Goal: Information Seeking & Learning: Learn about a topic

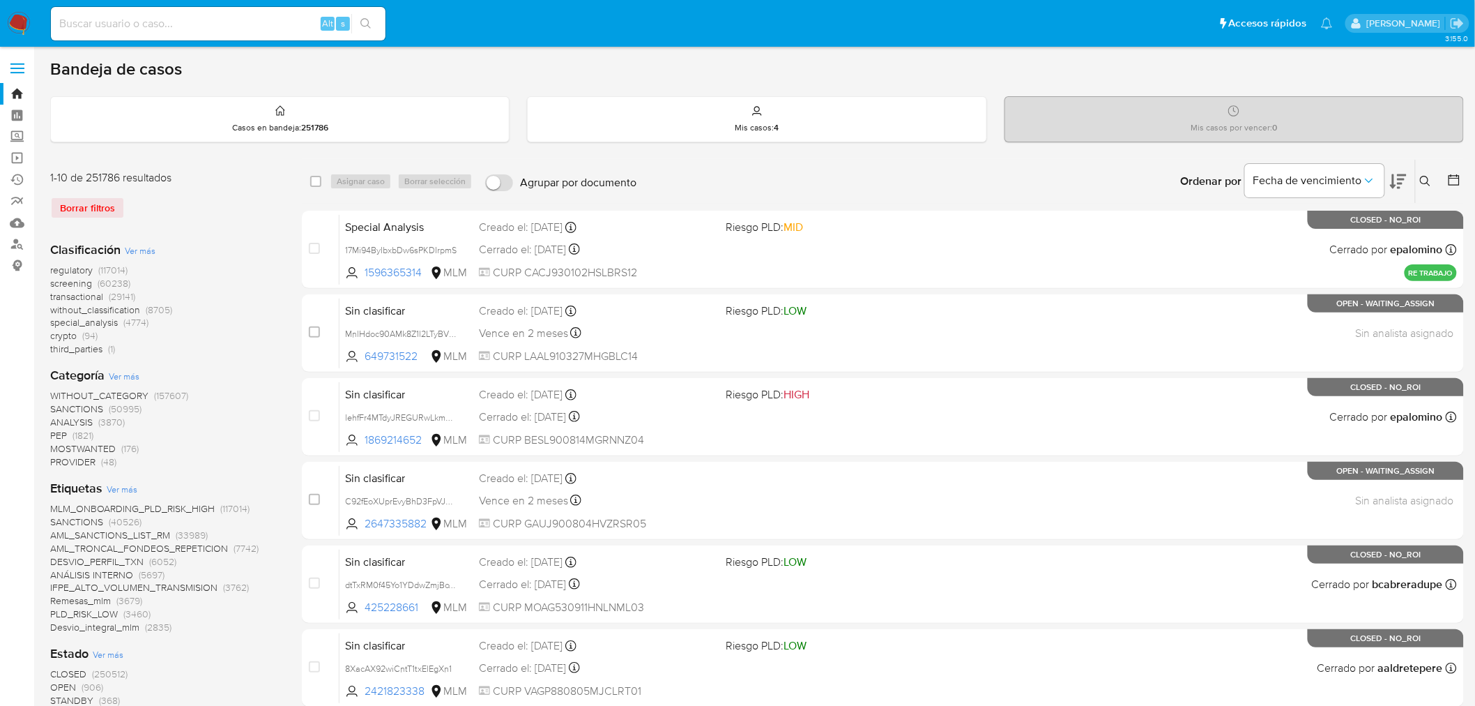
click at [165, 20] on input at bounding box center [218, 24] width 335 height 18
paste input "1302162091"
type input "1302162091"
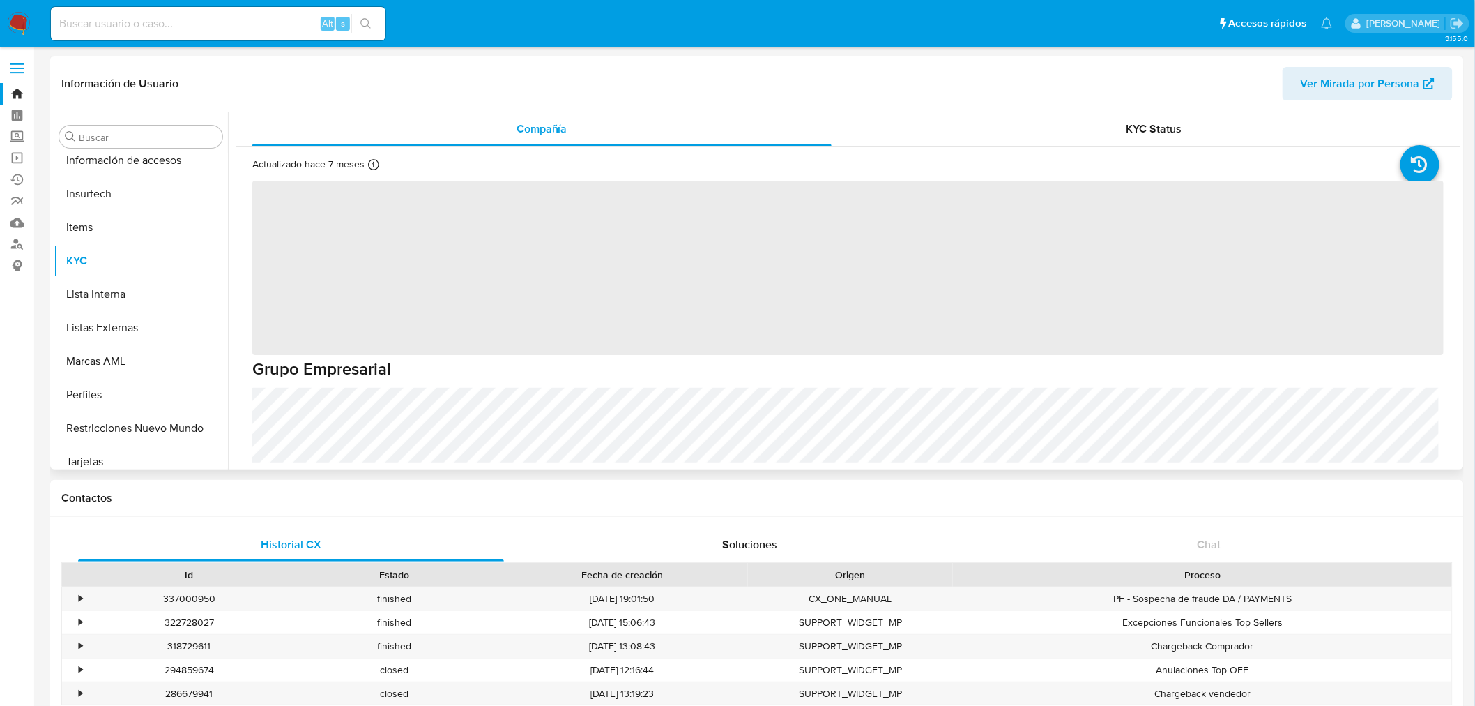
scroll to position [589, 0]
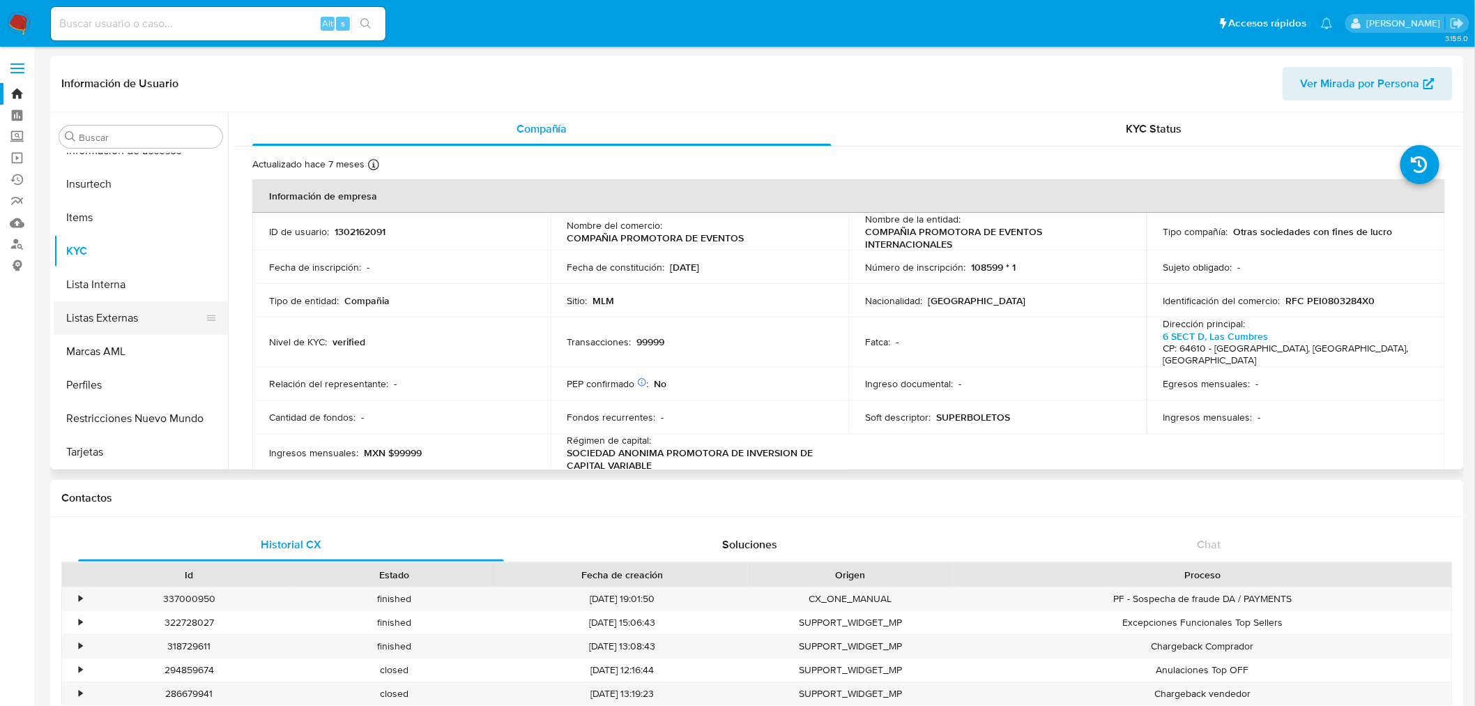
select select "10"
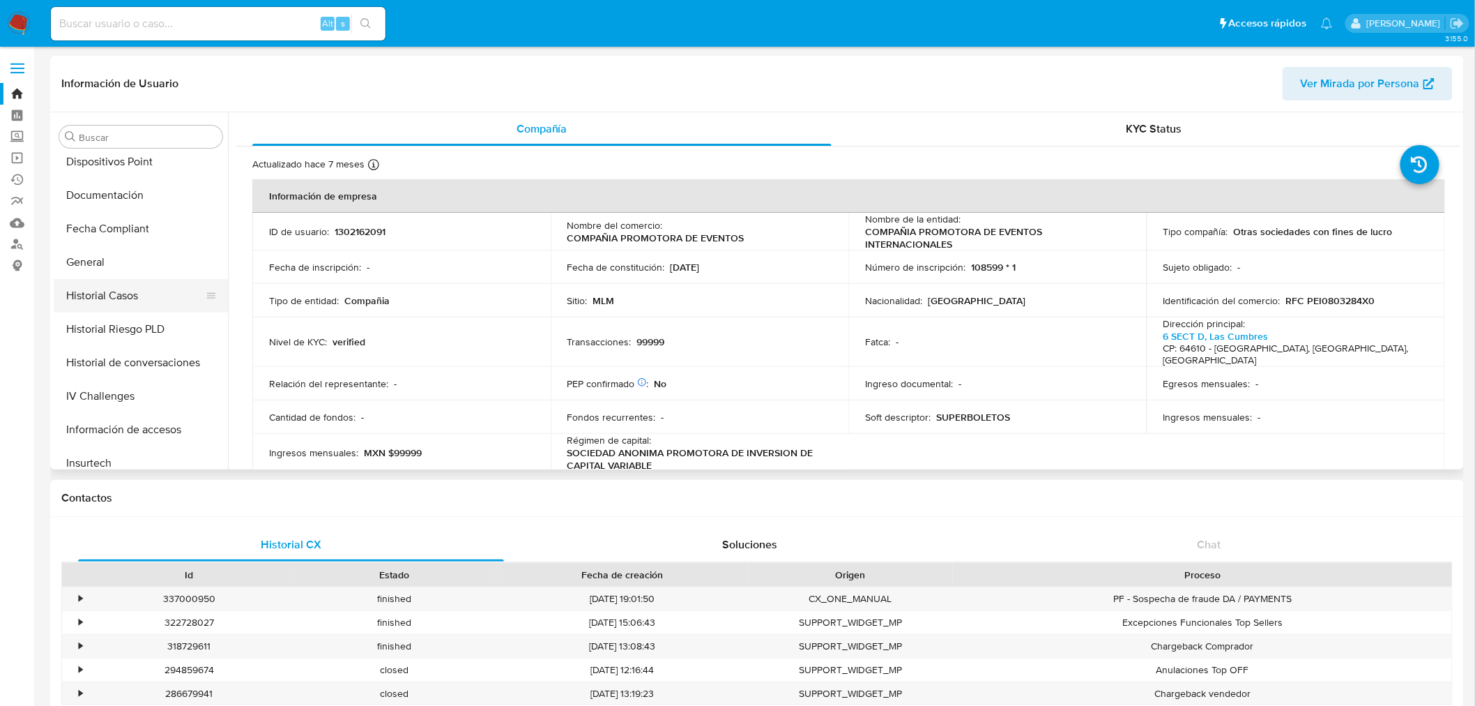
scroll to position [232, 0]
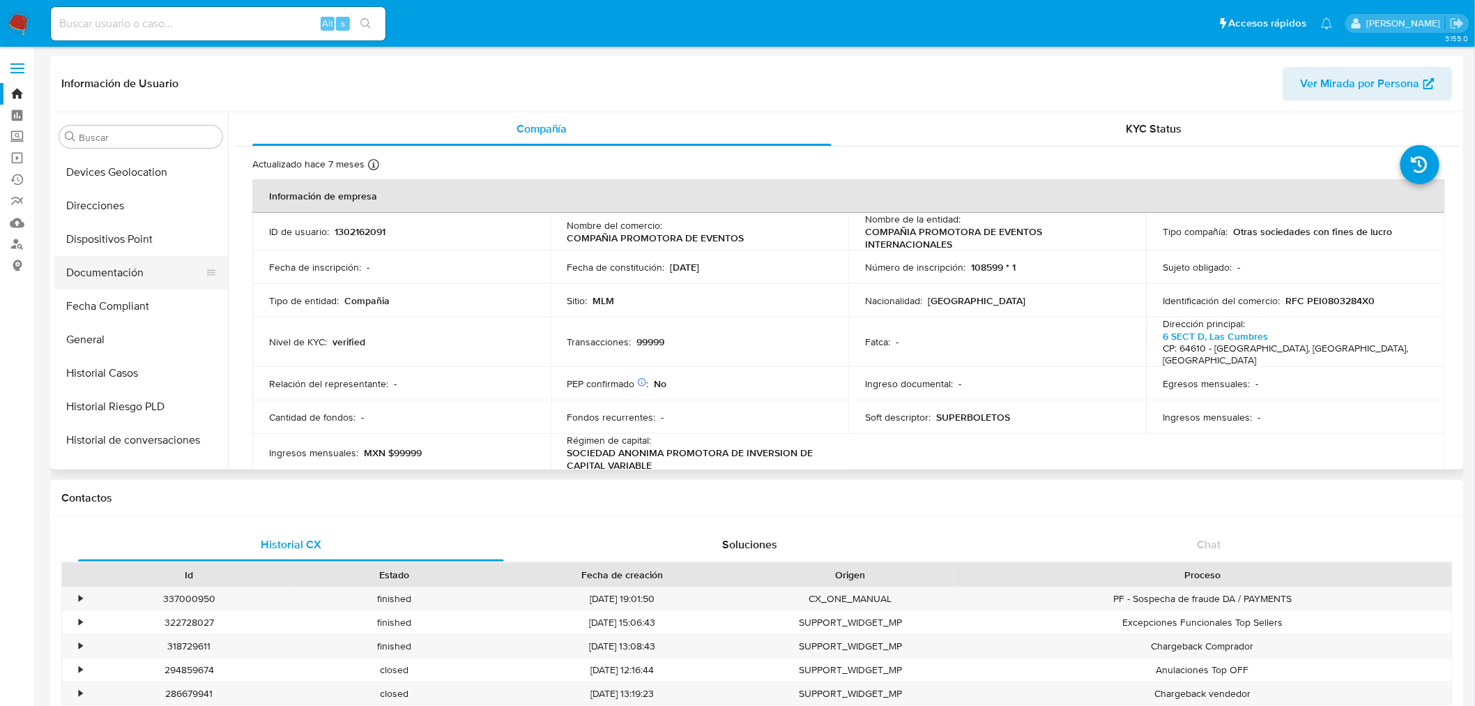
drag, startPoint x: 120, startPoint y: 275, endPoint x: 106, endPoint y: 280, distance: 14.8
click at [120, 275] on button "Documentación" at bounding box center [135, 272] width 163 height 33
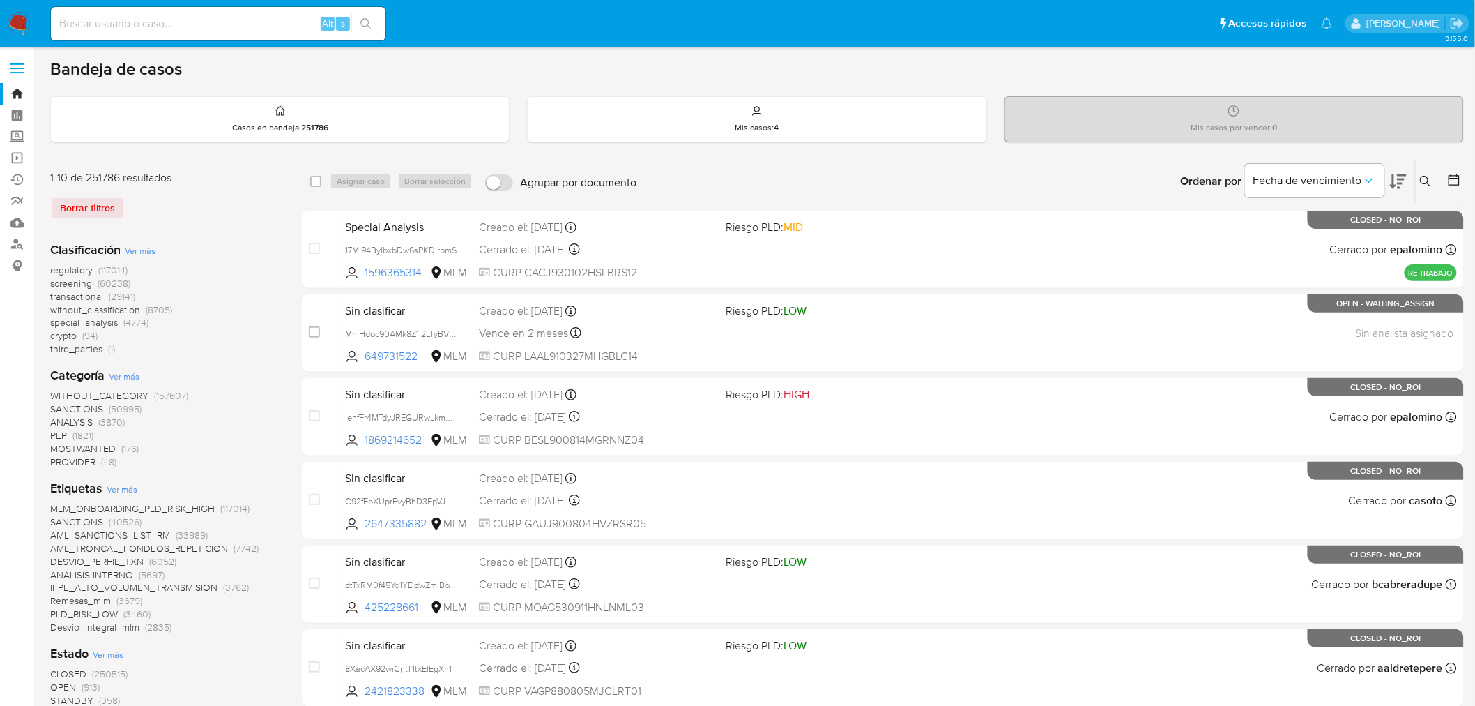
click at [144, 35] on div "Alt s" at bounding box center [218, 23] width 335 height 33
click at [147, 26] on input at bounding box center [218, 24] width 335 height 18
paste input "1302162091"
type input "1302162091"
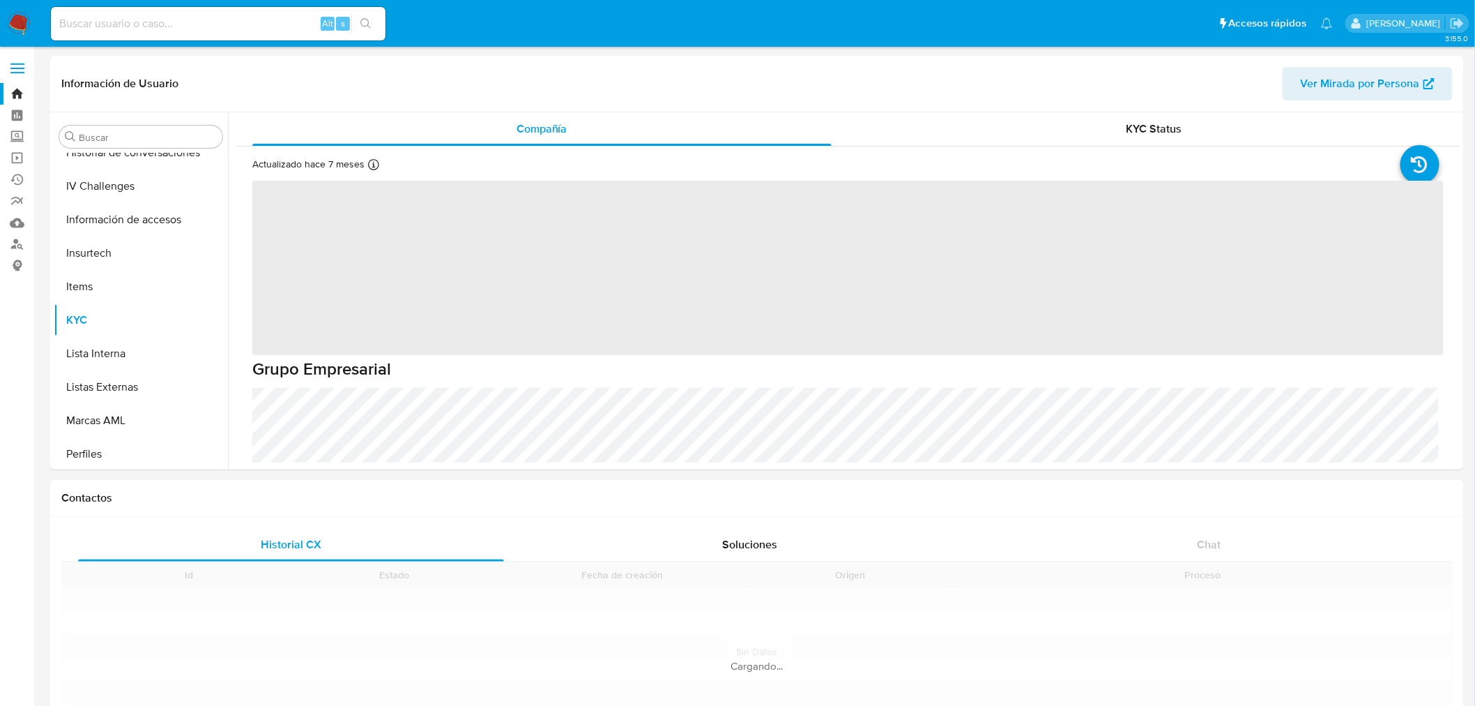
scroll to position [589, 0]
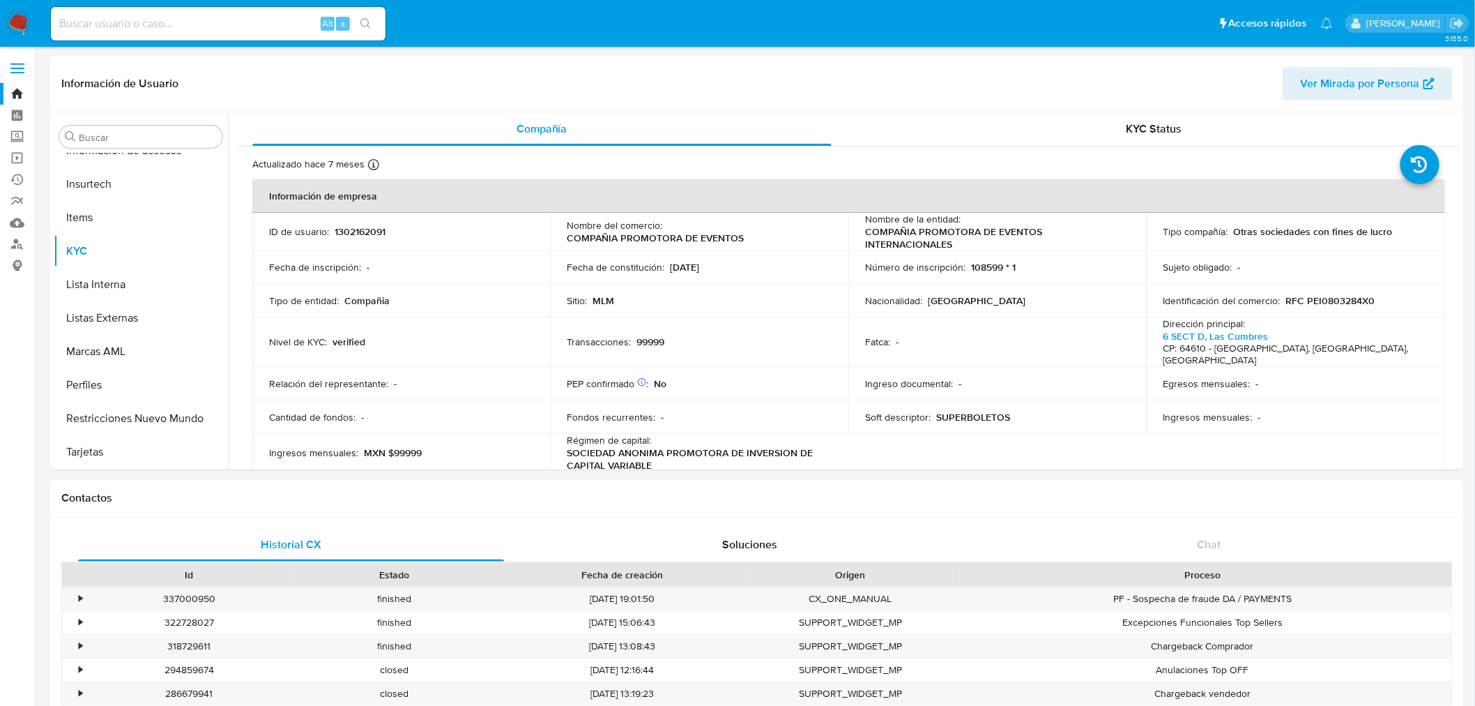
select select "10"
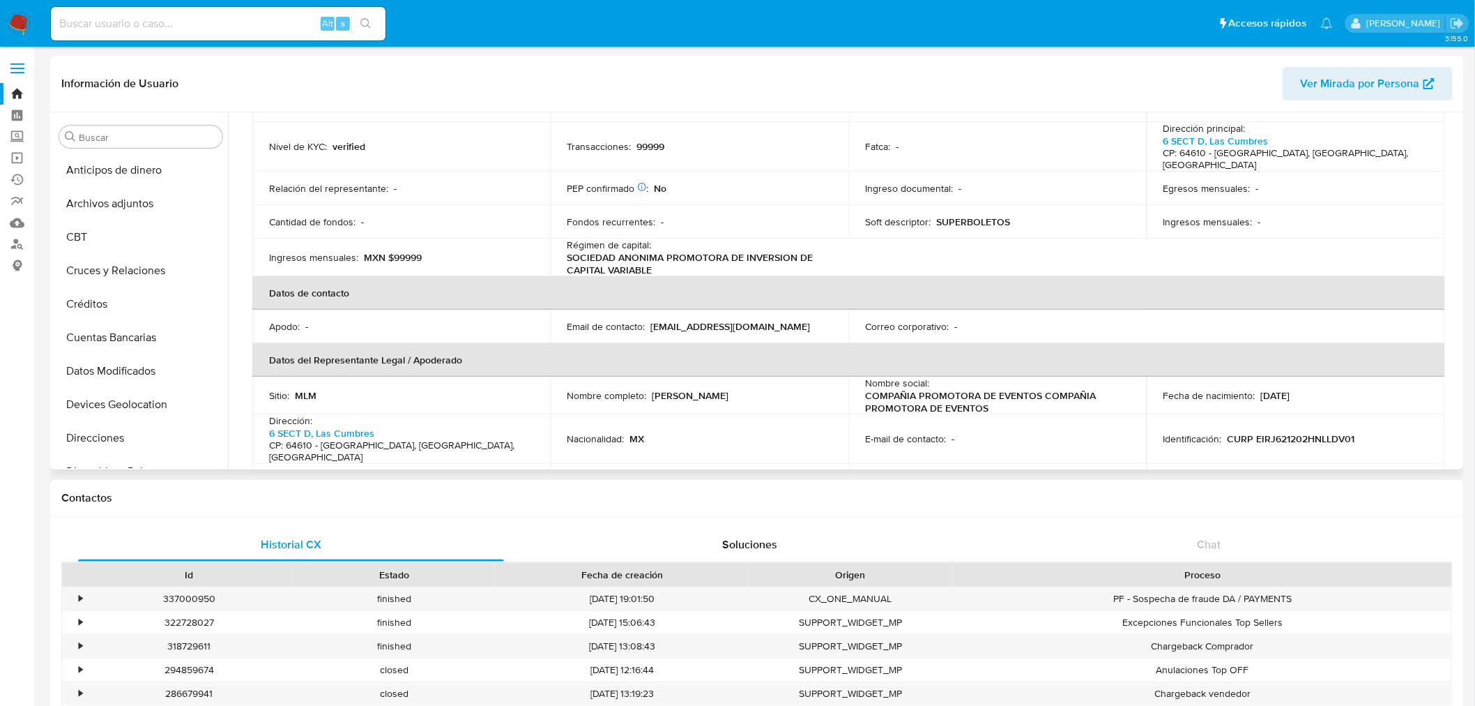
scroll to position [232, 0]
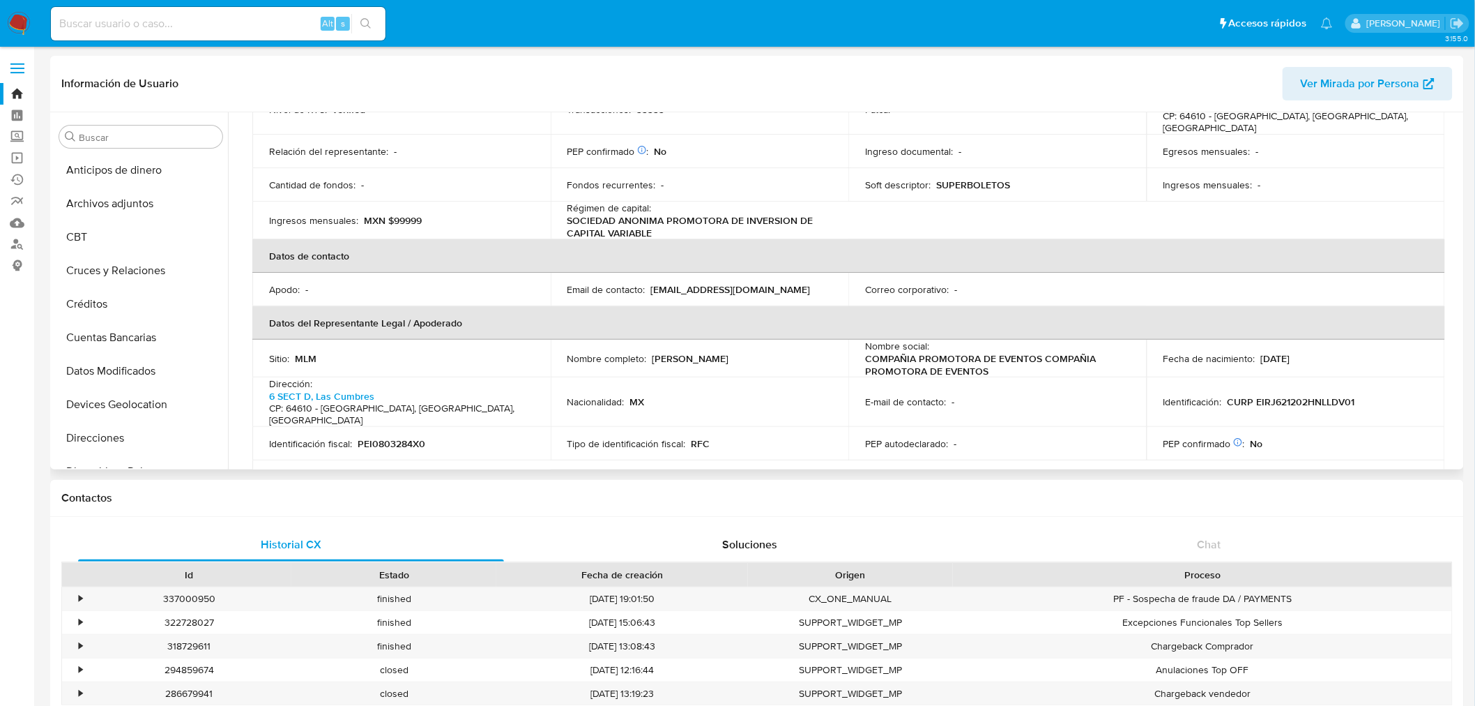
drag, startPoint x: 769, startPoint y: 345, endPoint x: 674, endPoint y: 345, distance: 94.8
click at [651, 352] on div "Nombre completo : Javier Elizondo Rodriguez" at bounding box center [700, 358] width 265 height 13
copy p "Javier Elizondo Rodriguez"
drag, startPoint x: 1302, startPoint y: 347, endPoint x: 1229, endPoint y: 349, distance: 72.5
click at [1229, 352] on div "Fecha de nacimiento : 02/12/1962" at bounding box center [1296, 358] width 265 height 13
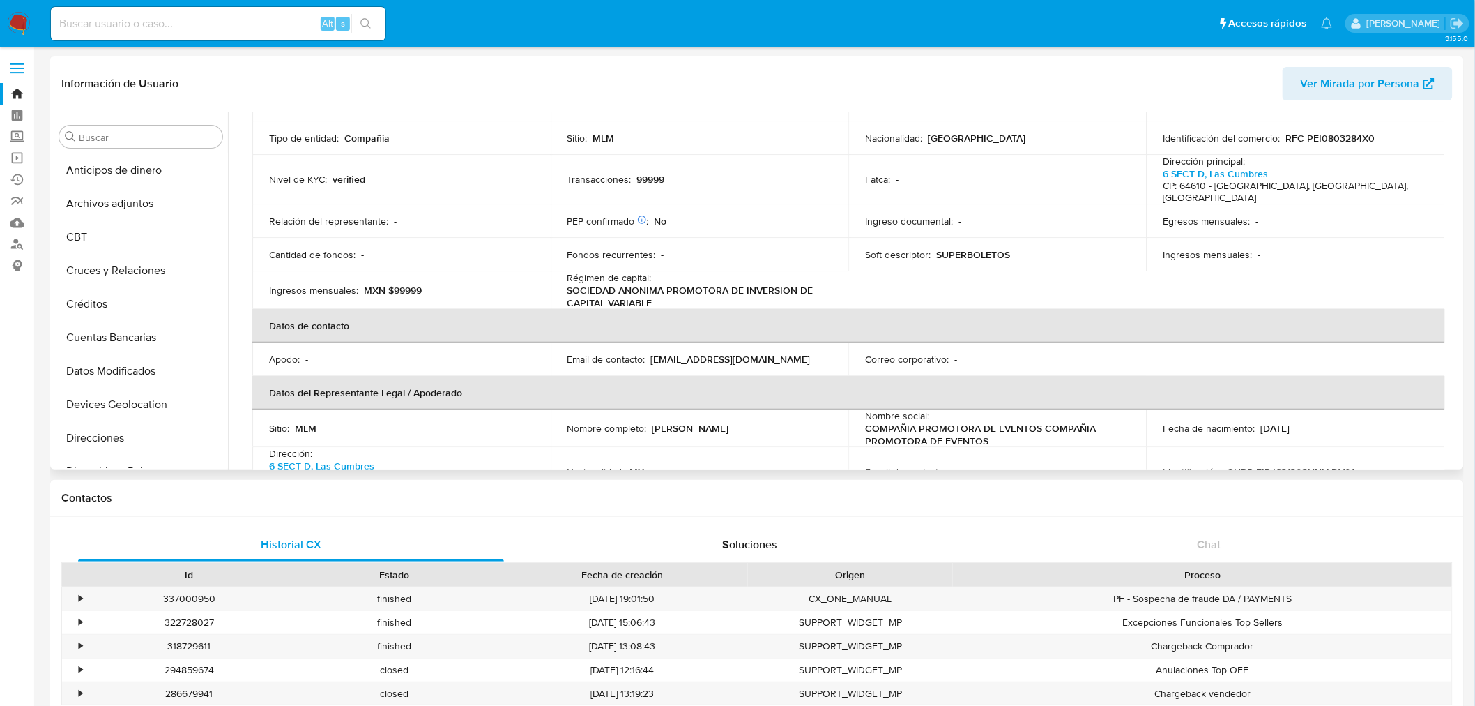
scroll to position [310, 0]
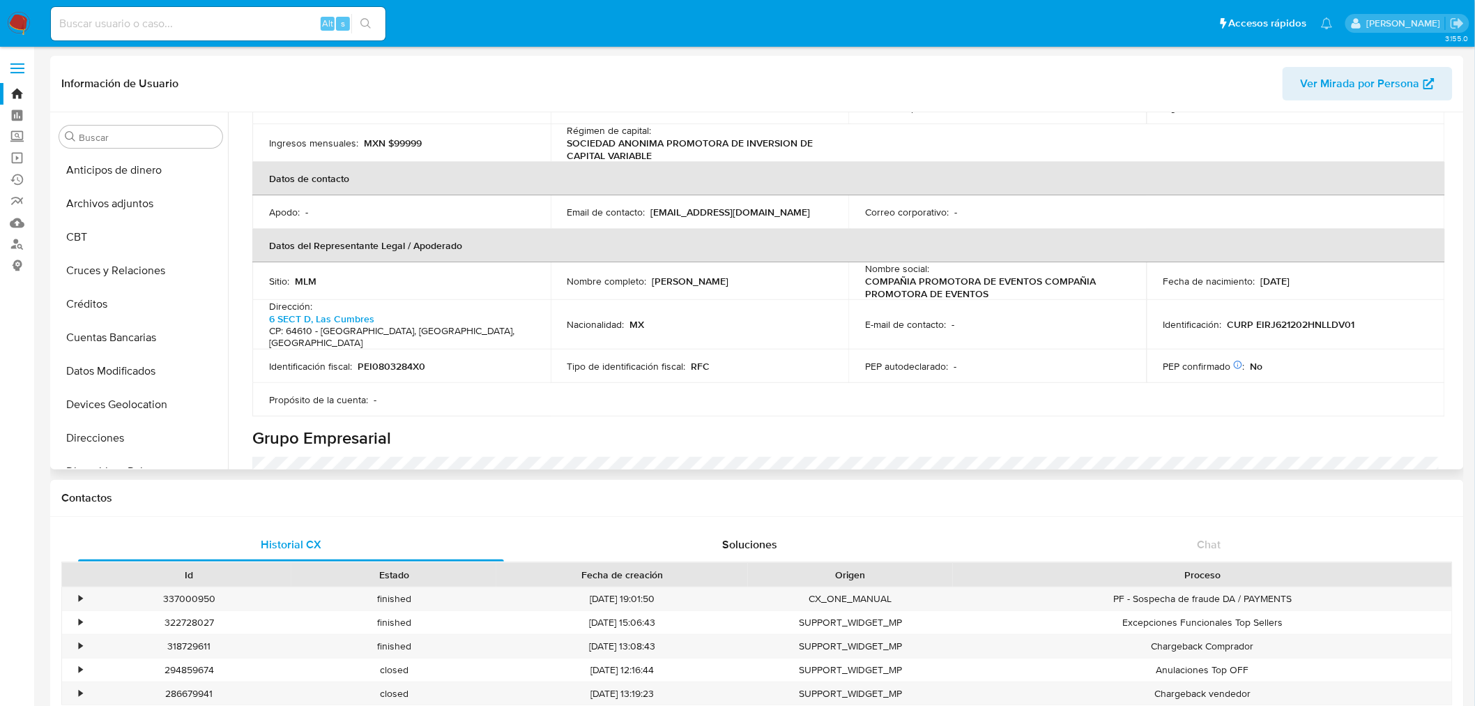
drag, startPoint x: 772, startPoint y: 266, endPoint x: 649, endPoint y: 268, distance: 122.7
click at [649, 275] on div "Nombre completo : Javier Elizondo Rodriguez" at bounding box center [700, 281] width 265 height 13
copy div "Javier Elizondo Rodriguez"
click at [1356, 74] on span "Ver Mirada por Persona" at bounding box center [1360, 83] width 119 height 33
drag, startPoint x: 1304, startPoint y: 267, endPoint x: 1257, endPoint y: 274, distance: 47.2
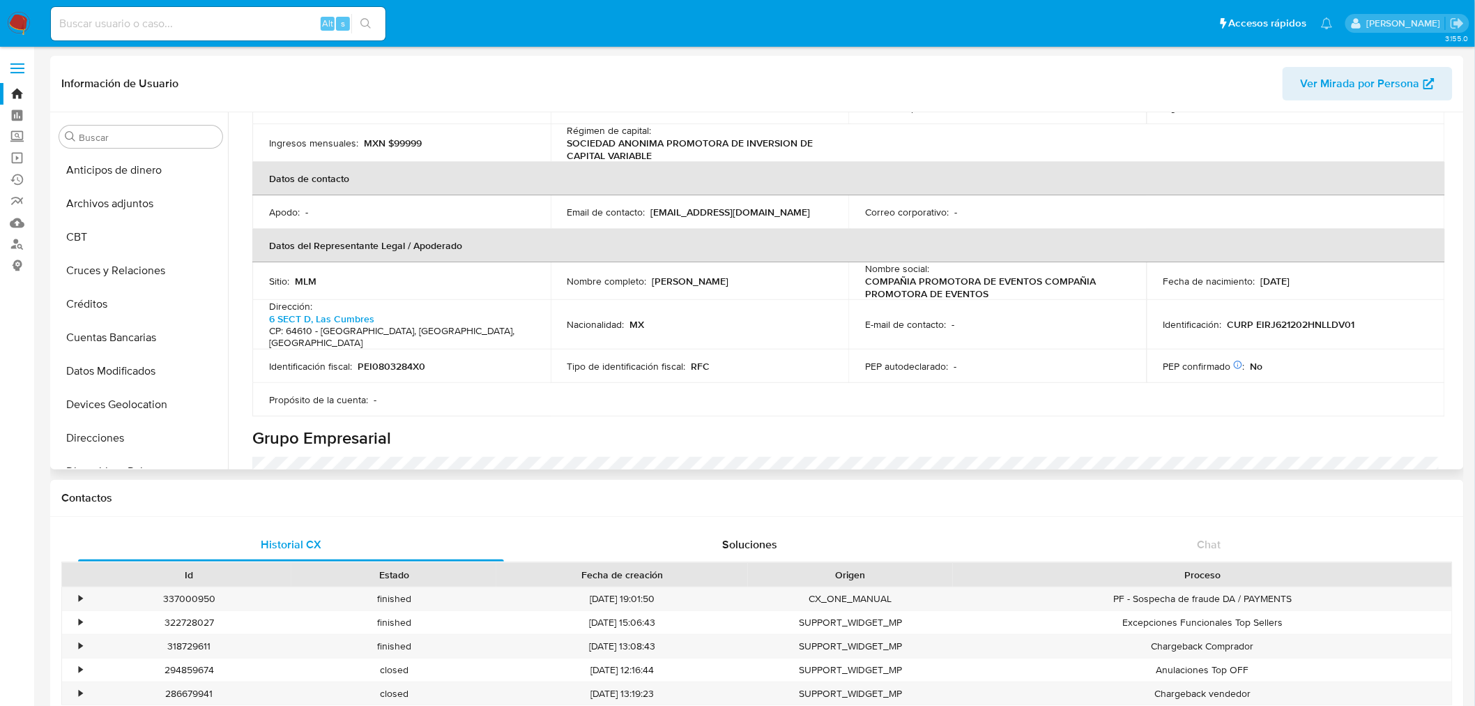
click at [1261, 275] on p "02/12/1962" at bounding box center [1275, 281] width 29 height 13
drag, startPoint x: 107, startPoint y: 196, endPoint x: 172, endPoint y: 245, distance: 81.6
click at [107, 197] on button "Archivos adjuntos" at bounding box center [141, 203] width 174 height 33
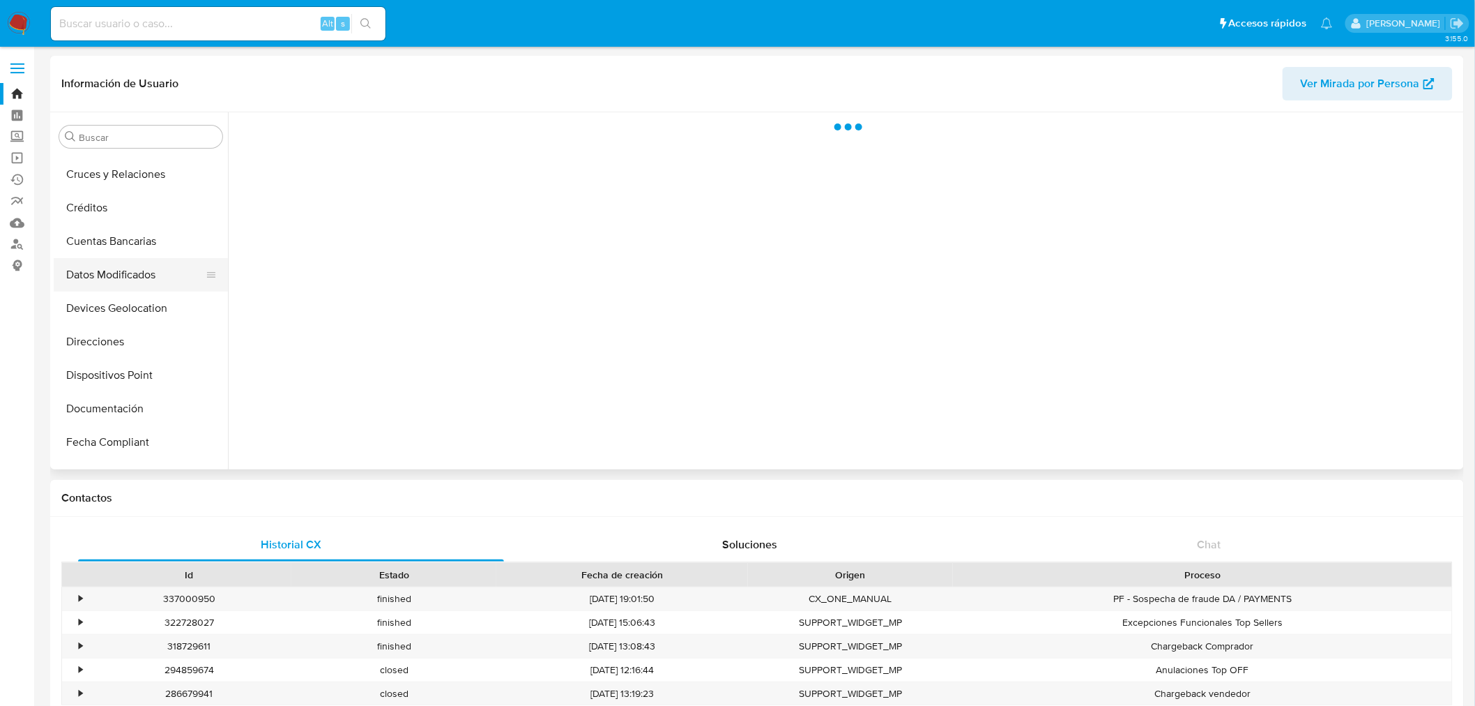
scroll to position [155, 0]
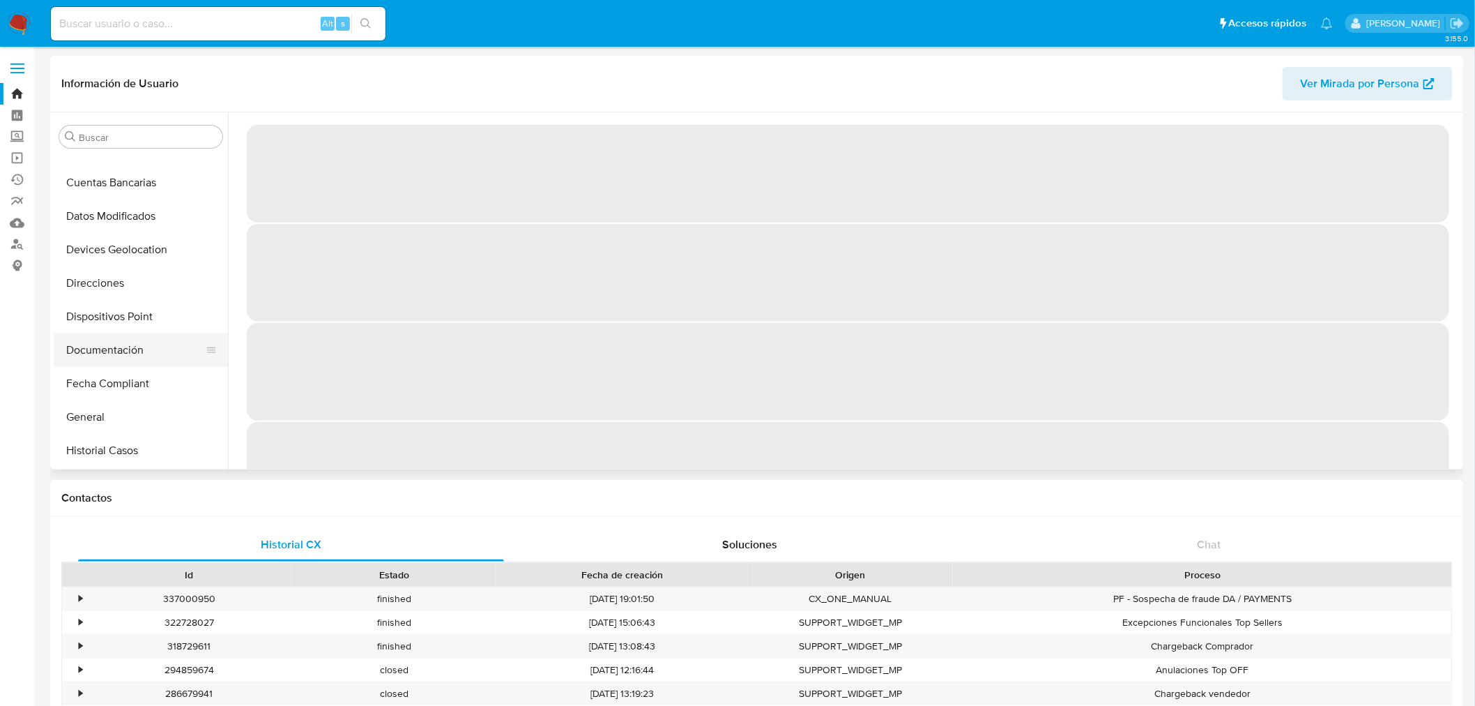
click at [114, 343] on button "Documentación" at bounding box center [135, 349] width 163 height 33
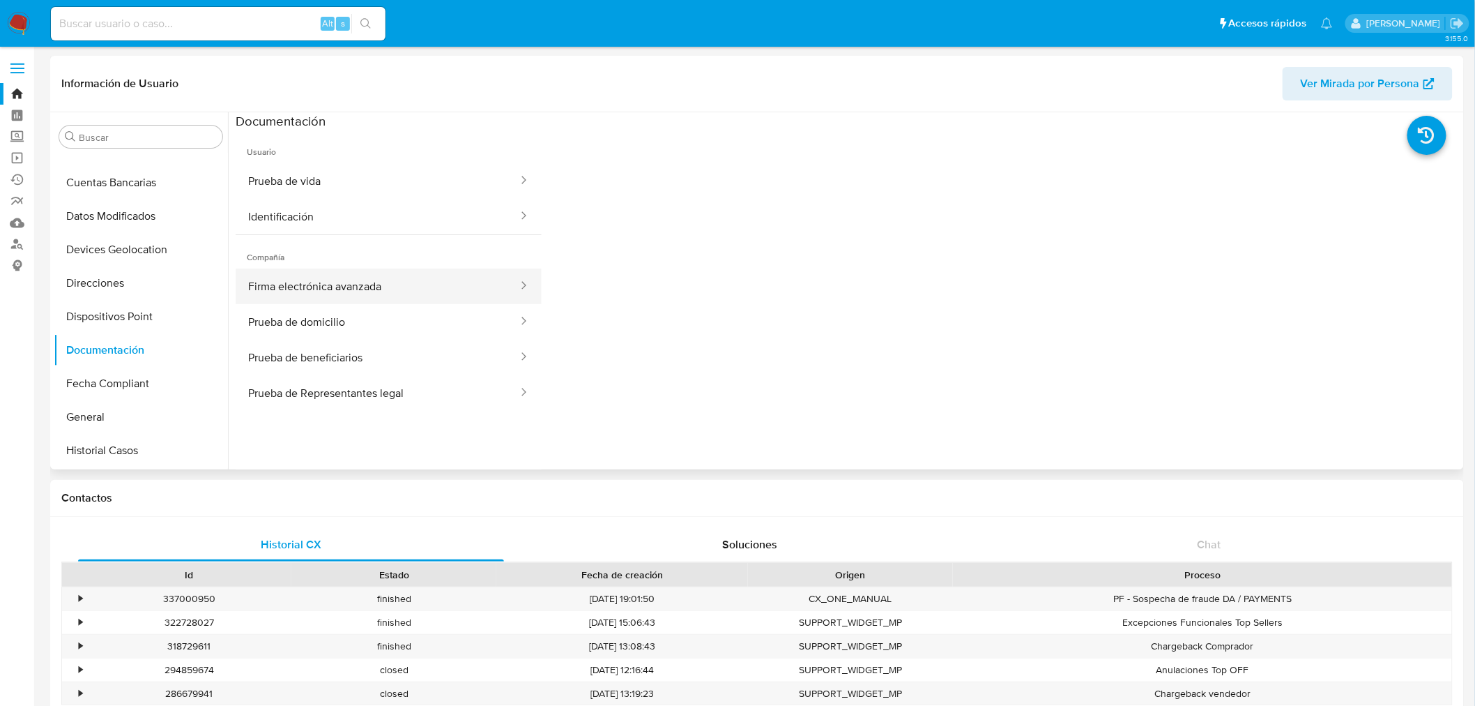
click at [333, 291] on button "Firma electrónica avanzada" at bounding box center [378, 286] width 284 height 36
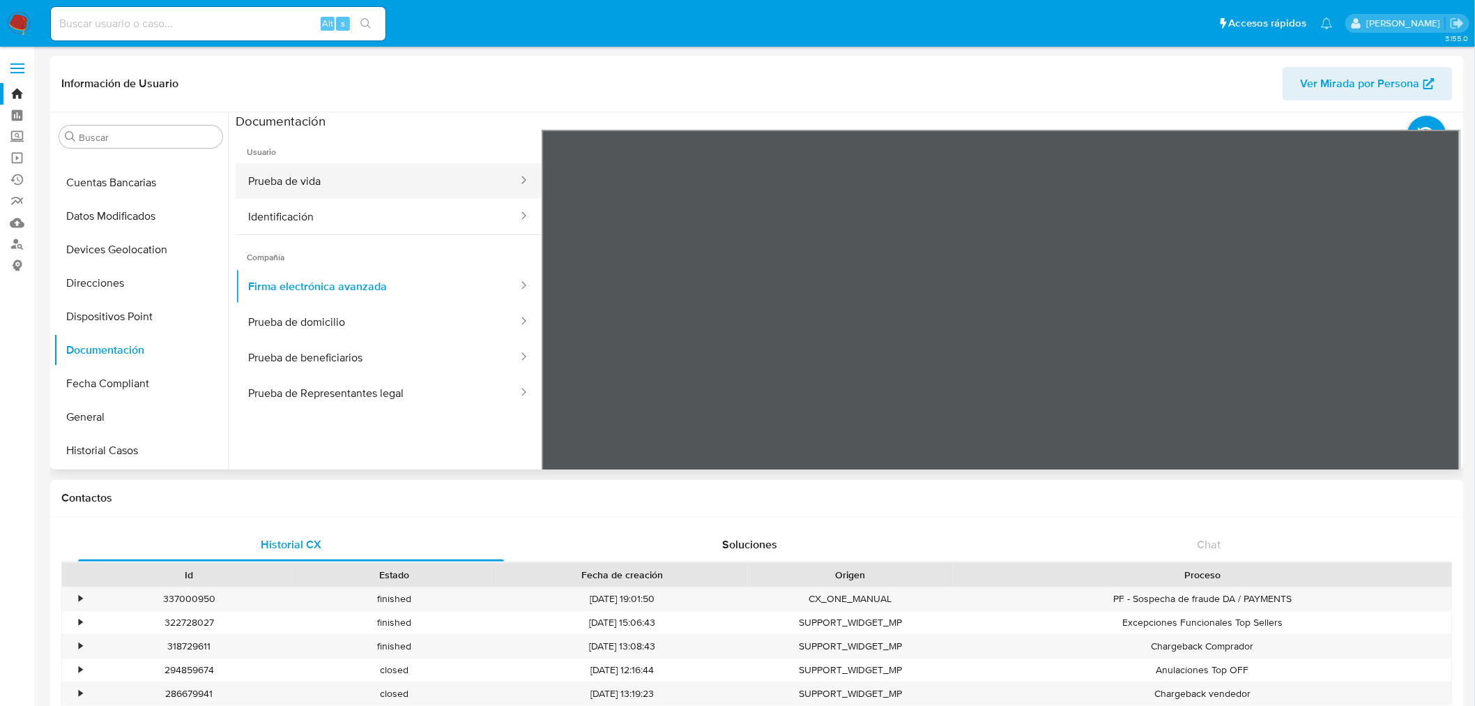
click at [345, 190] on button "Prueba de vida" at bounding box center [378, 181] width 284 height 36
click at [399, 222] on button "Identificación" at bounding box center [378, 217] width 284 height 36
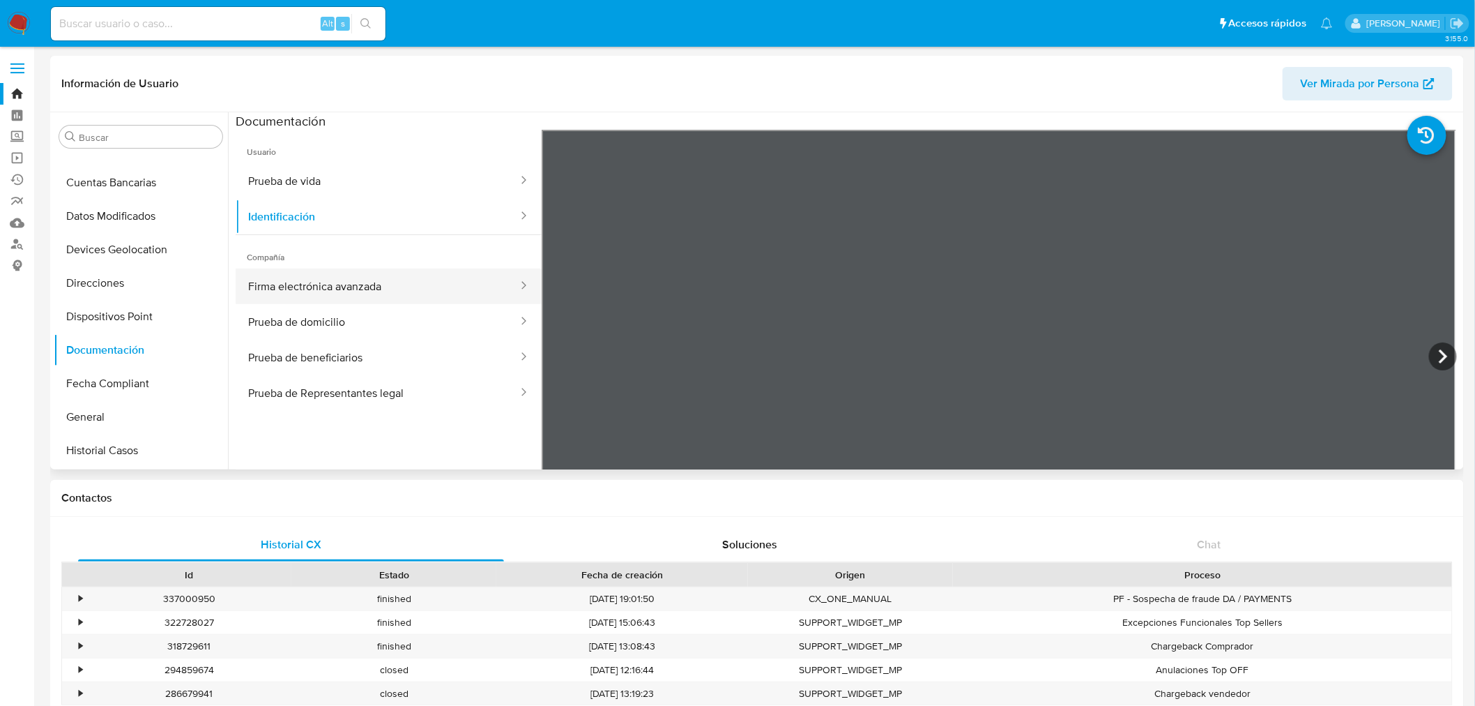
click at [301, 279] on button "Firma electrónica avanzada" at bounding box center [378, 286] width 284 height 36
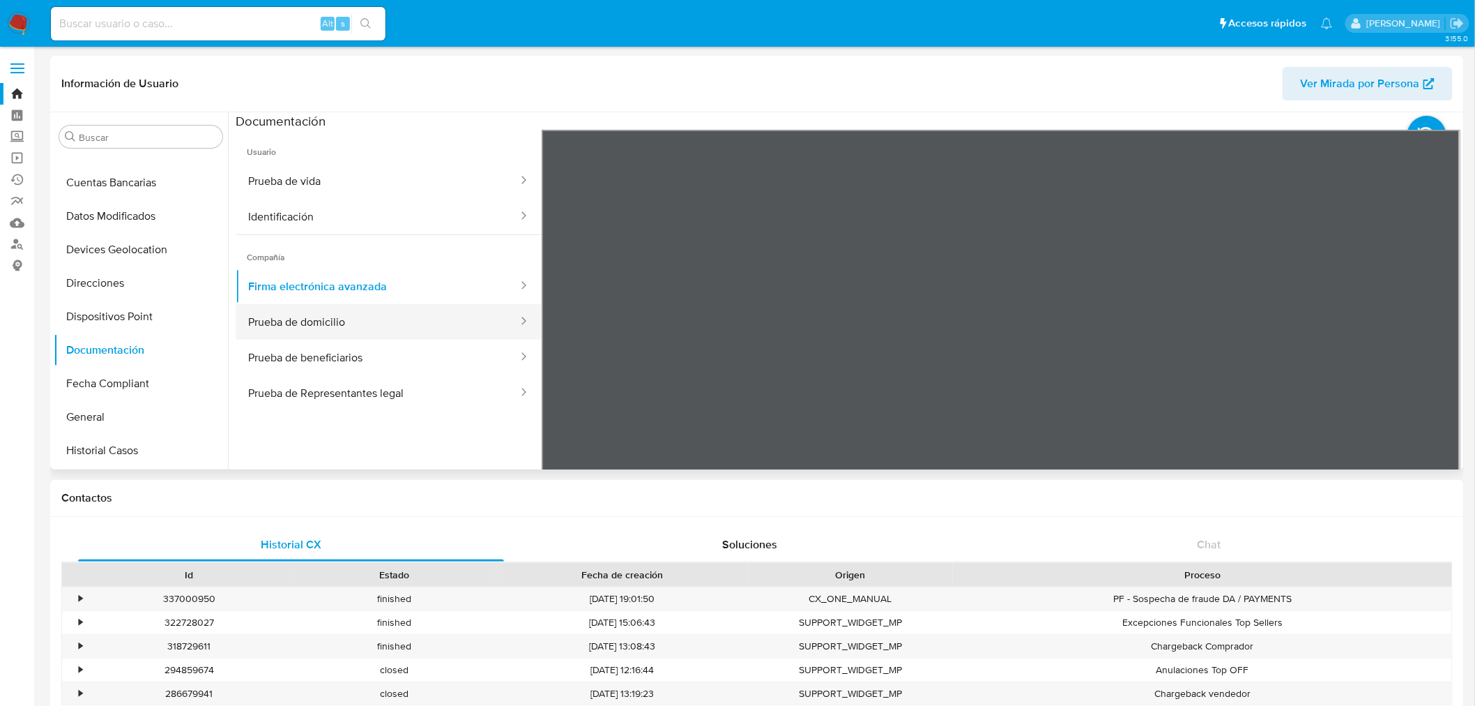
click at [388, 326] on button "Prueba de domicilio" at bounding box center [378, 322] width 284 height 36
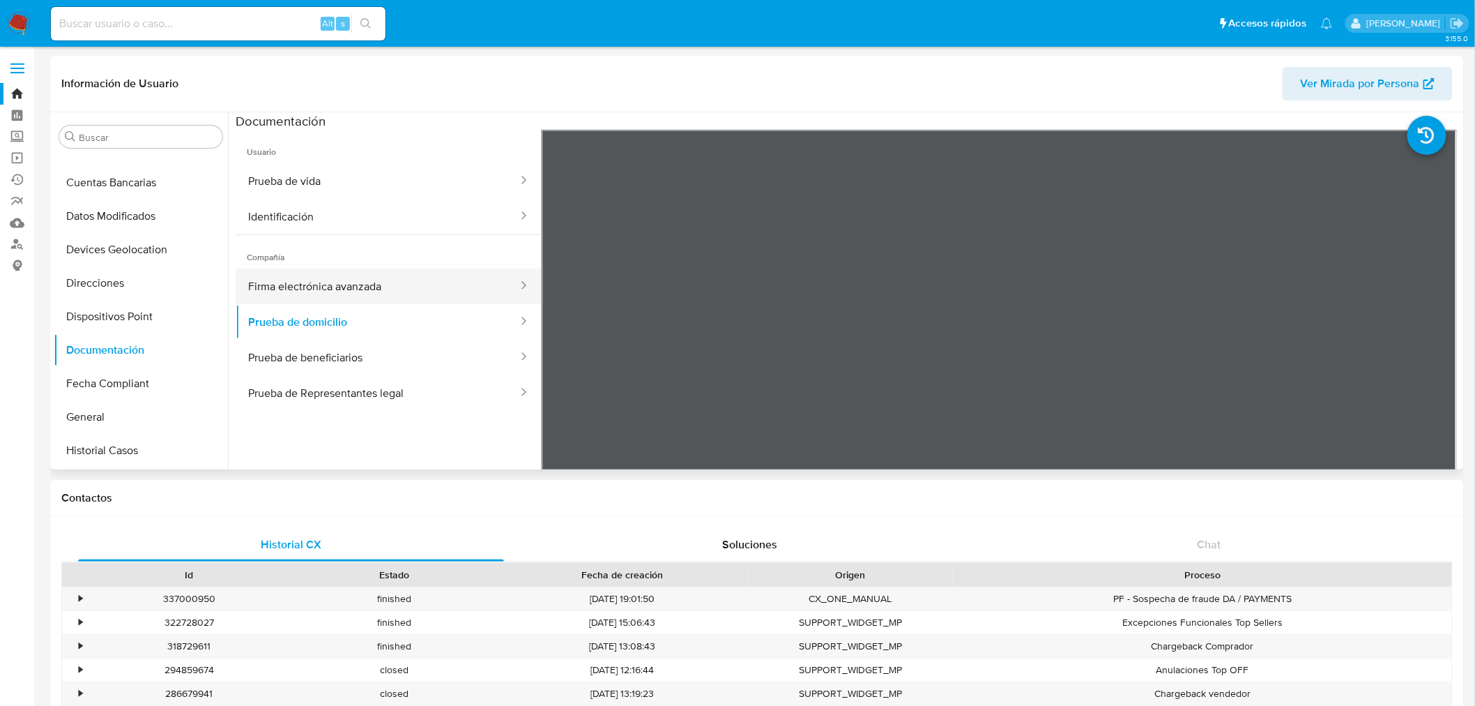
click at [405, 295] on button "Firma electrónica avanzada" at bounding box center [378, 286] width 284 height 36
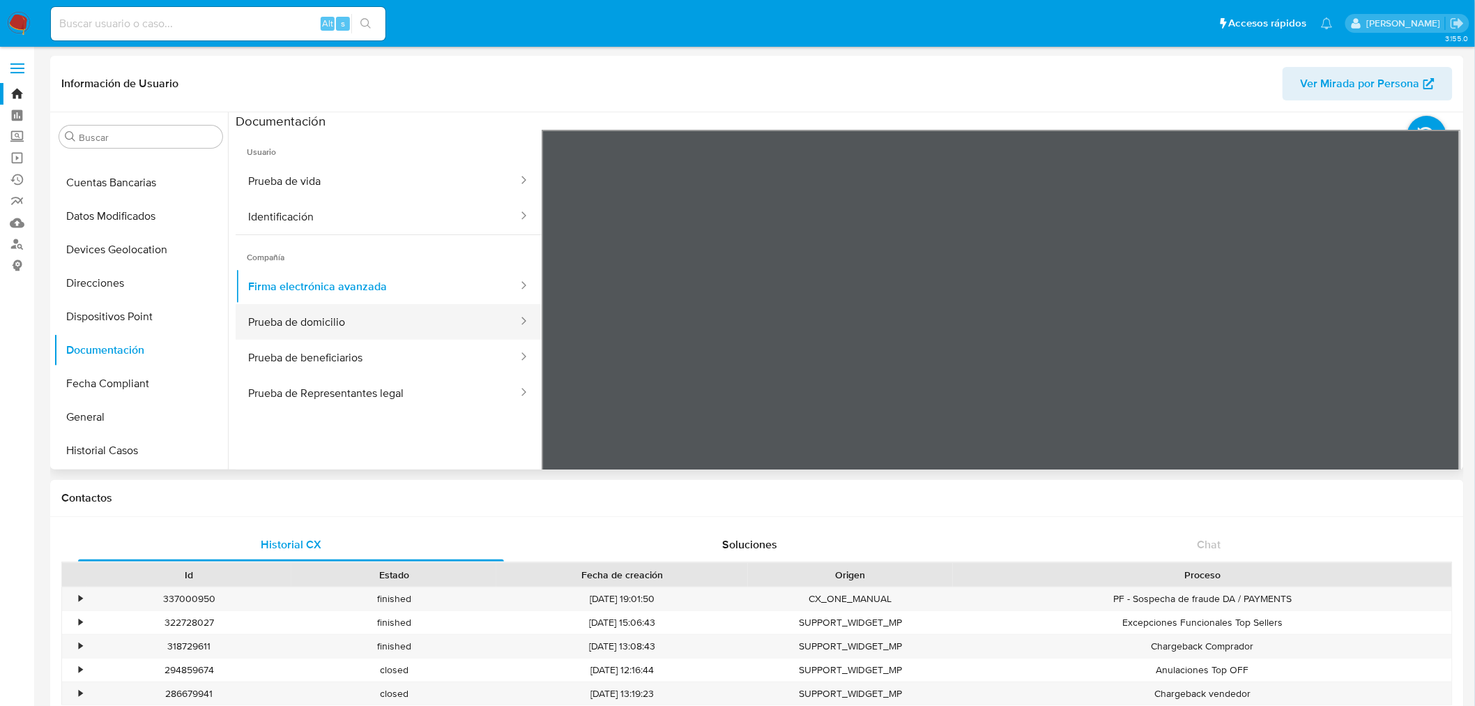
click at [373, 316] on button "Prueba de domicilio" at bounding box center [378, 322] width 284 height 36
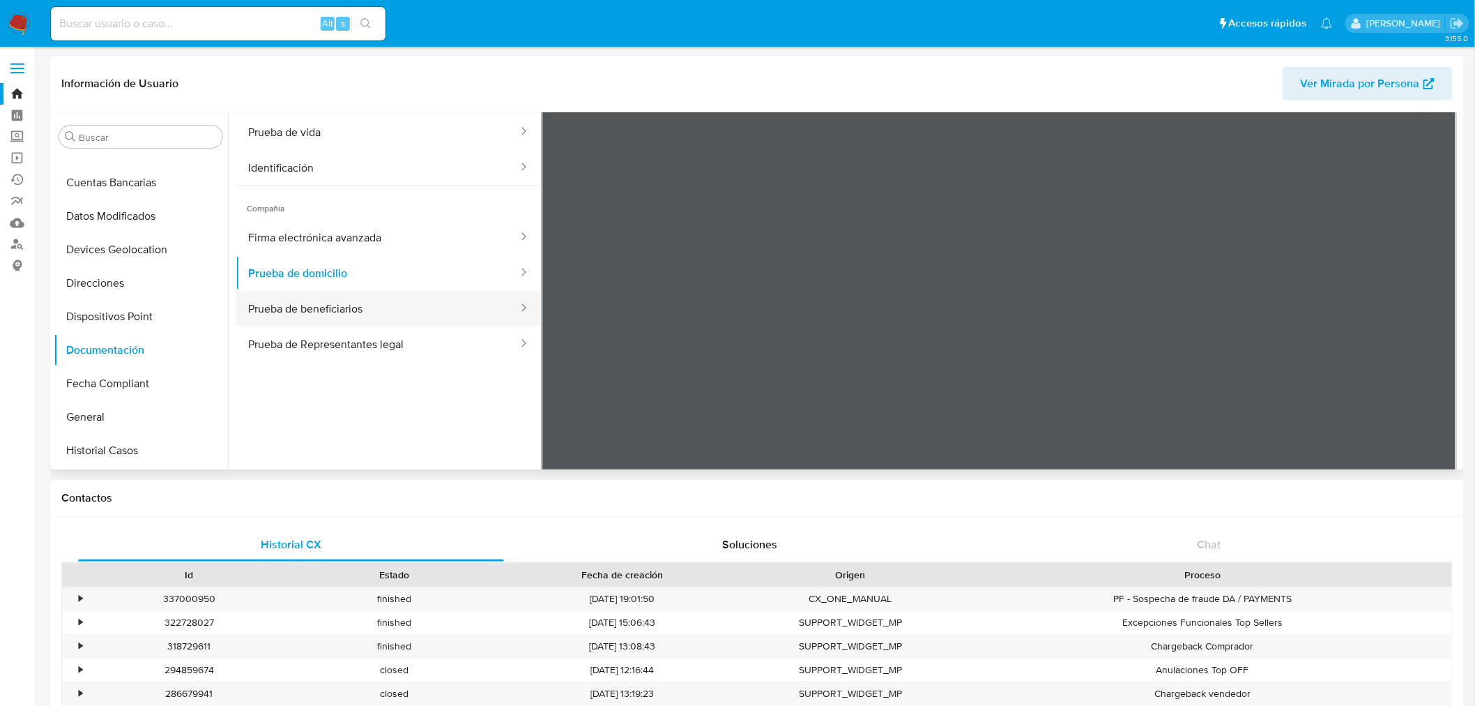
scroll to position [121, 0]
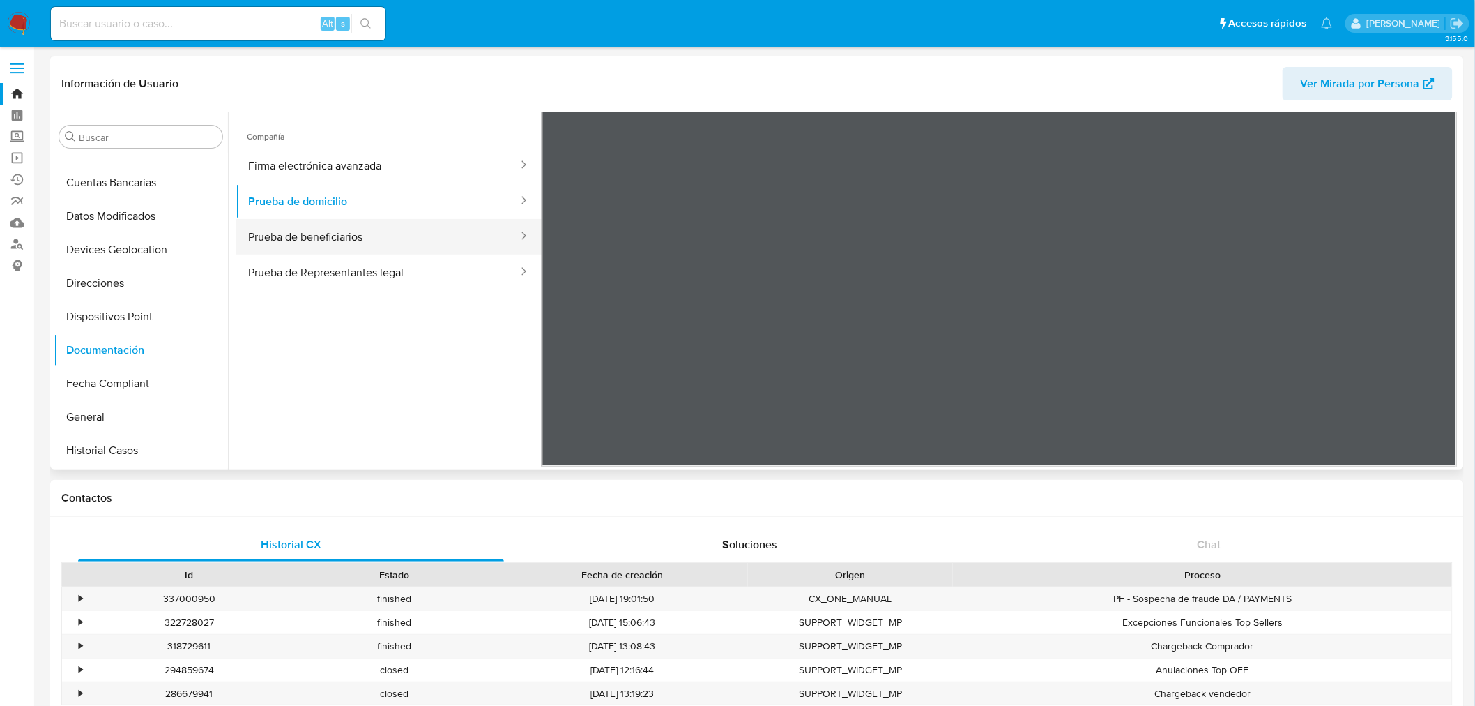
click at [364, 244] on button "Prueba de beneficiarios" at bounding box center [378, 237] width 284 height 36
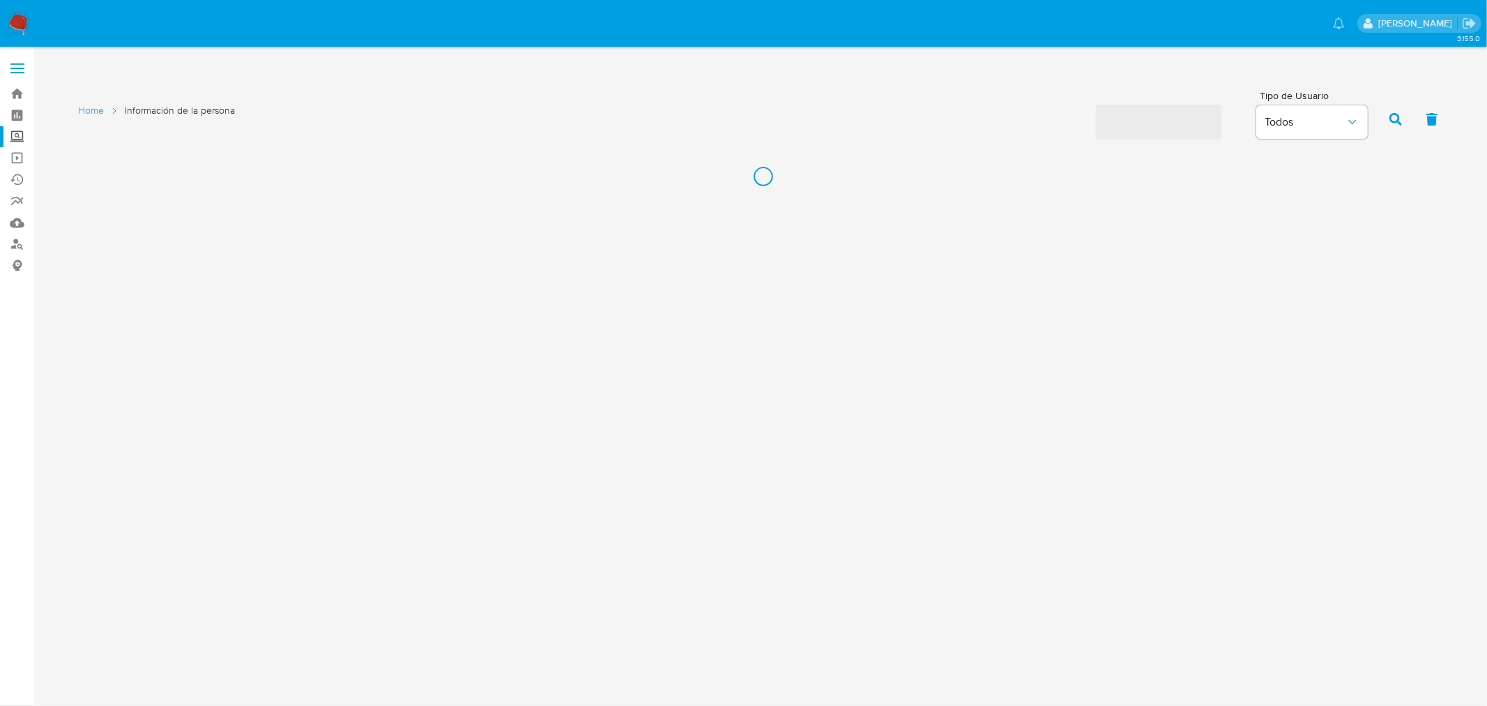
click at [13, 139] on label "Screening" at bounding box center [83, 137] width 166 height 22
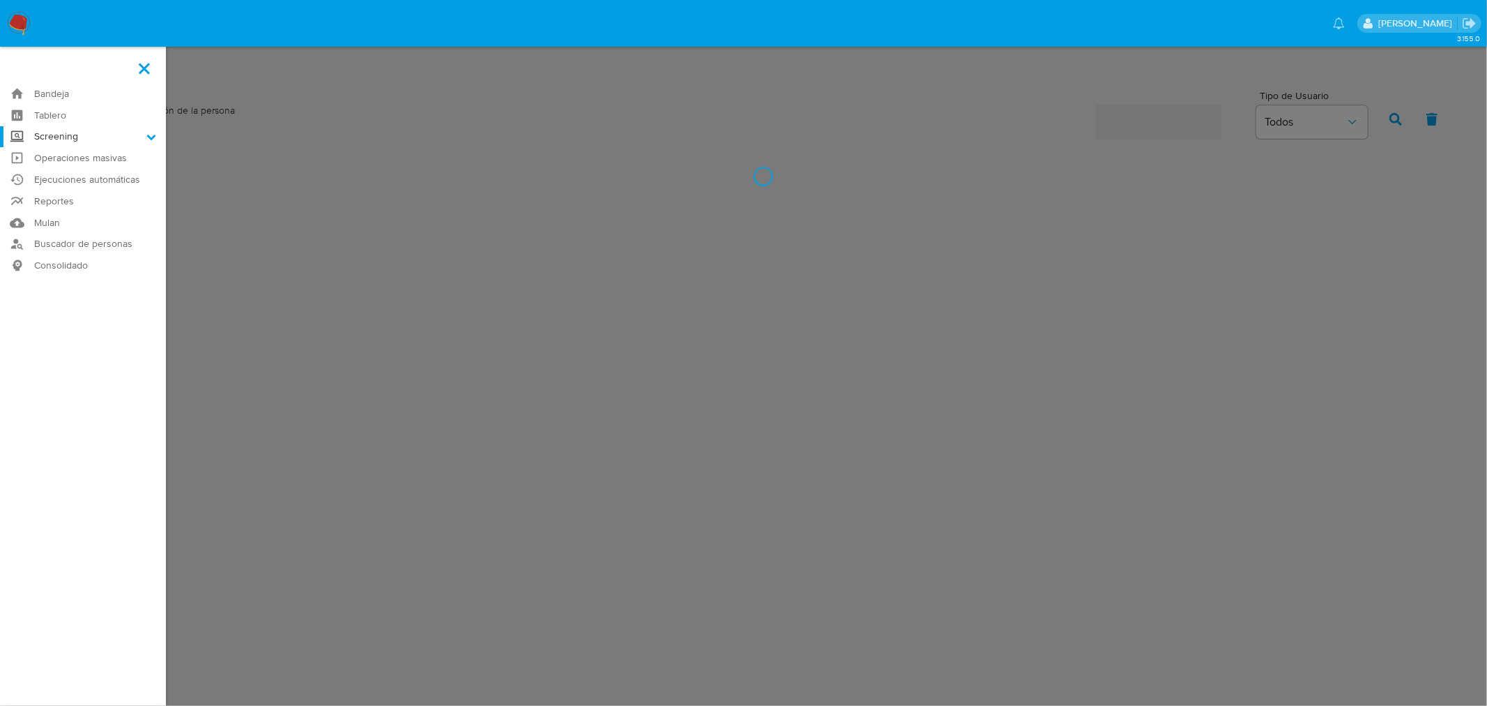
click at [0, 0] on input "Screening" at bounding box center [0, 0] width 0 height 0
click at [82, 190] on link "Herramientas" at bounding box center [83, 191] width 166 height 17
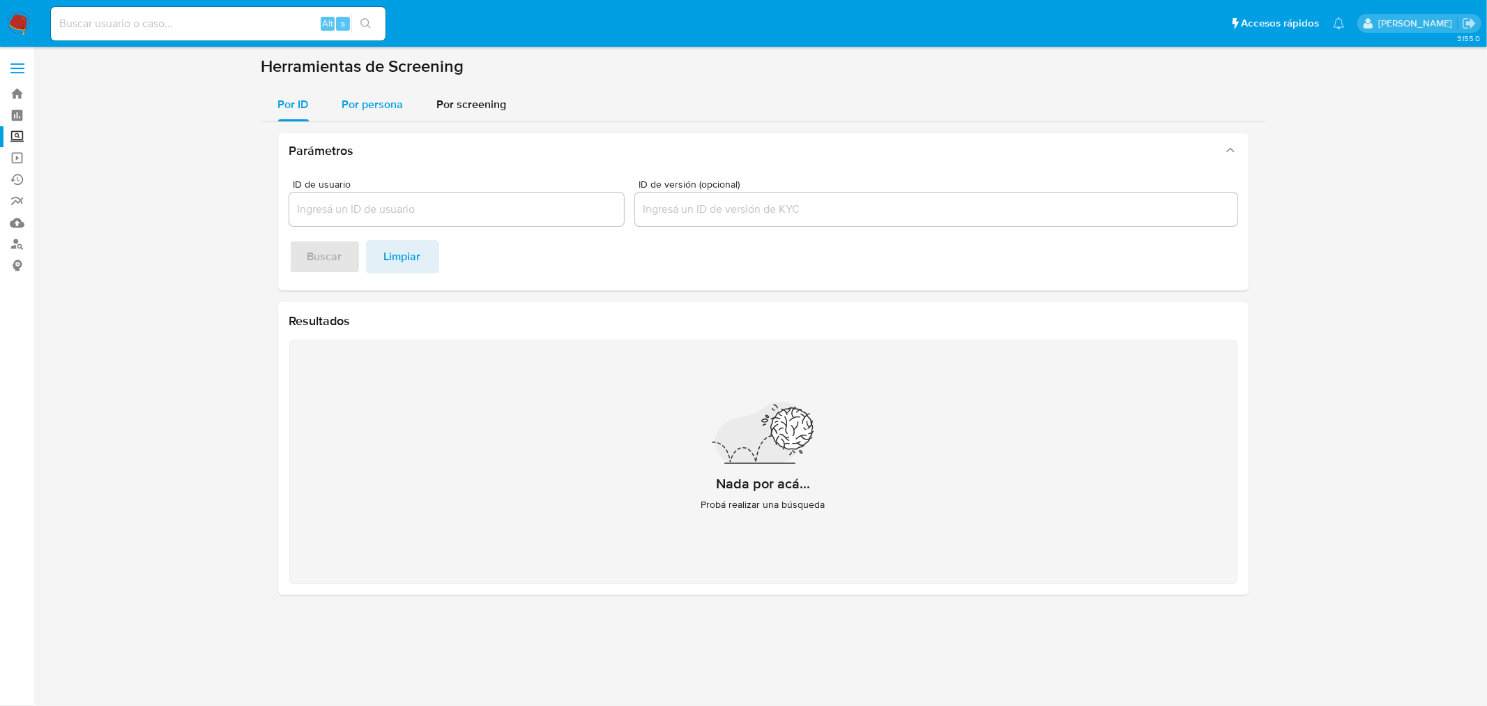
click at [384, 114] on div "Por persona" at bounding box center [372, 104] width 61 height 33
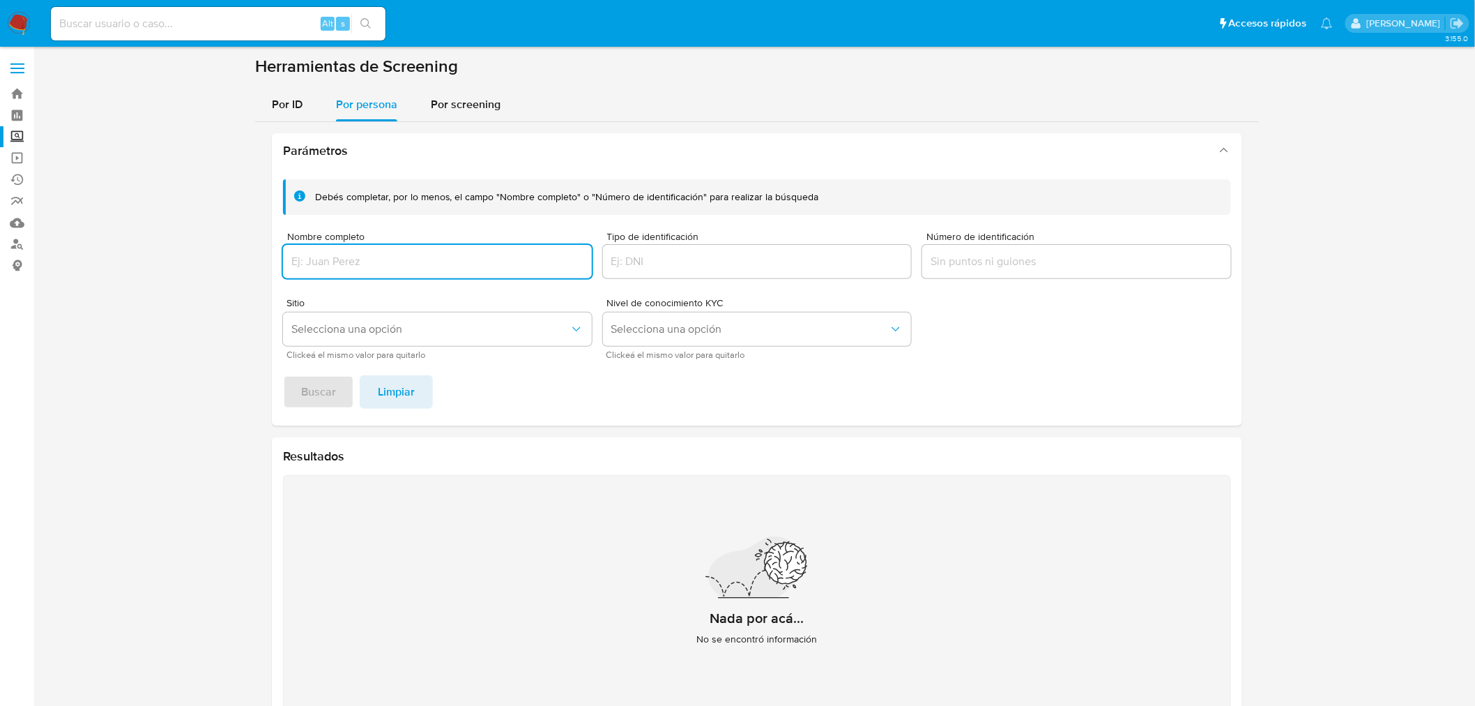
click at [360, 261] on input "Nombre completo" at bounding box center [437, 261] width 309 height 18
type input "Javier Elizondo Rodriguez"
click at [283, 375] on button "Buscar" at bounding box center [318, 391] width 71 height 33
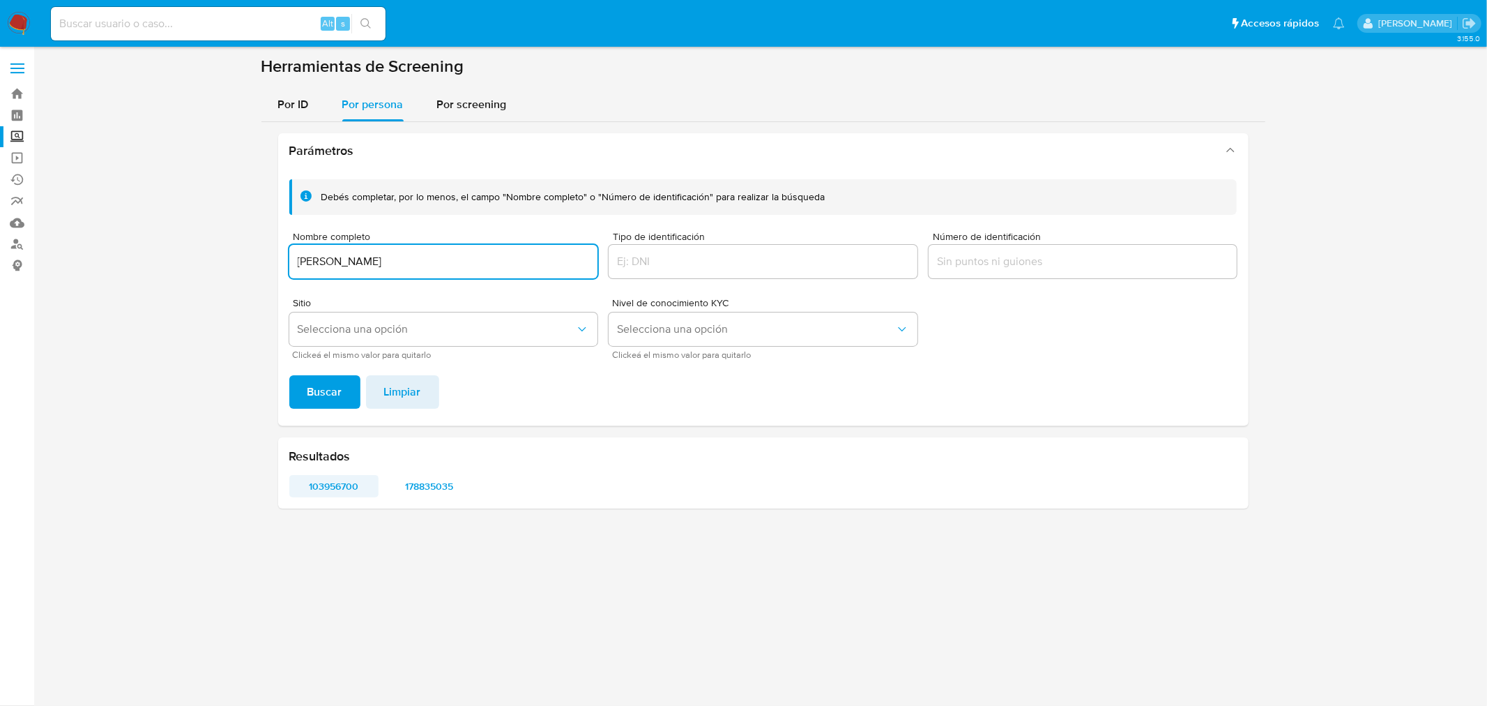
click at [339, 494] on span "103956700" at bounding box center [334, 486] width 70 height 20
click at [414, 489] on span "178835035" at bounding box center [429, 486] width 70 height 20
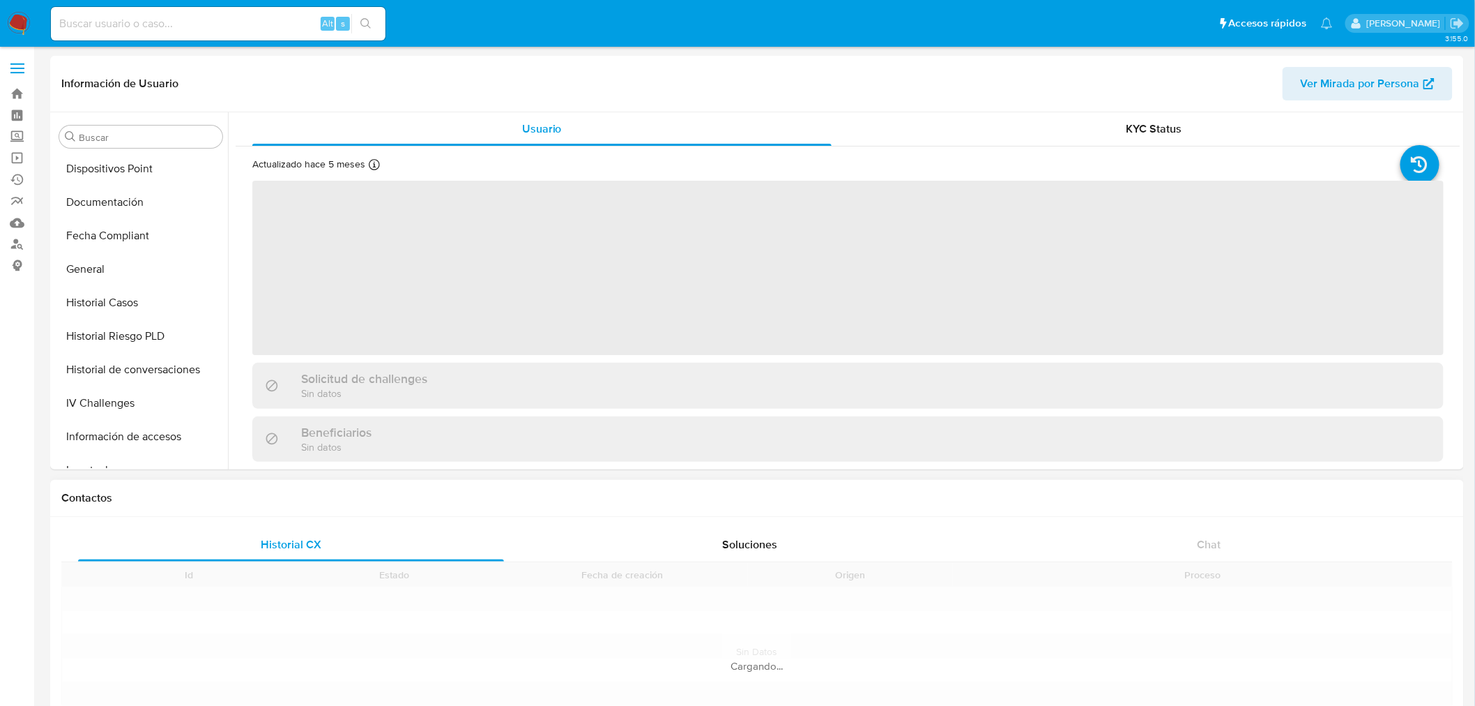
scroll to position [589, 0]
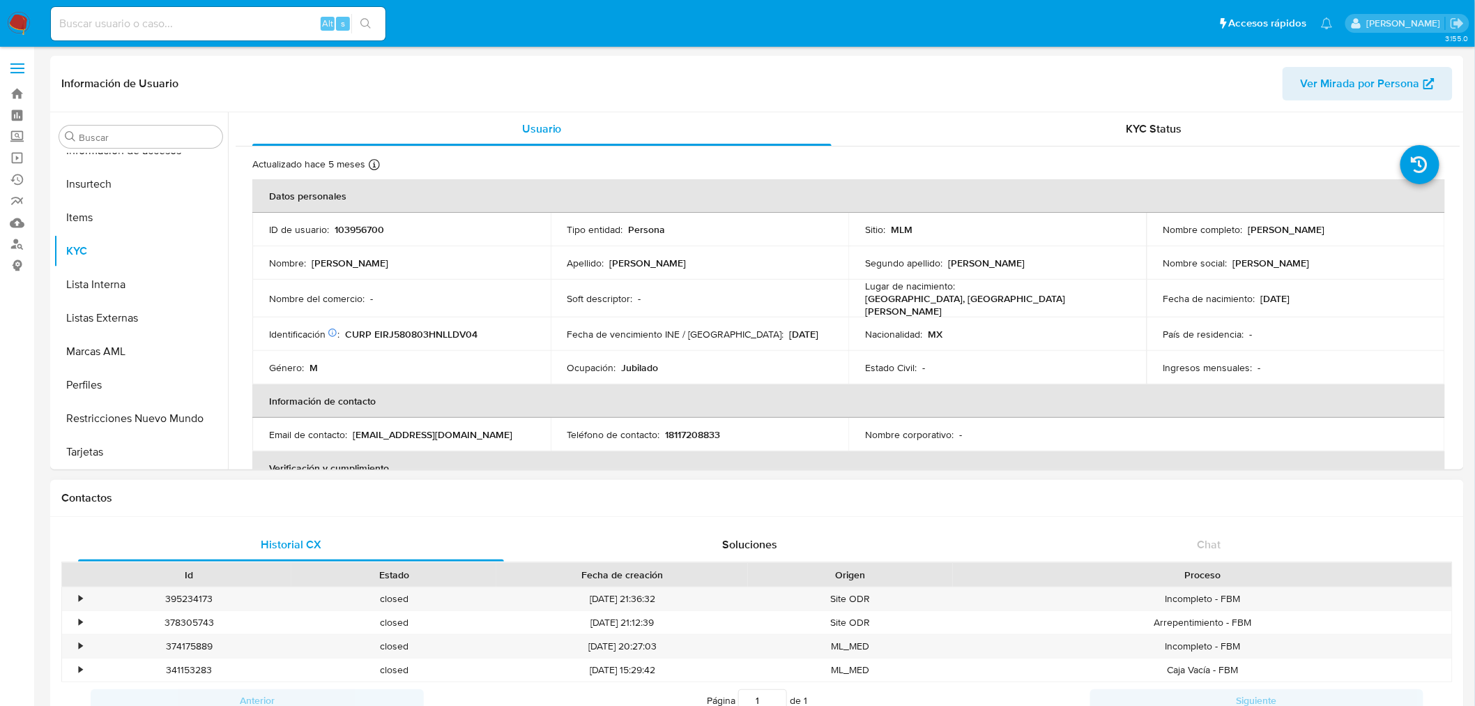
select select "10"
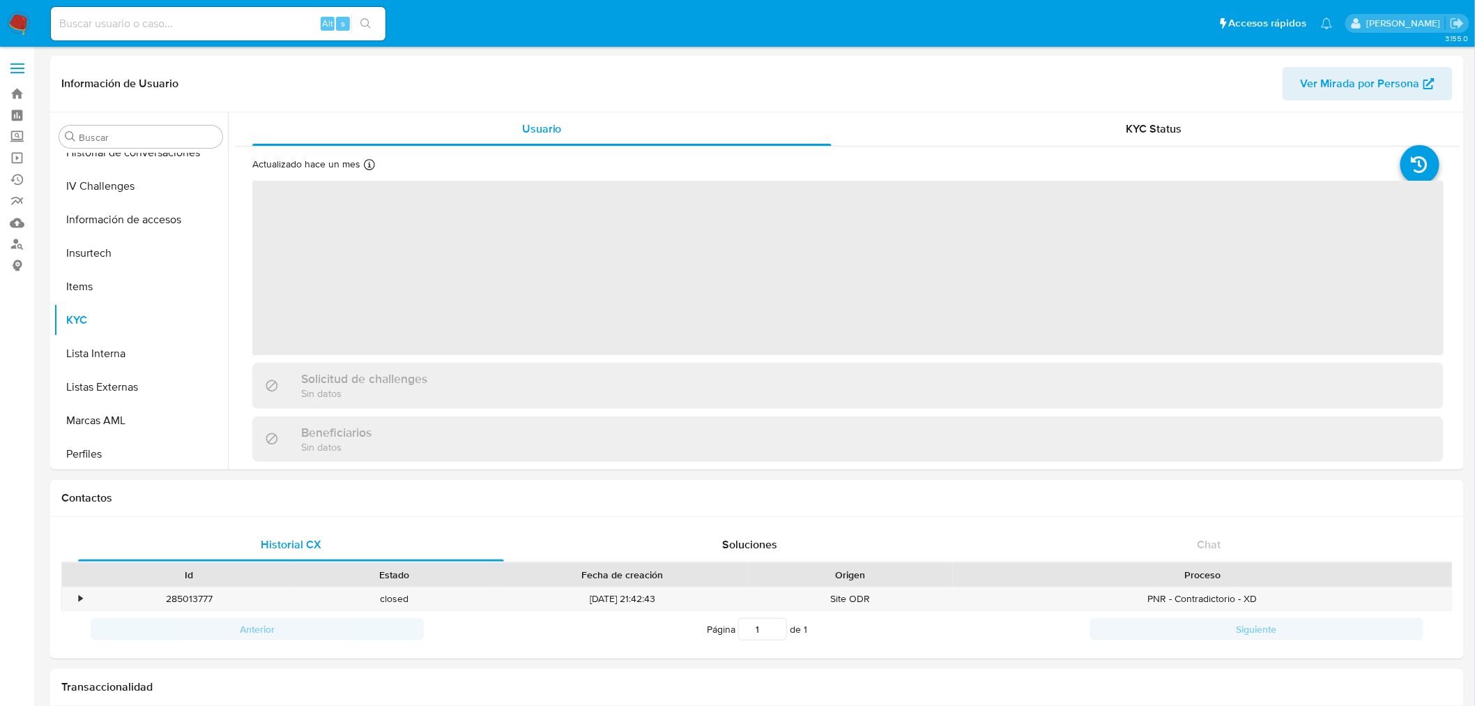
scroll to position [589, 0]
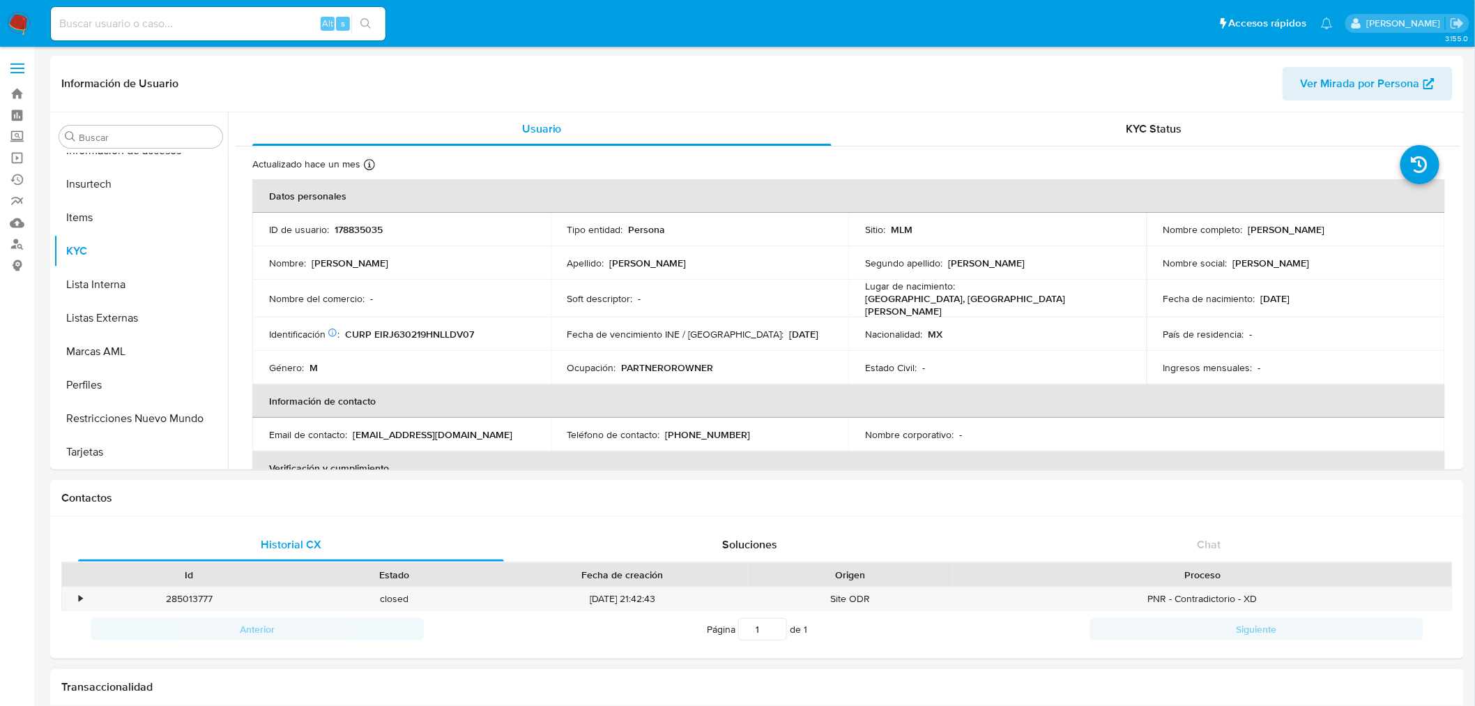
select select "10"
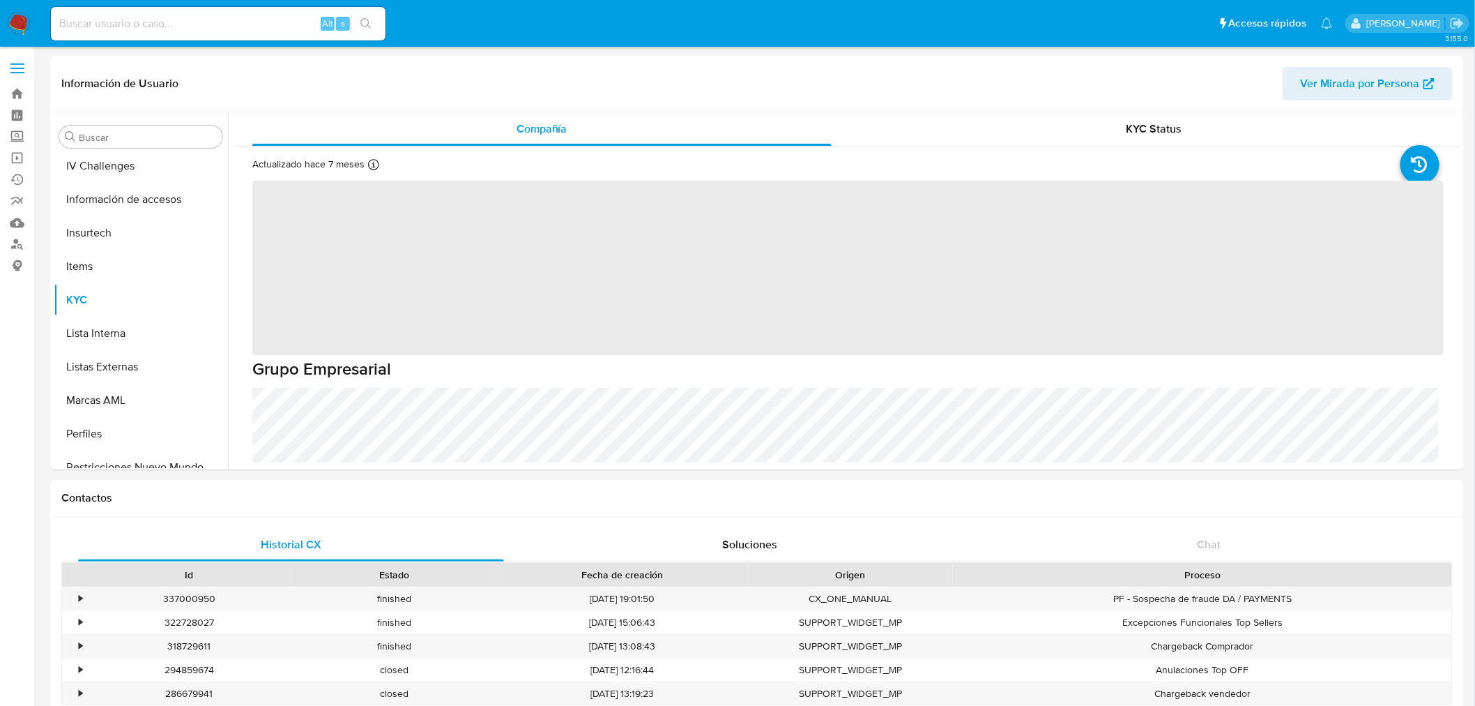
scroll to position [589, 0]
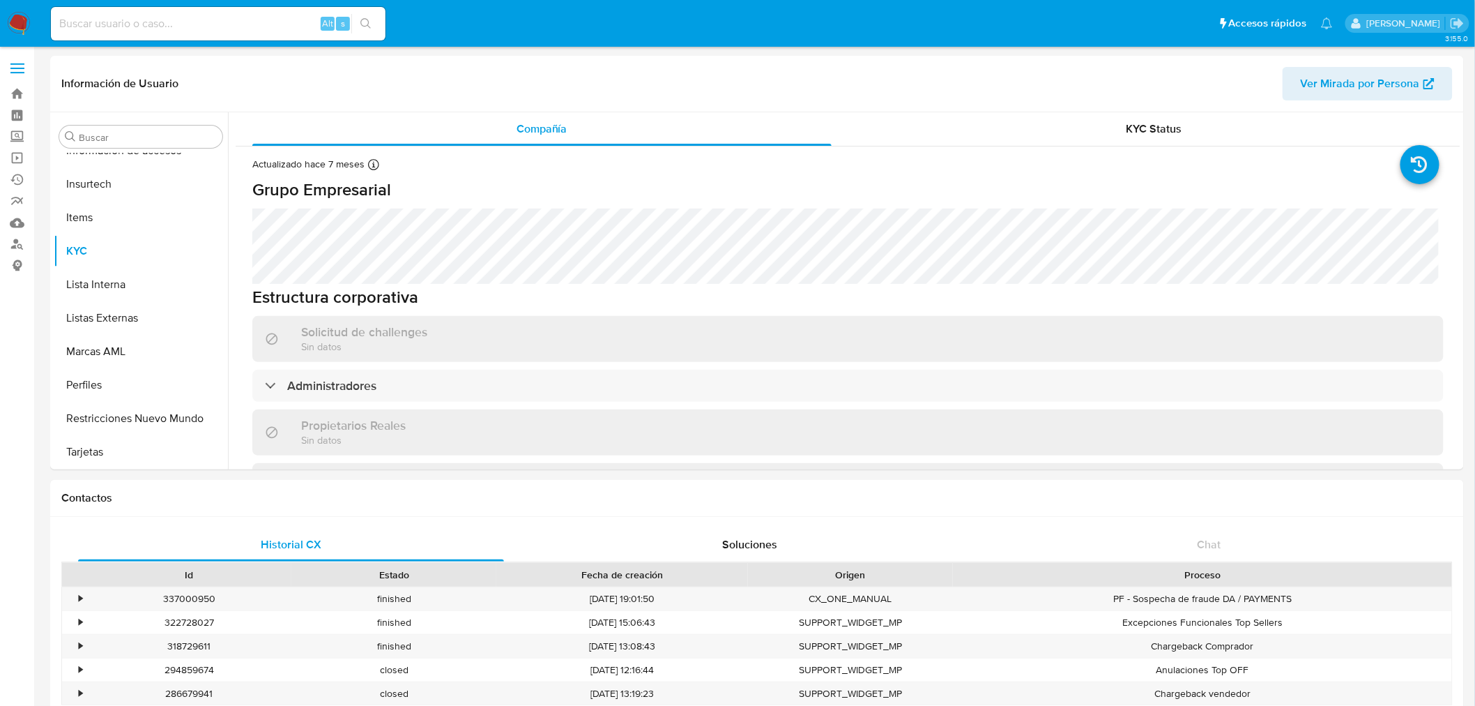
select select "10"
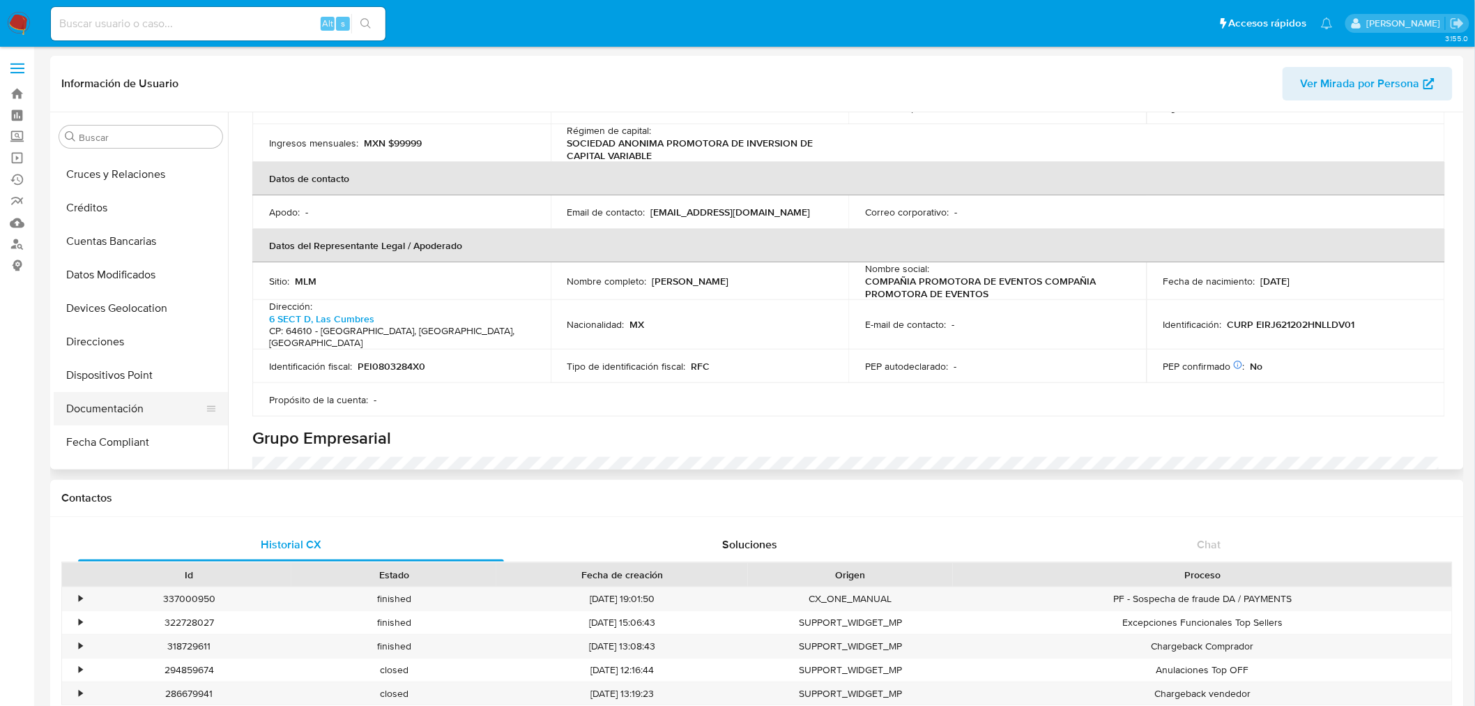
scroll to position [123, 0]
drag, startPoint x: 119, startPoint y: 378, endPoint x: 242, endPoint y: 377, distance: 122.7
click at [120, 378] on button "Documentación" at bounding box center [141, 381] width 174 height 33
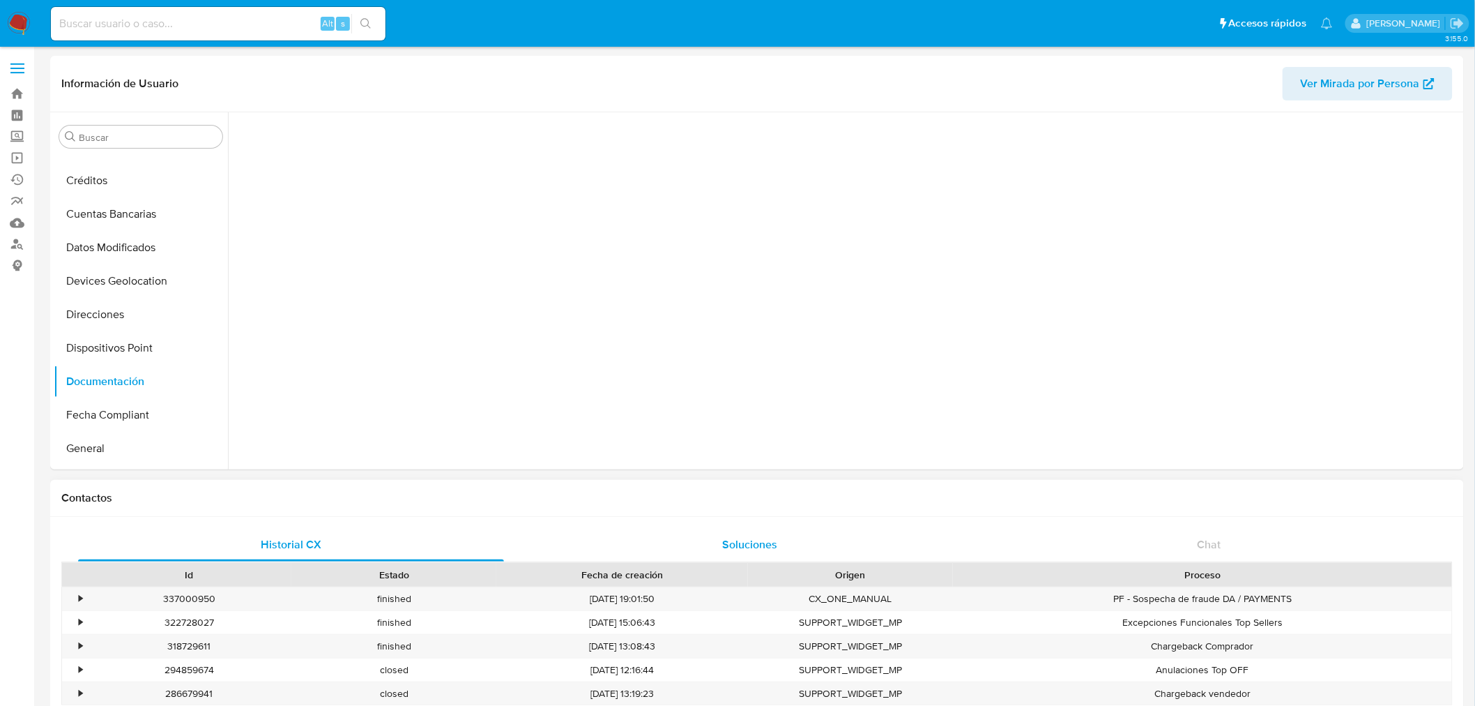
scroll to position [0, 0]
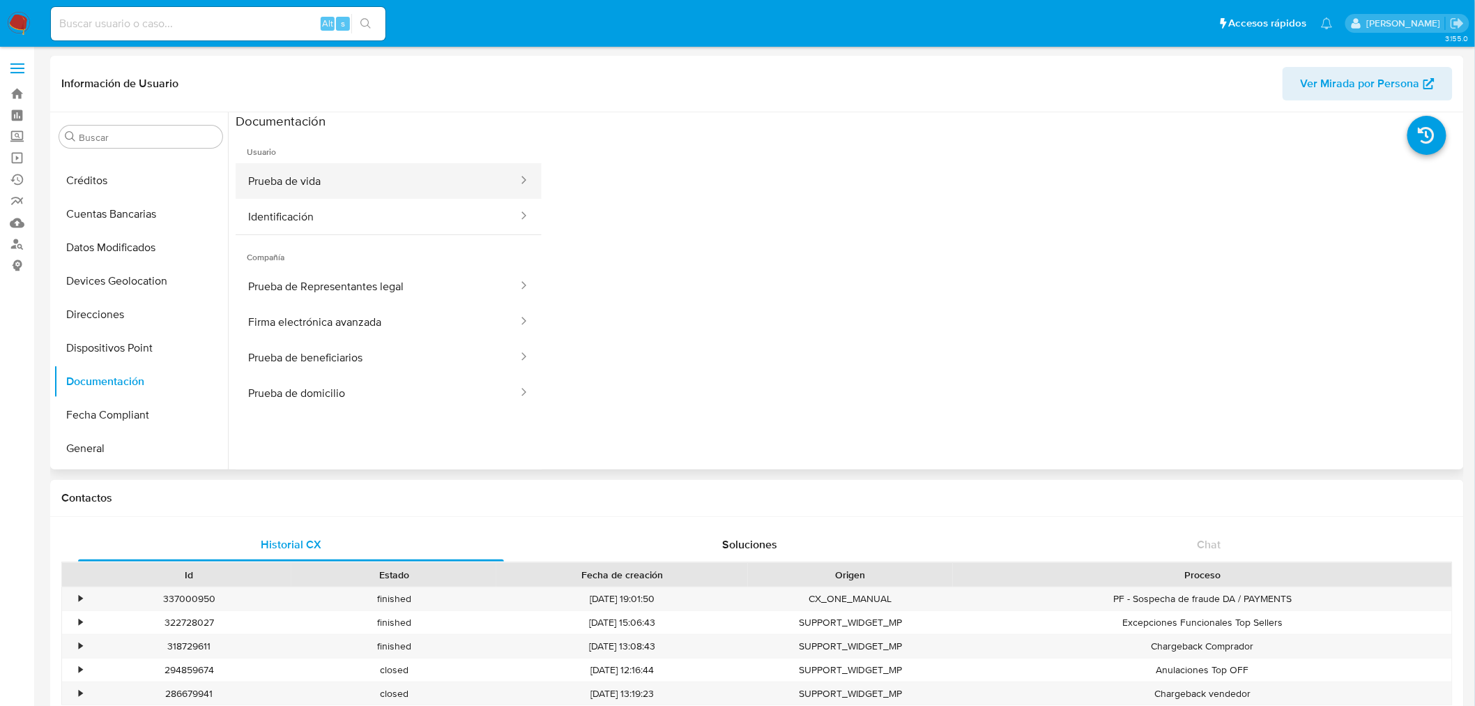
click at [282, 190] on button "Prueba de vida" at bounding box center [378, 181] width 284 height 36
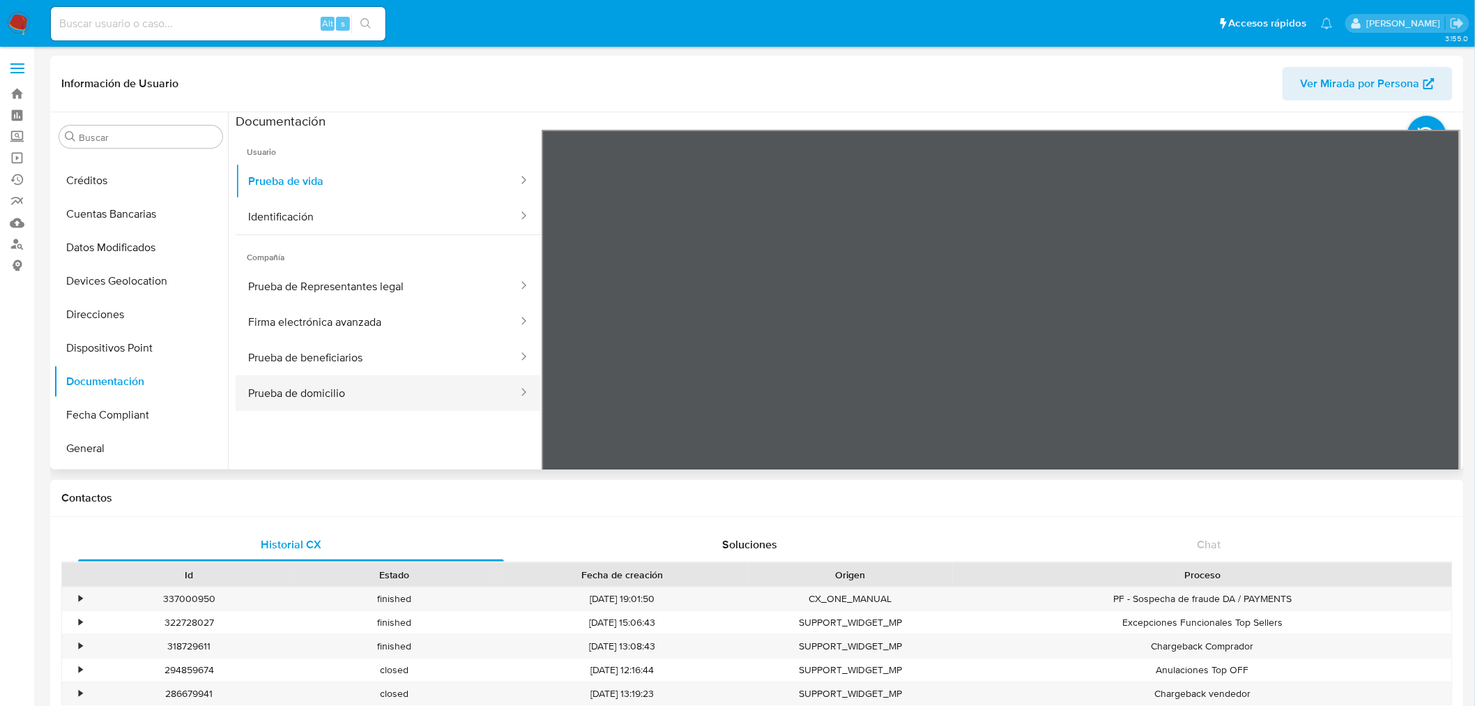
click at [373, 400] on button "Prueba de domicilio" at bounding box center [378, 393] width 284 height 36
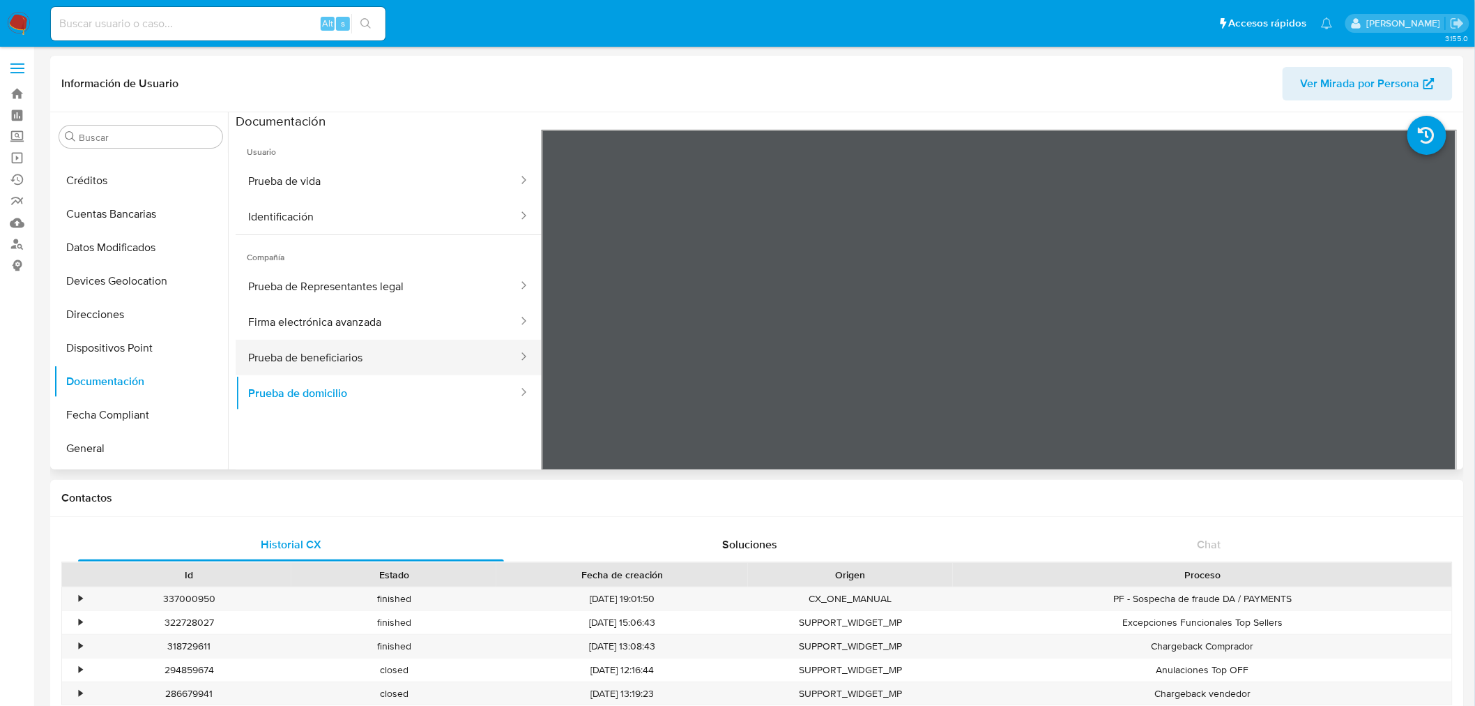
click at [388, 356] on button "Prueba de beneficiarios" at bounding box center [378, 358] width 284 height 36
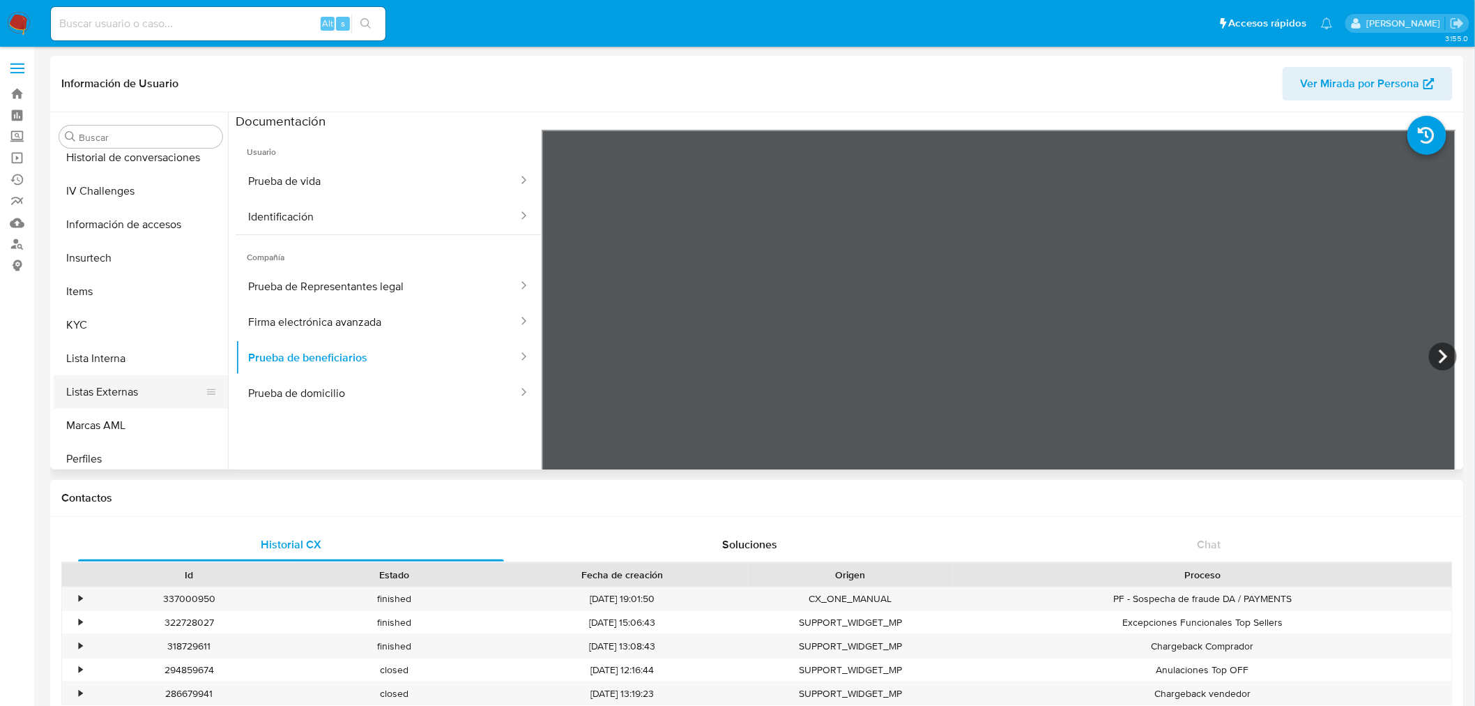
scroll to position [542, 0]
click at [109, 294] on button "KYC" at bounding box center [135, 297] width 163 height 33
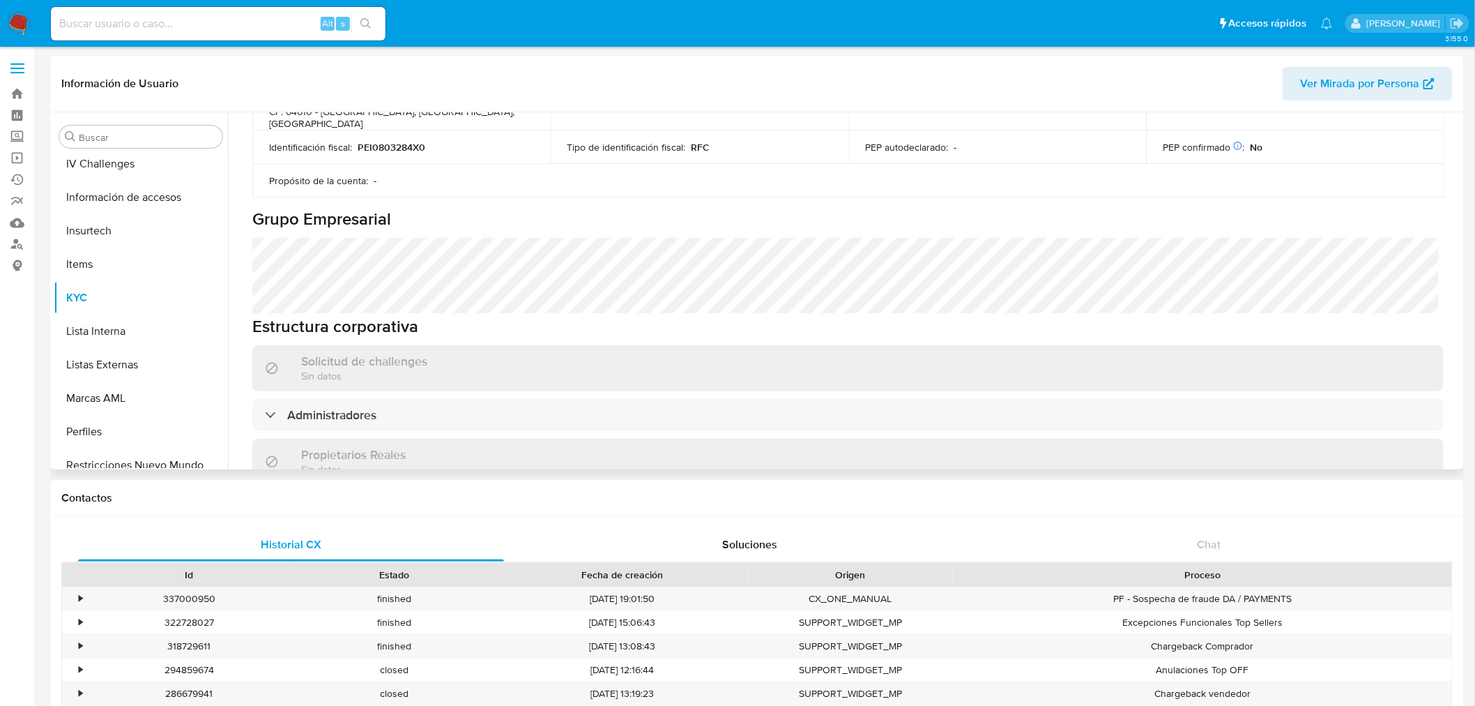
scroll to position [697, 0]
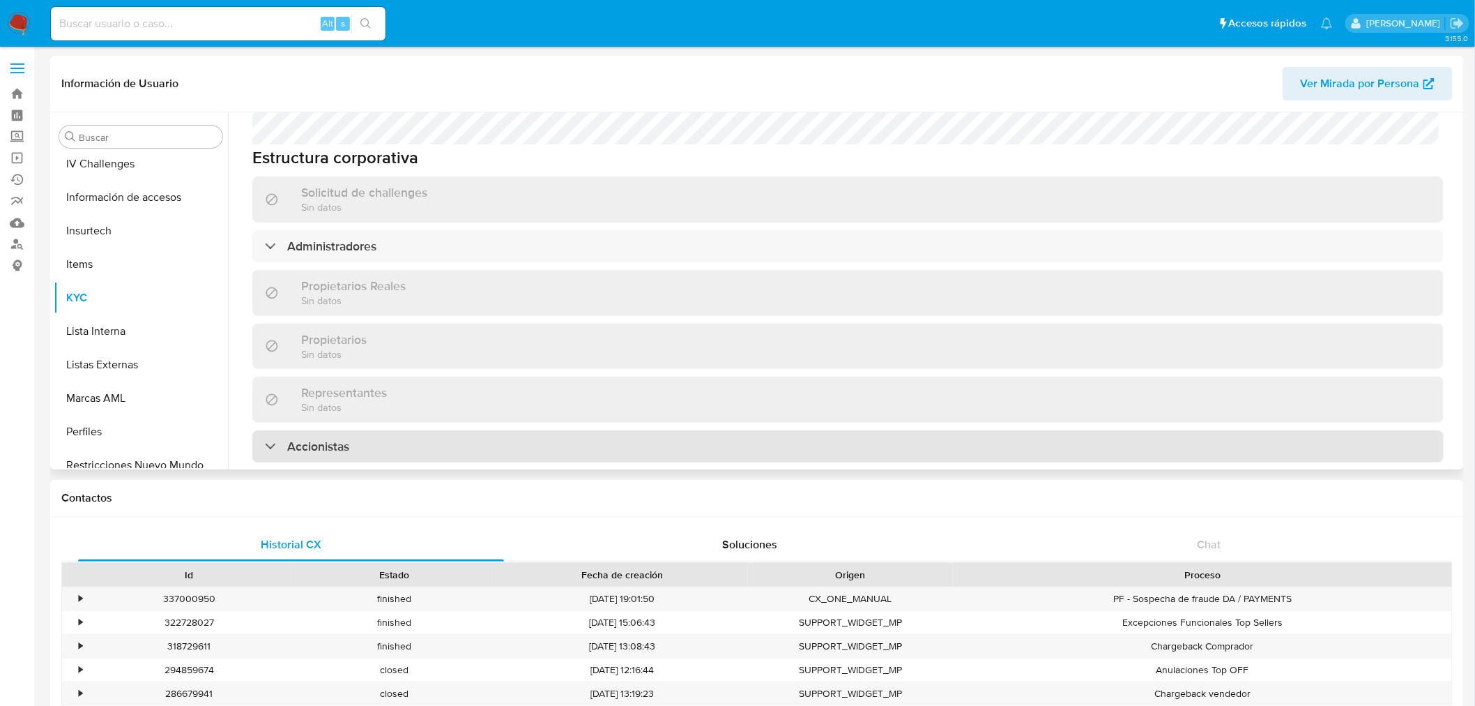
click at [364, 430] on div "Accionistas" at bounding box center [848, 446] width 1192 height 32
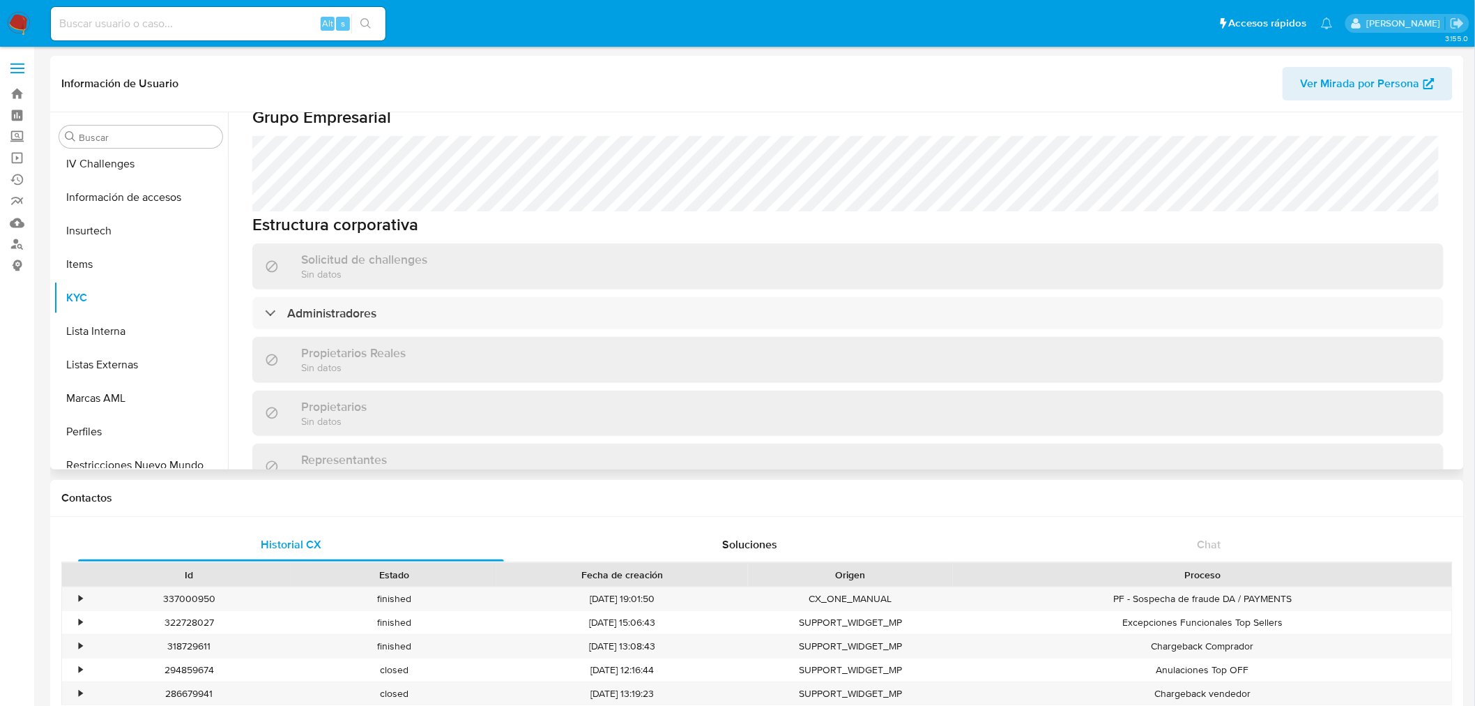
scroll to position [619, 0]
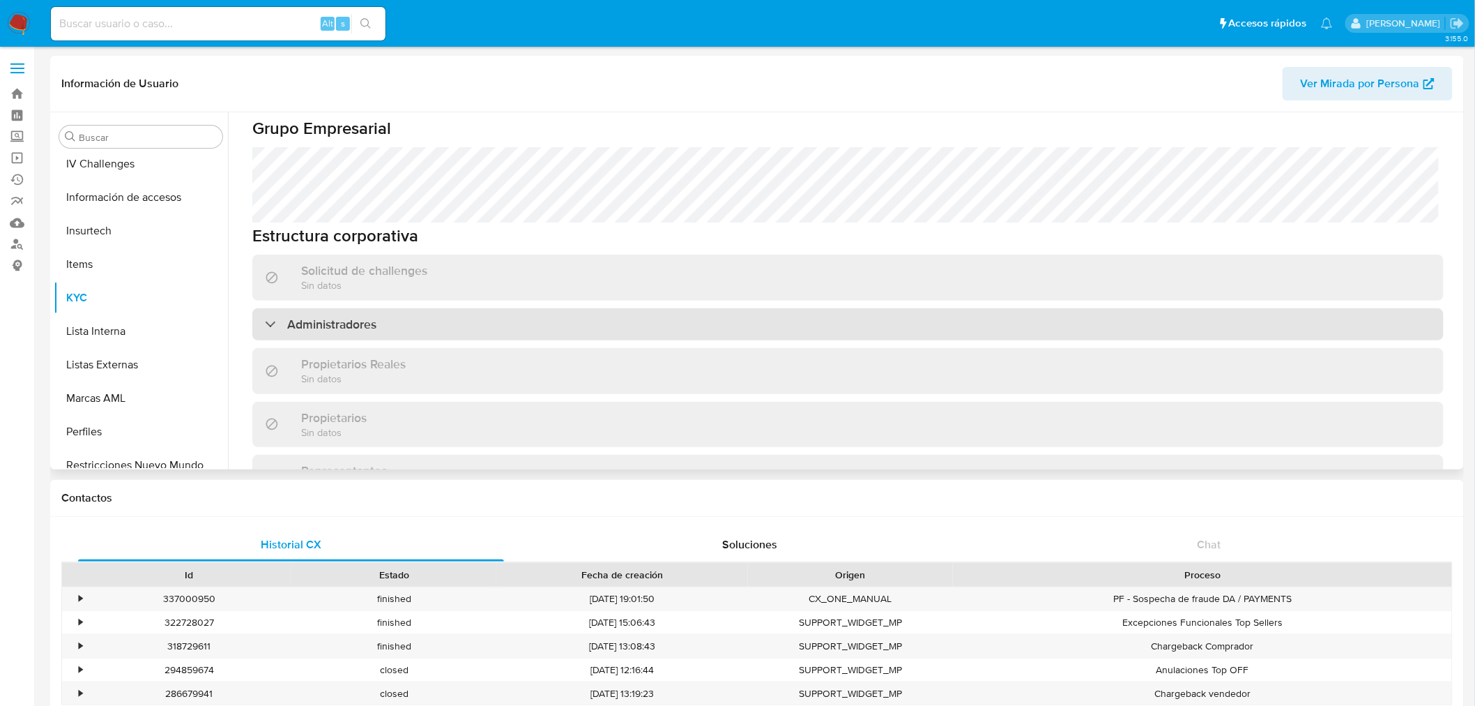
drag, startPoint x: 352, startPoint y: 287, endPoint x: 402, endPoint y: 289, distance: 49.6
click at [352, 317] on h3 "Administradores" at bounding box center [331, 324] width 89 height 15
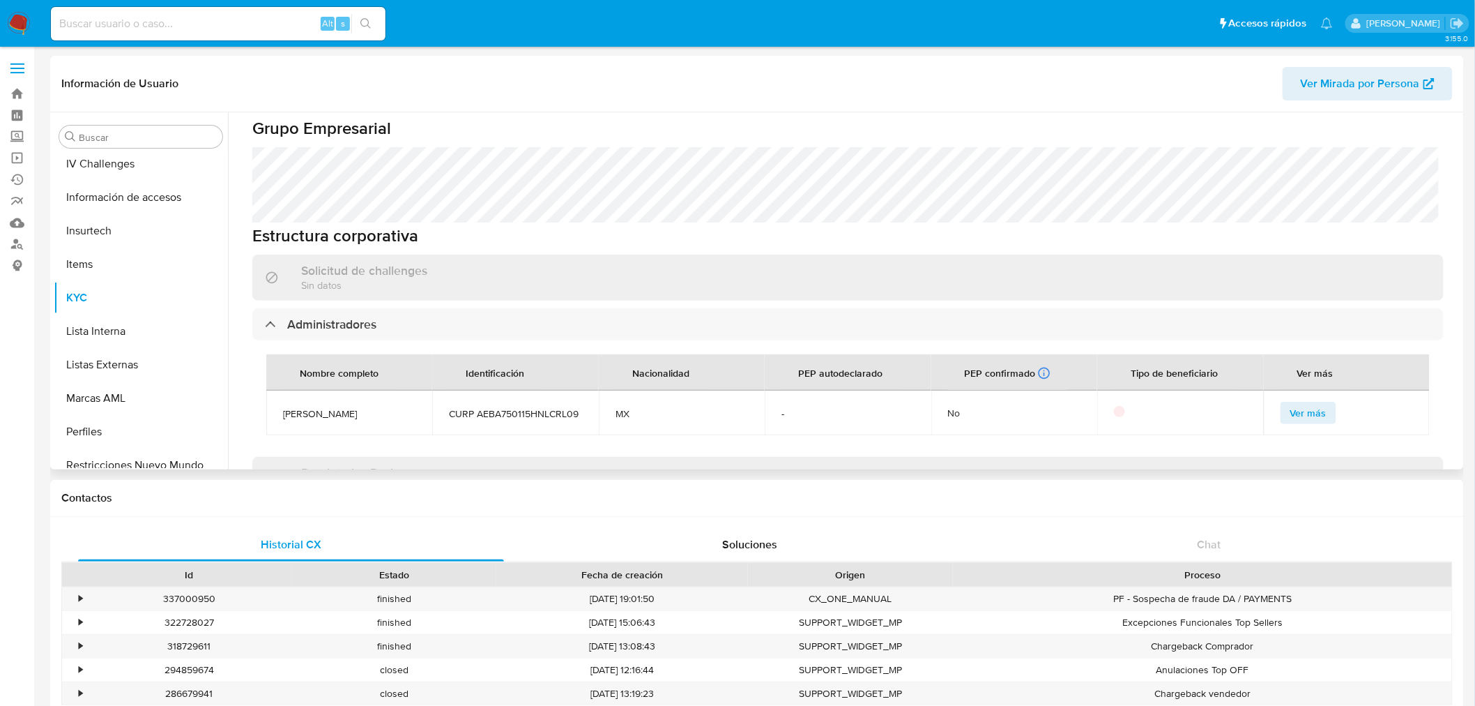
drag, startPoint x: 329, startPoint y: 395, endPoint x: 275, endPoint y: 395, distance: 54.4
click at [261, 388] on div "Nombre completo Identificación Nacionalidad PEP autodeclarado PEP confirmado Ob…" at bounding box center [848, 394] width 1192 height 109
copy table "Nombre completo Identificación Nacionalidad PEP autodeclarado PEP confirmado Ob…"
click at [344, 409] on td "ALEJENDRO ACEVEDO BORREGO" at bounding box center [349, 412] width 166 height 45
drag, startPoint x: 331, startPoint y: 400, endPoint x: 280, endPoint y: 388, distance: 52.8
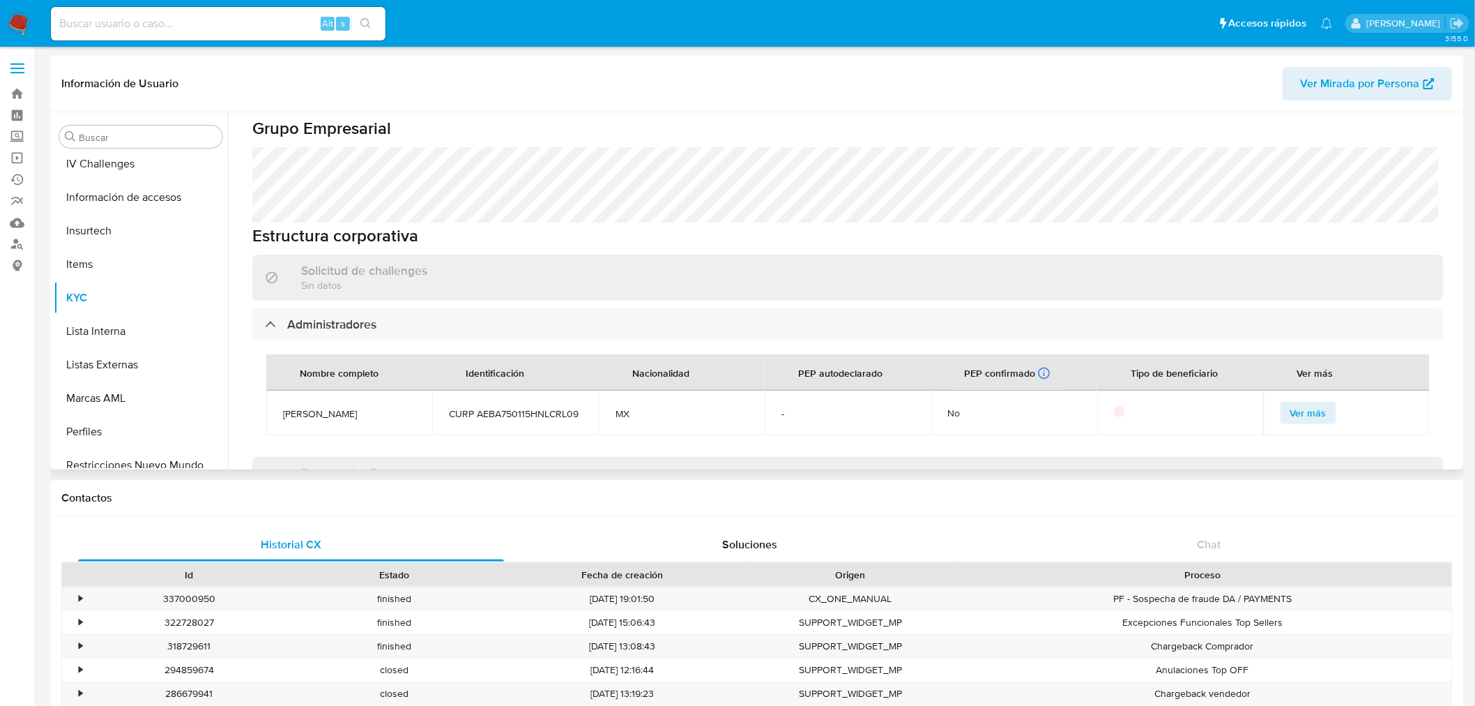
click at [280, 390] on td "ALEJENDRO ACEVEDO BORREGO" at bounding box center [349, 412] width 166 height 45
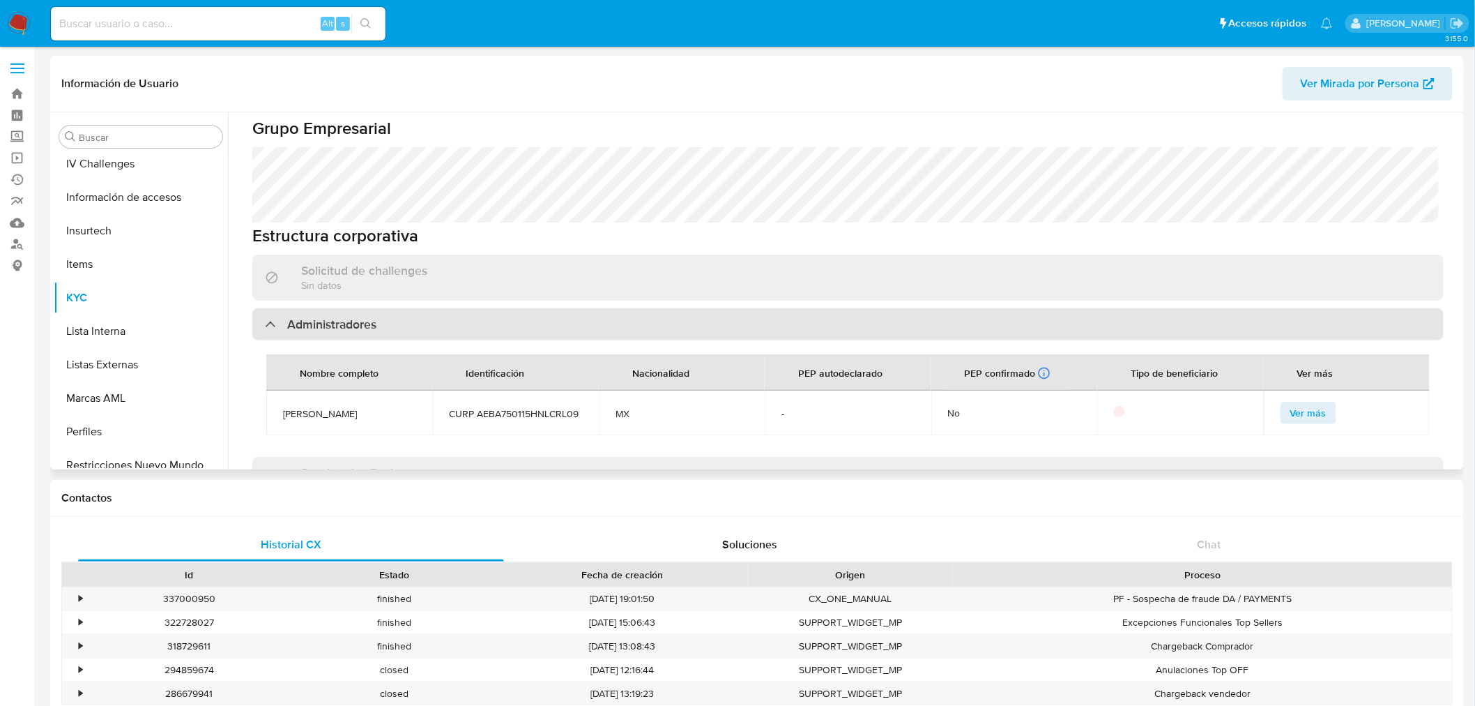
copy span "ALEJENDRO ACEVEDO BORREGO"
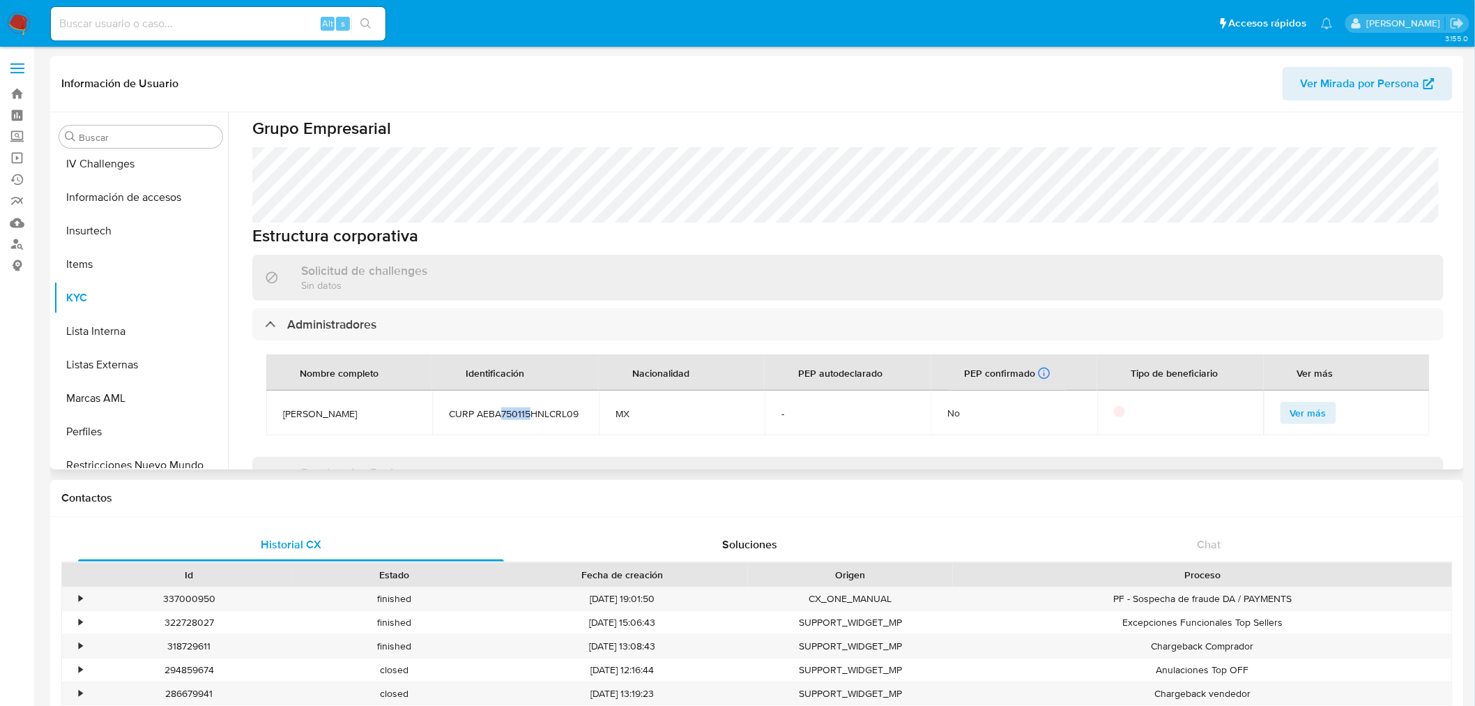
drag, startPoint x: 529, startPoint y: 390, endPoint x: 501, endPoint y: 391, distance: 27.9
click at [501, 407] on span "CURP AEBA750115HNLCRL09" at bounding box center [515, 413] width 132 height 13
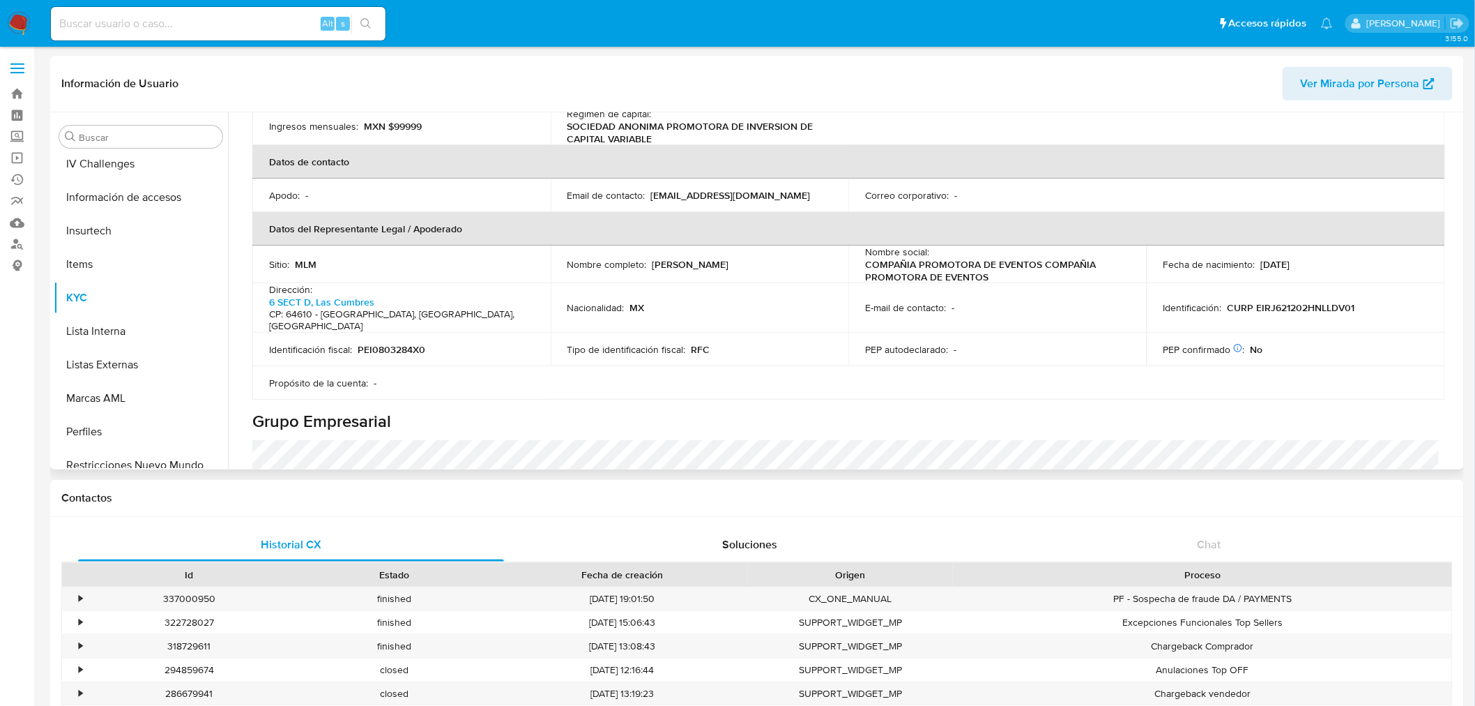
scroll to position [473, 0]
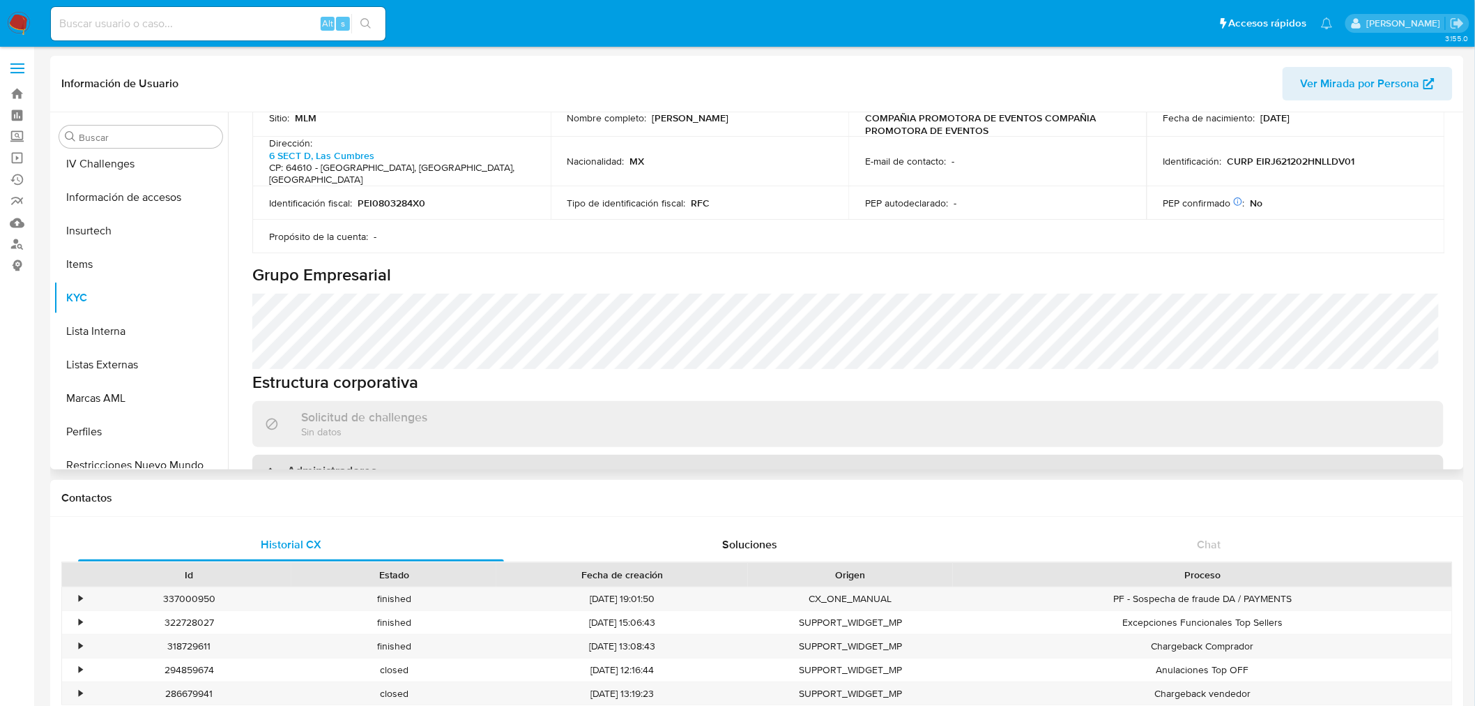
click at [302, 463] on h3 "Administradores" at bounding box center [331, 470] width 89 height 15
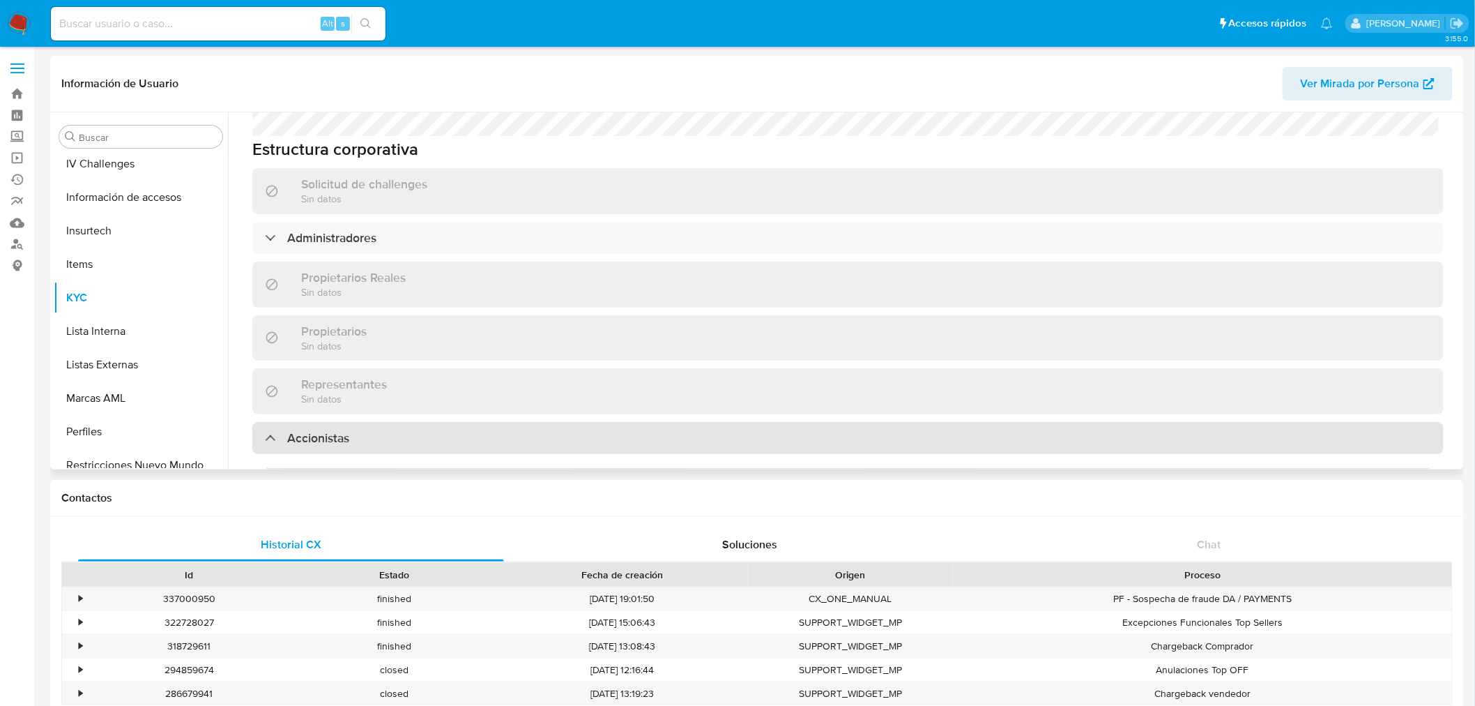
click at [365, 422] on div "Accionistas" at bounding box center [848, 438] width 1192 height 32
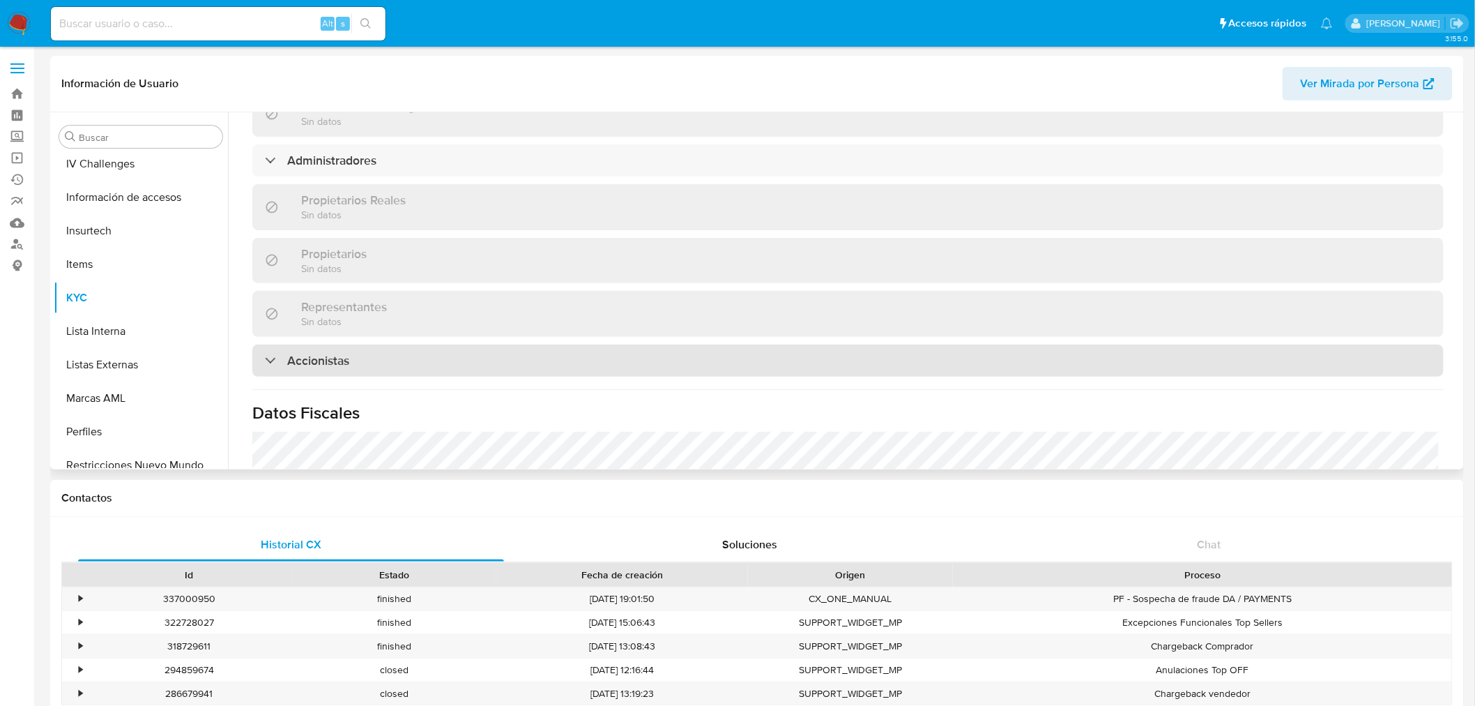
click at [398, 345] on div "Accionistas" at bounding box center [848, 360] width 1192 height 32
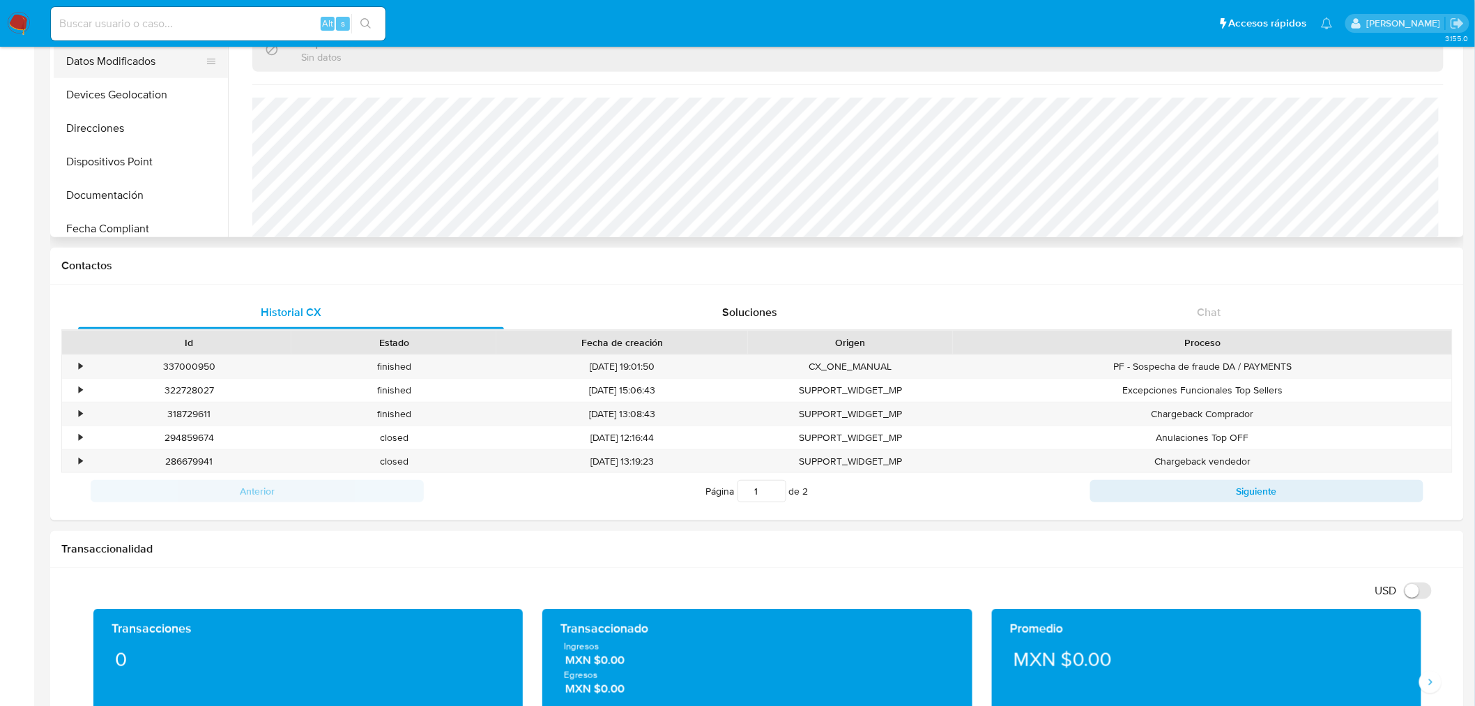
scroll to position [0, 0]
click at [131, 204] on button "Direcciones" at bounding box center [135, 205] width 163 height 33
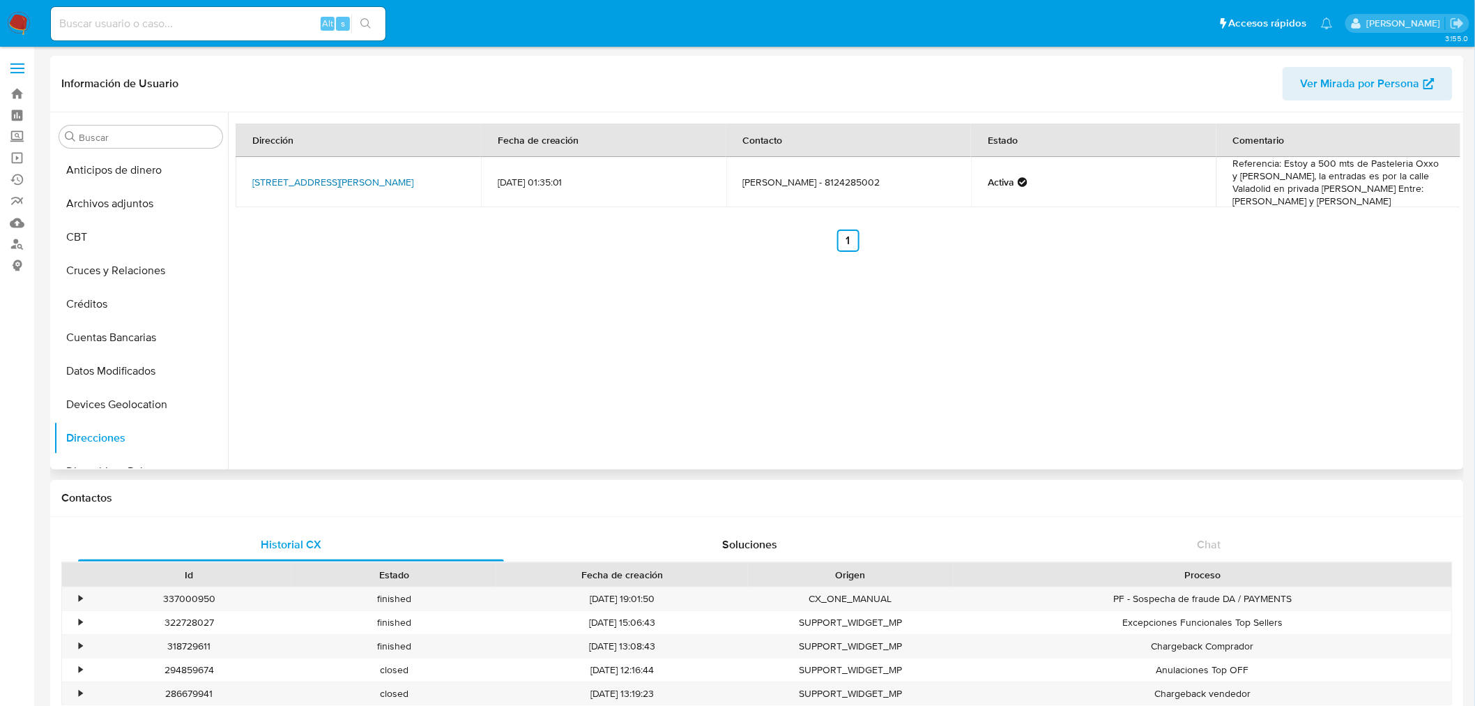
drag, startPoint x: 317, startPoint y: 190, endPoint x: 279, endPoint y: 170, distance: 43.0
click at [279, 170] on td "Calle Ávila 505, Guadalupe, Nuevo León, 67130, Mexico 505" at bounding box center [358, 182] width 245 height 50
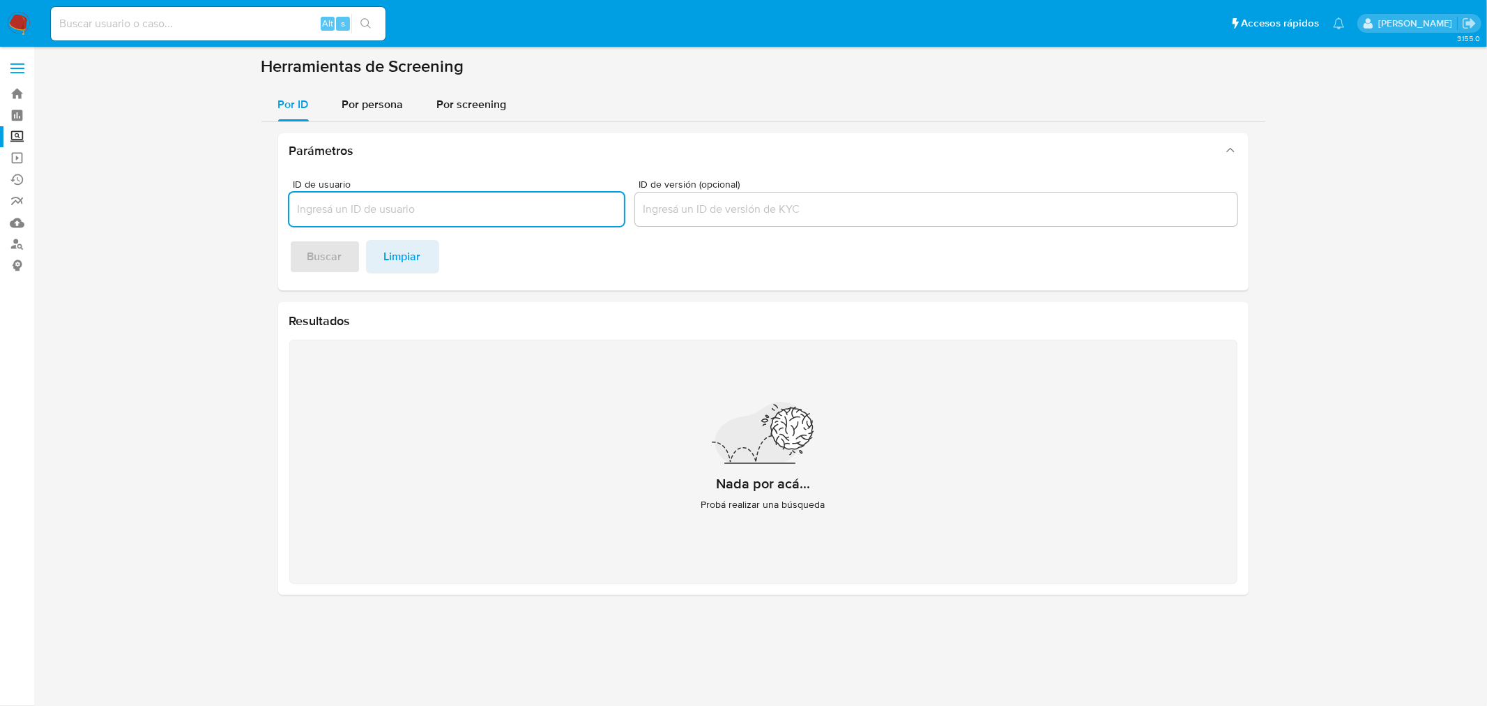
click at [434, 220] on div at bounding box center [456, 208] width 335 height 33
click at [436, 212] on input "ID de usuario" at bounding box center [456, 209] width 335 height 18
click at [372, 96] on span "Por persona" at bounding box center [372, 104] width 61 height 16
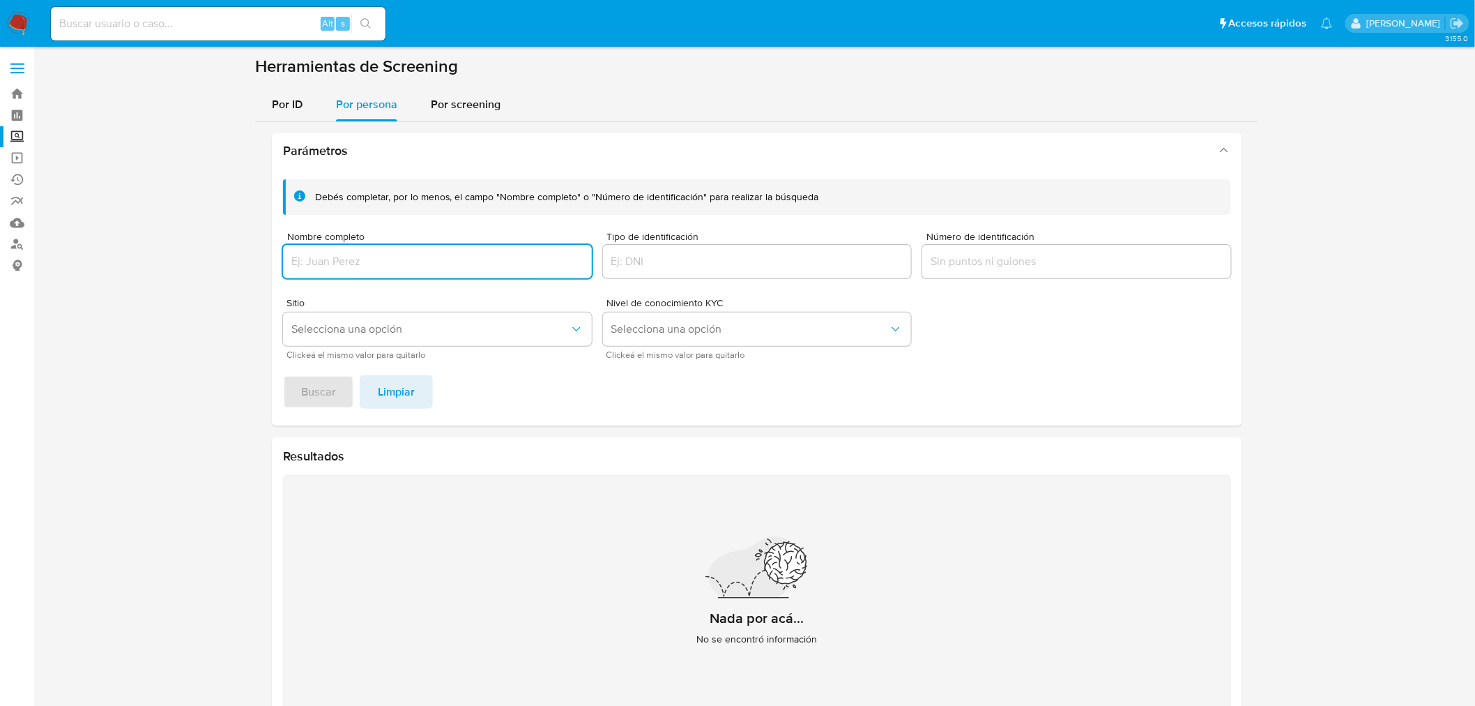
click at [366, 255] on input "Nombre completo" at bounding box center [437, 261] width 309 height 18
type input "Nombre completo Identificación Nacionalidad PEP autodeclarado PEP confirmado Ob…"
click at [487, 262] on input "Nombre completo Identificación Nacionalidad PEP autodeclarado PEP confirmado Ob…" at bounding box center [437, 261] width 309 height 18
click at [487, 261] on input "Nombre completo Identificación Nacionalidad PEP autodeclarado PEP confirmado Ob…" at bounding box center [437, 261] width 309 height 18
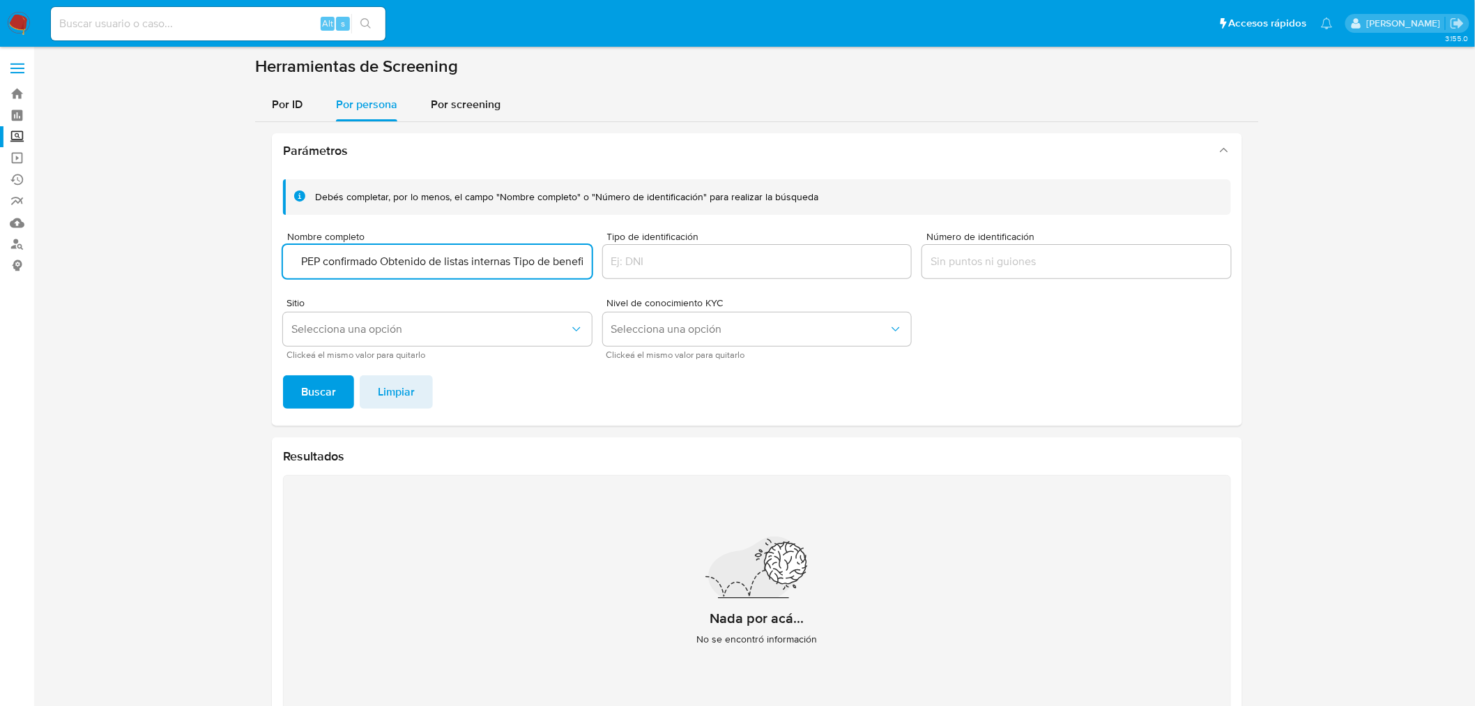
click at [487, 261] on input "Nombre completo Identificación Nacionalidad PEP autodeclarado PEP confirmado Ob…" at bounding box center [437, 261] width 309 height 18
click at [364, 252] on input "Nombre completo" at bounding box center [437, 261] width 309 height 18
paste input "[PERSON_NAME]"
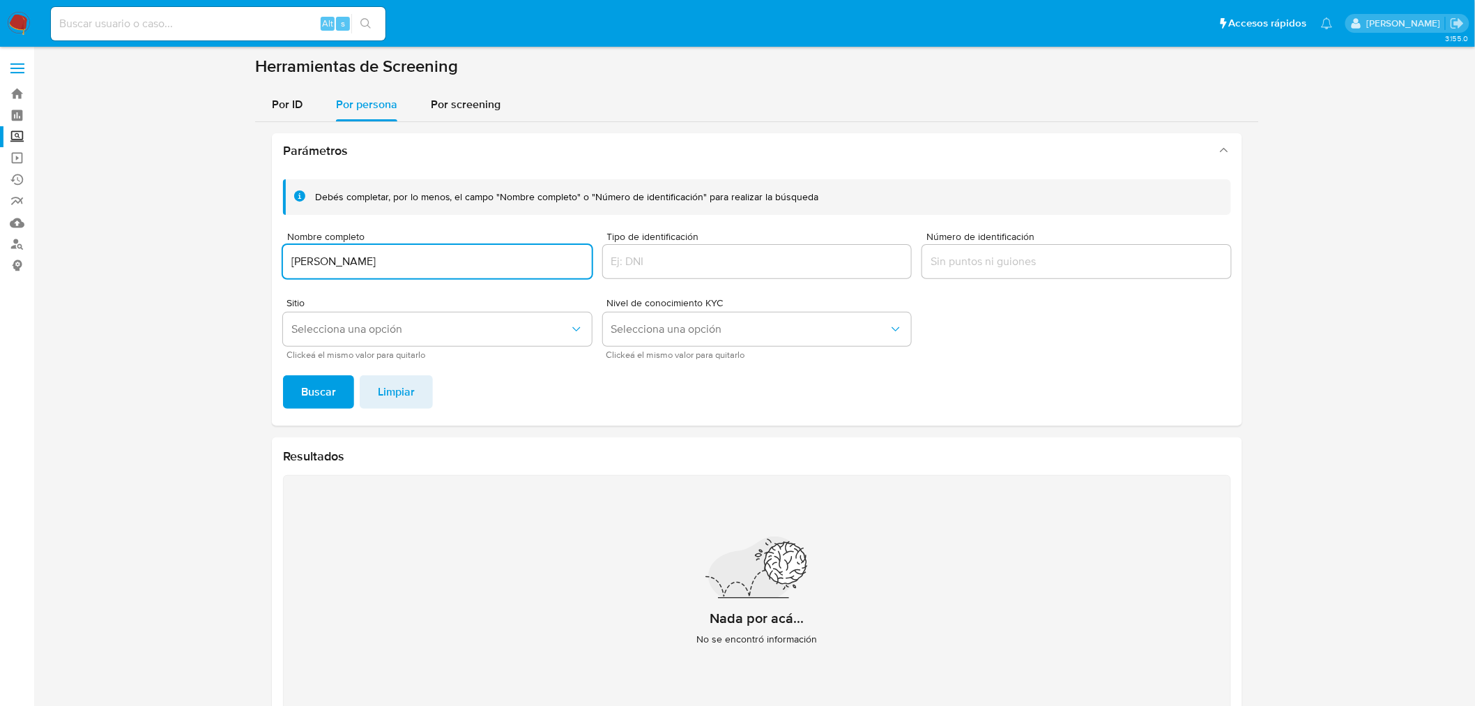
click at [324, 262] on input "[PERSON_NAME]" at bounding box center [437, 261] width 309 height 18
type input "[PERSON_NAME]"
click at [311, 405] on span "Buscar" at bounding box center [318, 392] width 35 height 31
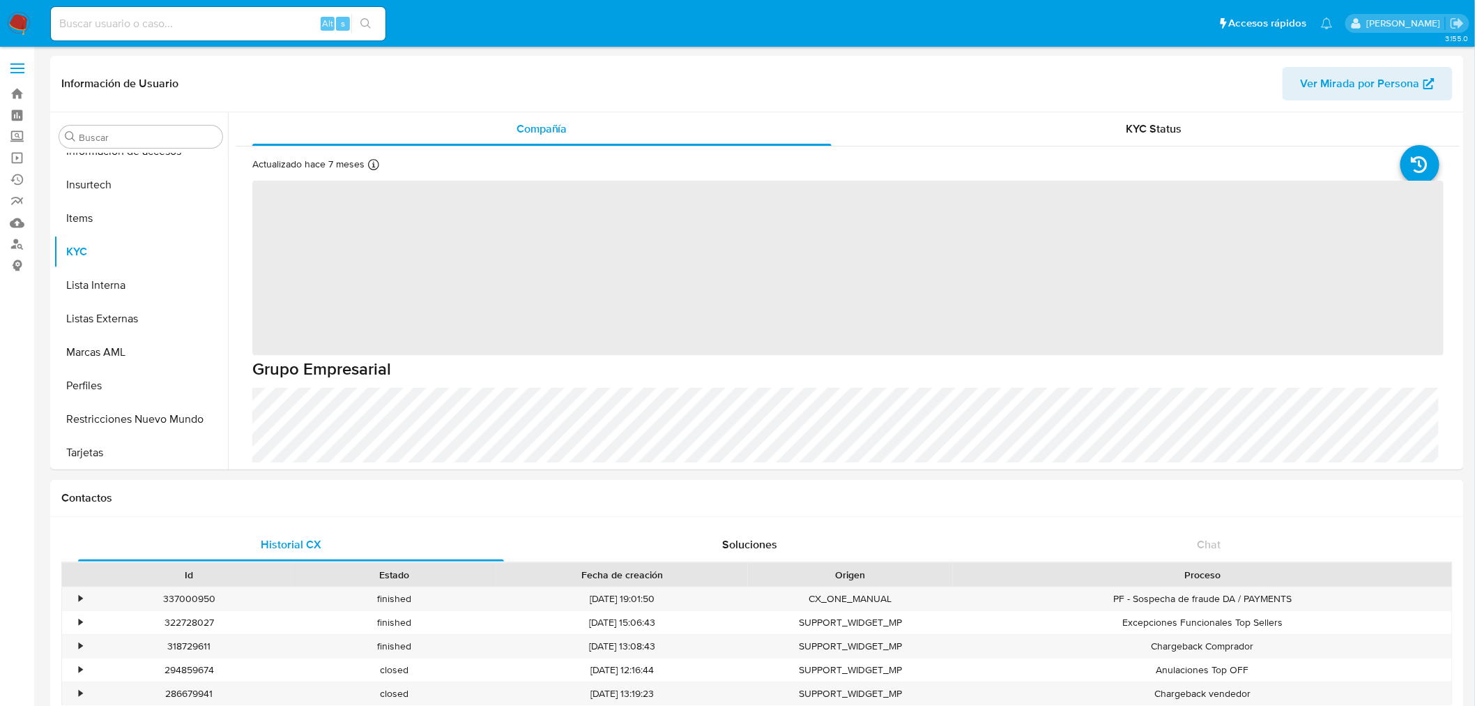
scroll to position [589, 0]
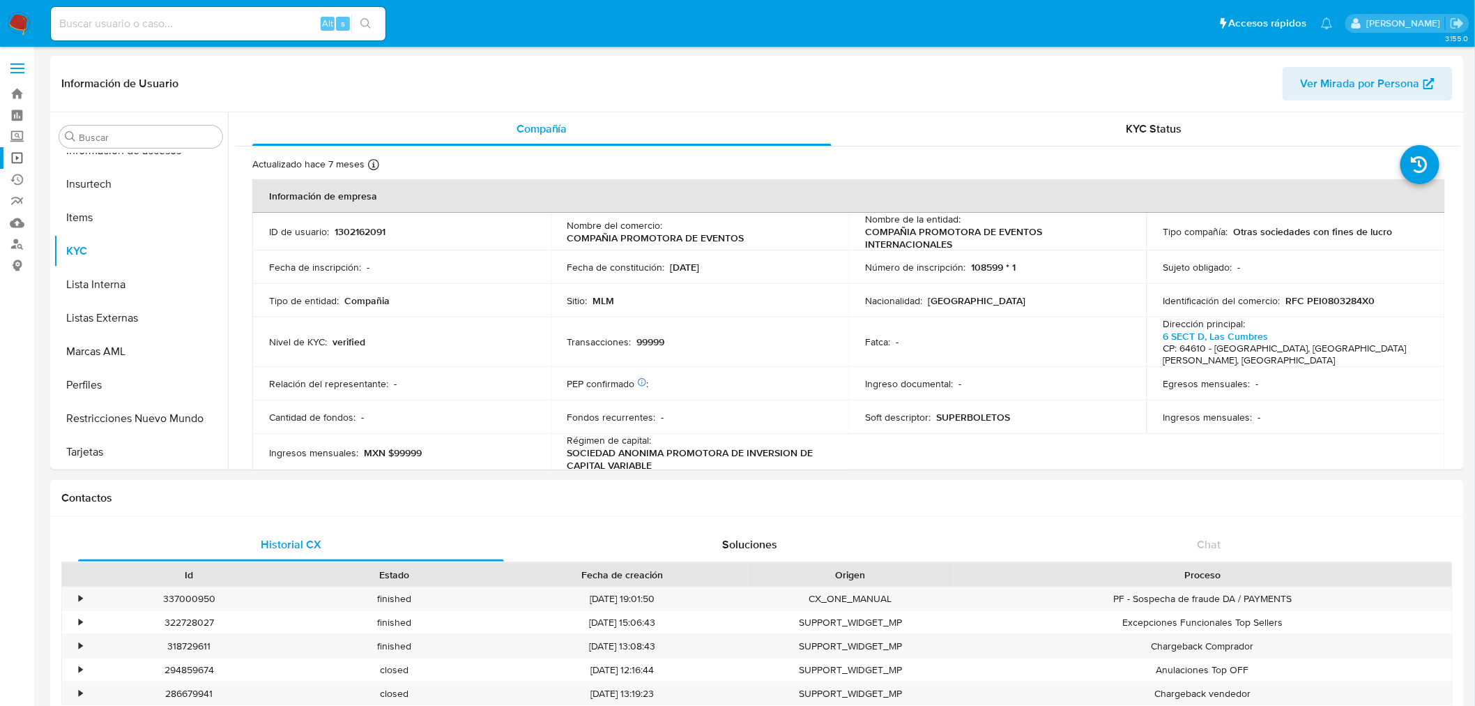
select select "10"
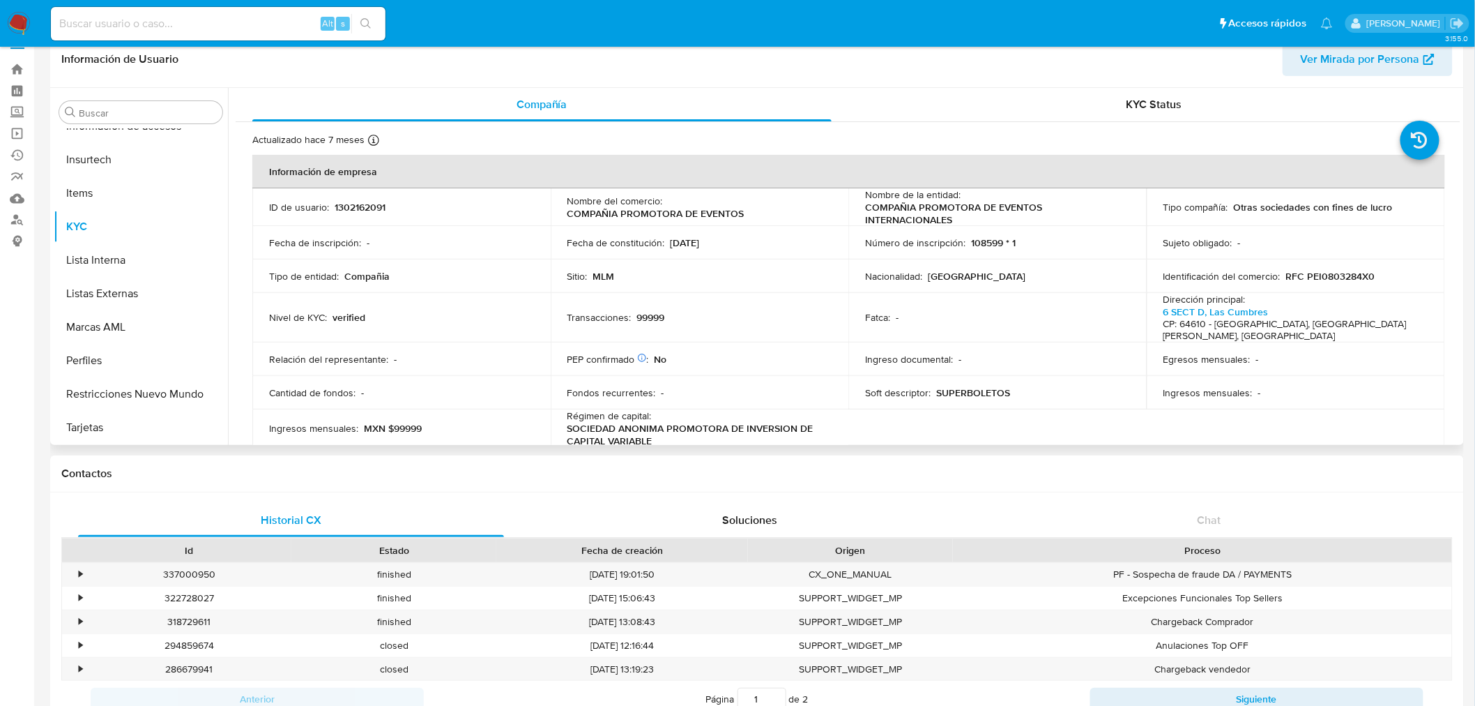
scroll to position [0, 0]
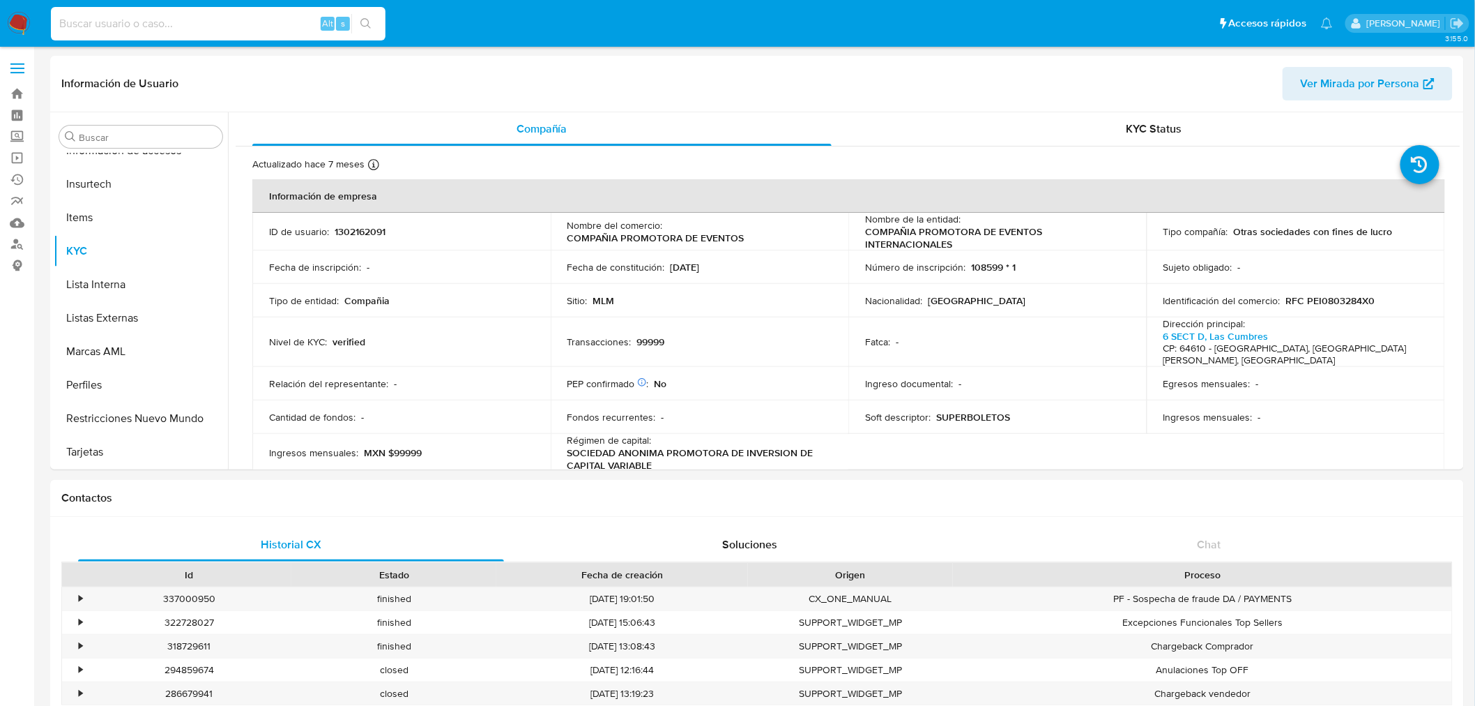
drag, startPoint x: 162, startPoint y: 26, endPoint x: 170, endPoint y: 26, distance: 7.7
click at [162, 26] on input at bounding box center [218, 24] width 335 height 18
paste input "1342233825"
type input "1342233825"
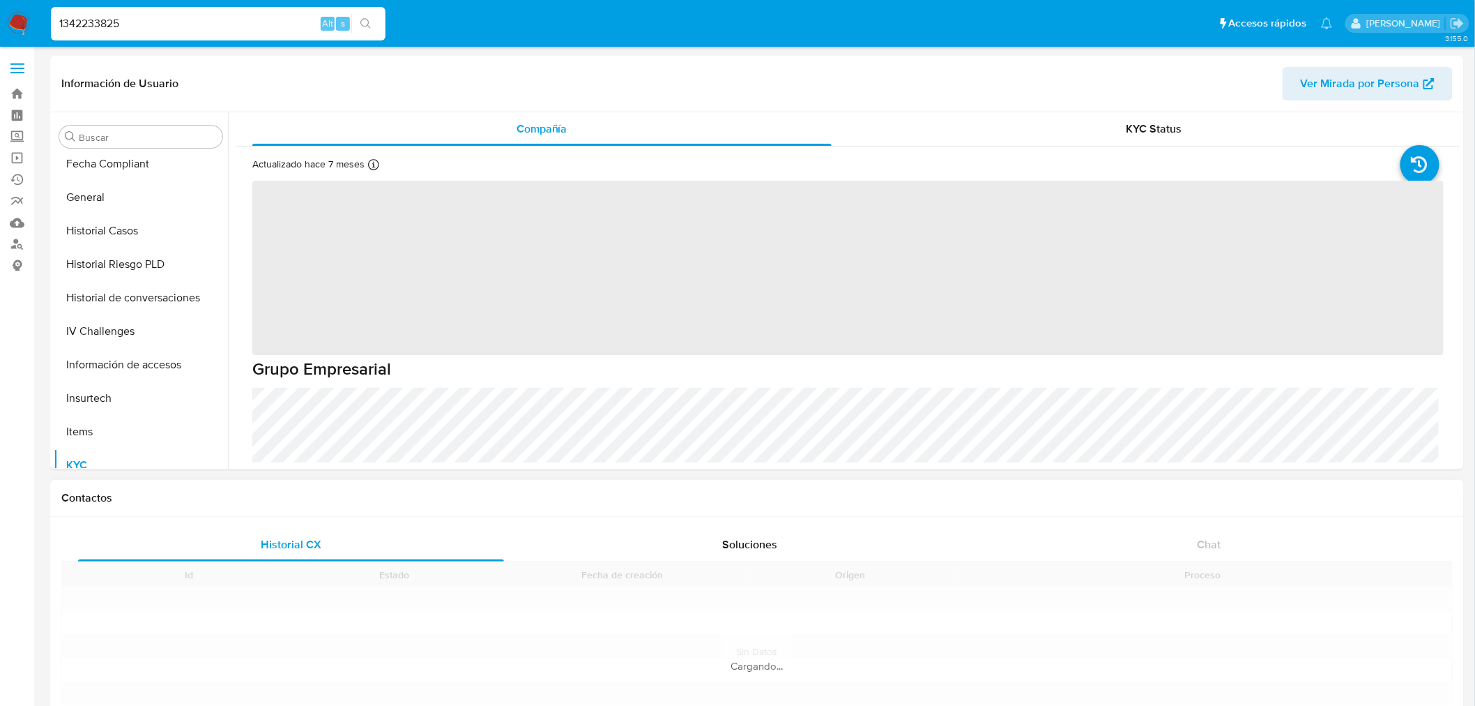
scroll to position [589, 0]
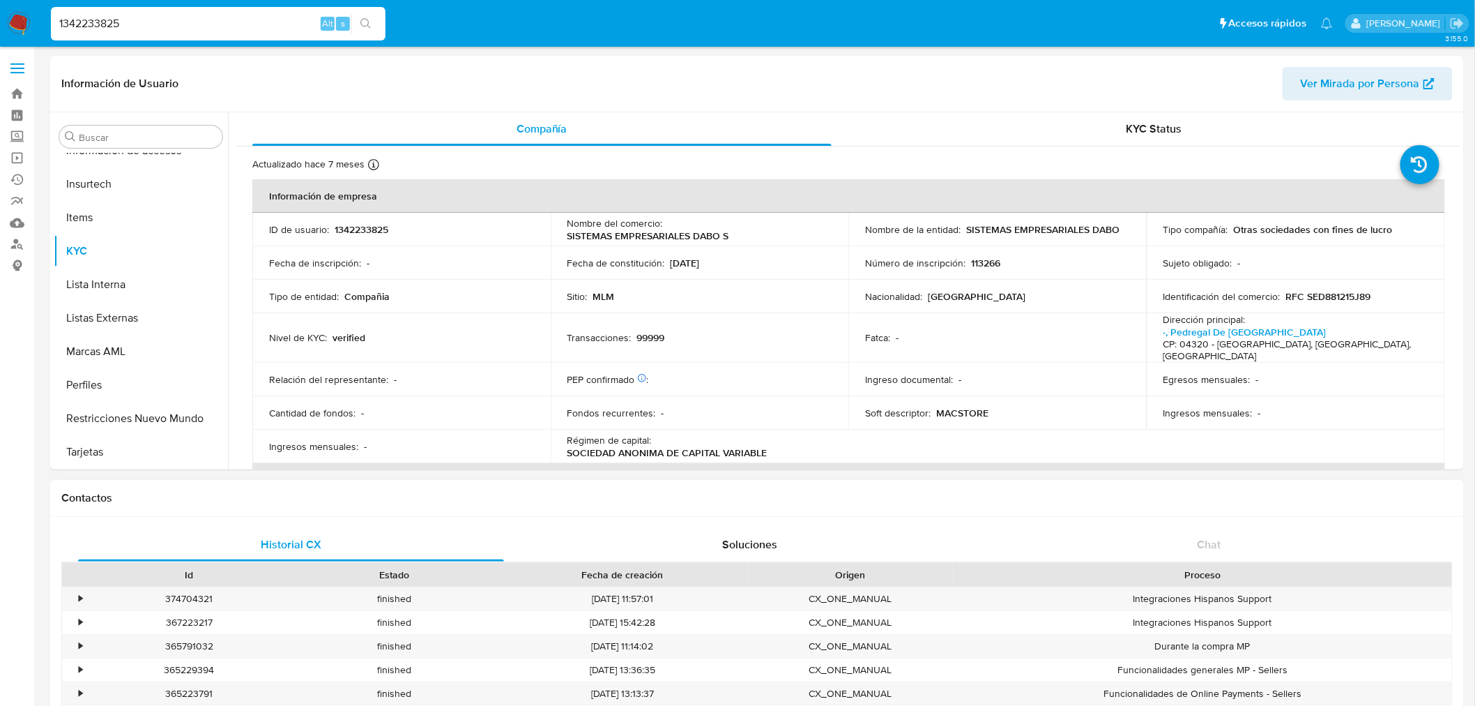
select select "10"
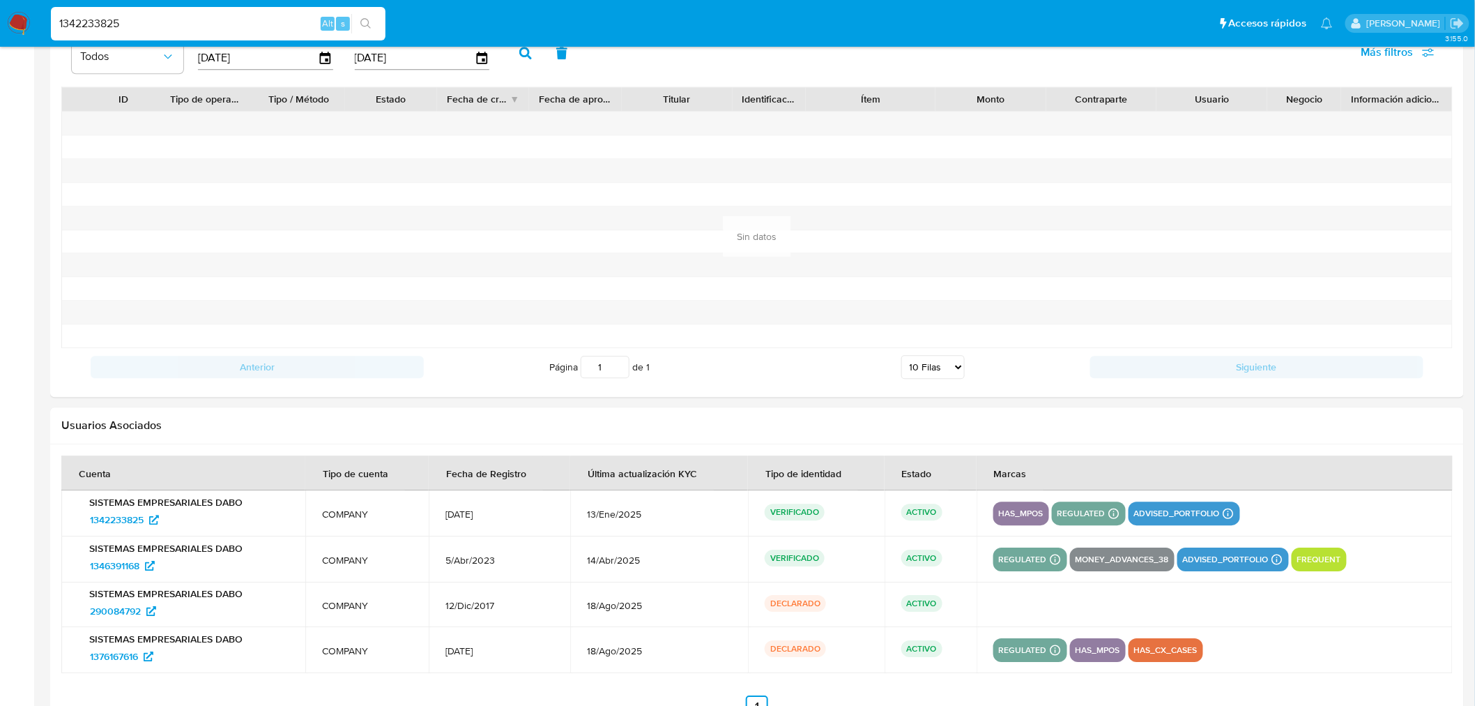
scroll to position [1434, 0]
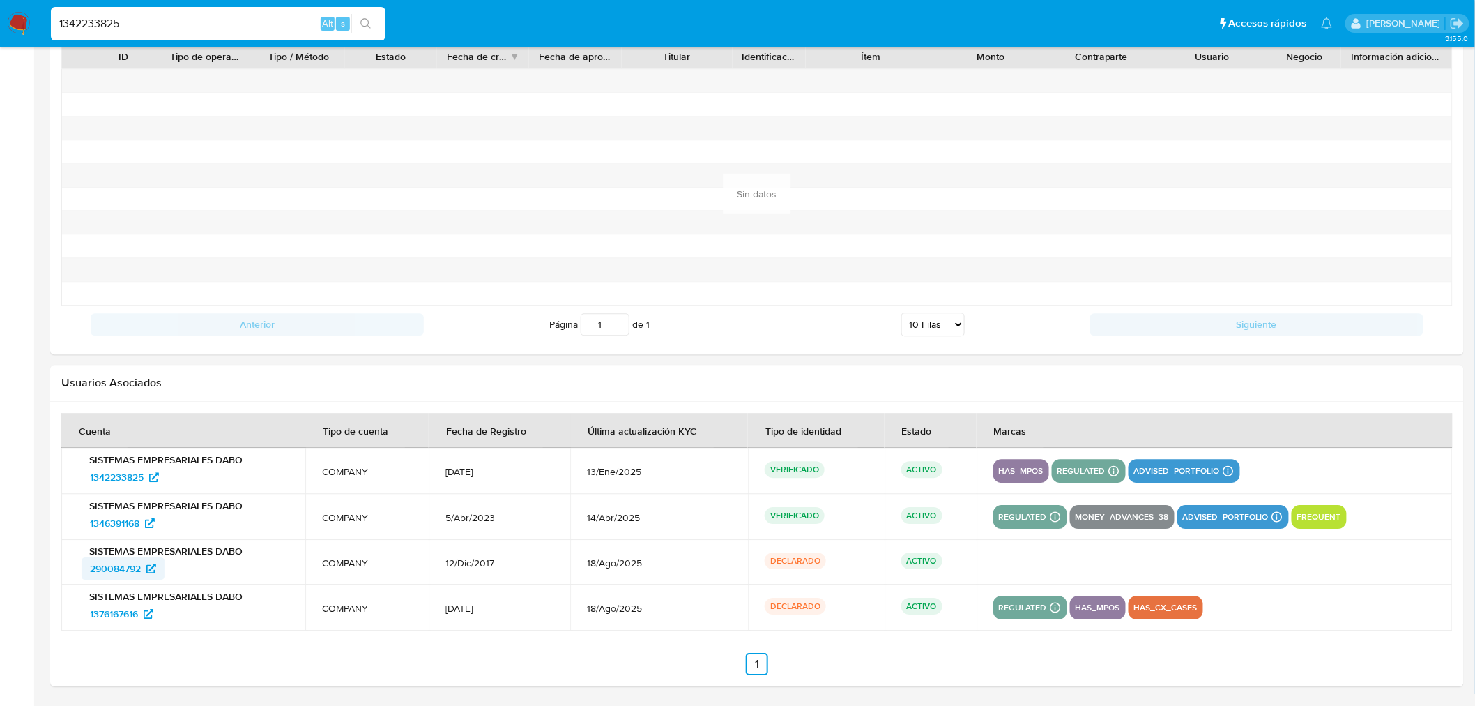
drag, startPoint x: 183, startPoint y: 521, endPoint x: 146, endPoint y: 559, distance: 53.3
click at [91, 526] on div "1346391168" at bounding box center [185, 523] width 207 height 22
drag, startPoint x: 143, startPoint y: 573, endPoint x: 7, endPoint y: 488, distance: 160.4
click at [87, 572] on div "290084792" at bounding box center [185, 568] width 207 height 22
drag, startPoint x: 165, startPoint y: 618, endPoint x: 89, endPoint y: 614, distance: 76.1
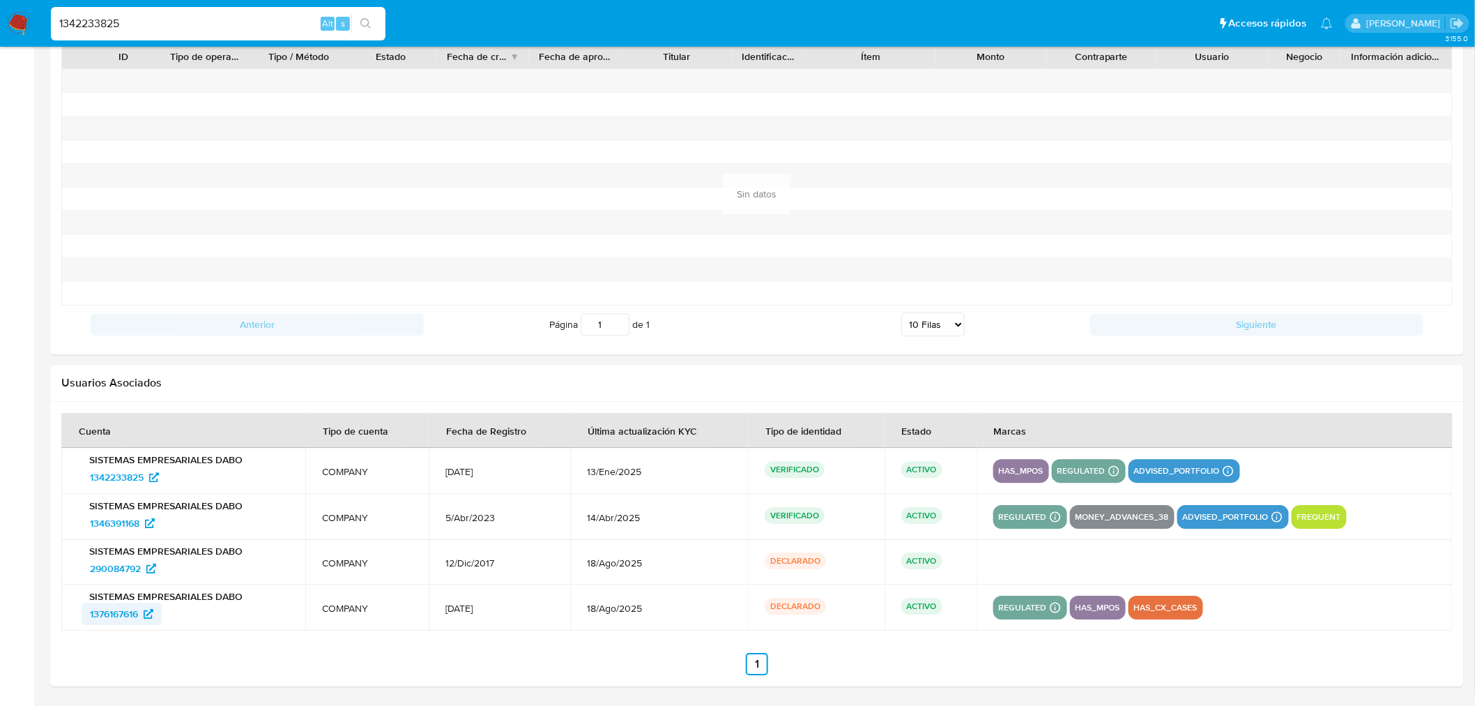
click at [89, 614] on div "1376167616" at bounding box center [185, 613] width 207 height 22
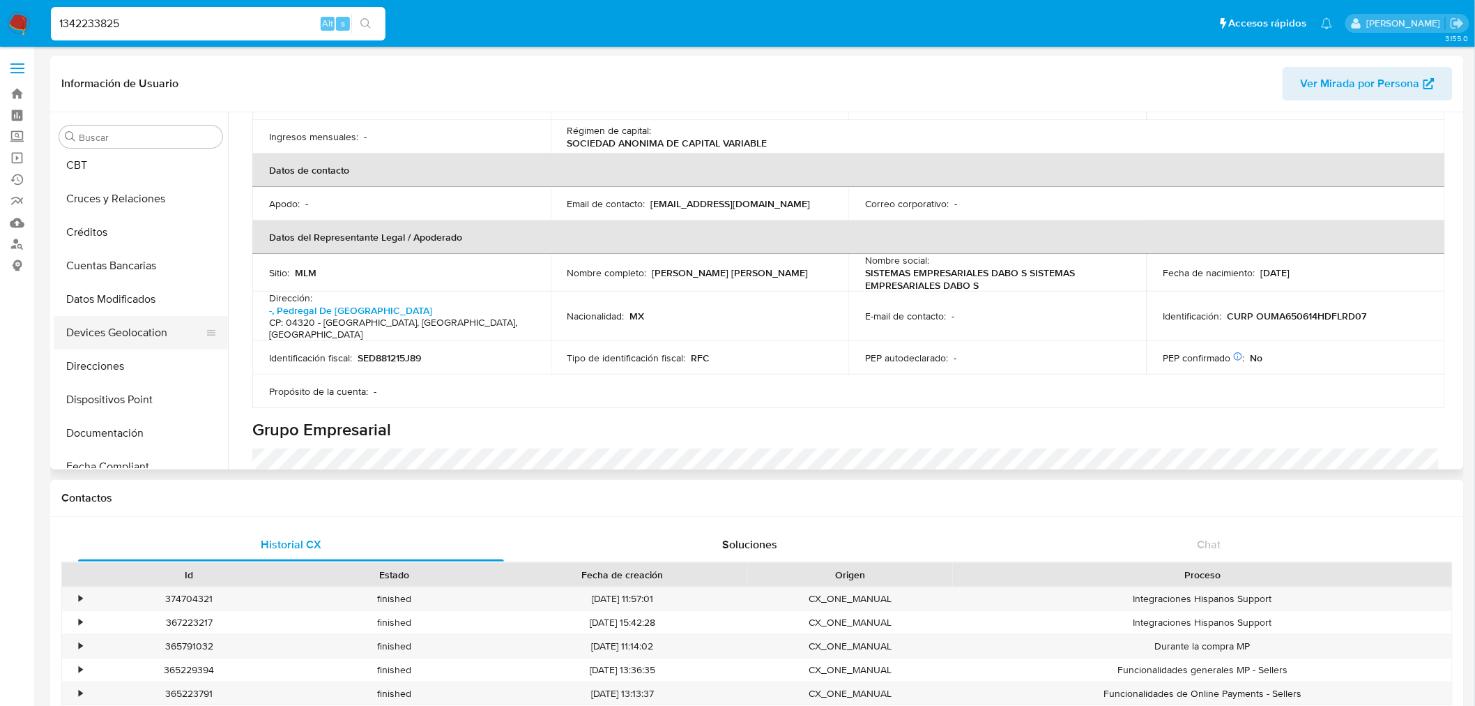
scroll to position [155, 0]
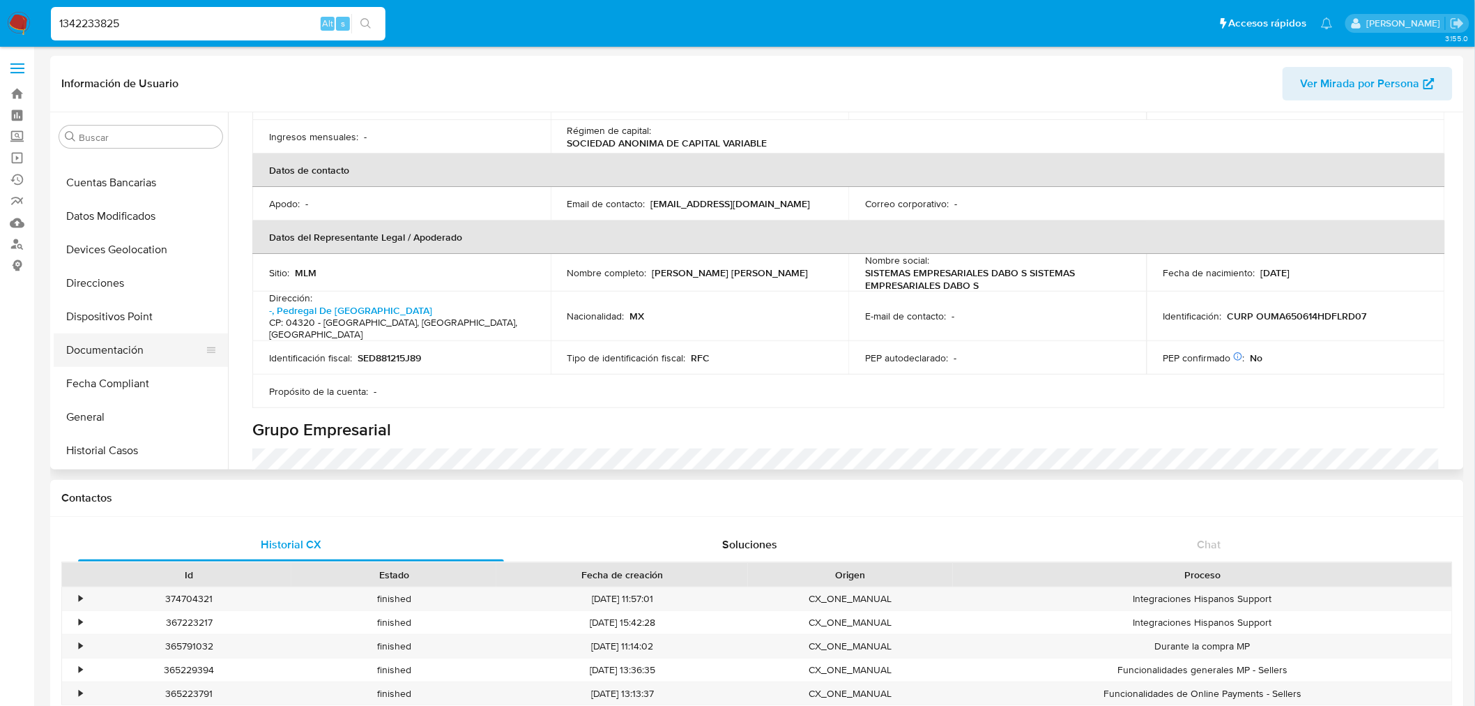
click at [130, 347] on button "Documentación" at bounding box center [135, 349] width 163 height 33
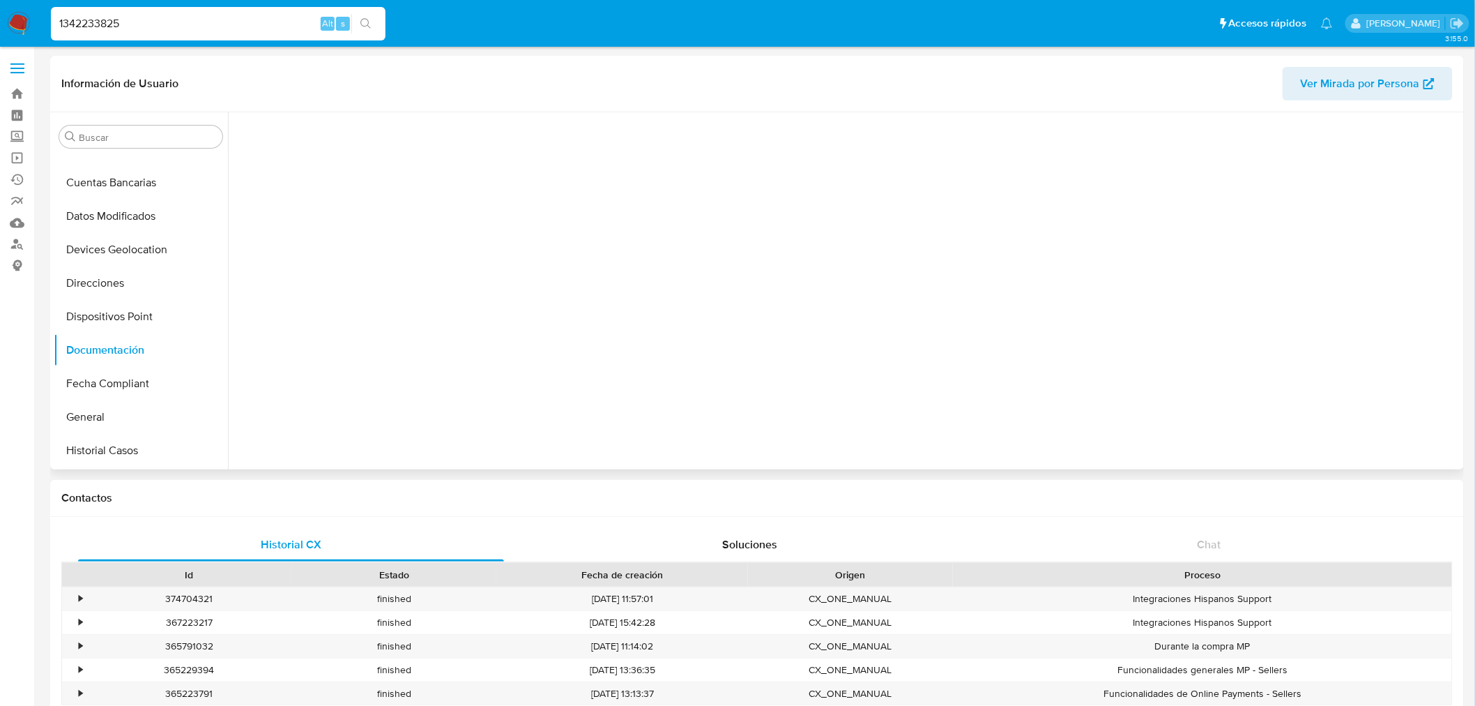
scroll to position [0, 0]
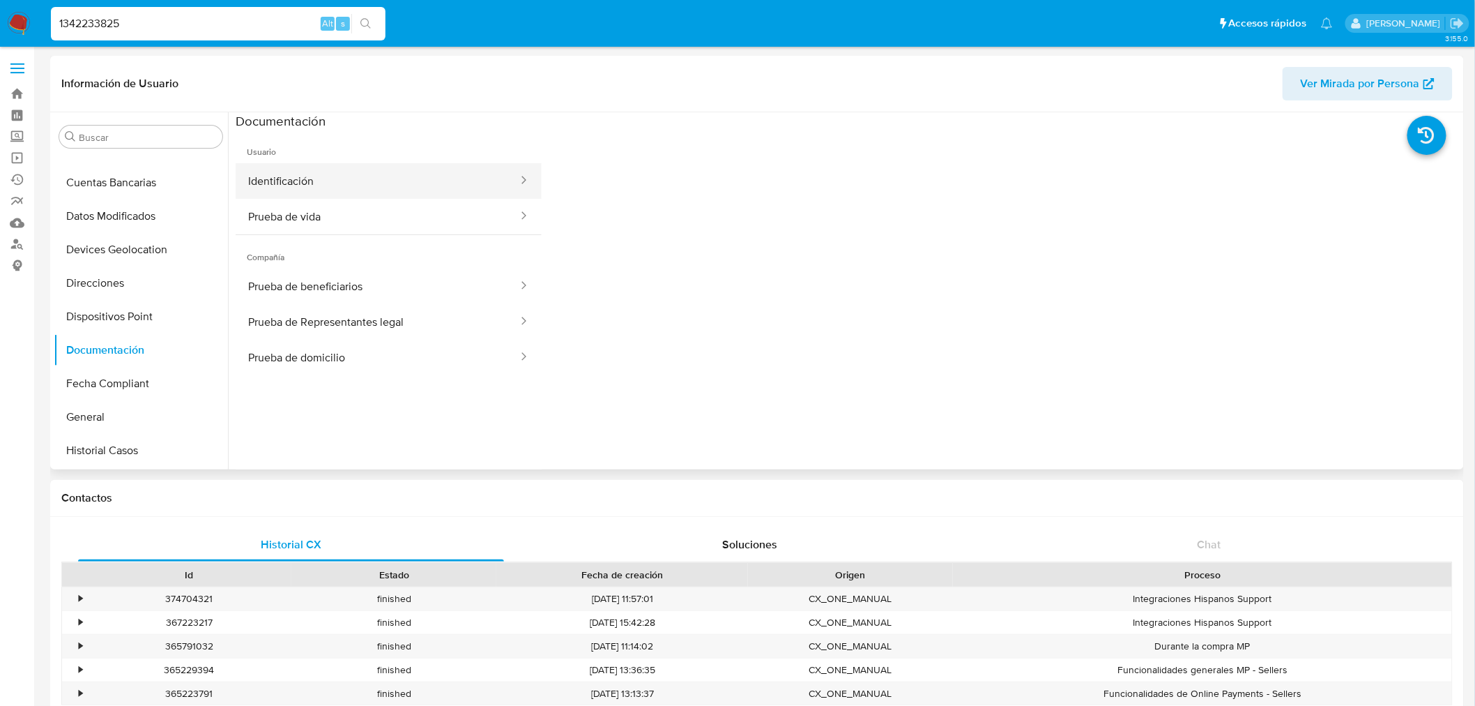
click at [400, 185] on button "Identificación" at bounding box center [378, 181] width 284 height 36
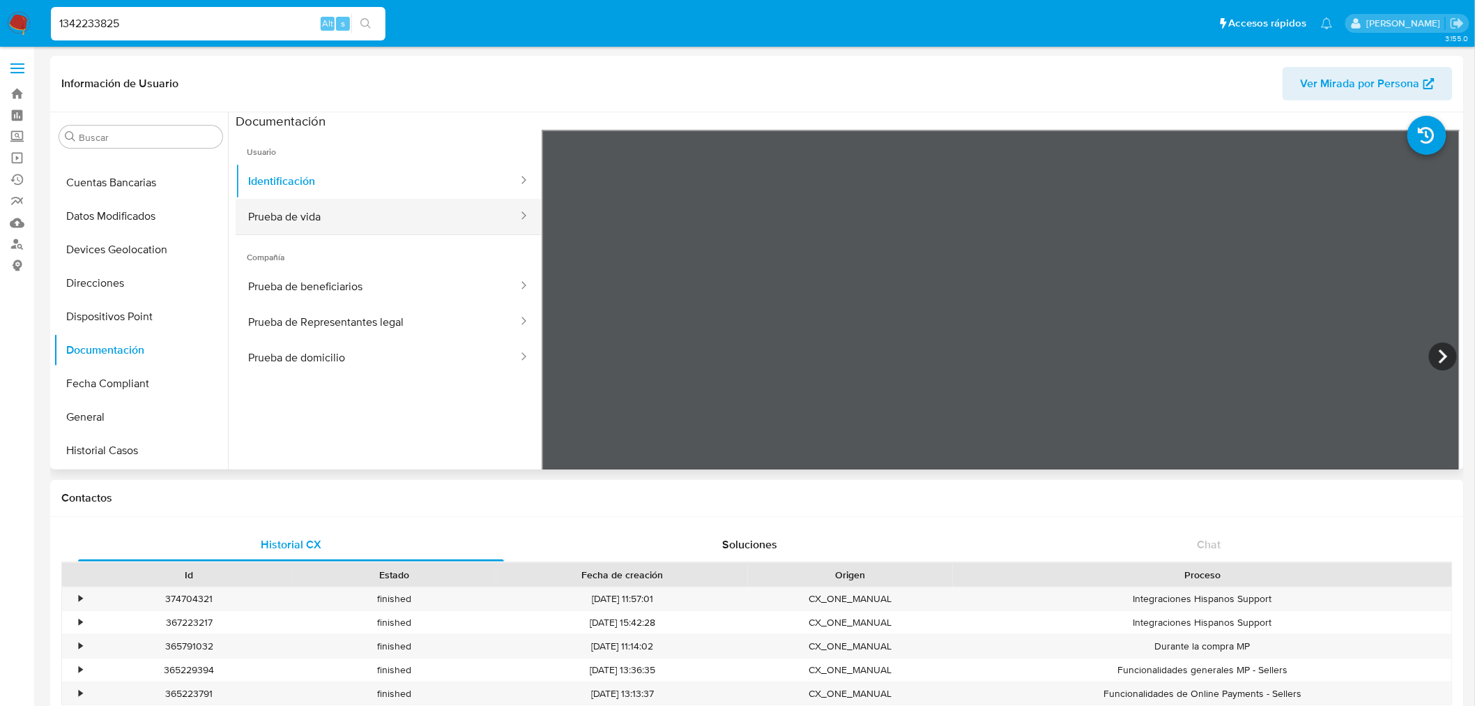
click at [413, 218] on button "Prueba de vida" at bounding box center [378, 217] width 284 height 36
click at [354, 225] on button "Prueba de vida" at bounding box center [378, 217] width 284 height 36
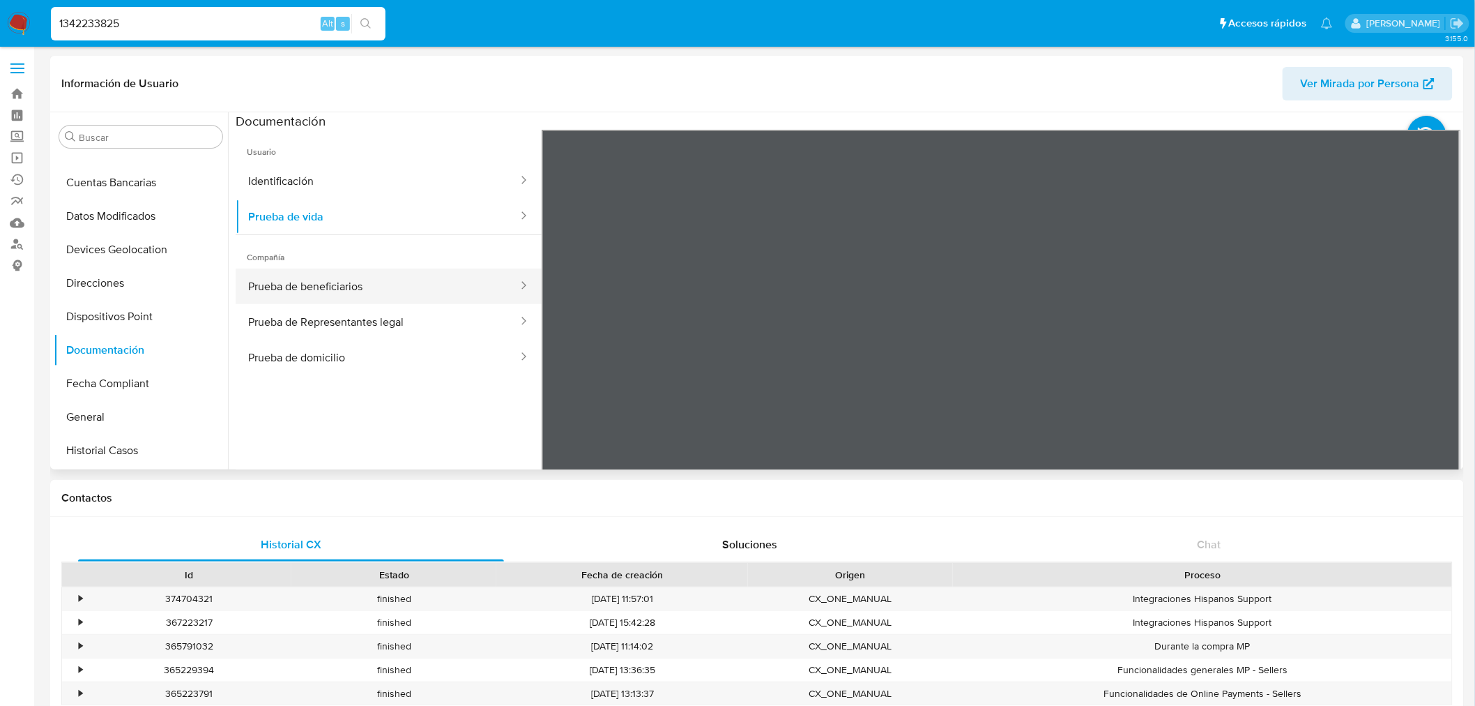
click at [347, 284] on button "Prueba de beneficiarios" at bounding box center [378, 286] width 284 height 36
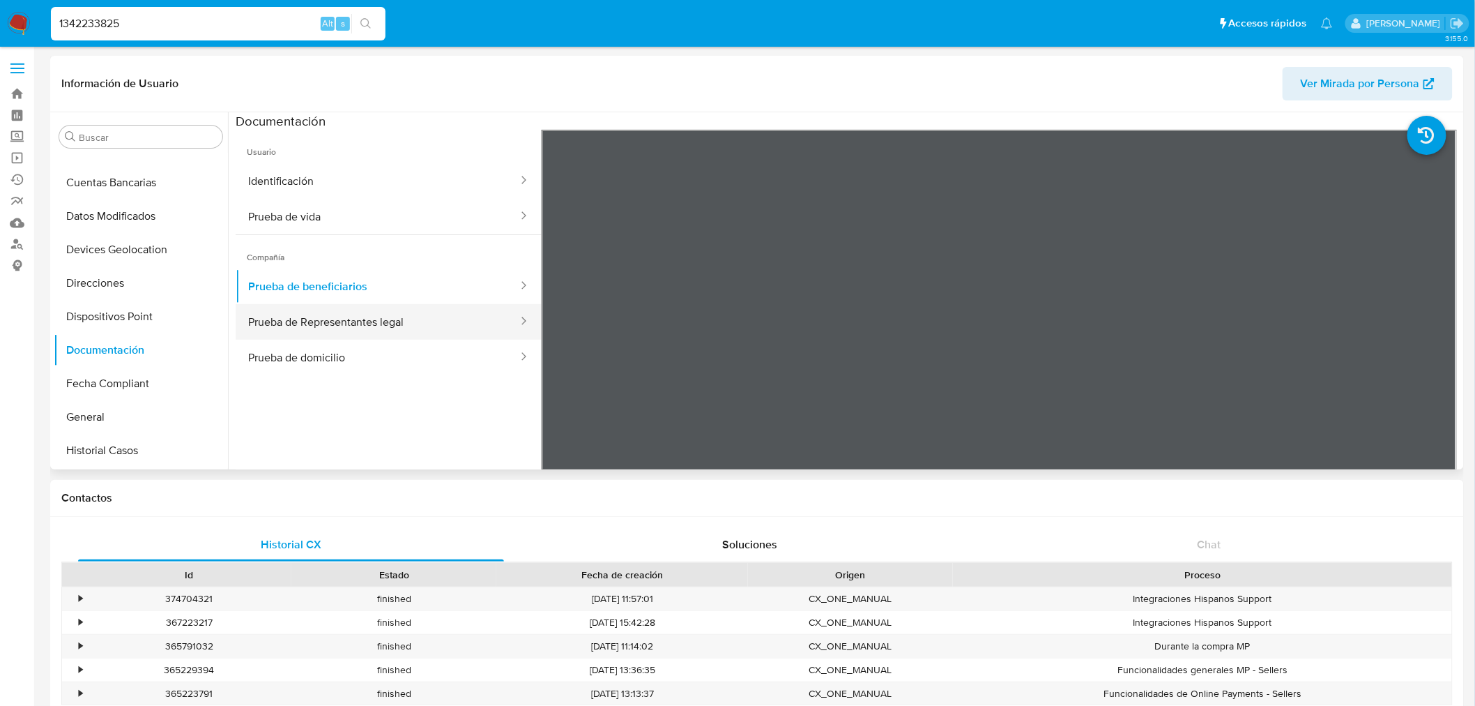
click at [390, 324] on button "Prueba de Representantes legal" at bounding box center [378, 322] width 284 height 36
click at [342, 347] on button "Prueba de domicilio" at bounding box center [378, 358] width 284 height 36
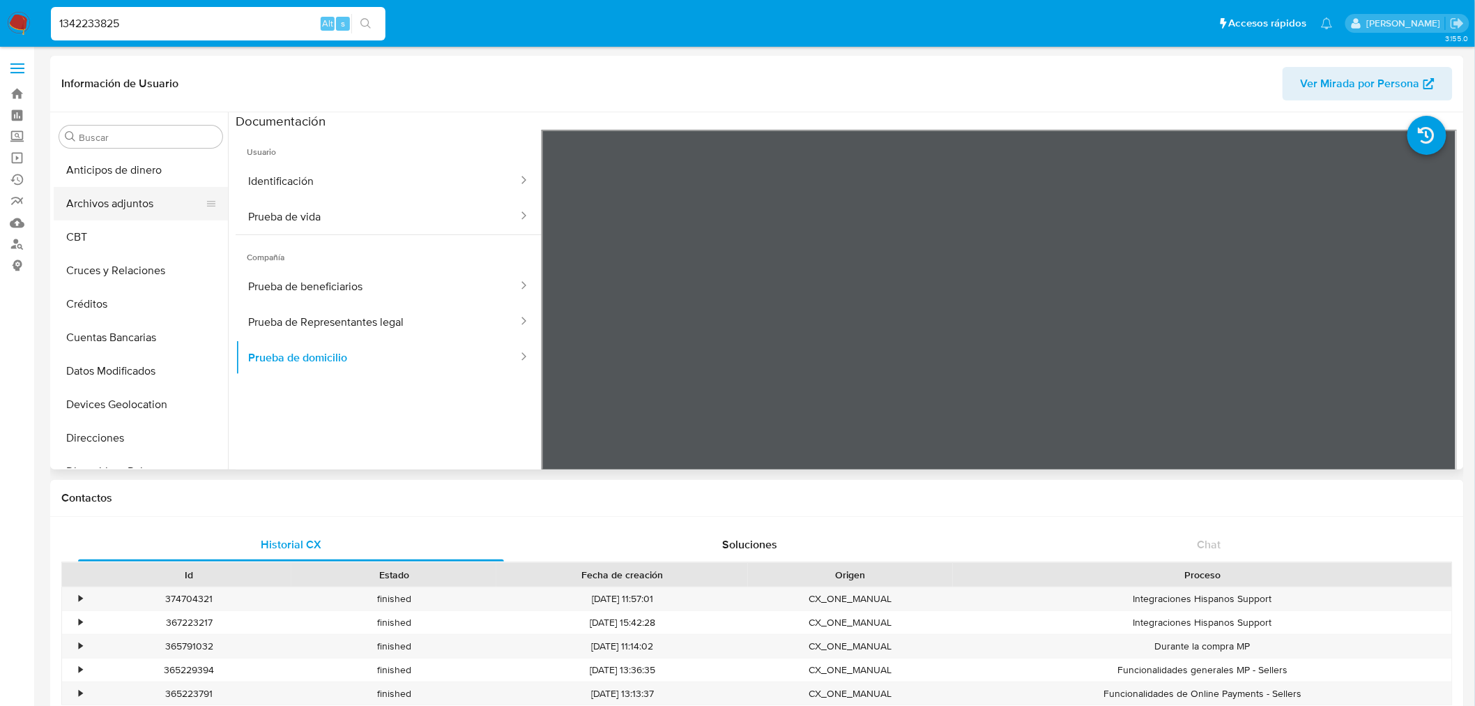
click at [102, 218] on button "Archivos adjuntos" at bounding box center [135, 203] width 163 height 33
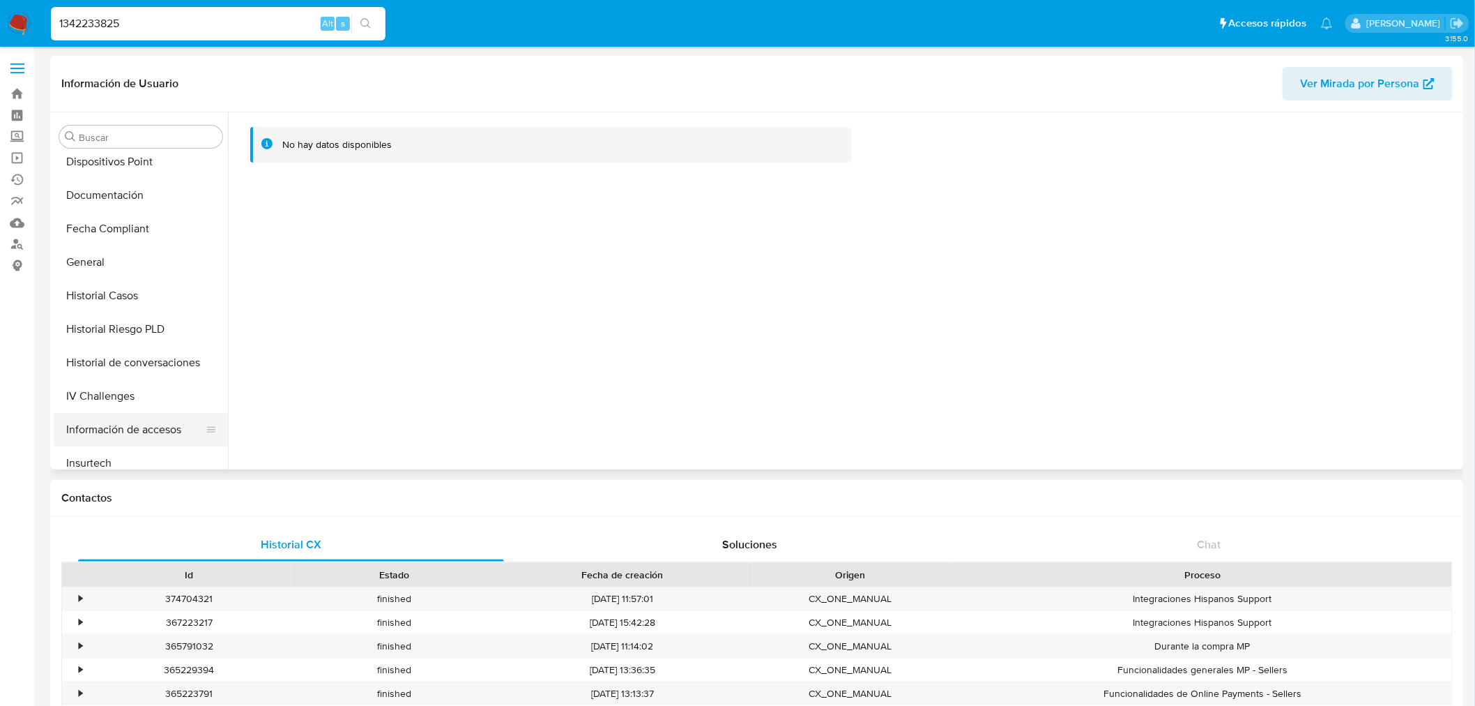
scroll to position [387, 0]
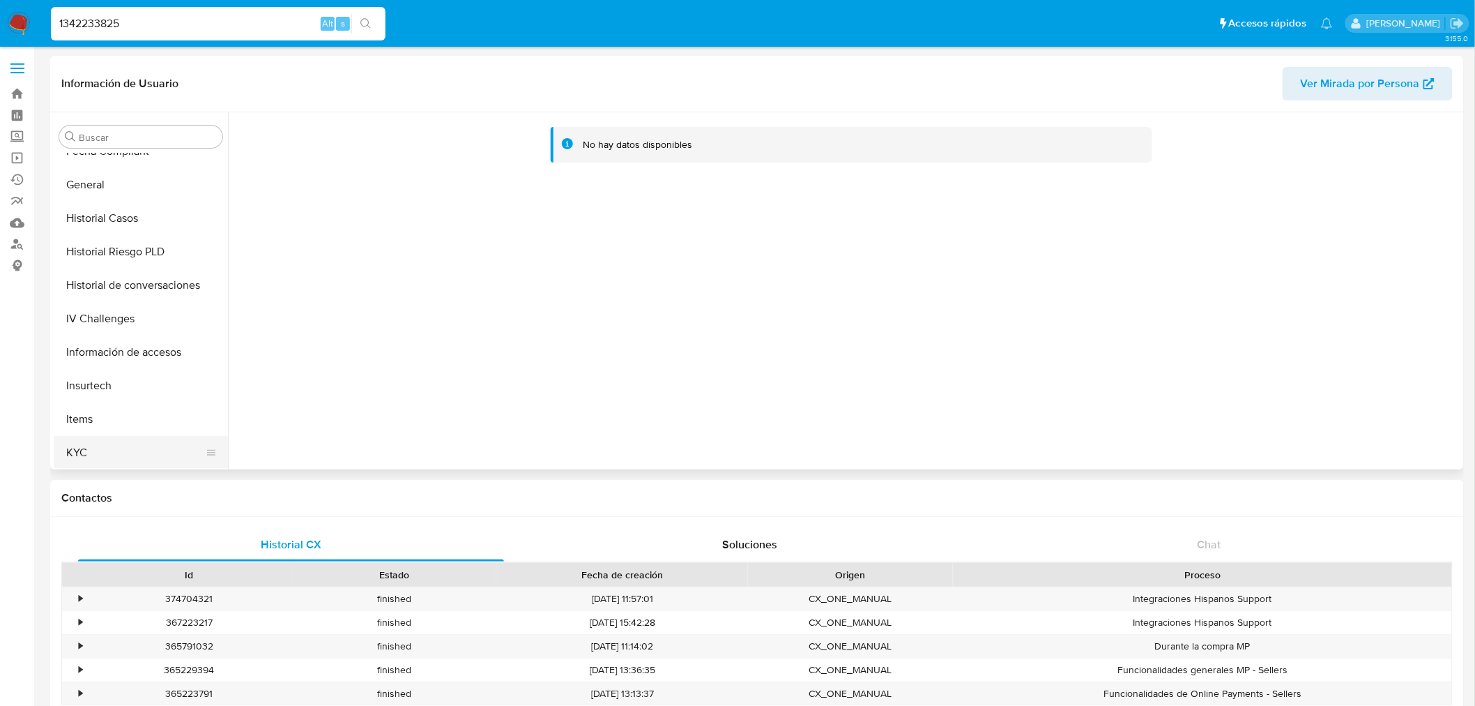
click at [109, 443] on button "KYC" at bounding box center [135, 452] width 163 height 33
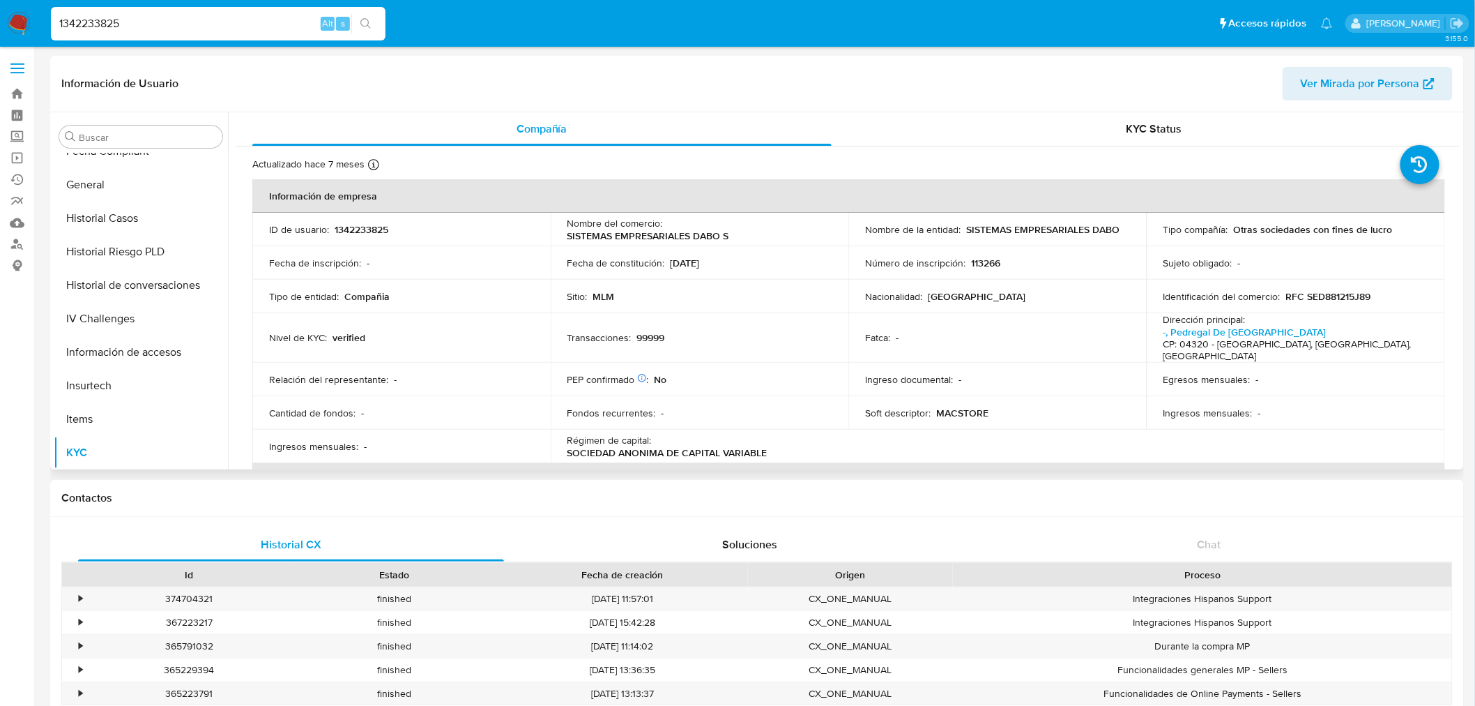
scroll to position [77, 0]
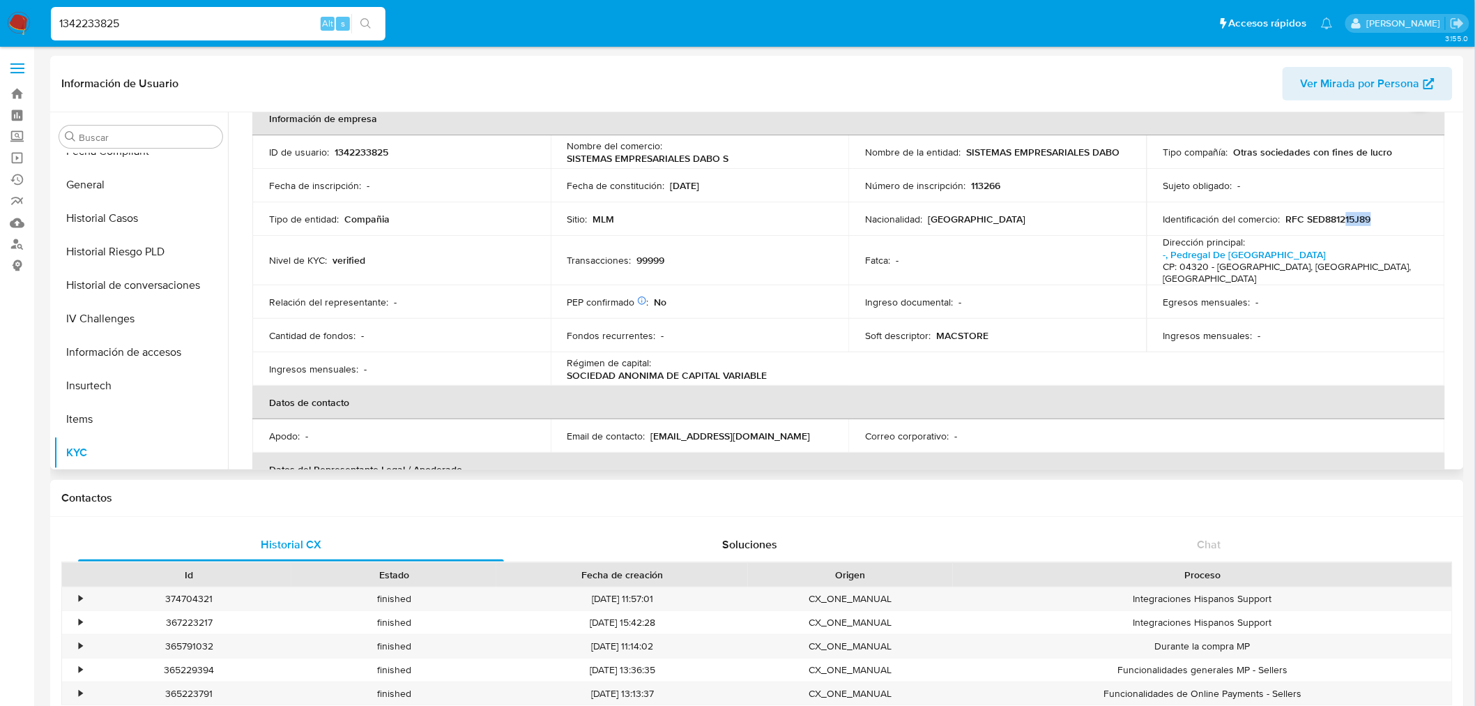
drag, startPoint x: 1391, startPoint y: 214, endPoint x: 1342, endPoint y: 220, distance: 49.9
click at [1342, 220] on div "Identificación del comercio : RFC SED881215J89" at bounding box center [1296, 219] width 265 height 13
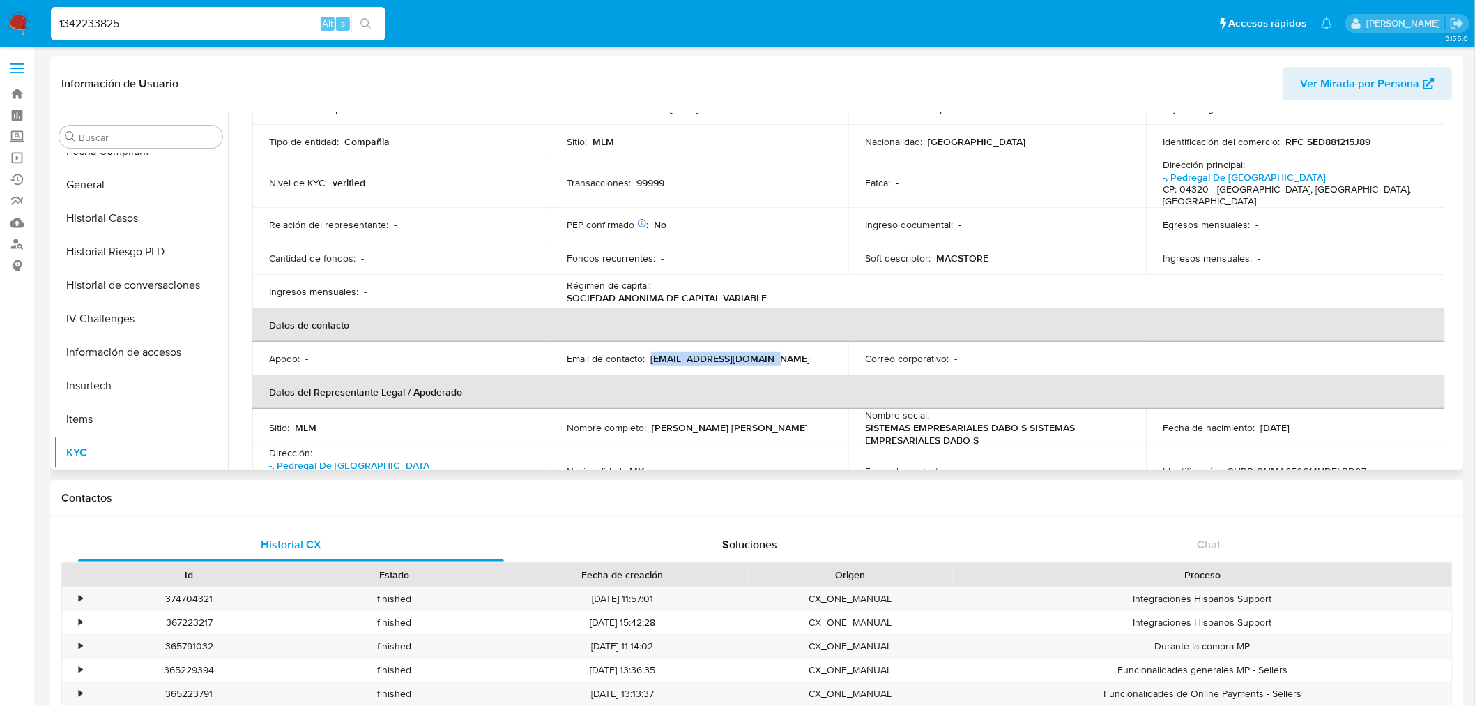
drag, startPoint x: 776, startPoint y: 349, endPoint x: 672, endPoint y: 346, distance: 103.9
click at [652, 352] on div "Email de contacto : mercadopago@macstore.mx" at bounding box center [700, 358] width 265 height 13
copy p "mercadopago@macstore.mx"
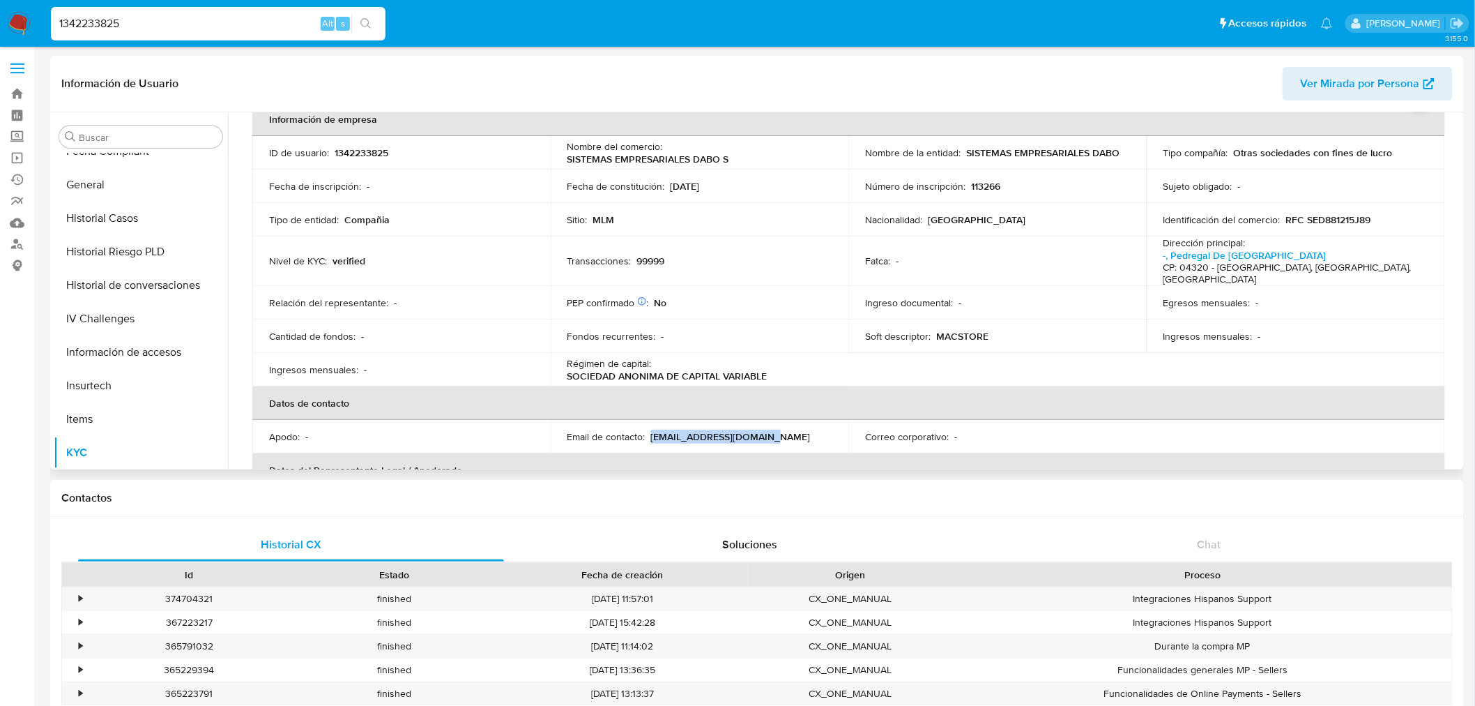
scroll to position [77, 0]
copy p "mercadopago@macstore.mx"
click at [959, 329] on p "MACSTORE" at bounding box center [962, 335] width 52 height 13
drag, startPoint x: 959, startPoint y: 317, endPoint x: 969, endPoint y: 323, distance: 12.2
click at [958, 329] on p "MACSTORE" at bounding box center [962, 335] width 52 height 13
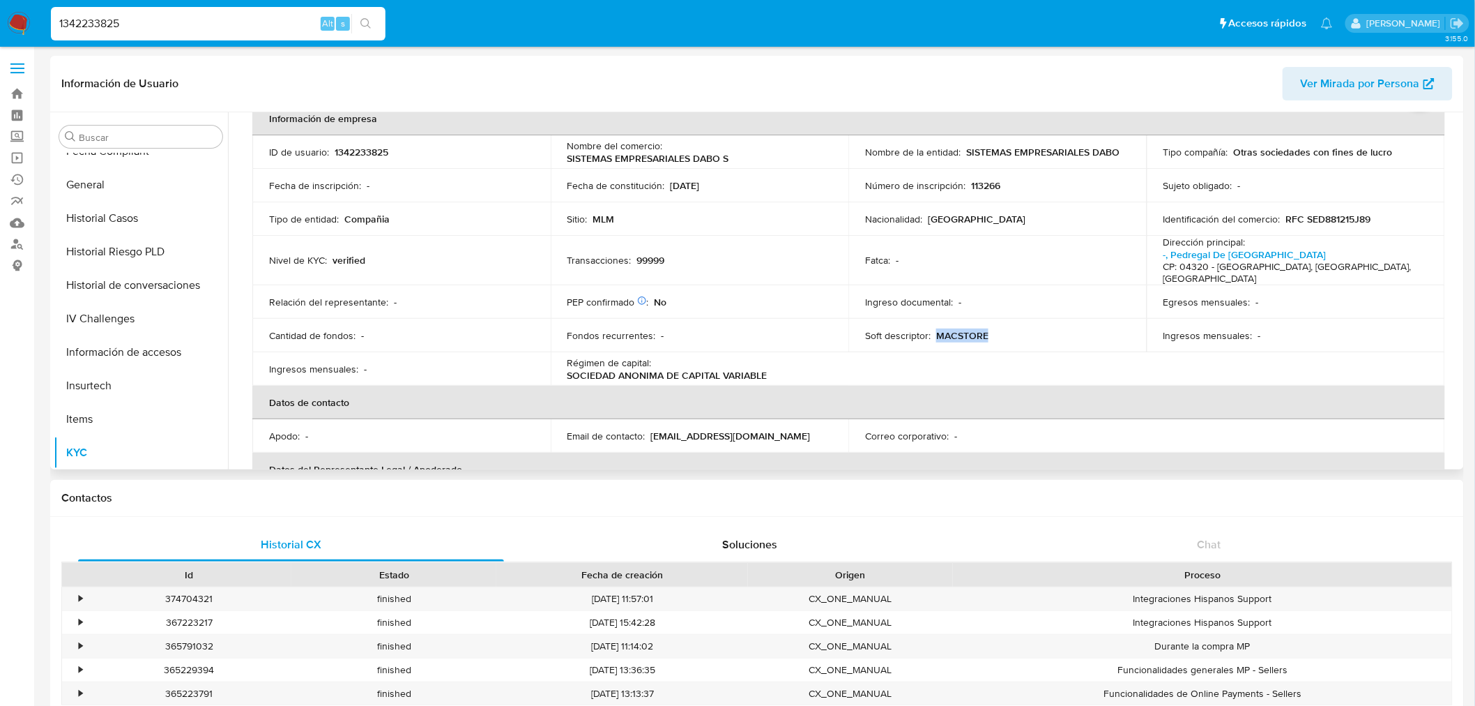
copy p "MACSTORE"
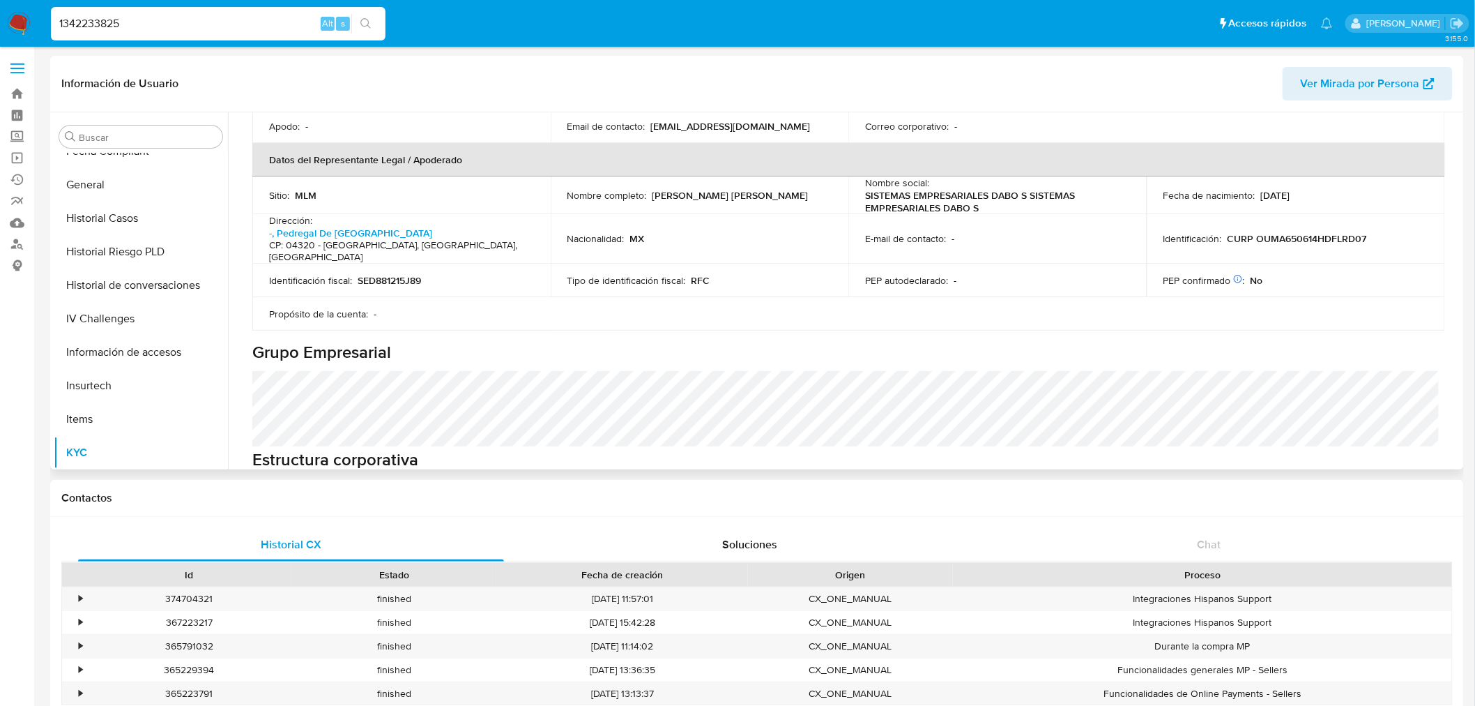
scroll to position [542, 0]
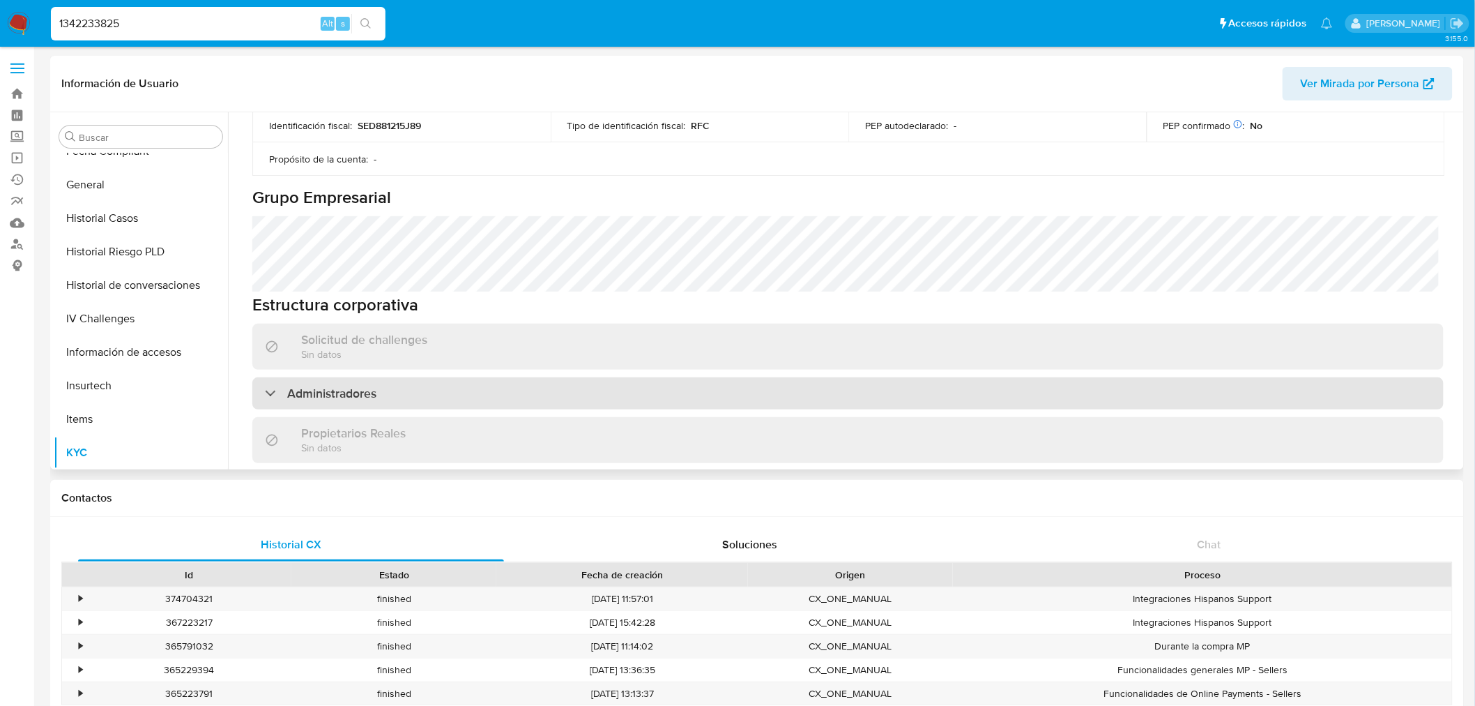
click at [559, 377] on div "Administradores" at bounding box center [848, 393] width 1192 height 32
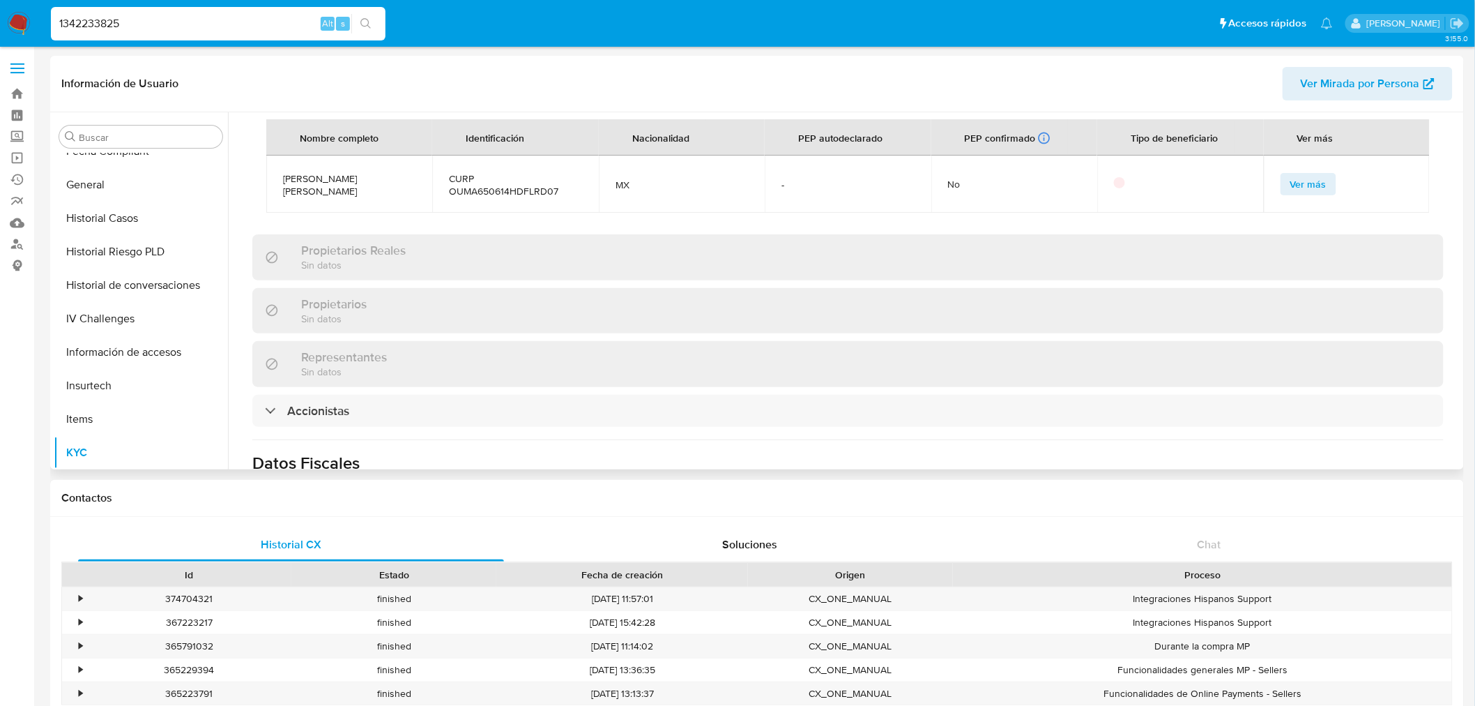
scroll to position [852, 0]
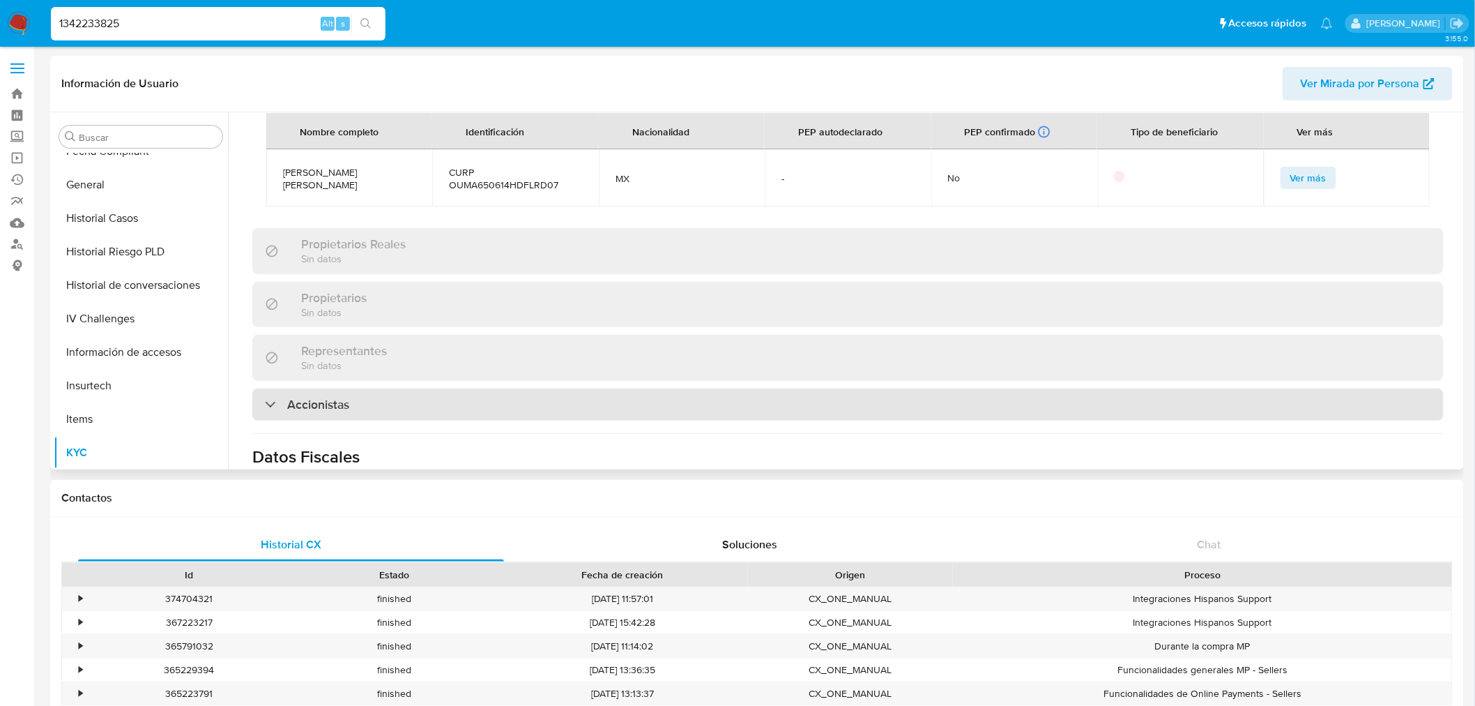
click at [711, 388] on div "Accionistas" at bounding box center [848, 404] width 1192 height 32
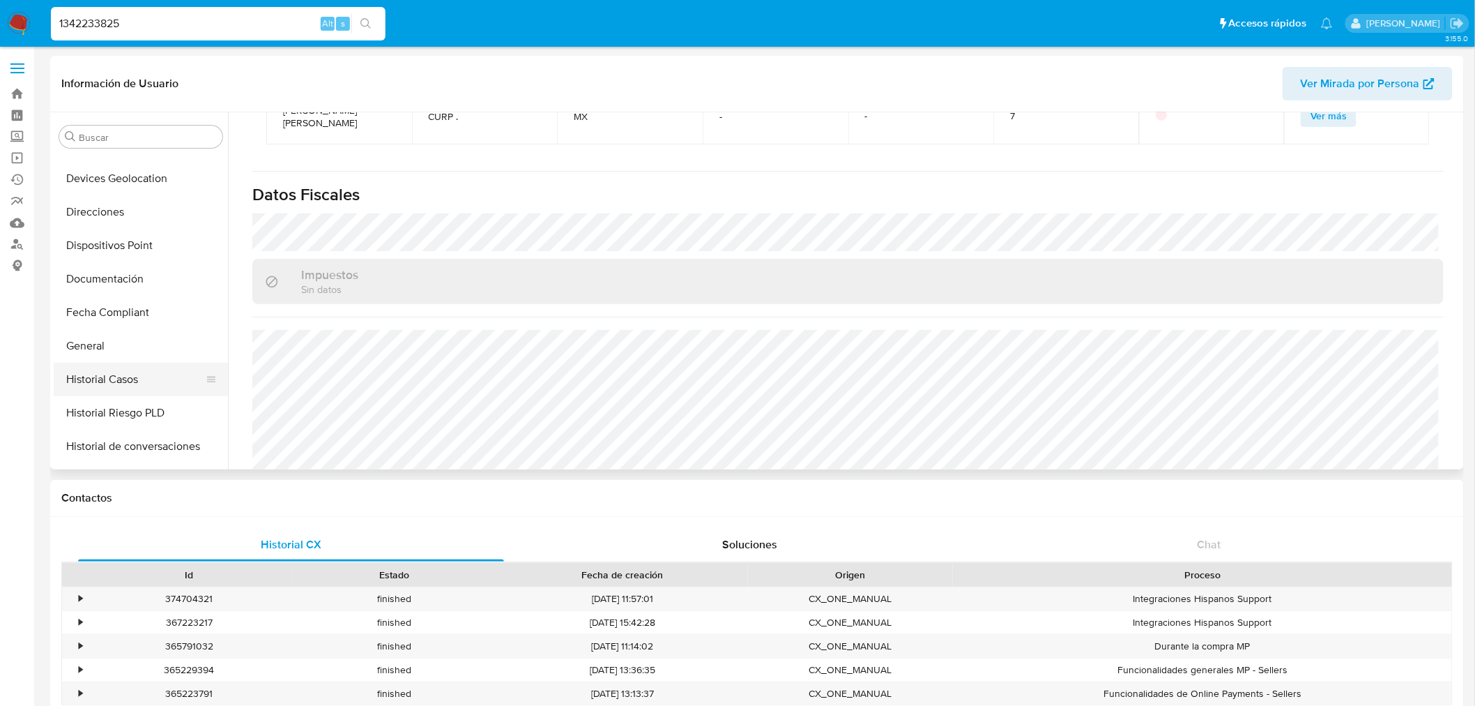
scroll to position [232, 0]
click at [115, 344] on button "General" at bounding box center [135, 339] width 163 height 33
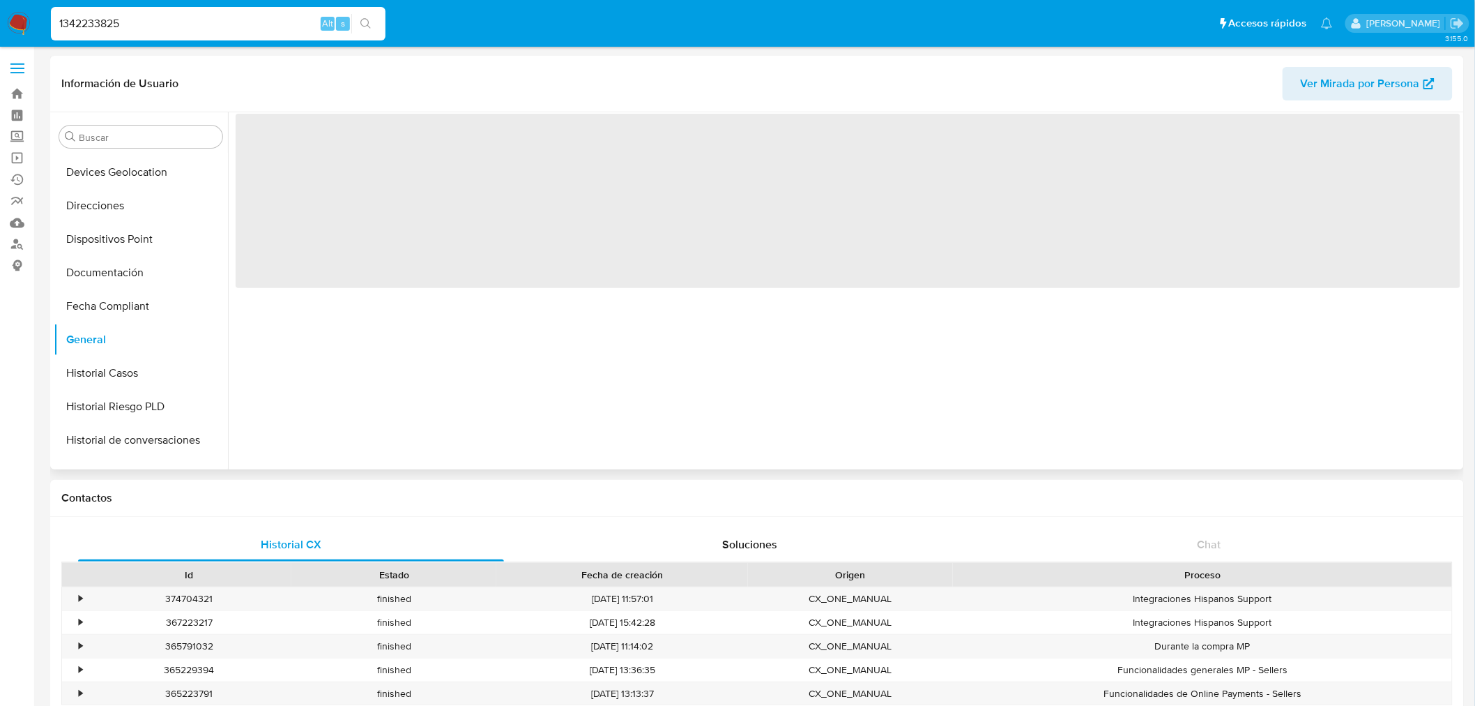
scroll to position [0, 0]
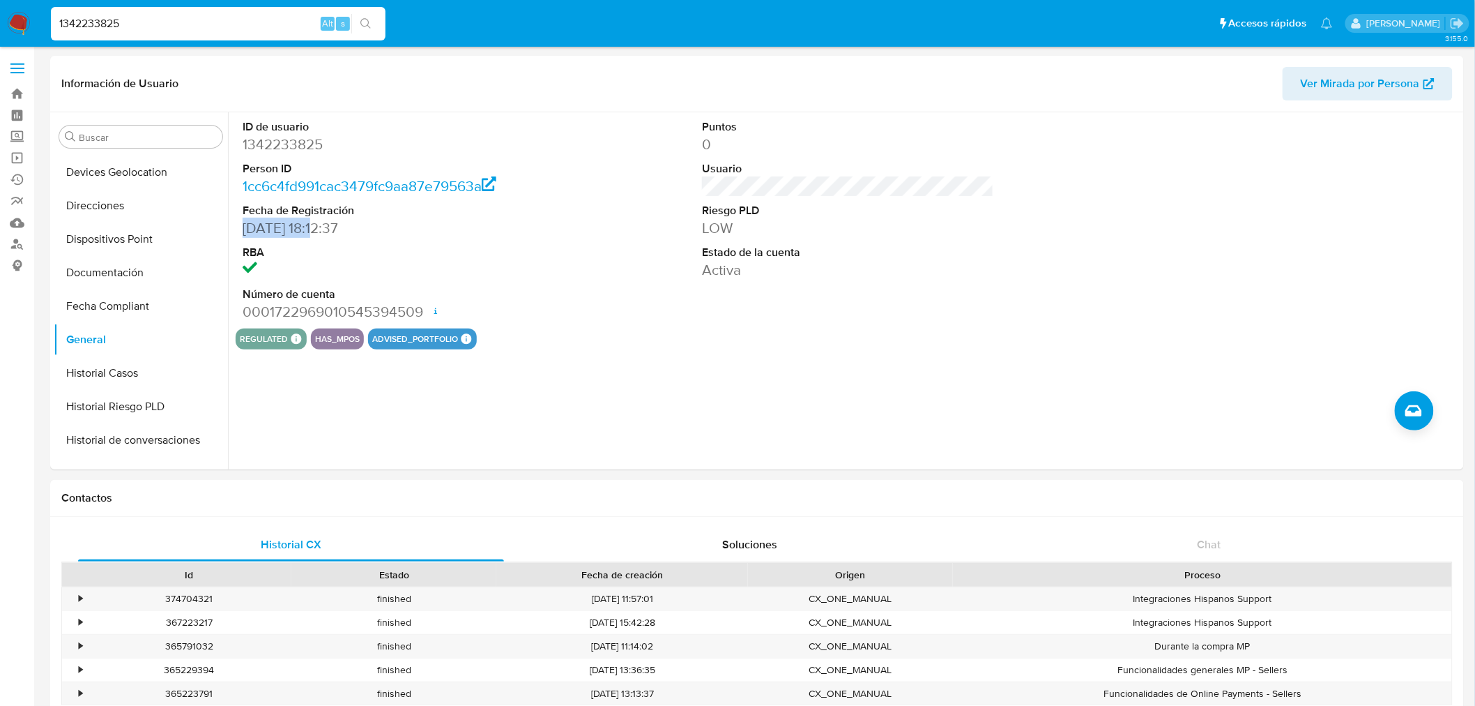
drag, startPoint x: 322, startPoint y: 225, endPoint x: 21, endPoint y: 401, distance: 349.1
click at [248, 226] on dd "30/03/2023 18:12:37" at bounding box center [389, 228] width 292 height 20
copy dd "0/03/2023"
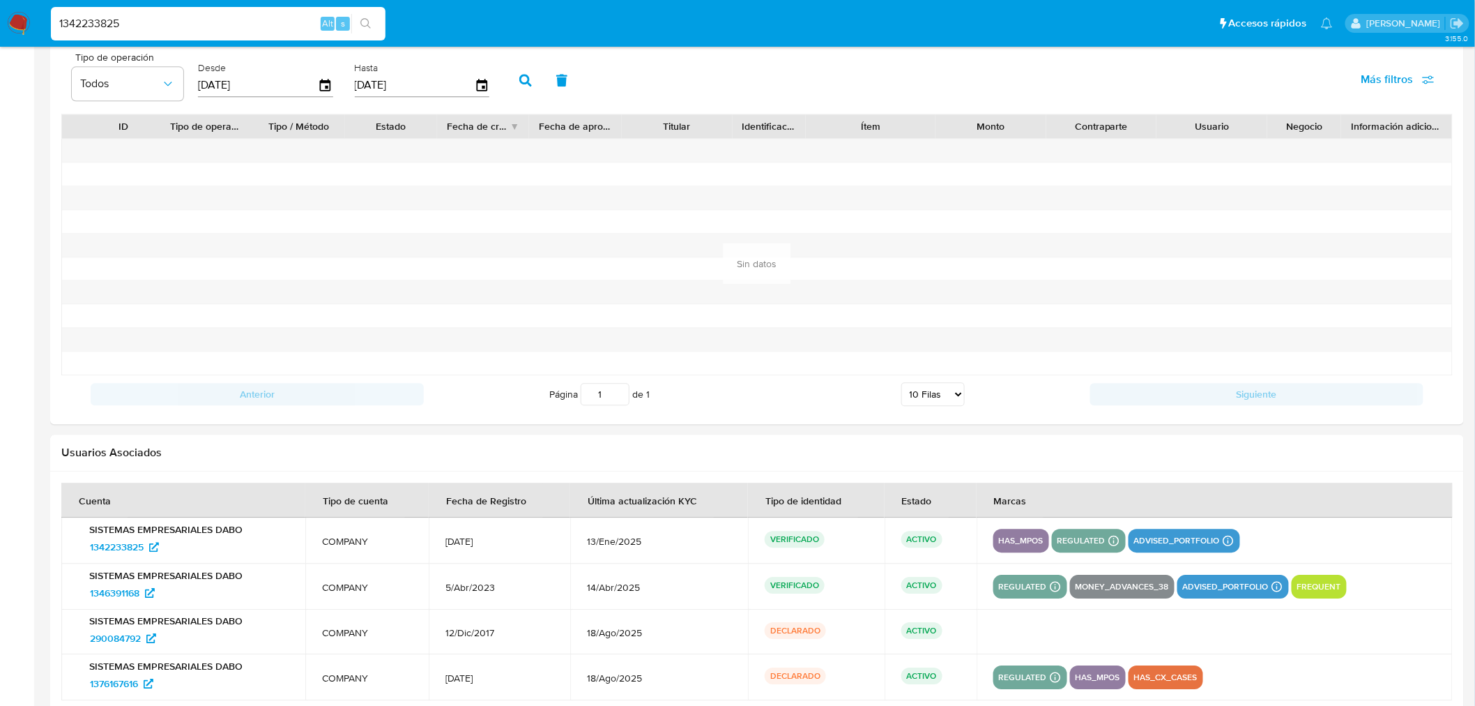
scroll to position [1434, 0]
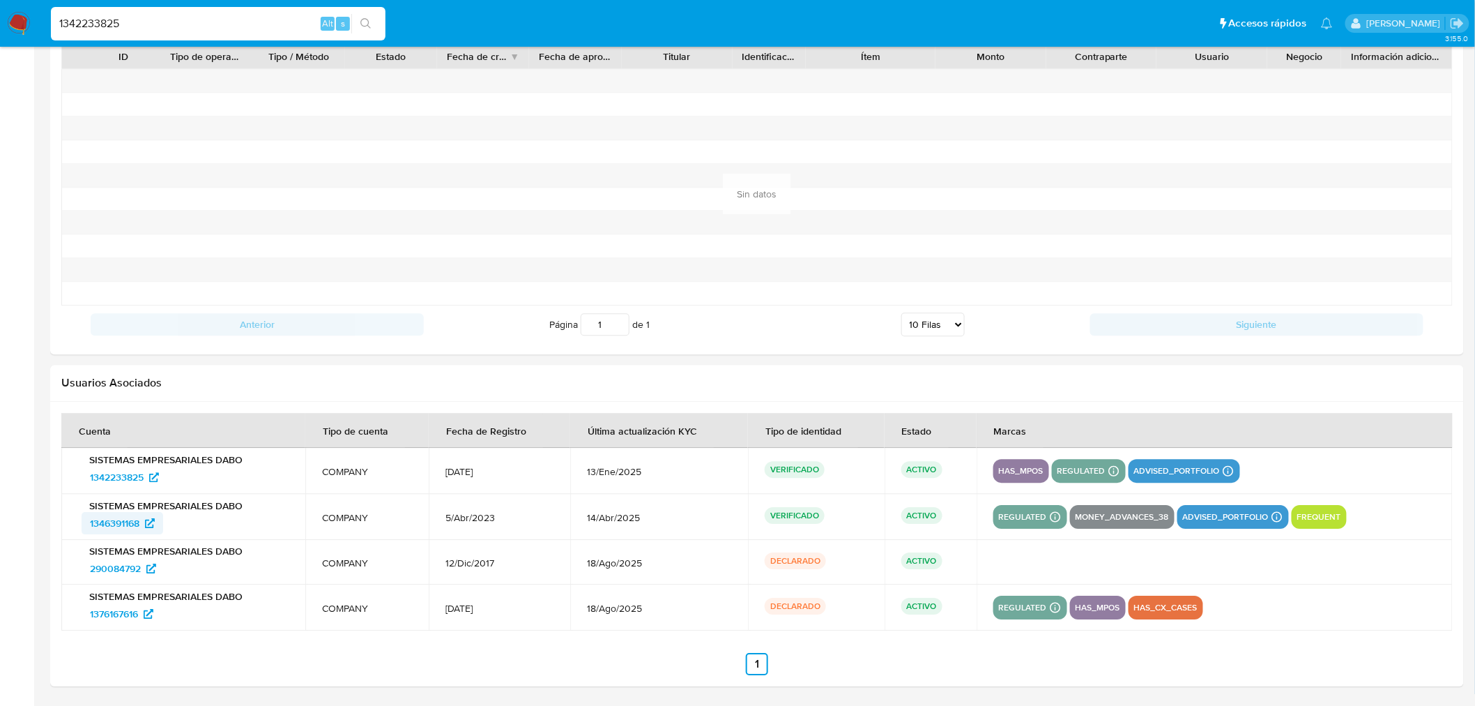
click at [105, 527] on span "1346391168" at bounding box center [115, 523] width 50 height 22
click at [124, 566] on span "290084792" at bounding box center [115, 568] width 51 height 22
click at [119, 612] on span "1376167616" at bounding box center [114, 613] width 48 height 22
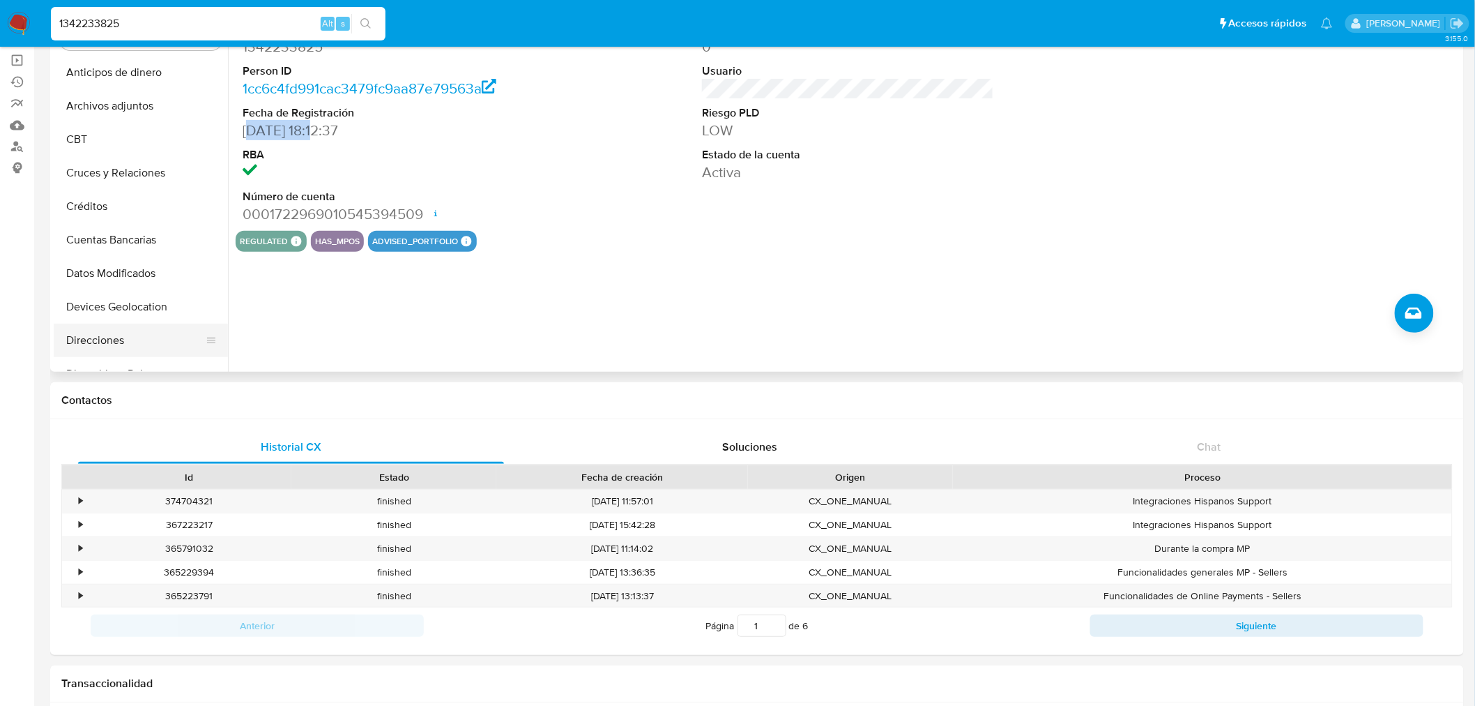
scroll to position [0, 0]
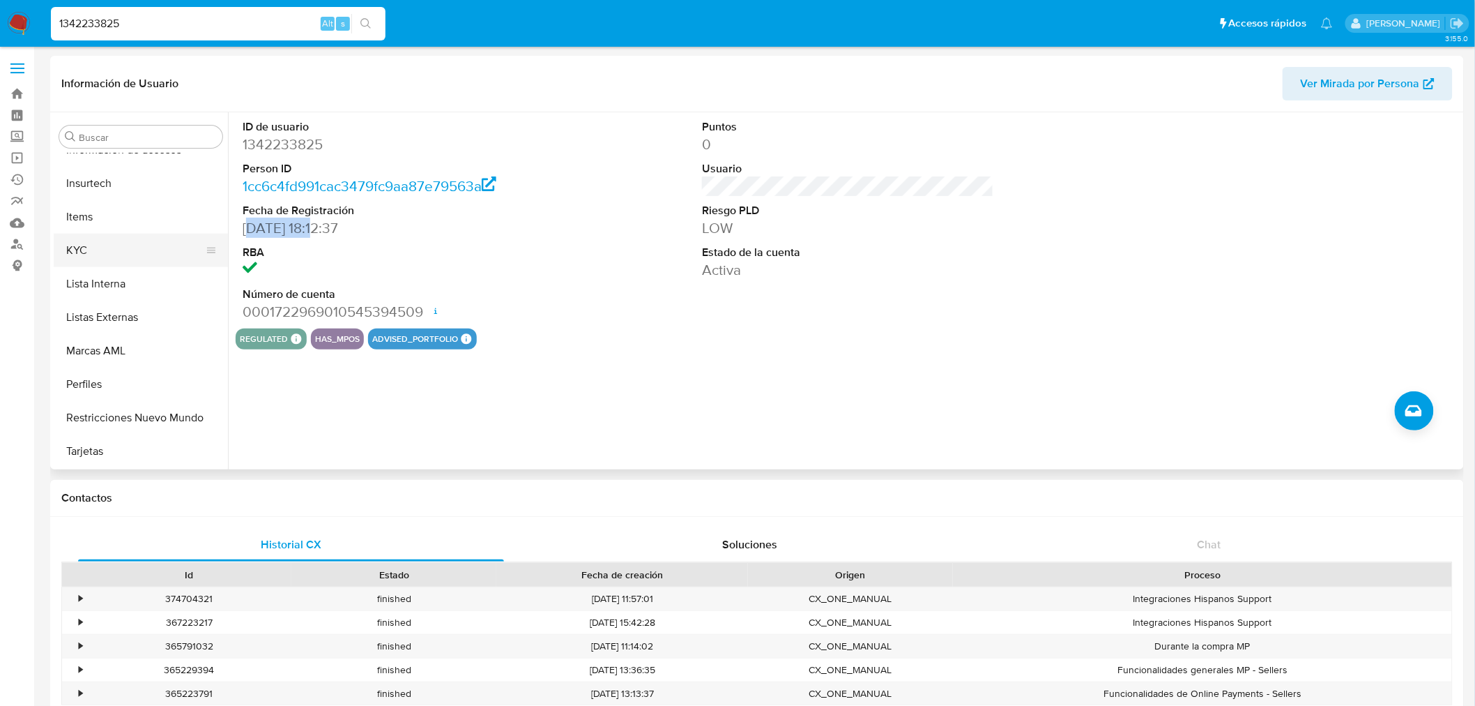
drag, startPoint x: 101, startPoint y: 255, endPoint x: 149, endPoint y: 265, distance: 49.1
click at [101, 254] on button "KYC" at bounding box center [135, 250] width 163 height 33
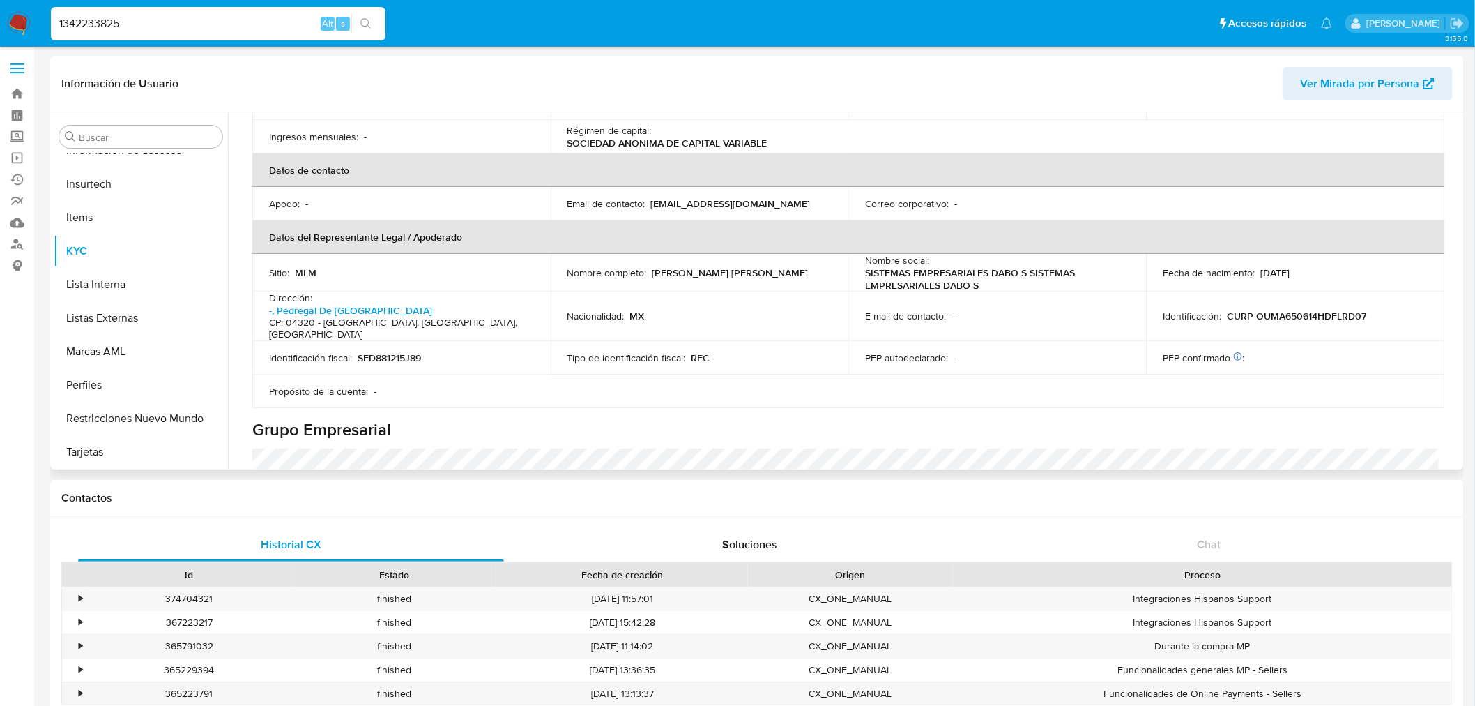
scroll to position [651, 0]
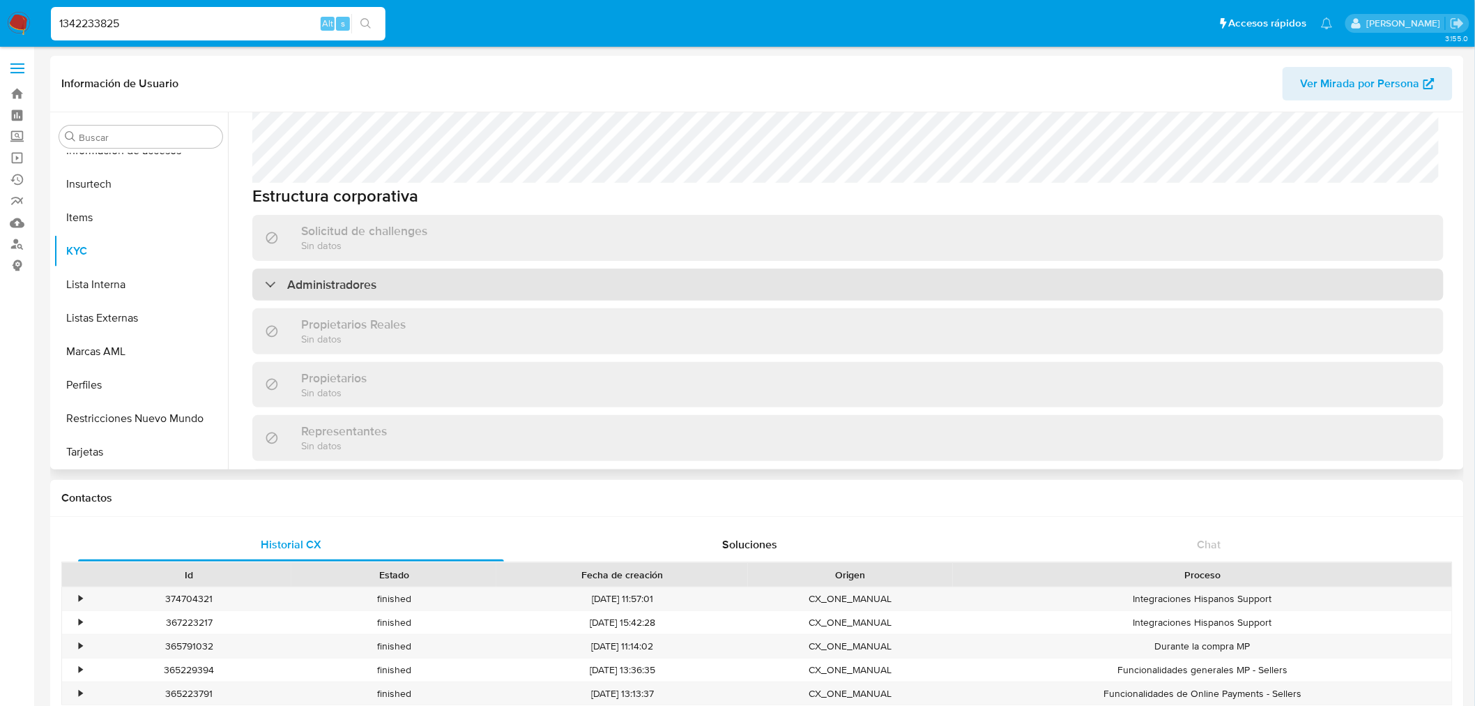
drag, startPoint x: 363, startPoint y: 249, endPoint x: 370, endPoint y: 251, distance: 8.0
click at [363, 277] on h3 "Administradores" at bounding box center [331, 284] width 89 height 15
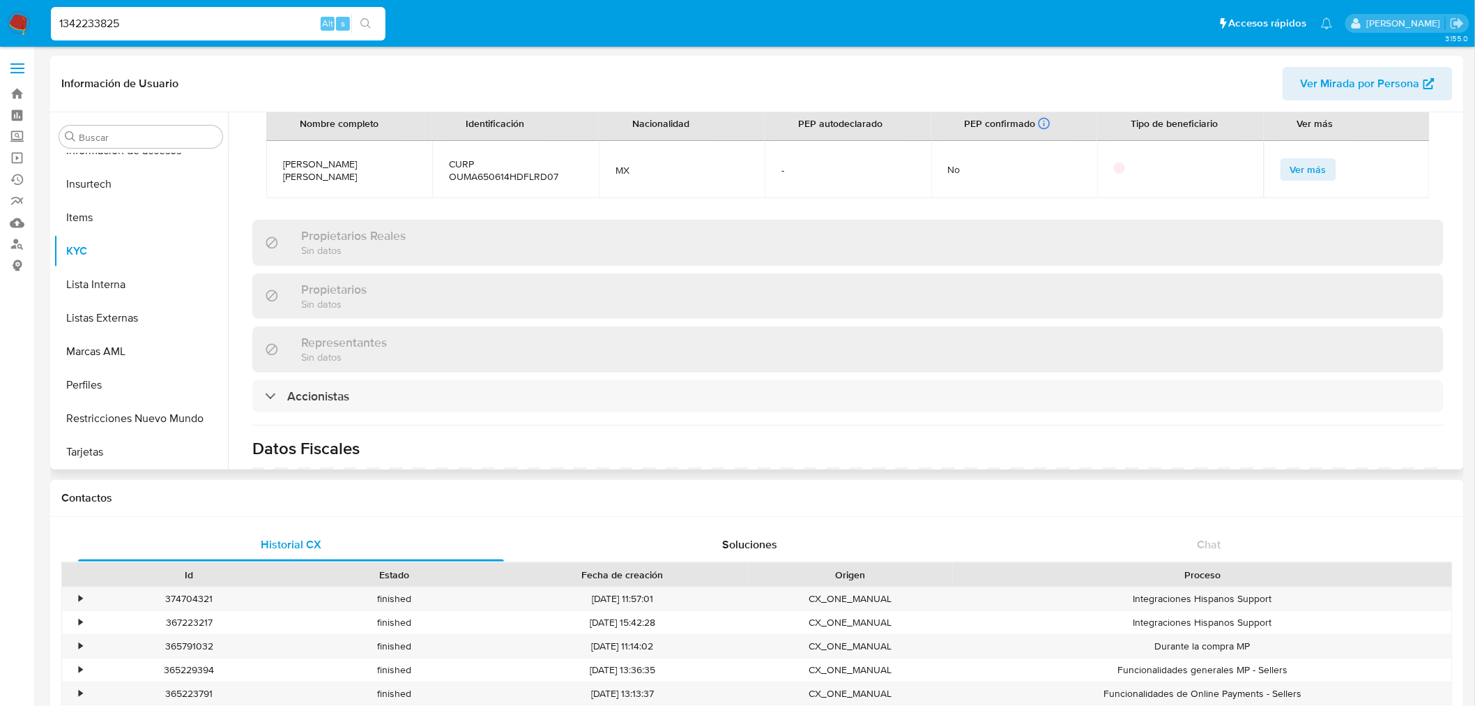
scroll to position [960, 0]
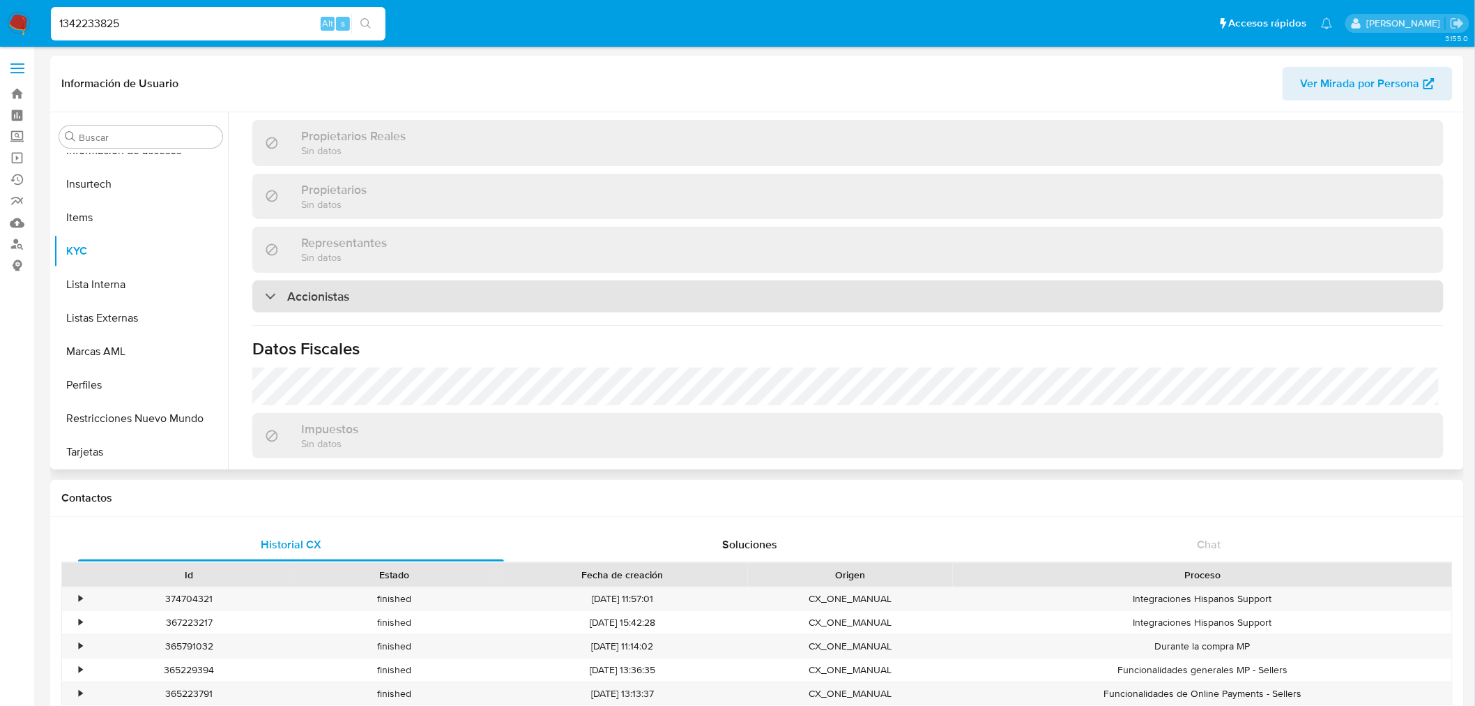
click at [372, 280] on div "Accionistas" at bounding box center [848, 296] width 1192 height 32
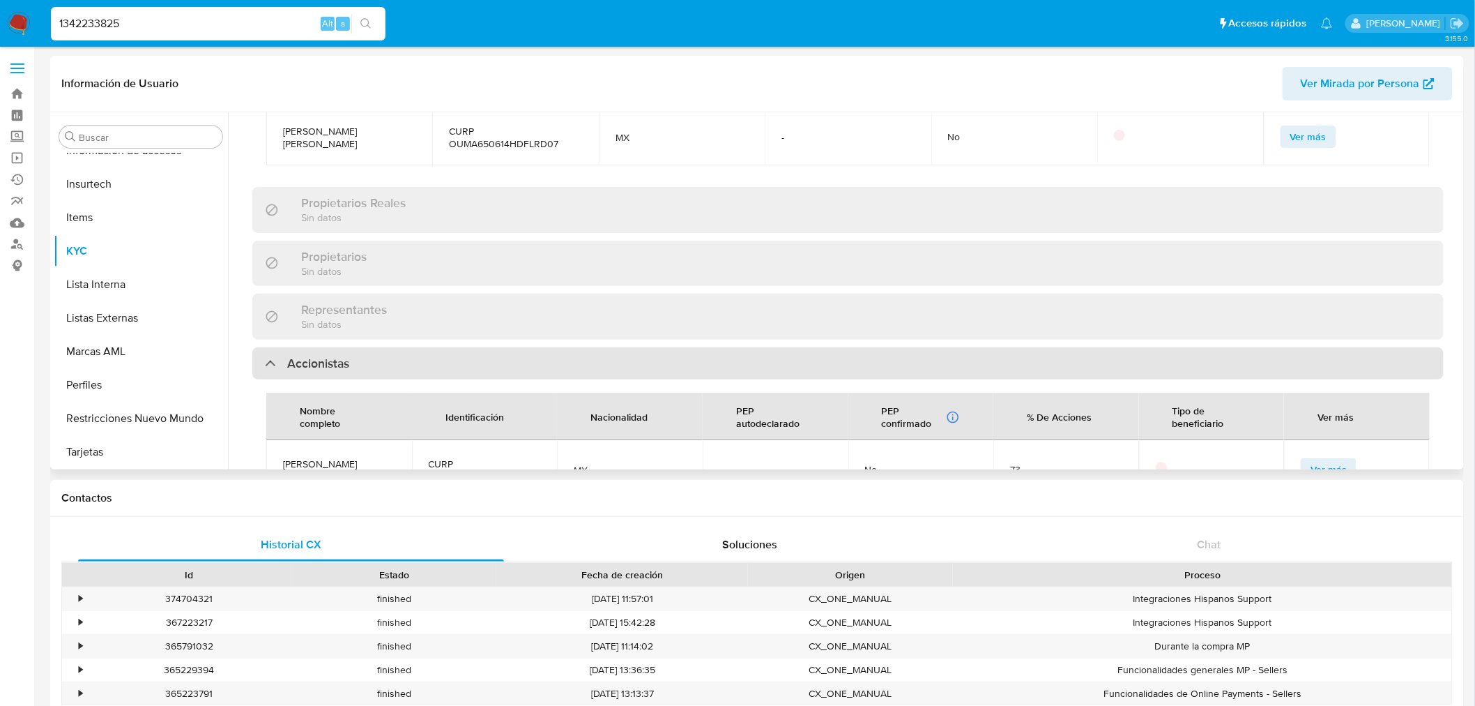
scroll to position [728, 0]
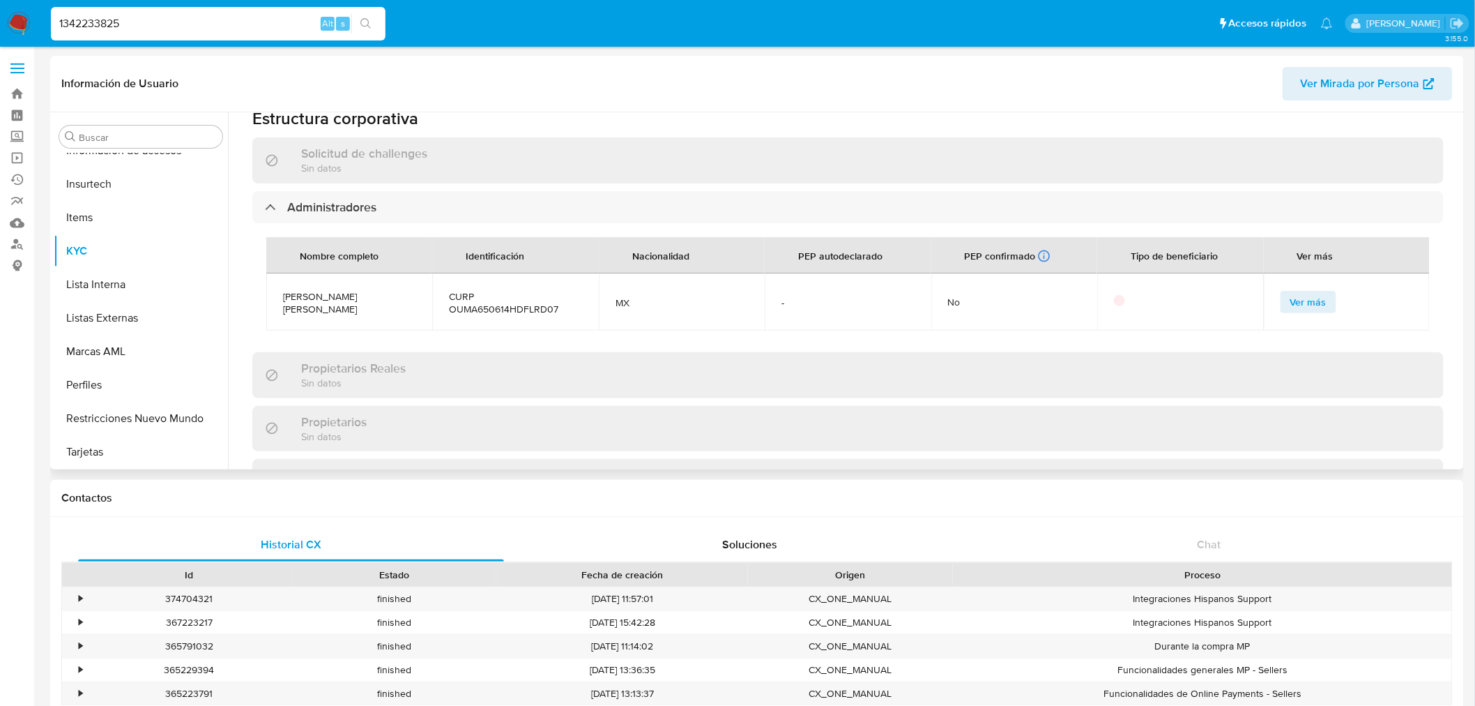
drag, startPoint x: 324, startPoint y: 282, endPoint x: 282, endPoint y: 266, distance: 45.5
click at [278, 273] on td "ADOLFO FERNANDO OLGUIN MOREL" at bounding box center [349, 301] width 166 height 57
copy span "ADOLFO FERNANDO OLGUIN MOREL"
drag, startPoint x: 570, startPoint y: 283, endPoint x: 442, endPoint y: 282, distance: 128.3
click at [442, 282] on td "CURP OUMA650614HDFLRD07" at bounding box center [515, 301] width 166 height 57
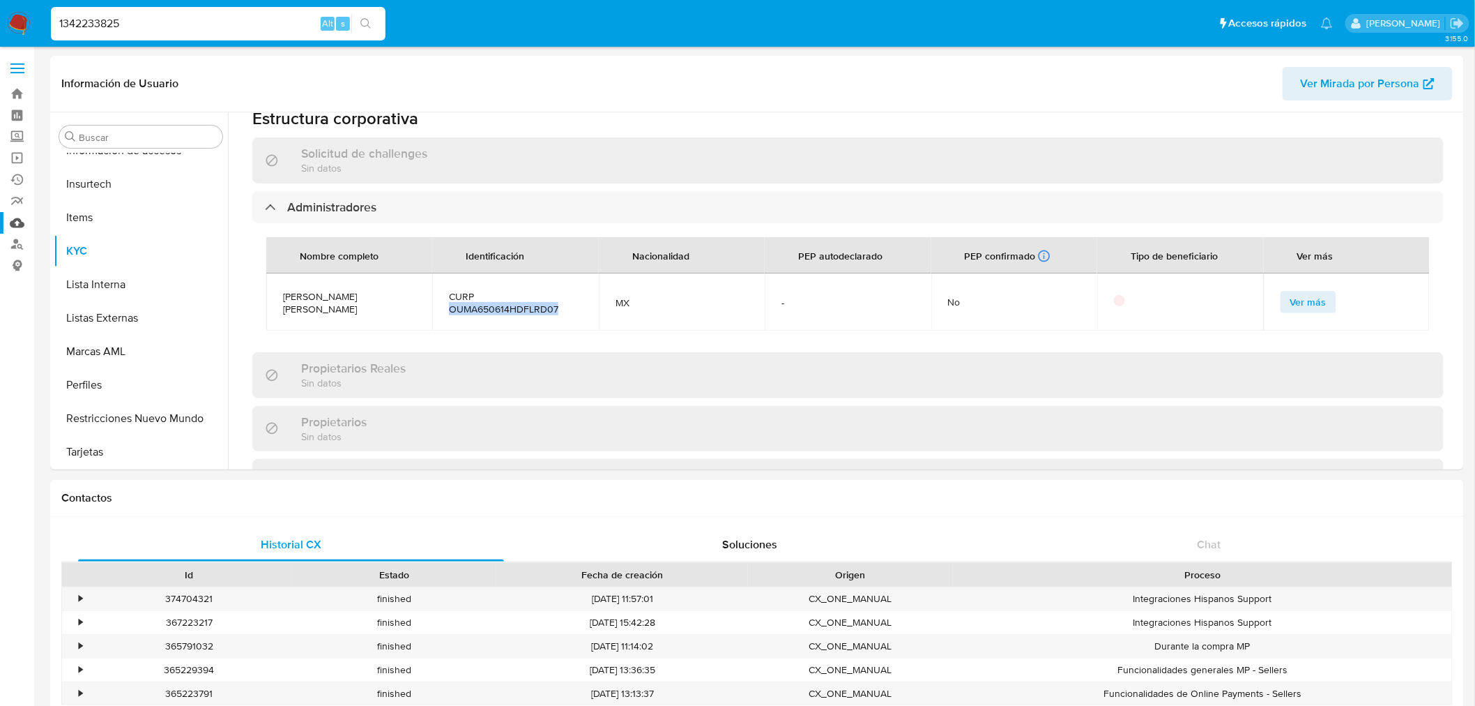
copy span "OUMA650614HDFLRD07"
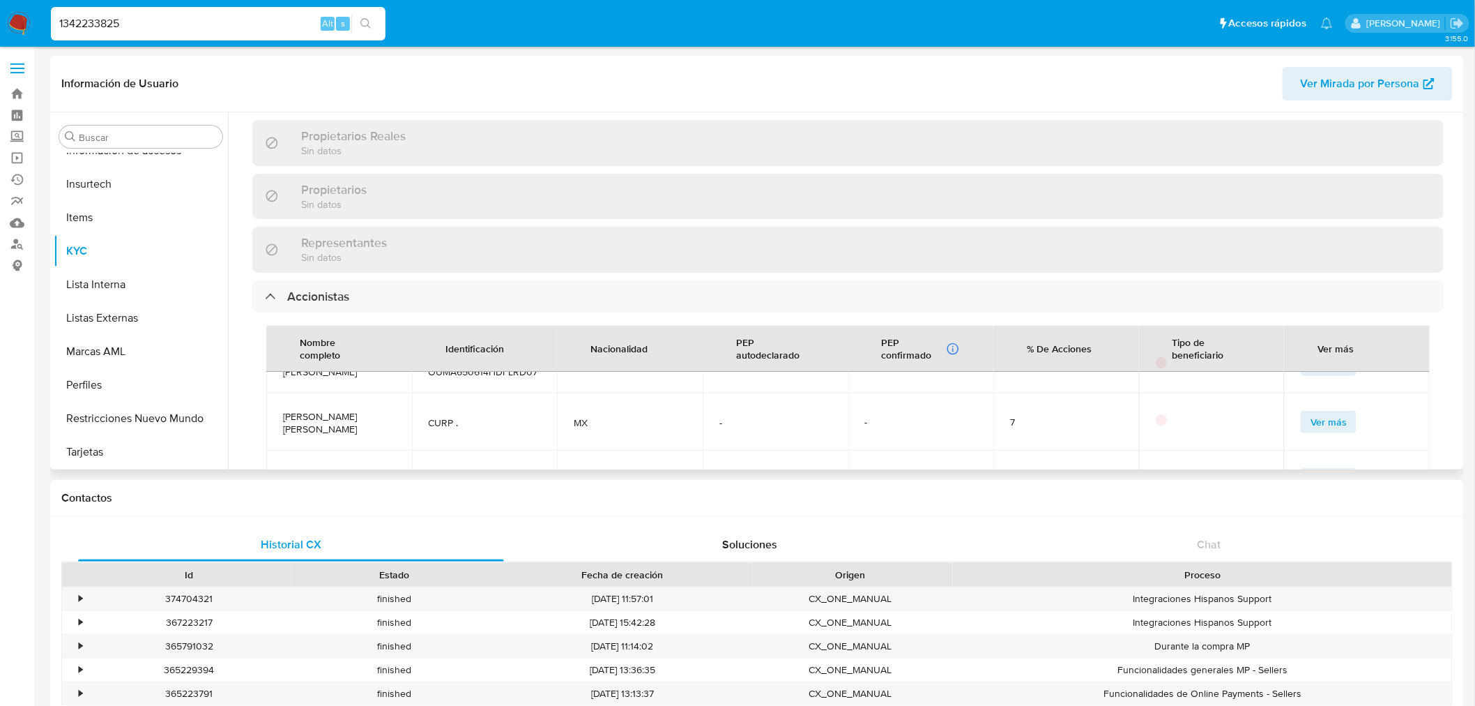
scroll to position [0, 0]
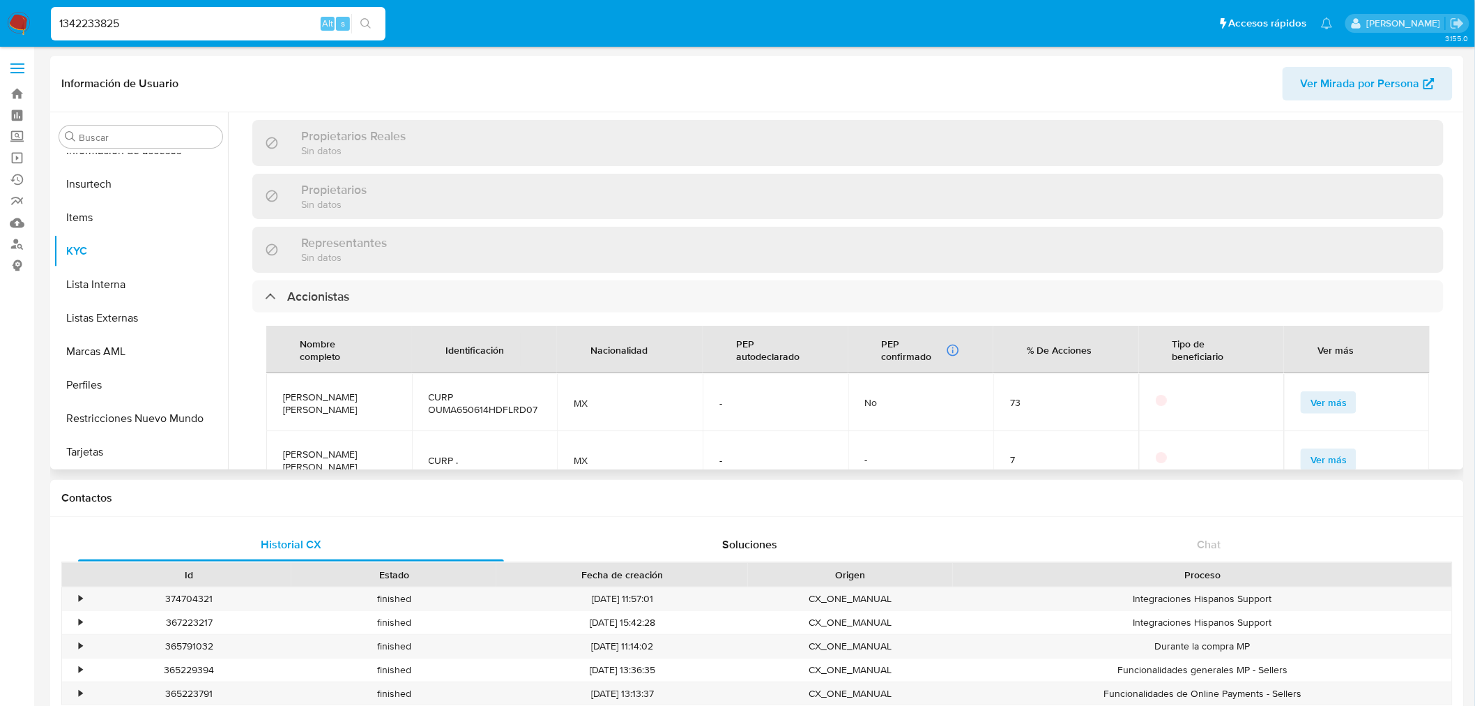
drag, startPoint x: 305, startPoint y: 443, endPoint x: 256, endPoint y: 430, distance: 51.1
click at [256, 430] on div "Nombre completo Identificación Nacionalidad PEP autodeclarado PEP confirmado Ob…" at bounding box center [848, 413] width 1192 height 202
click at [259, 433] on div "Nombre completo Identificación Nacionalidad PEP autodeclarado PEP confirmado Ob…" at bounding box center [848, 413] width 1192 height 202
click at [317, 448] on span "MARIA GUADALUPE MOREL OCHOA DE OLGUIN" at bounding box center [339, 460] width 112 height 25
click at [326, 448] on span "MARIA GUADALUPE MOREL OCHOA DE OLGUIN" at bounding box center [339, 460] width 112 height 25
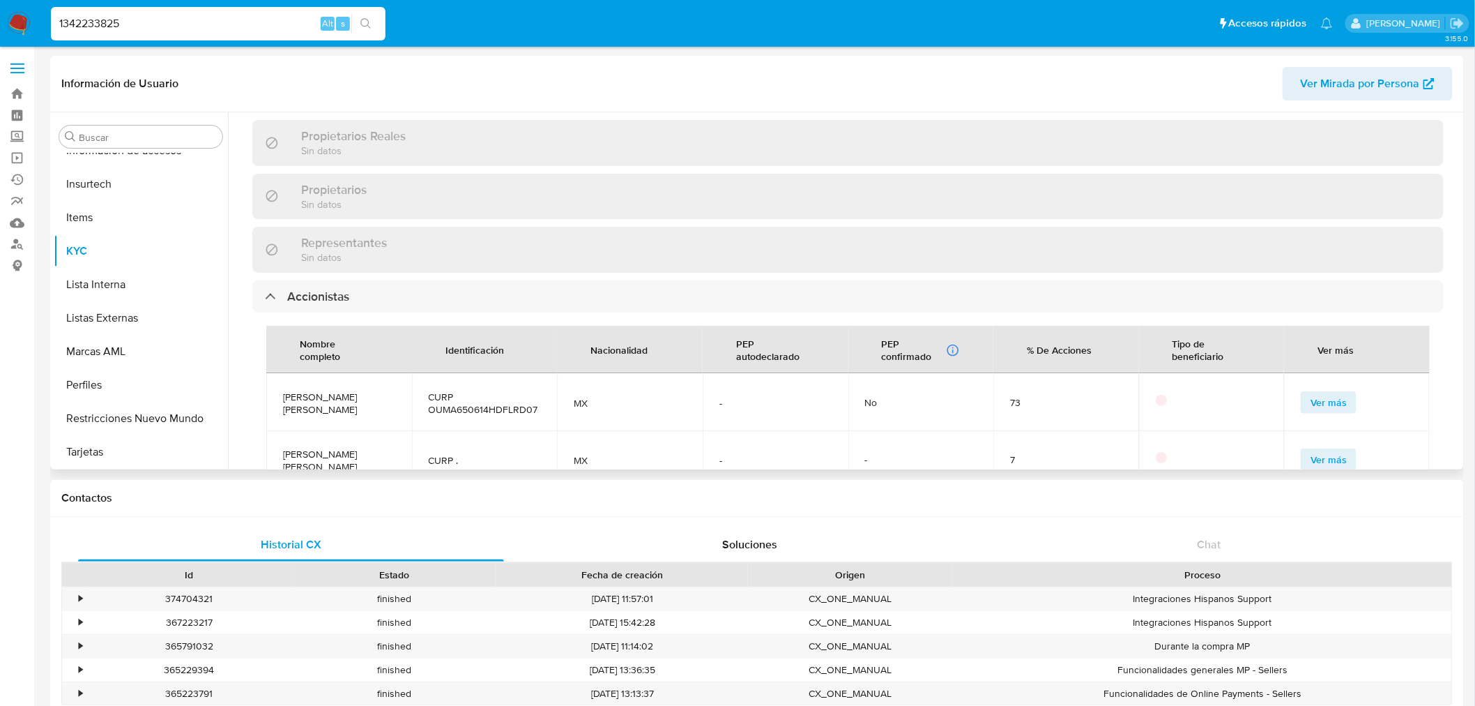
drag, startPoint x: 314, startPoint y: 448, endPoint x: 286, endPoint y: 430, distance: 33.9
click at [283, 448] on span "MARIA GUADALUPE MOREL OCHOA DE OLGUIN" at bounding box center [339, 460] width 112 height 25
copy span "MARIA GUADALUPE MOREL OCHOA DE OLGUIN"
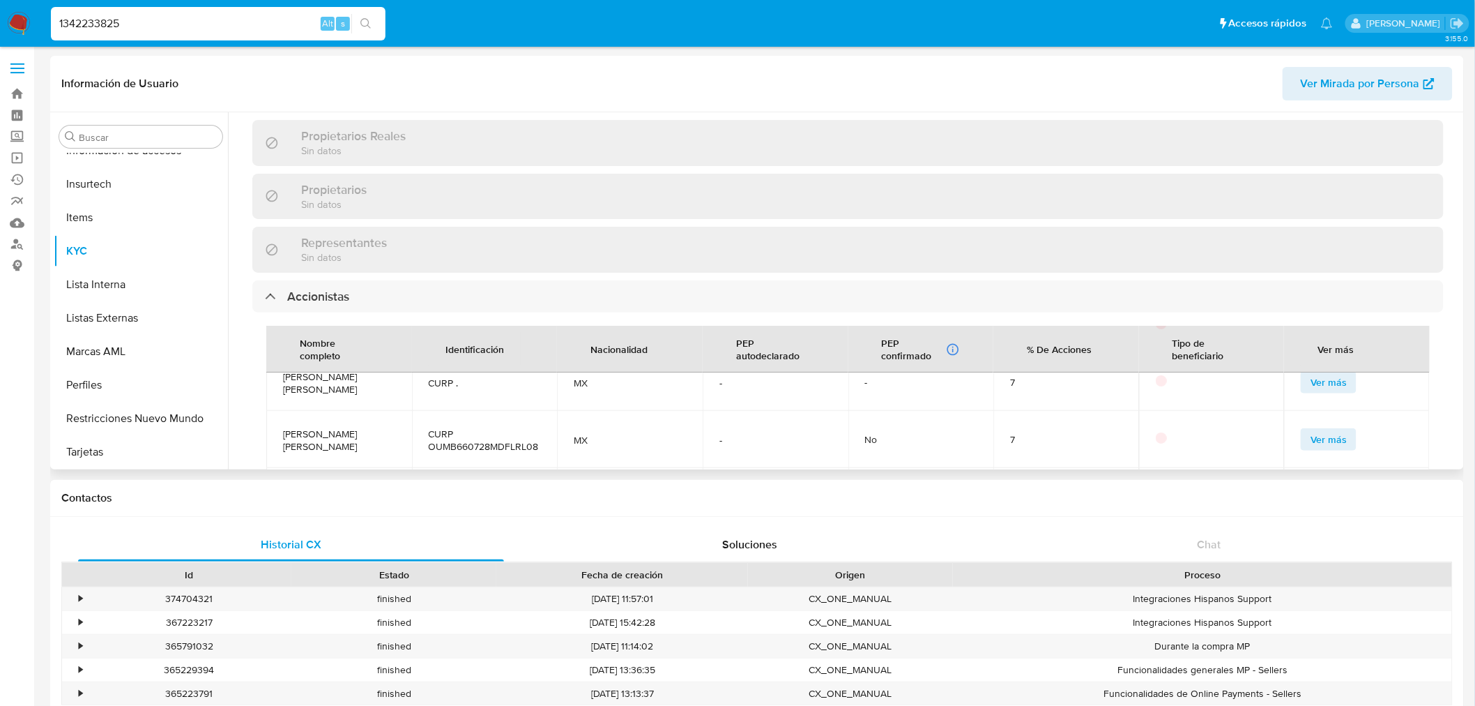
drag, startPoint x: 353, startPoint y: 432, endPoint x: 266, endPoint y: 415, distance: 88.2
click at [266, 415] on td "BLANCA CECILIA OLGUIN MOREL" at bounding box center [339, 439] width 146 height 57
copy span "BLANCA CECILIA OLGUIN MOREL"
drag, startPoint x: 545, startPoint y: 429, endPoint x: 427, endPoint y: 435, distance: 118.7
click at [427, 435] on td "CURP OUMB660728MDFLRL08" at bounding box center [485, 439] width 146 height 57
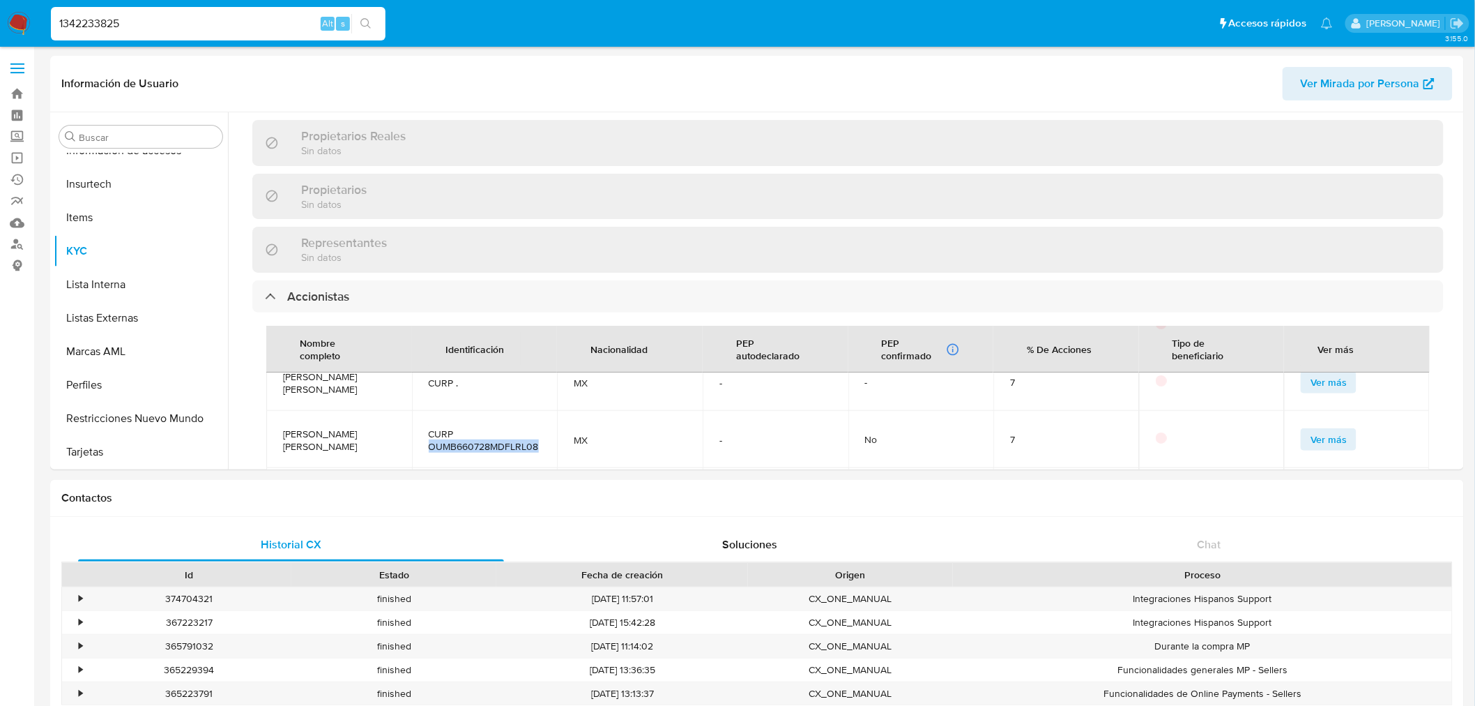
copy span "OUMB660728MDFLRL08"
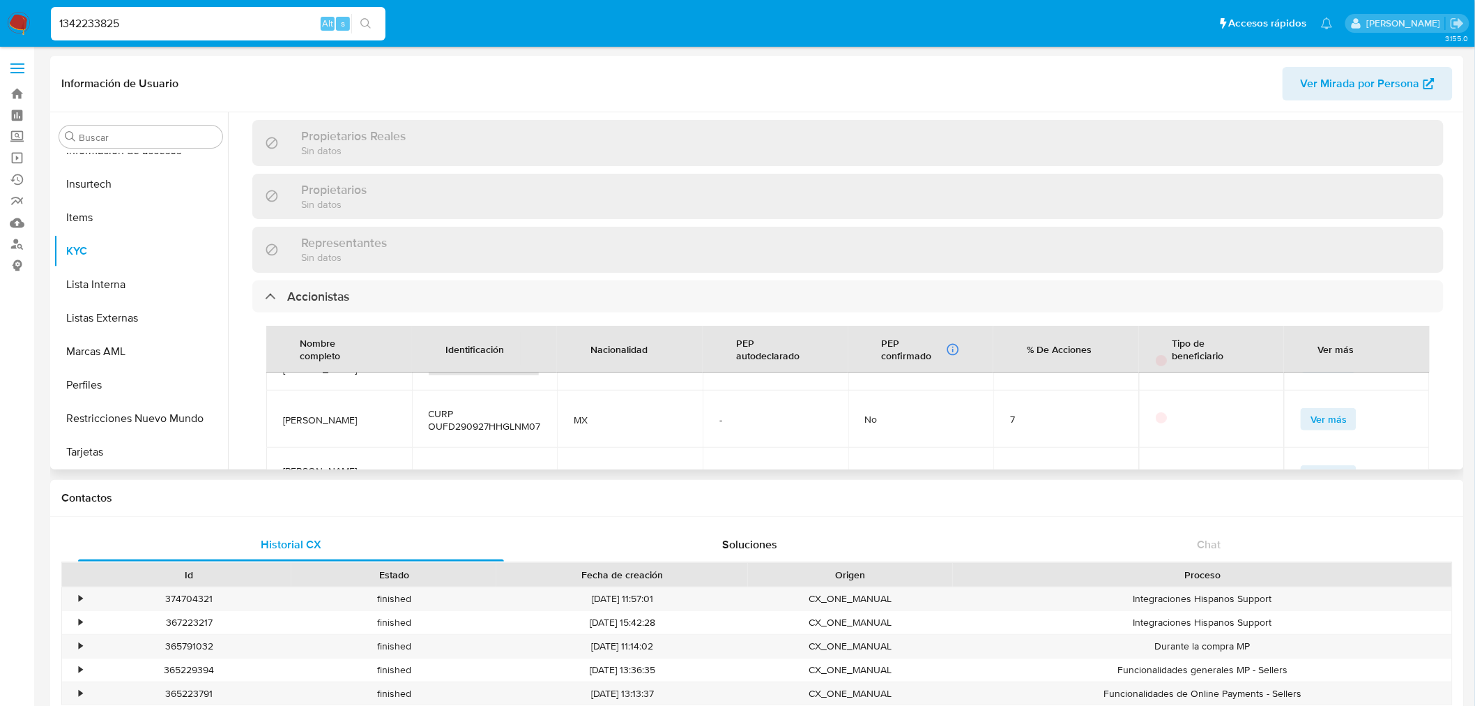
drag, startPoint x: 340, startPoint y: 410, endPoint x: 282, endPoint y: 403, distance: 57.6
click at [279, 400] on td "DAMIAN OLGUIN FUENTES" at bounding box center [339, 418] width 146 height 57
copy span "DAMIAN OLGUIN FUENTES"
drag, startPoint x: 538, startPoint y: 409, endPoint x: 416, endPoint y: 407, distance: 121.4
click at [416, 407] on td "CURP OUFD290927HHGLNM07" at bounding box center [485, 418] width 146 height 57
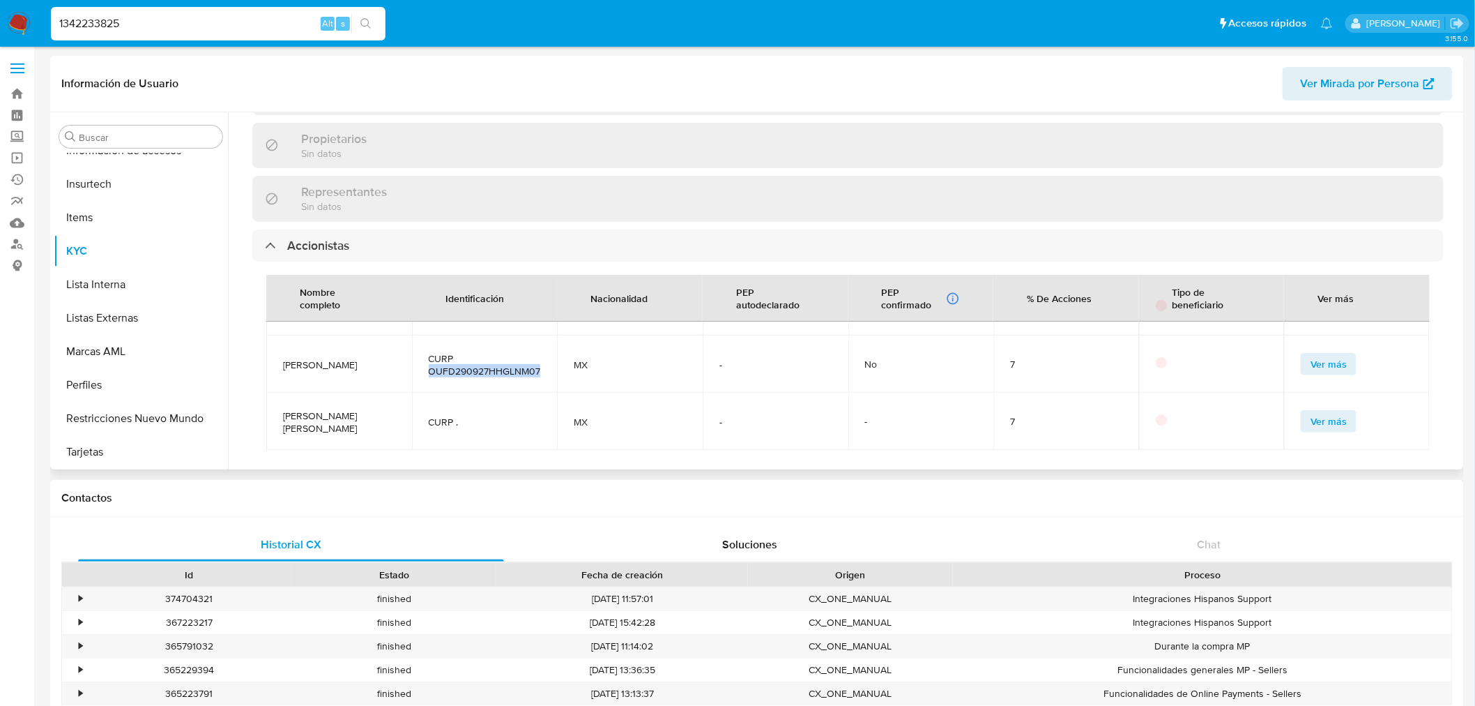
scroll to position [1038, 0]
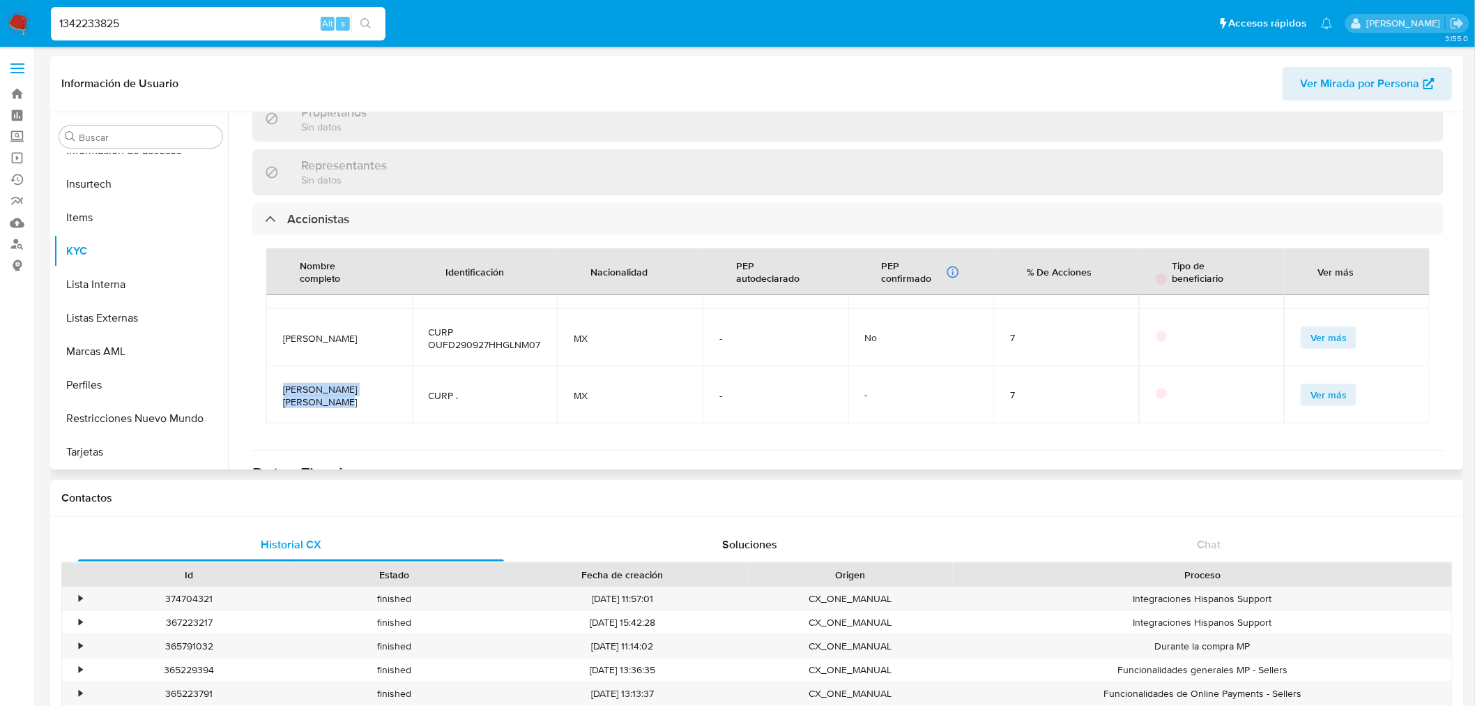
drag, startPoint x: 331, startPoint y: 379, endPoint x: 275, endPoint y: 359, distance: 59.3
click at [275, 366] on td "[PERSON_NAME]" at bounding box center [339, 394] width 146 height 57
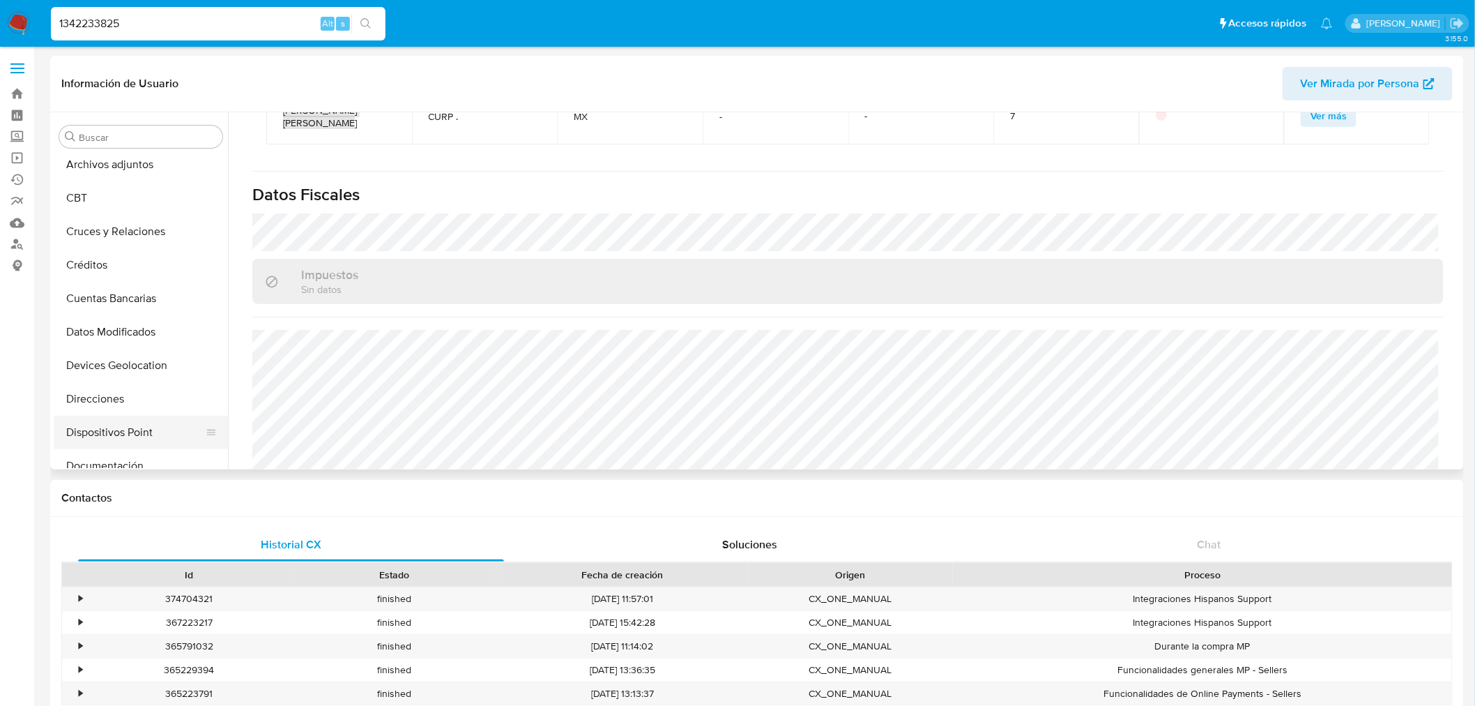
scroll to position [77, 0]
click at [116, 429] on button "Documentación" at bounding box center [135, 427] width 163 height 33
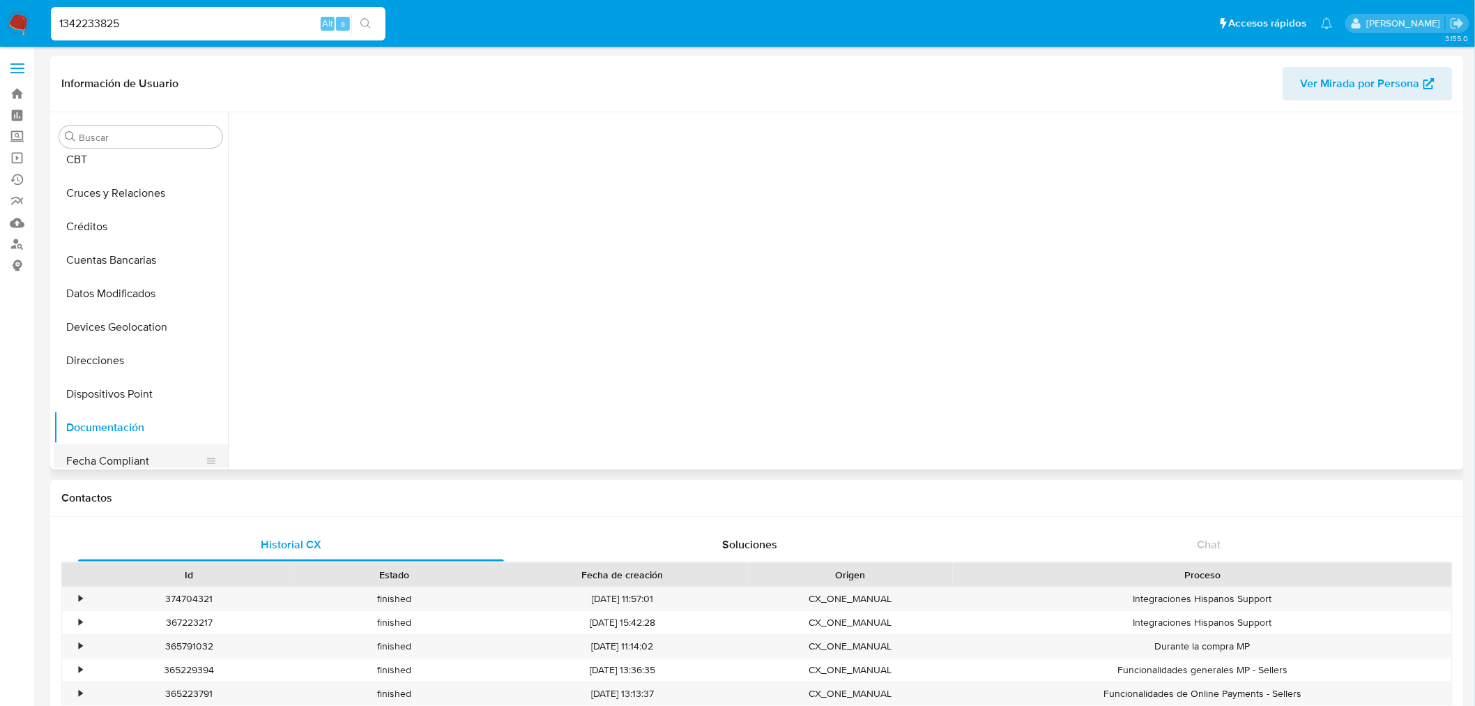
scroll to position [0, 0]
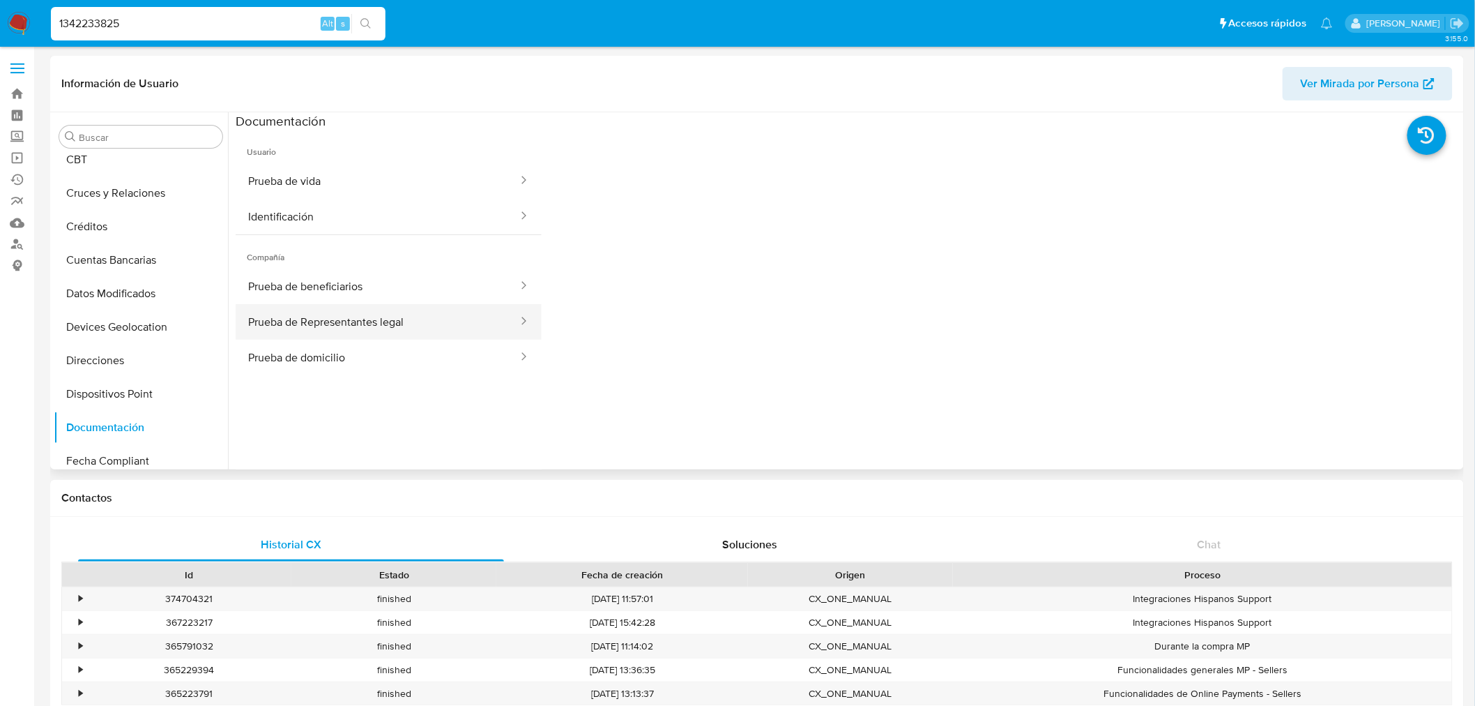
click at [354, 336] on button "Prueba de Representantes legal" at bounding box center [378, 322] width 284 height 36
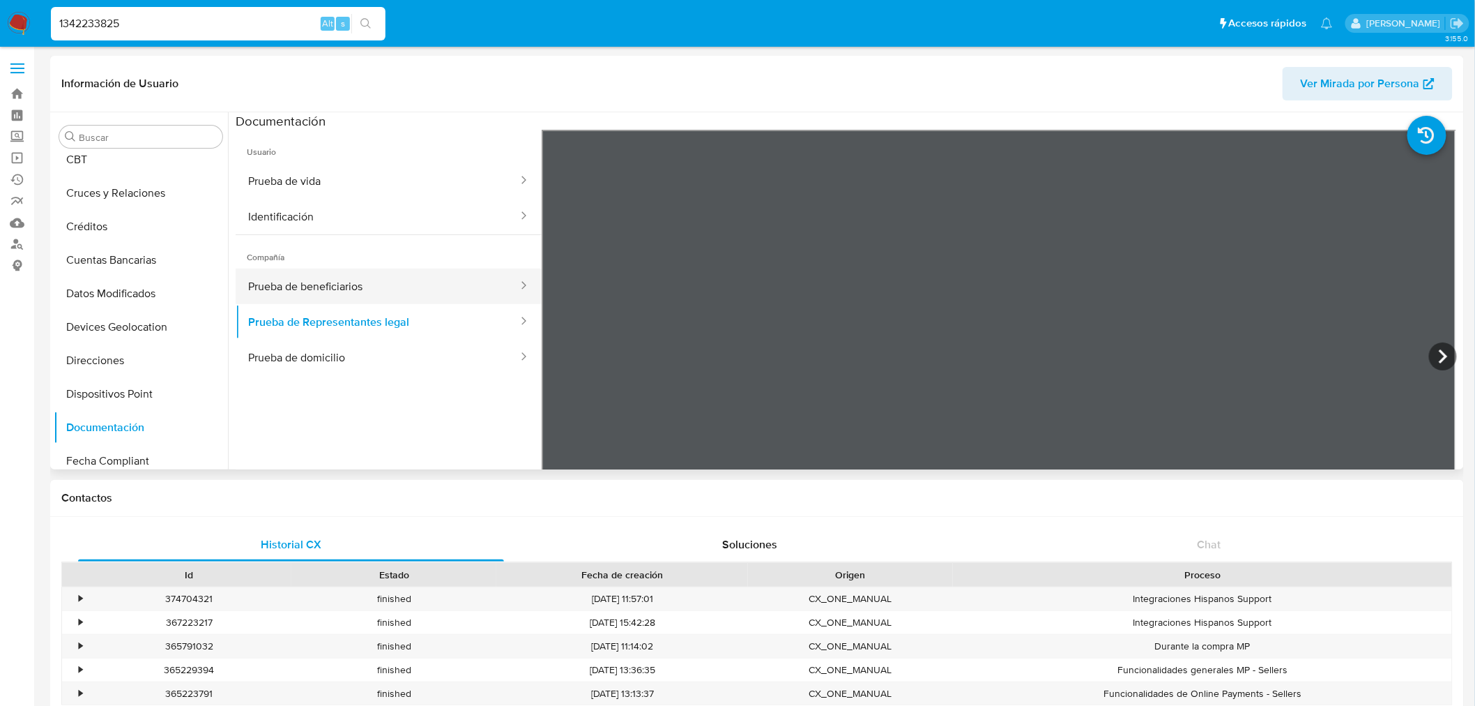
click at [393, 303] on button "Prueba de beneficiarios" at bounding box center [378, 286] width 284 height 36
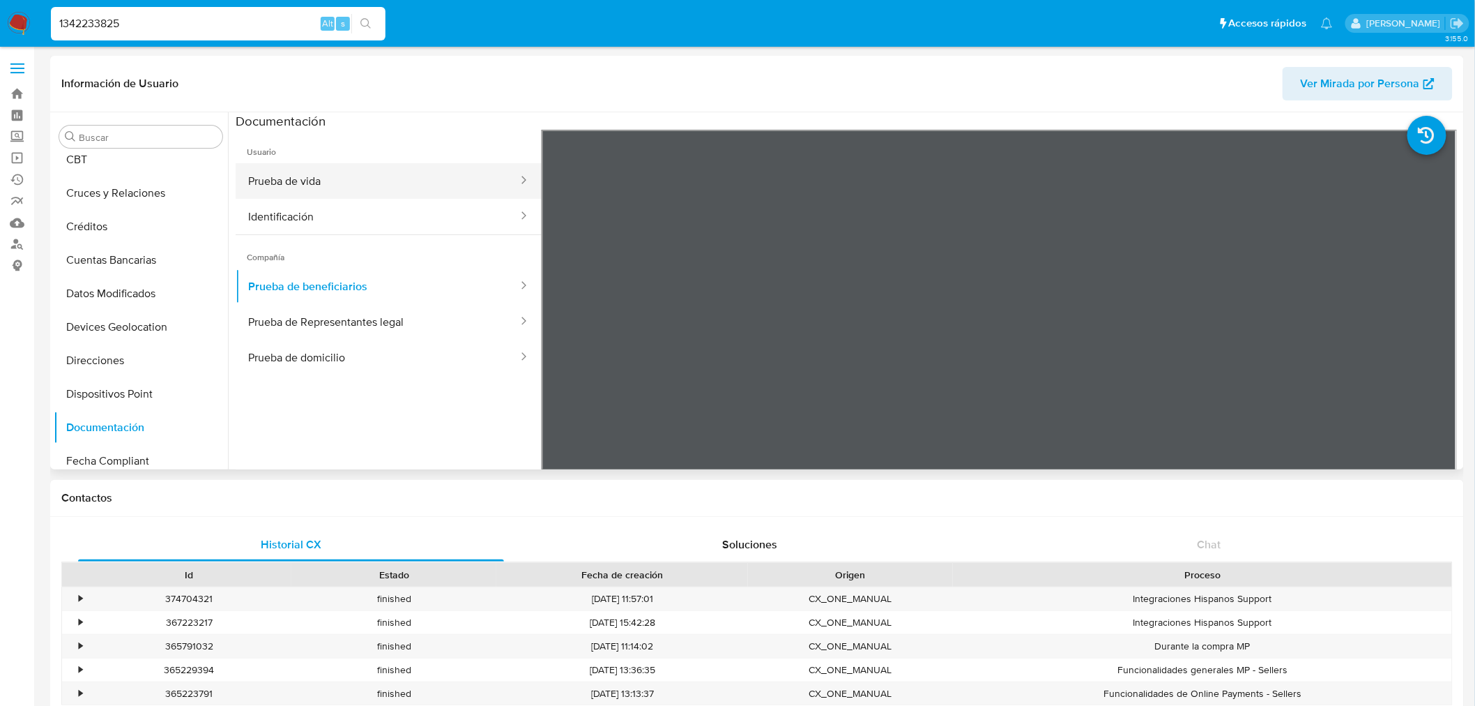
click at [291, 176] on button "Prueba de vida" at bounding box center [378, 181] width 284 height 36
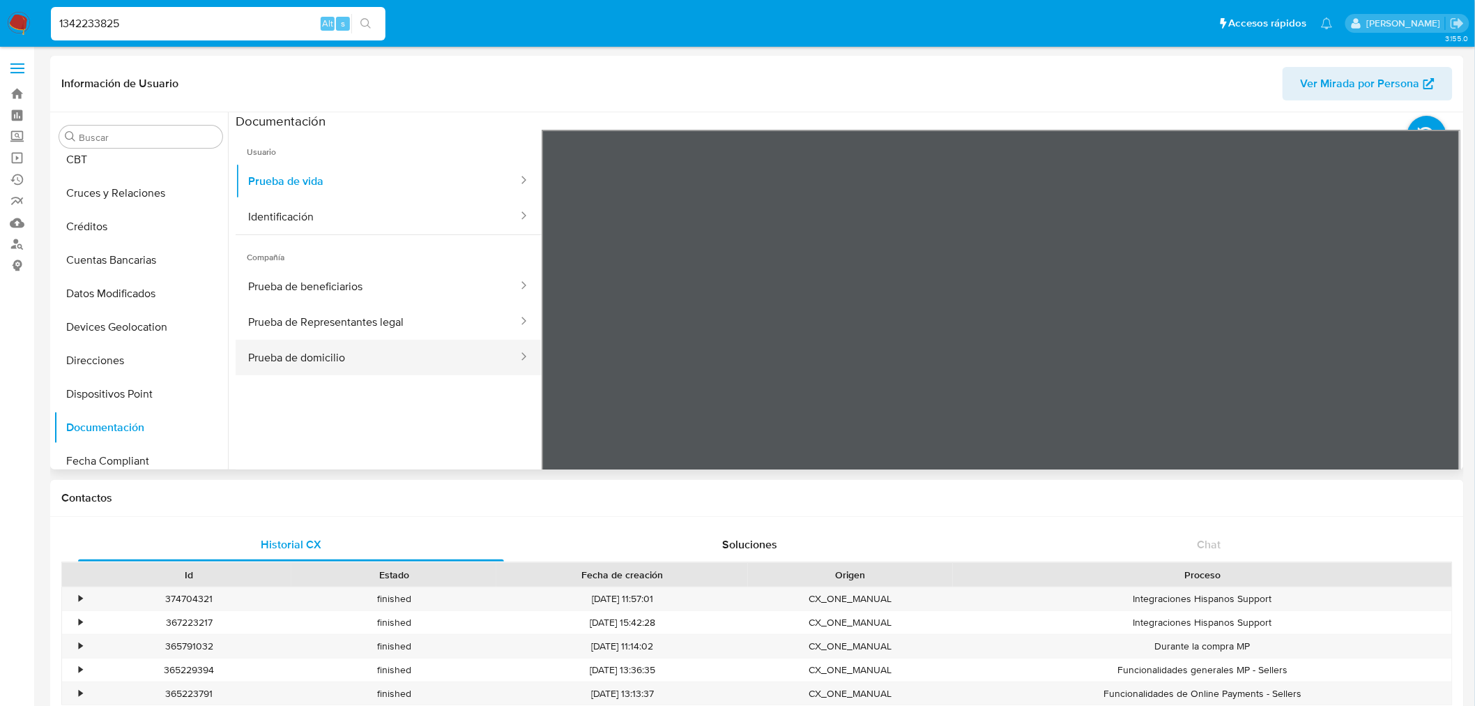
drag, startPoint x: 332, startPoint y: 365, endPoint x: 360, endPoint y: 359, distance: 29.1
click at [331, 365] on button "Prueba de domicilio" at bounding box center [378, 358] width 284 height 36
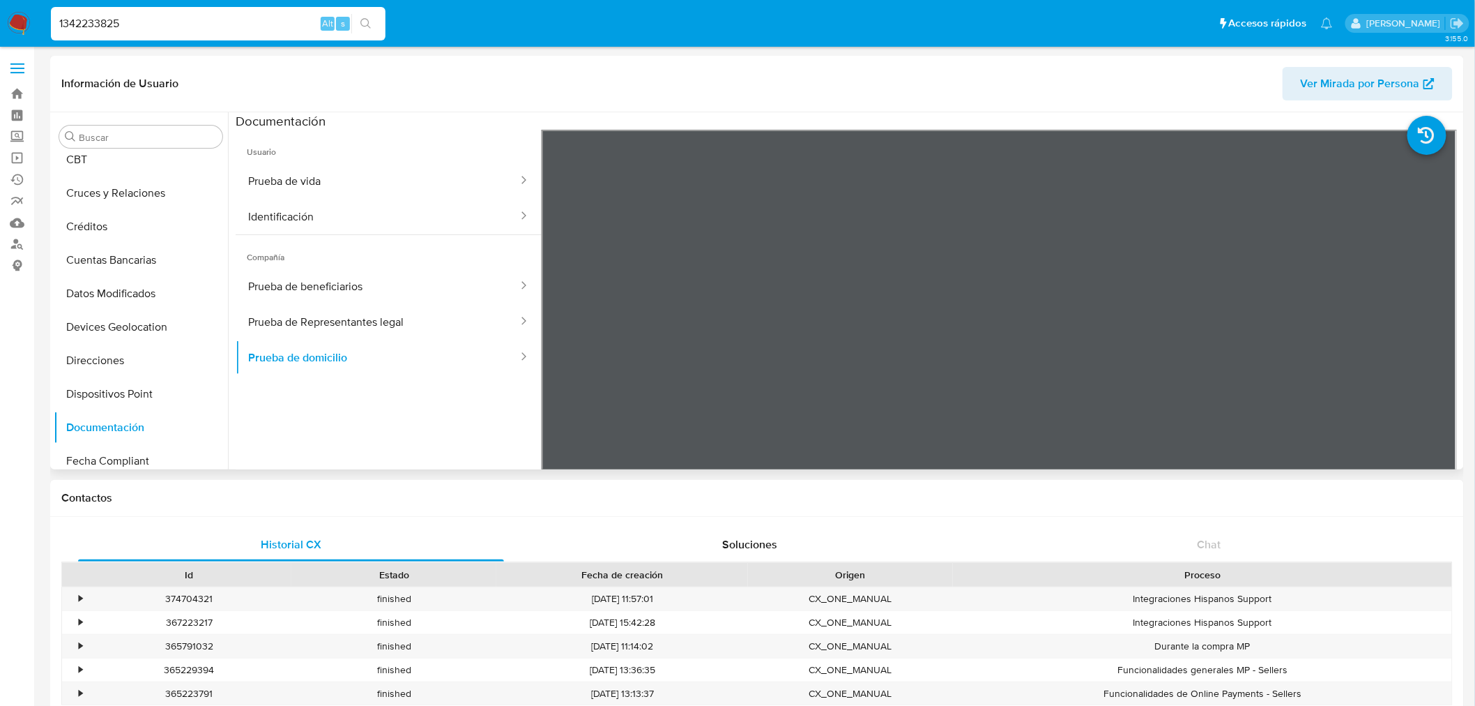
click at [1173, 100] on div "Información de Usuario Ver Mirada por Persona" at bounding box center [757, 84] width 1414 height 56
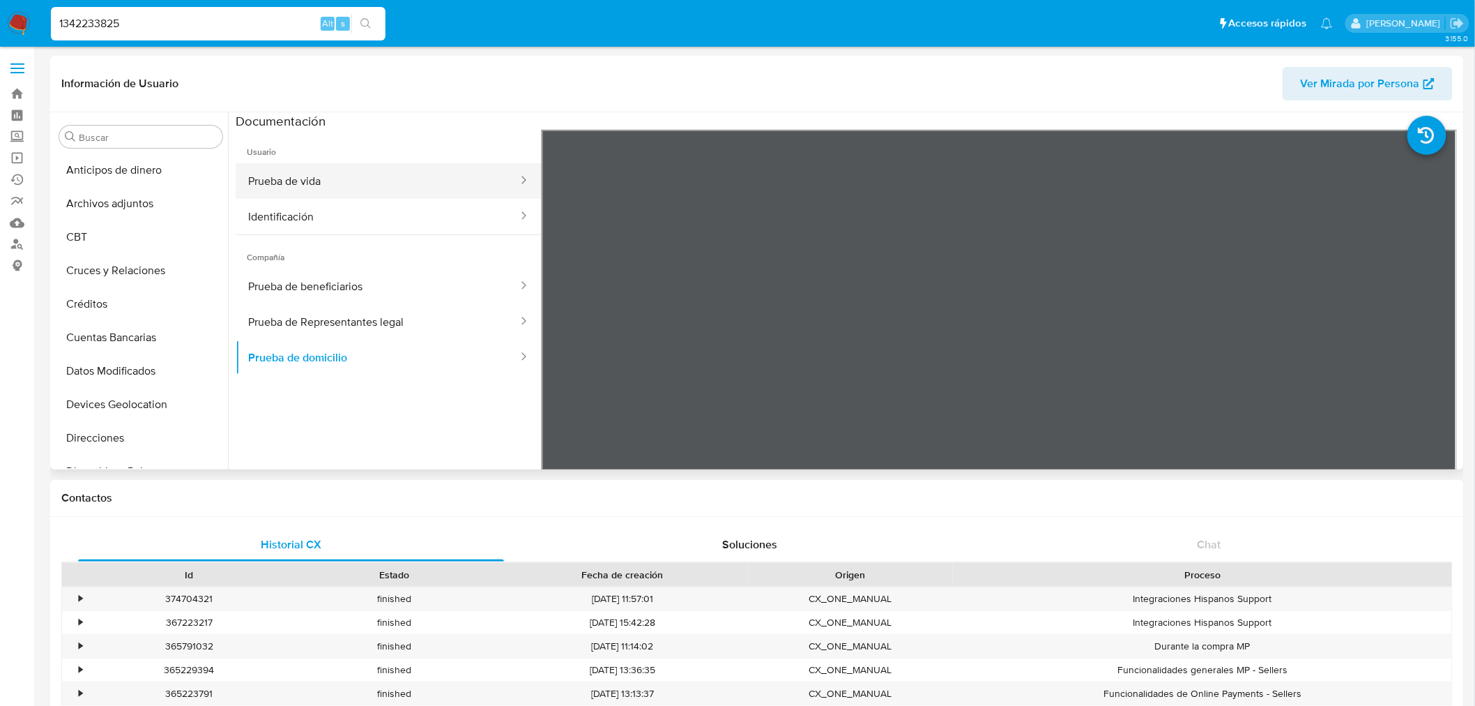
click at [339, 185] on button "Prueba de vida" at bounding box center [378, 181] width 284 height 36
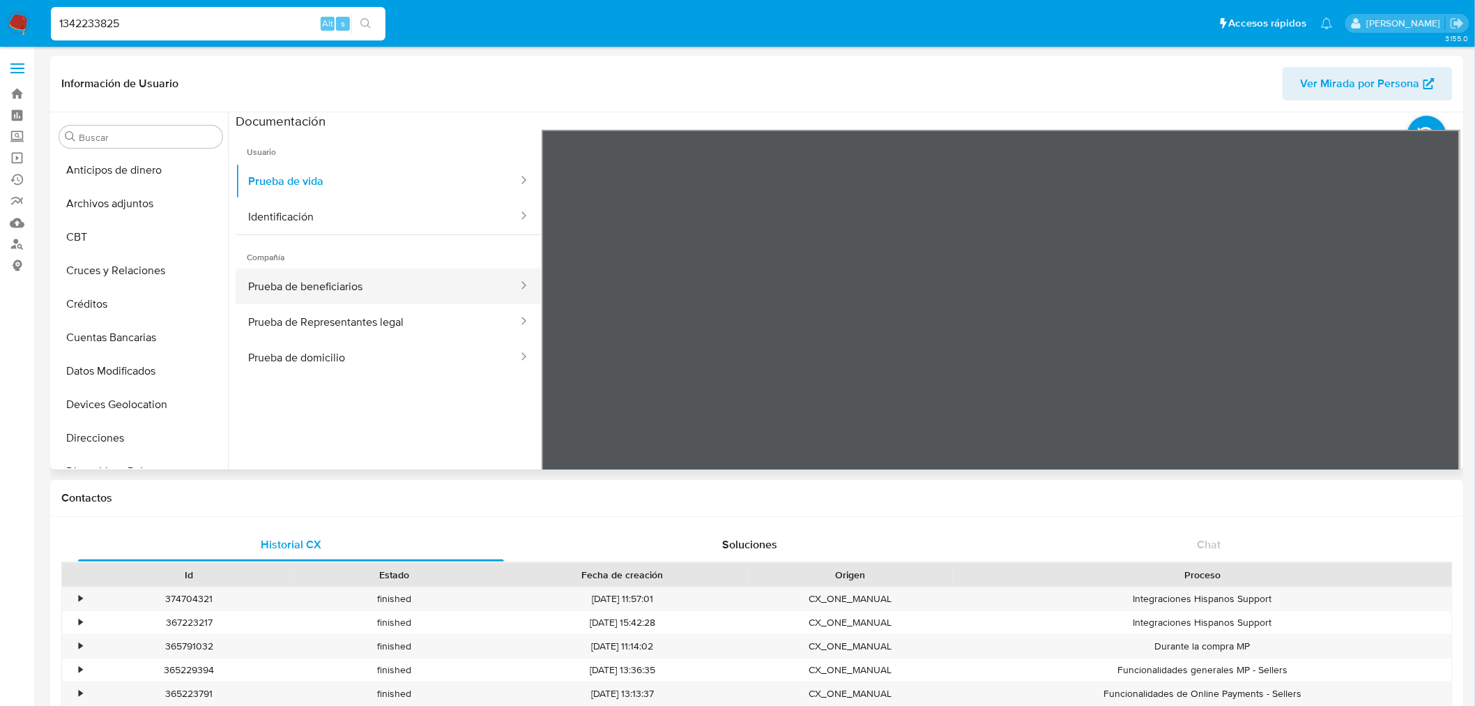
click at [377, 283] on button "Prueba de beneficiarios" at bounding box center [378, 286] width 284 height 36
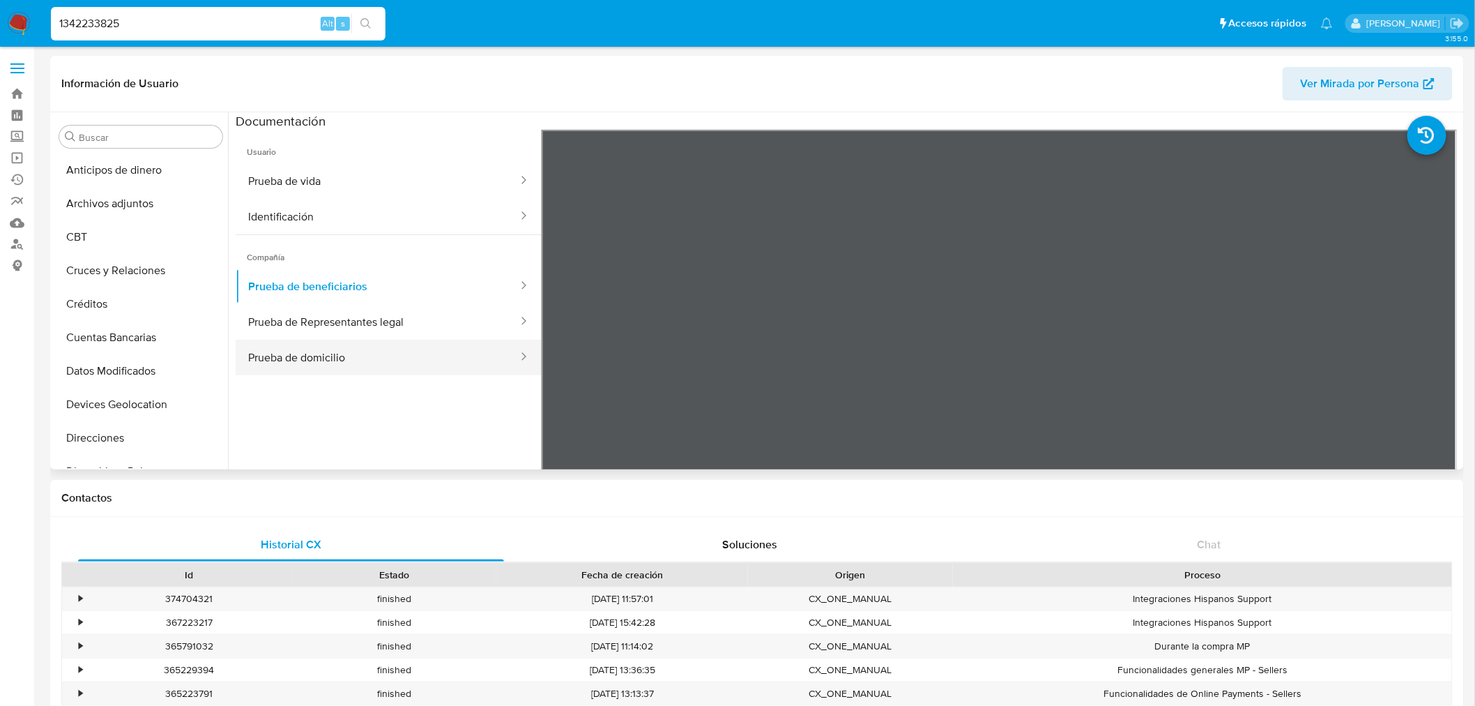
click at [315, 374] on button "Prueba de domicilio" at bounding box center [378, 358] width 284 height 36
click at [319, 328] on button "Prueba de Representantes legal" at bounding box center [378, 322] width 284 height 36
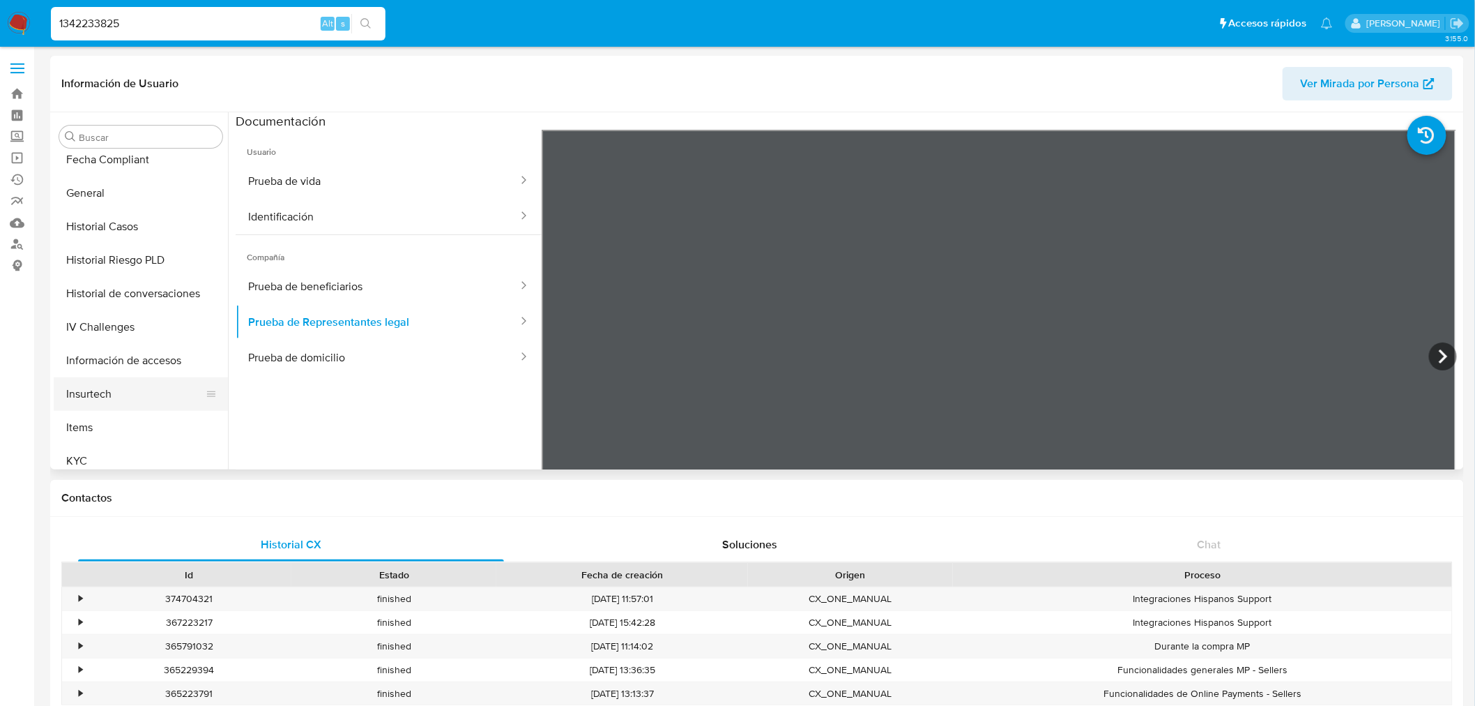
scroll to position [589, 0]
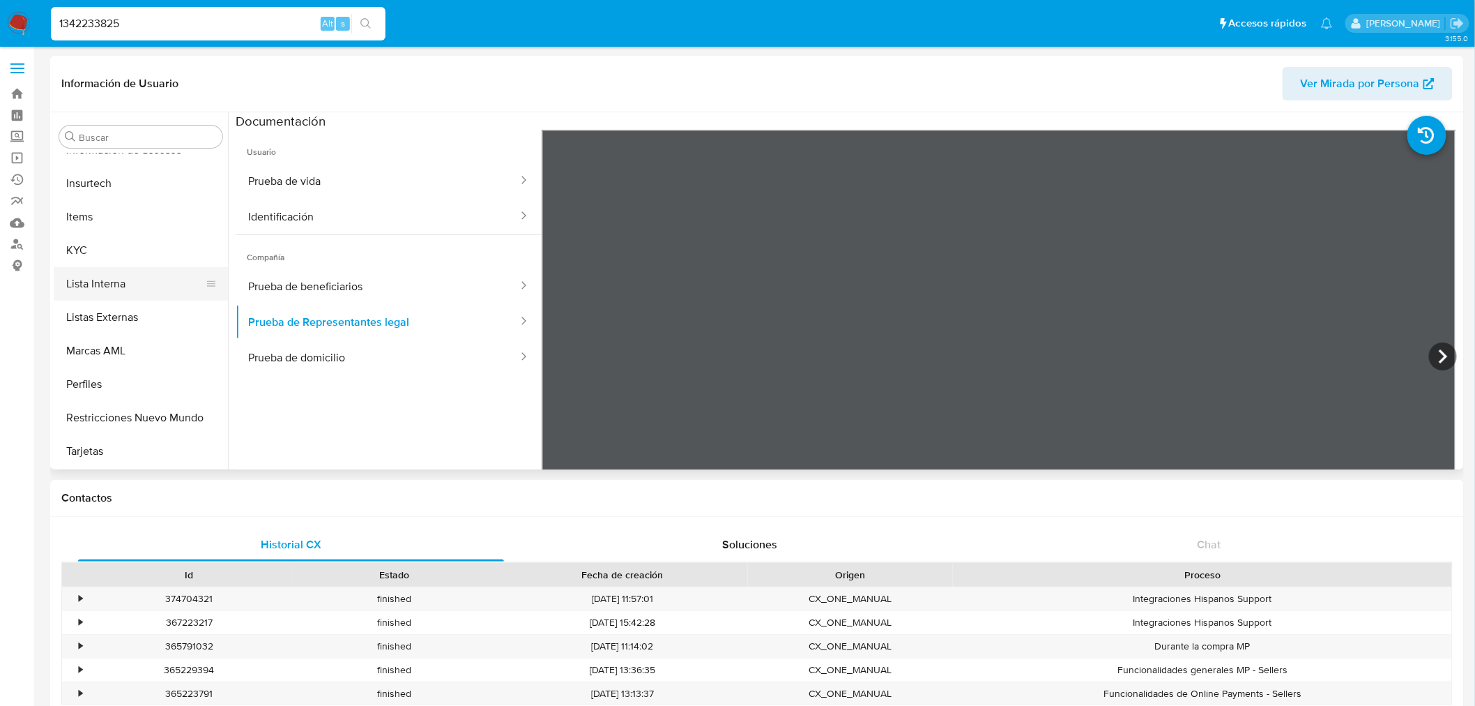
click at [130, 265] on button "KYC" at bounding box center [141, 250] width 174 height 33
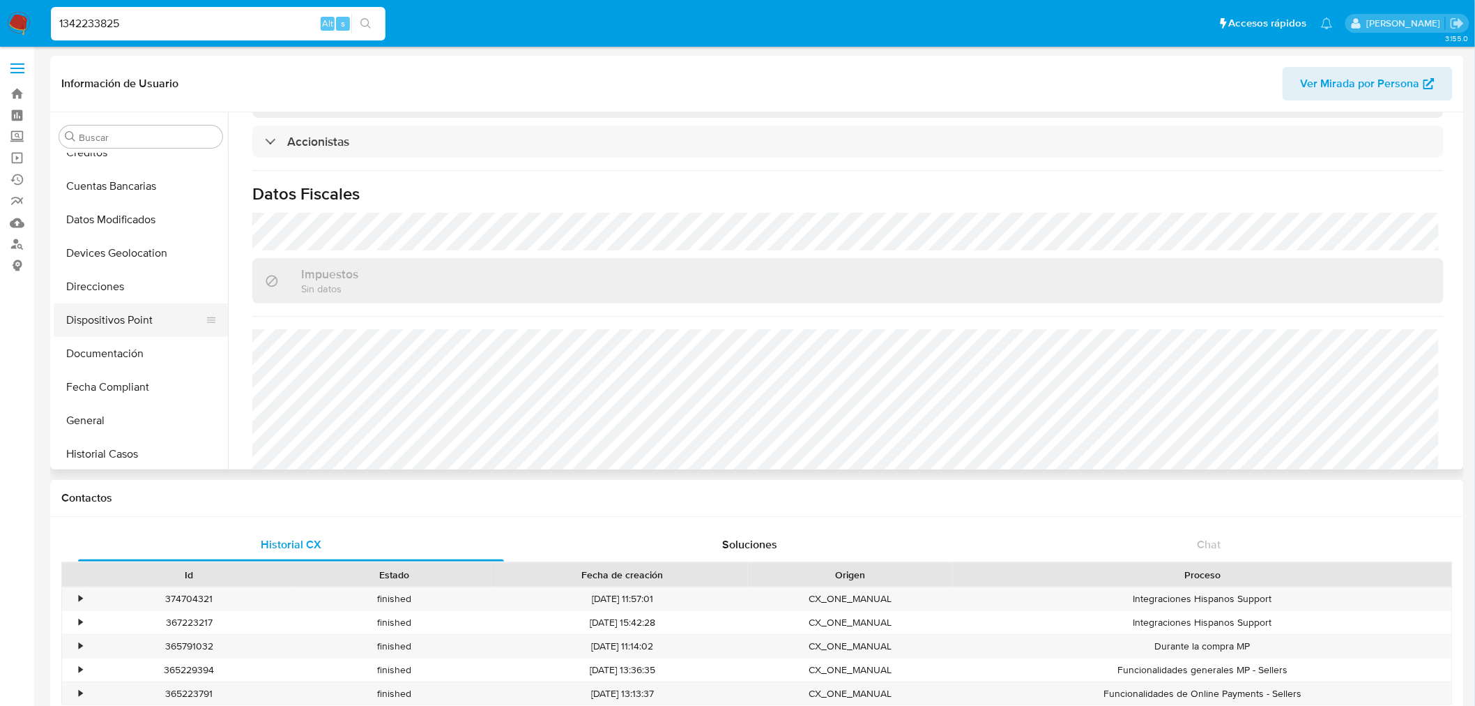
scroll to position [124, 0]
click at [110, 312] on button "Direcciones" at bounding box center [135, 313] width 163 height 33
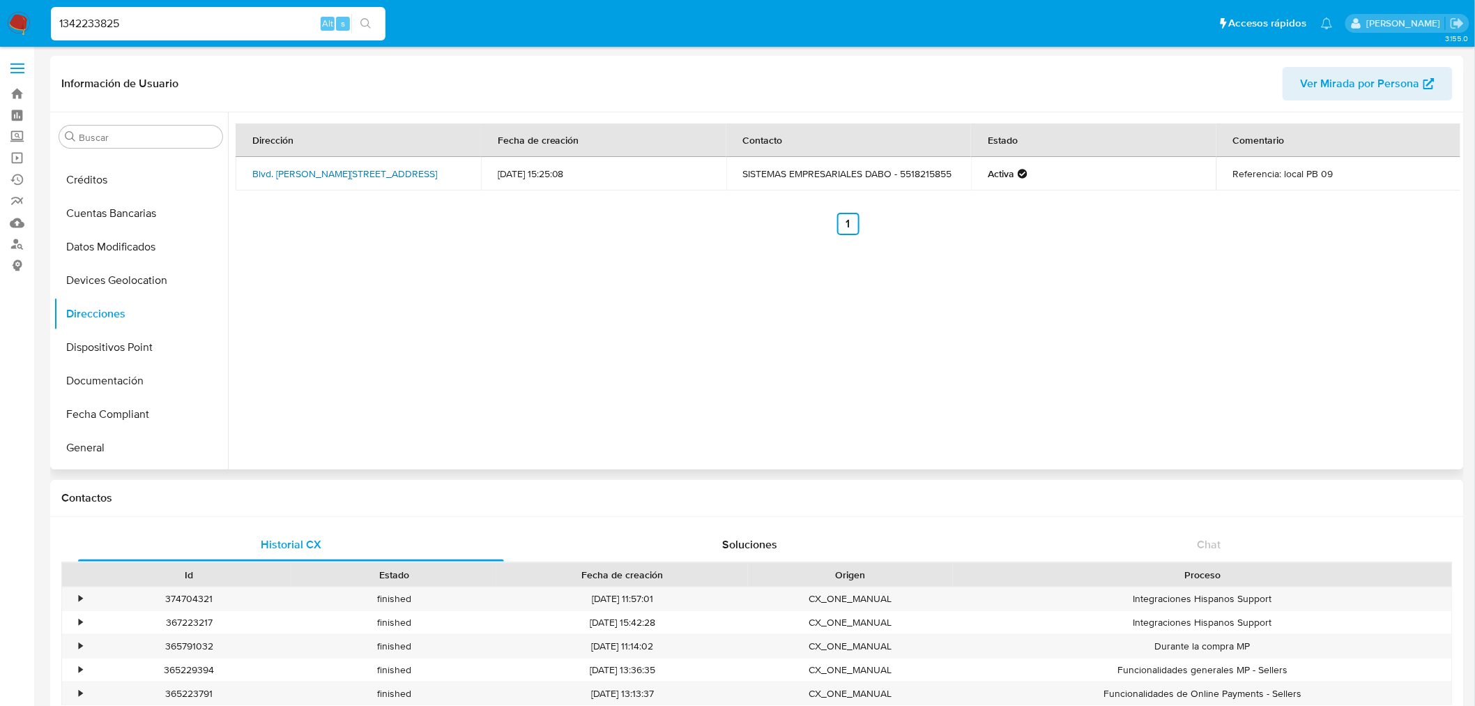
click at [335, 177] on link "Blvd. Francisco Medina Ascencio 2479, Puerto Vallarta, Jalisco, 48333, Mexico 2…" at bounding box center [344, 174] width 185 height 14
drag, startPoint x: 422, startPoint y: 185, endPoint x: 273, endPoint y: 166, distance: 149.7
click at [273, 166] on td "Blvd. Francisco Medina Ascencio 2479, Puerto Vallarta, Jalisco, 48333, Mexico 2…" at bounding box center [358, 173] width 245 height 33
click at [429, 177] on td "Blvd. Francisco Medina Ascencio 2479, Puerto Vallarta, Jalisco, 48333, Mexico 2…" at bounding box center [358, 173] width 245 height 33
drag, startPoint x: 424, startPoint y: 181, endPoint x: 539, endPoint y: 379, distance: 228.4
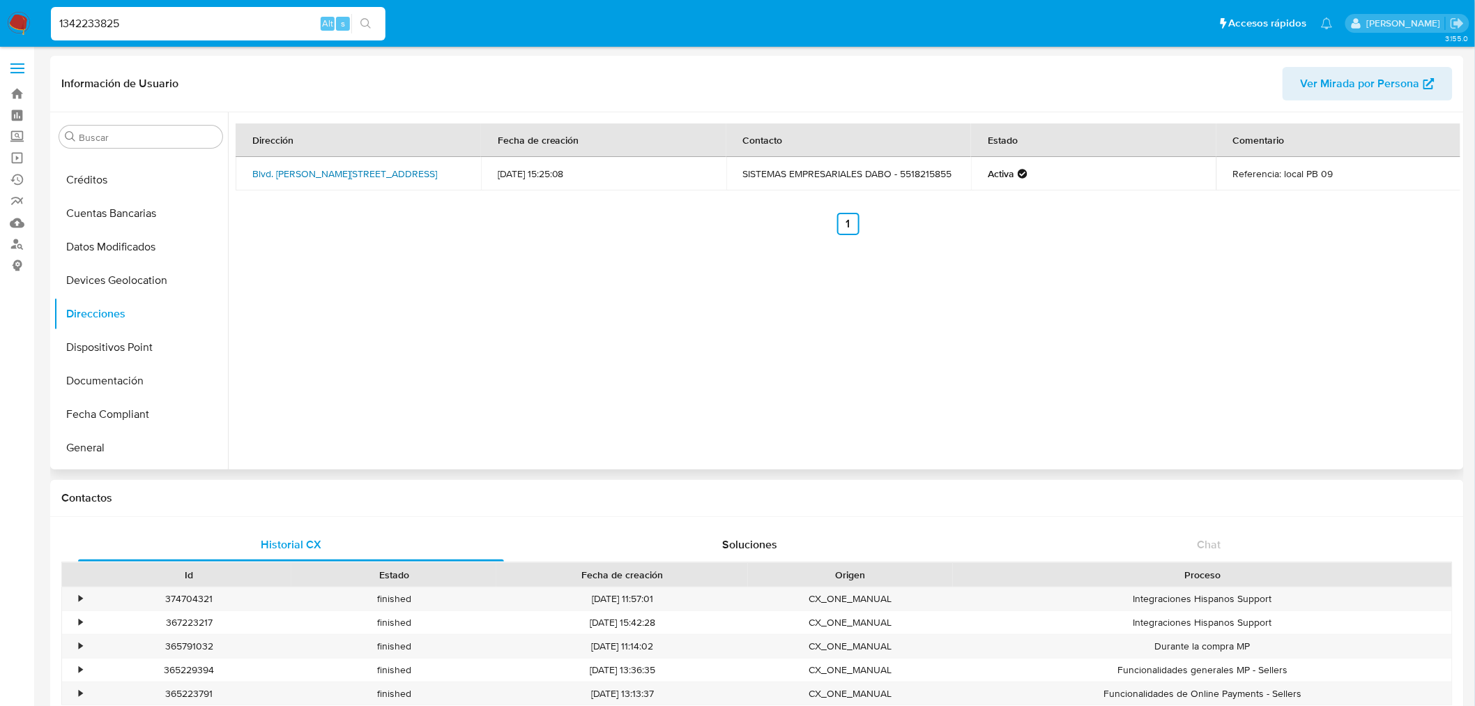
click at [277, 169] on td "Blvd. Francisco Medina Ascencio 2479, Puerto Vallarta, Jalisco, 48333, Mexico 2…" at bounding box center [358, 173] width 245 height 33
click at [1340, 84] on span "Ver Mirada por Persona" at bounding box center [1360, 83] width 119 height 33
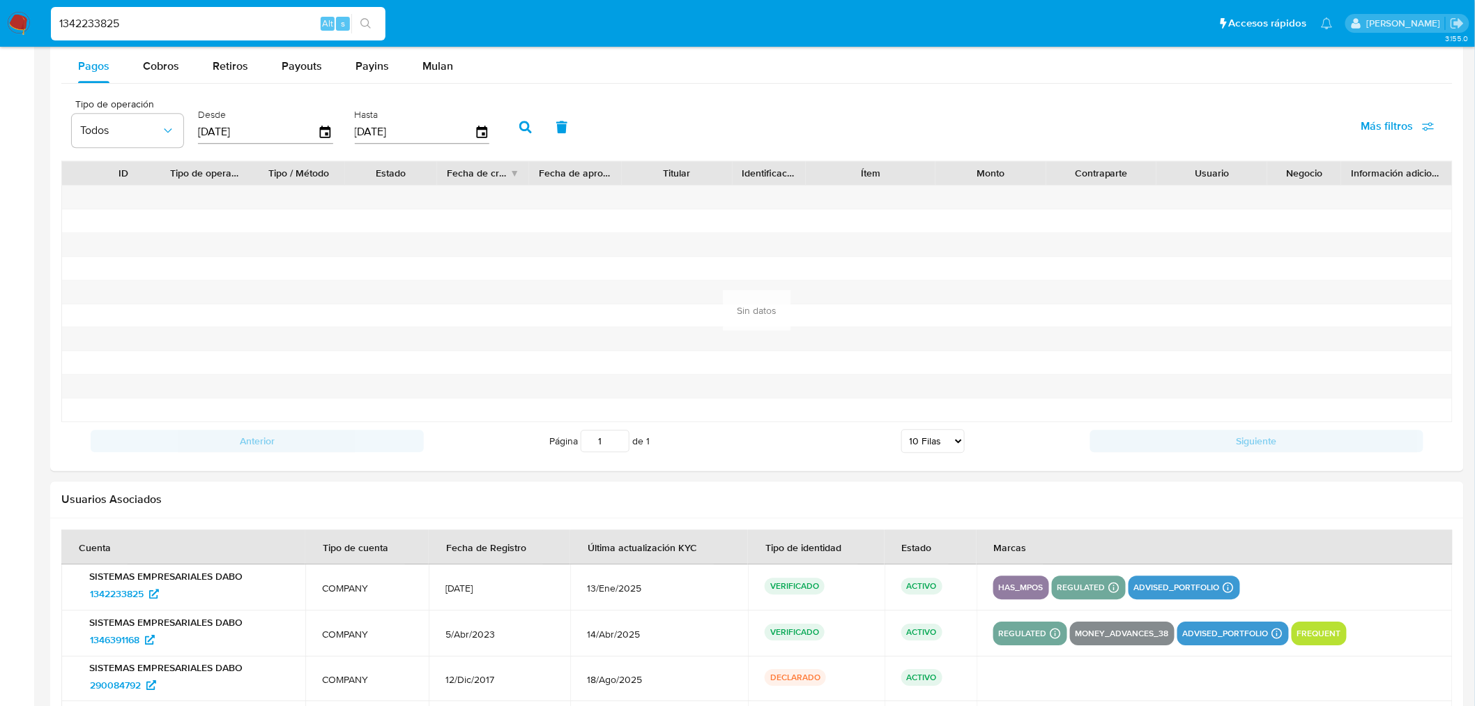
scroll to position [1434, 0]
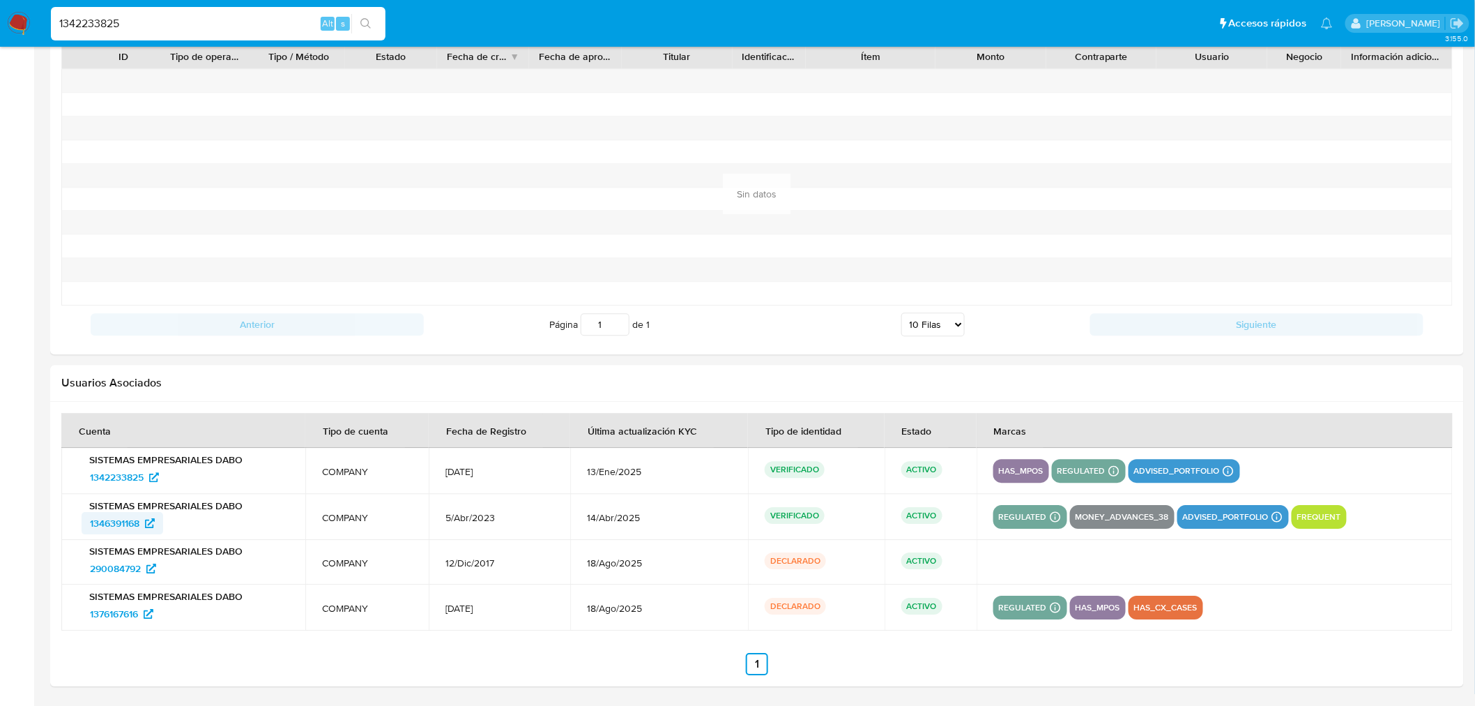
click at [114, 525] on span "1346391168" at bounding box center [115, 523] width 50 height 22
click at [131, 476] on span "1342233825" at bounding box center [117, 477] width 54 height 22
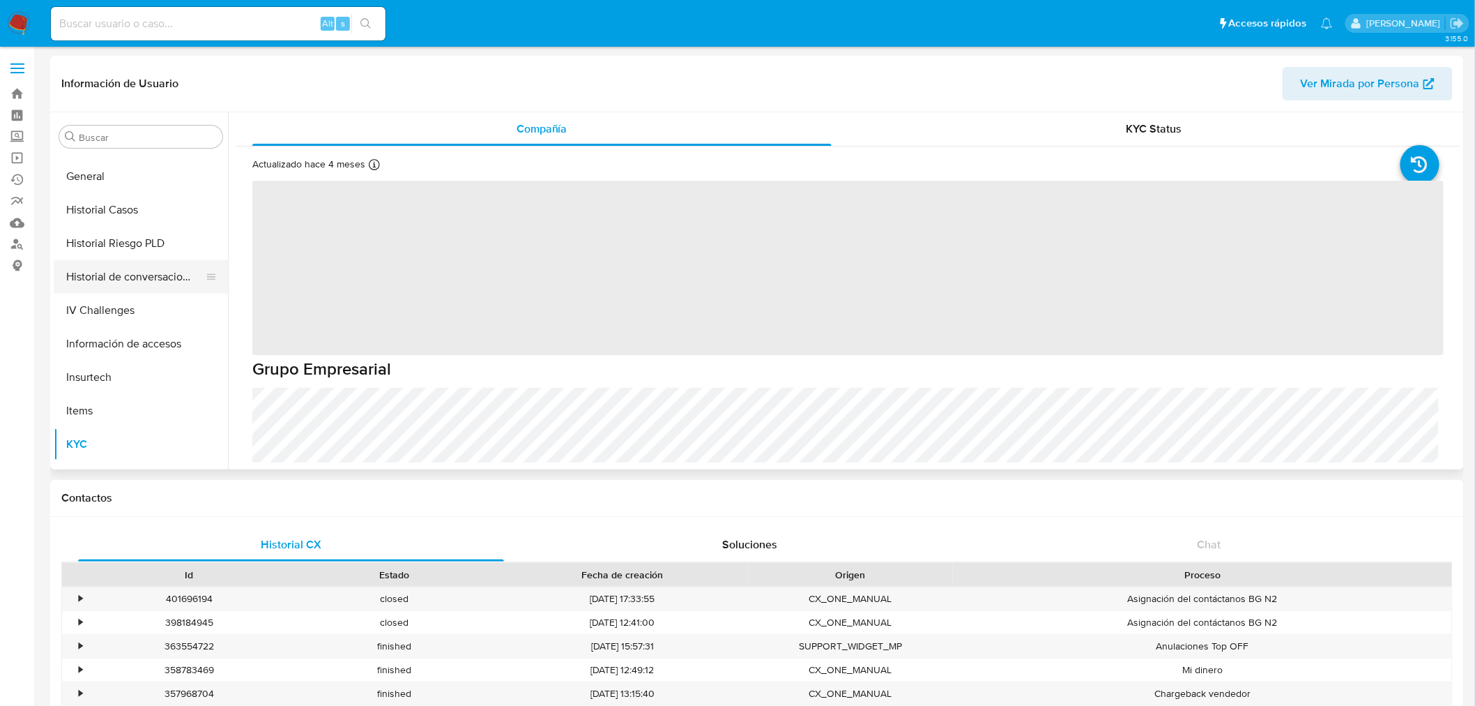
scroll to position [280, 0]
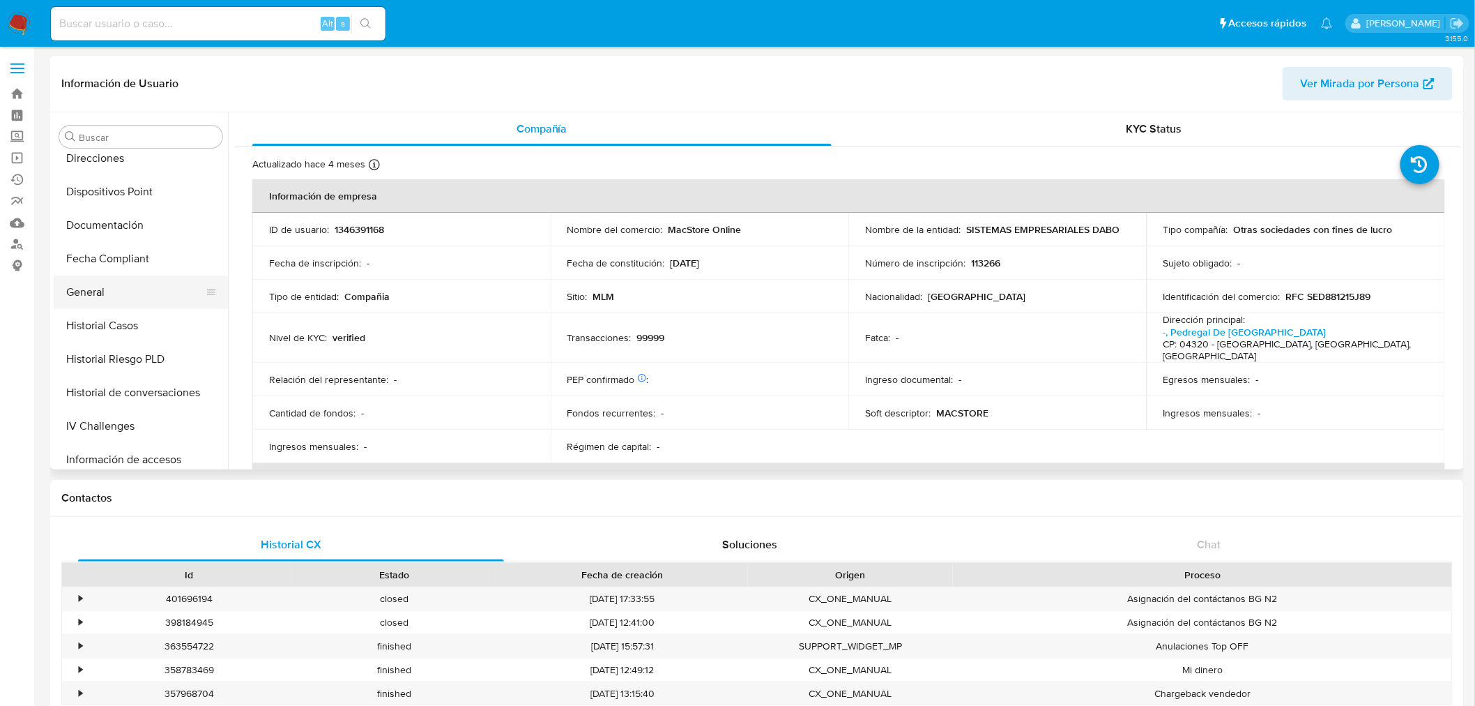
drag, startPoint x: 130, startPoint y: 298, endPoint x: 236, endPoint y: 360, distance: 122.8
click at [130, 298] on button "General" at bounding box center [141, 291] width 174 height 33
select select "10"
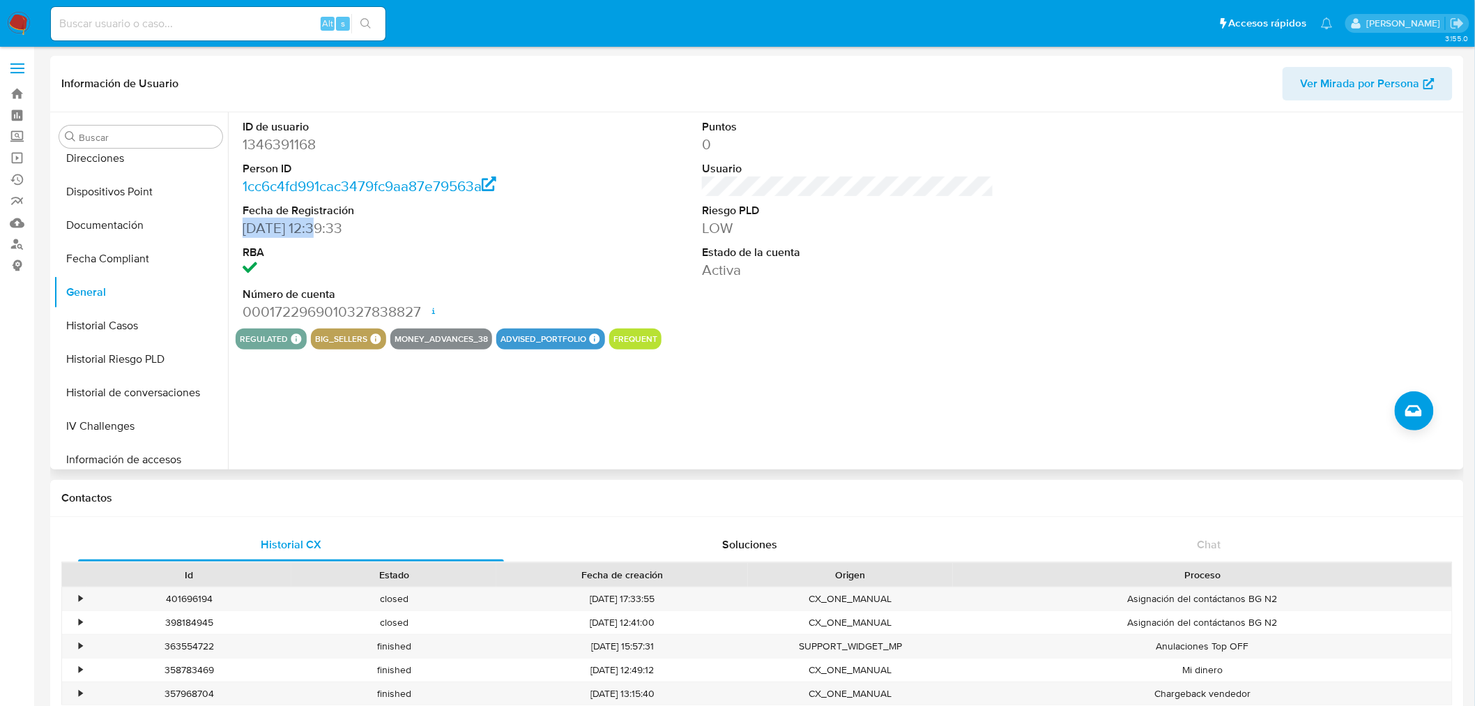
drag, startPoint x: 323, startPoint y: 227, endPoint x: 241, endPoint y: 227, distance: 82.3
click at [241, 227] on div "ID de usuario 1346391168 Person ID 1cc6c4fd991cac3479fc9aa87e79563a Fecha de Re…" at bounding box center [389, 220] width 306 height 216
copy dd "[DATE]"
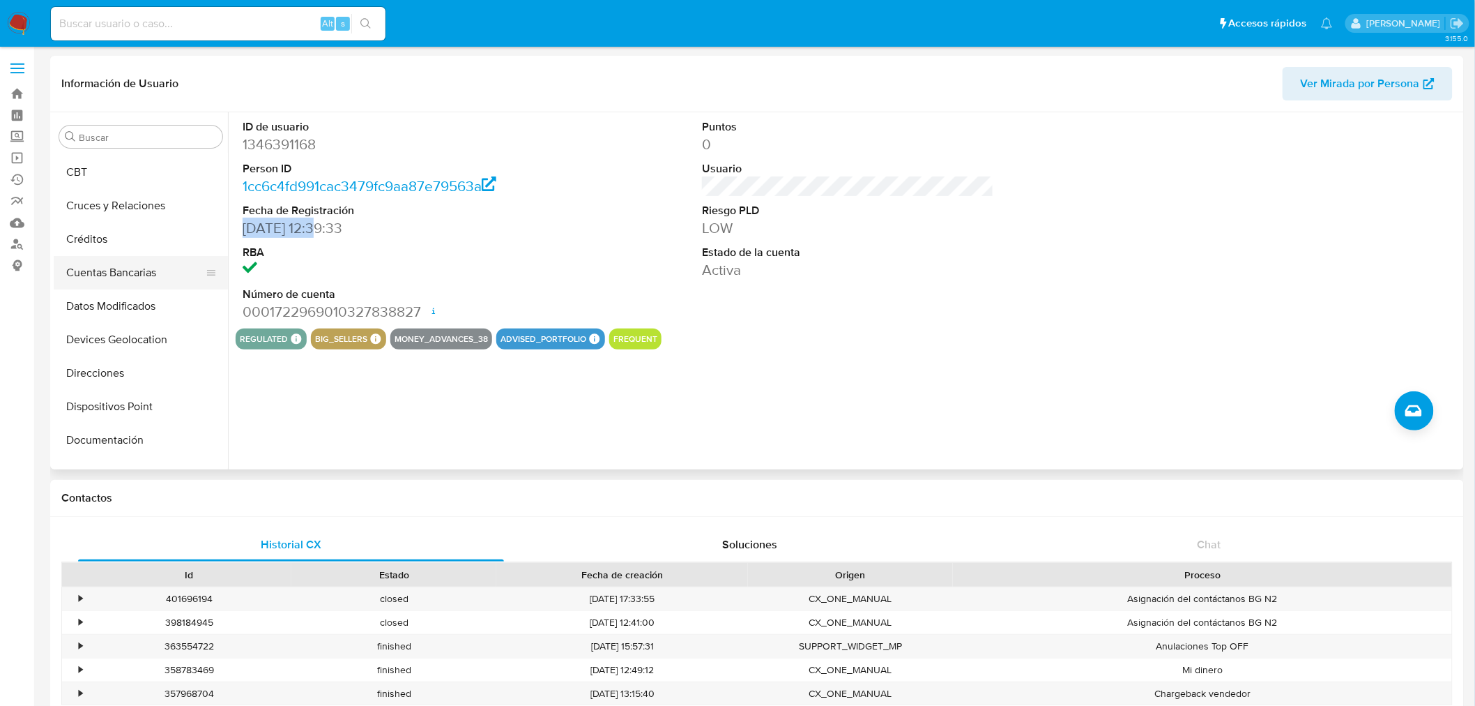
scroll to position [155, 0]
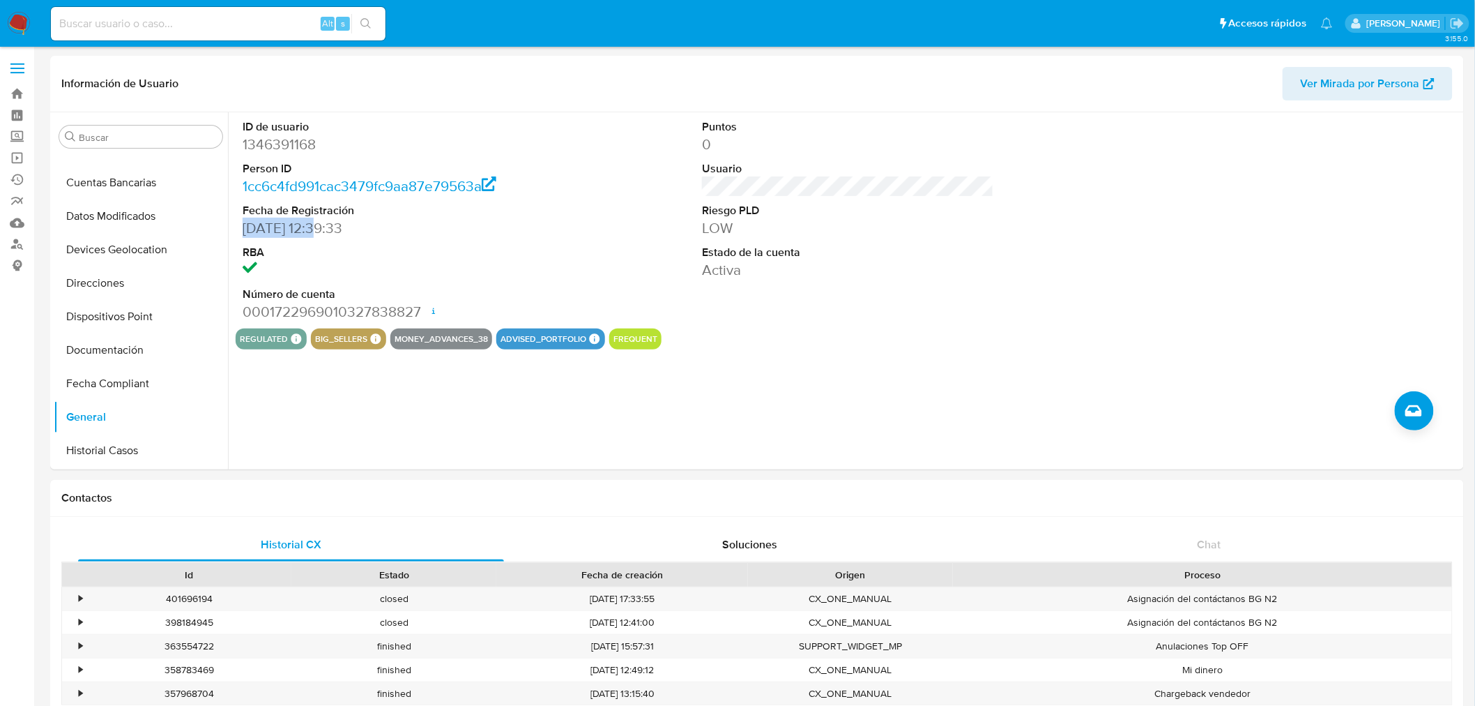
drag, startPoint x: 123, startPoint y: 280, endPoint x: 1353, endPoint y: 25, distance: 1256.1
click at [123, 280] on button "Direcciones" at bounding box center [141, 282] width 174 height 33
click at [143, 289] on button "Direcciones" at bounding box center [141, 282] width 174 height 33
click at [137, 250] on button "Devices Geolocation" at bounding box center [141, 249] width 174 height 33
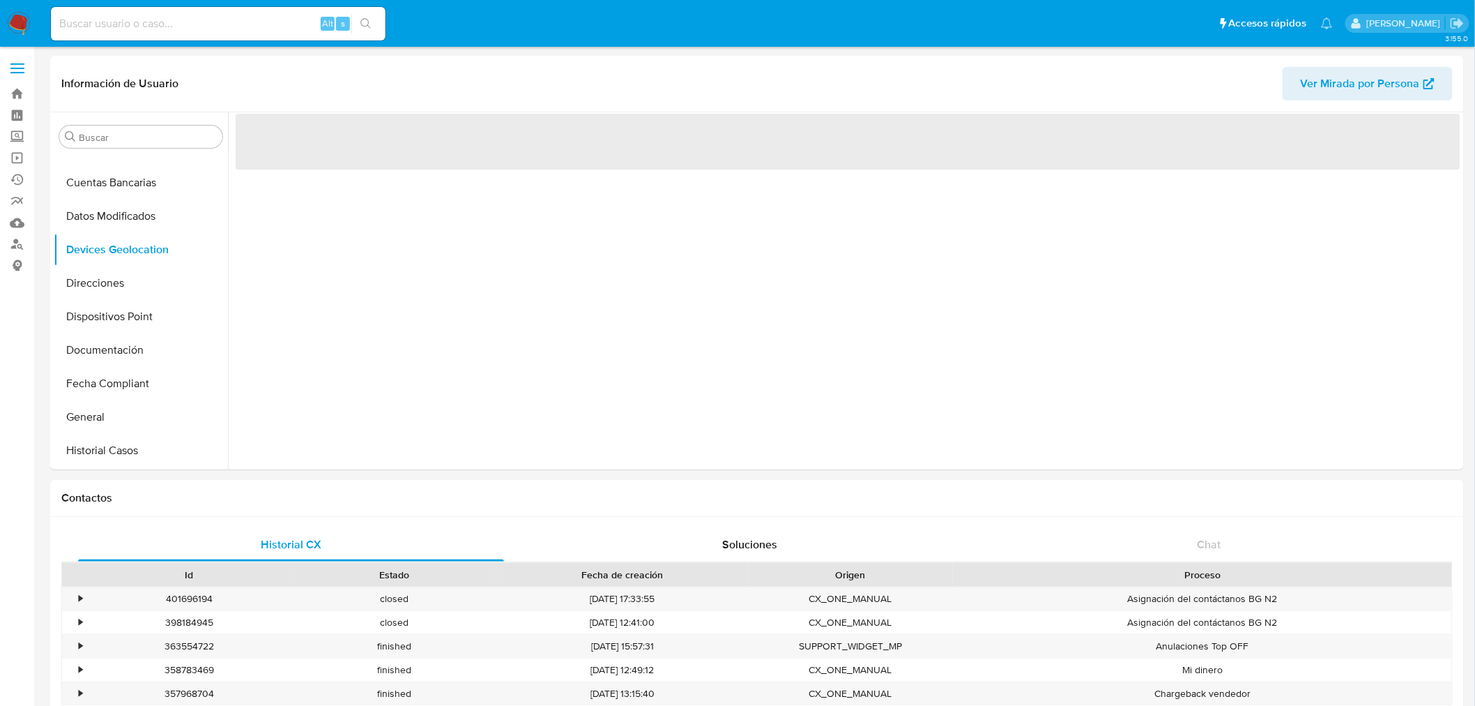
click at [123, 344] on button "Documentación" at bounding box center [141, 349] width 174 height 33
click at [94, 319] on button "Dispositivos Point" at bounding box center [141, 316] width 174 height 33
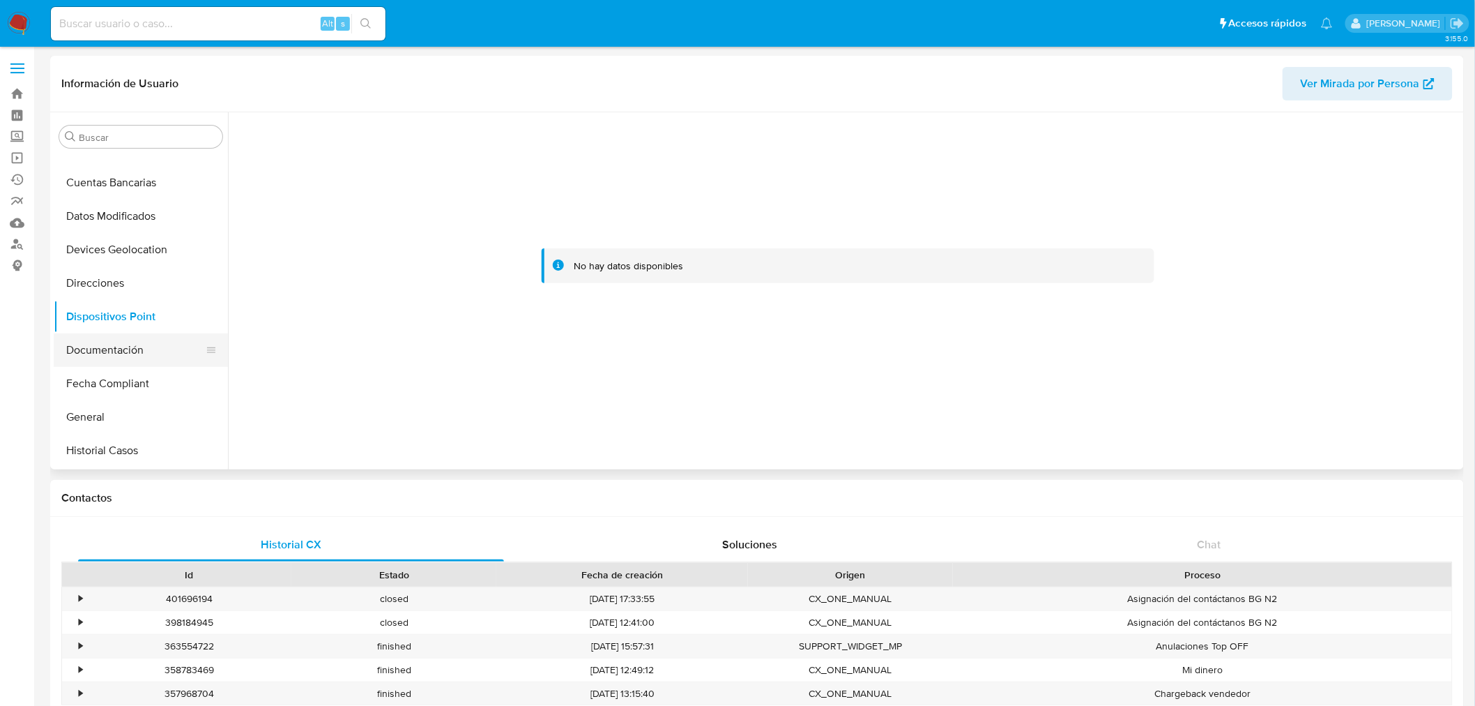
click at [100, 358] on button "Documentación" at bounding box center [135, 349] width 163 height 33
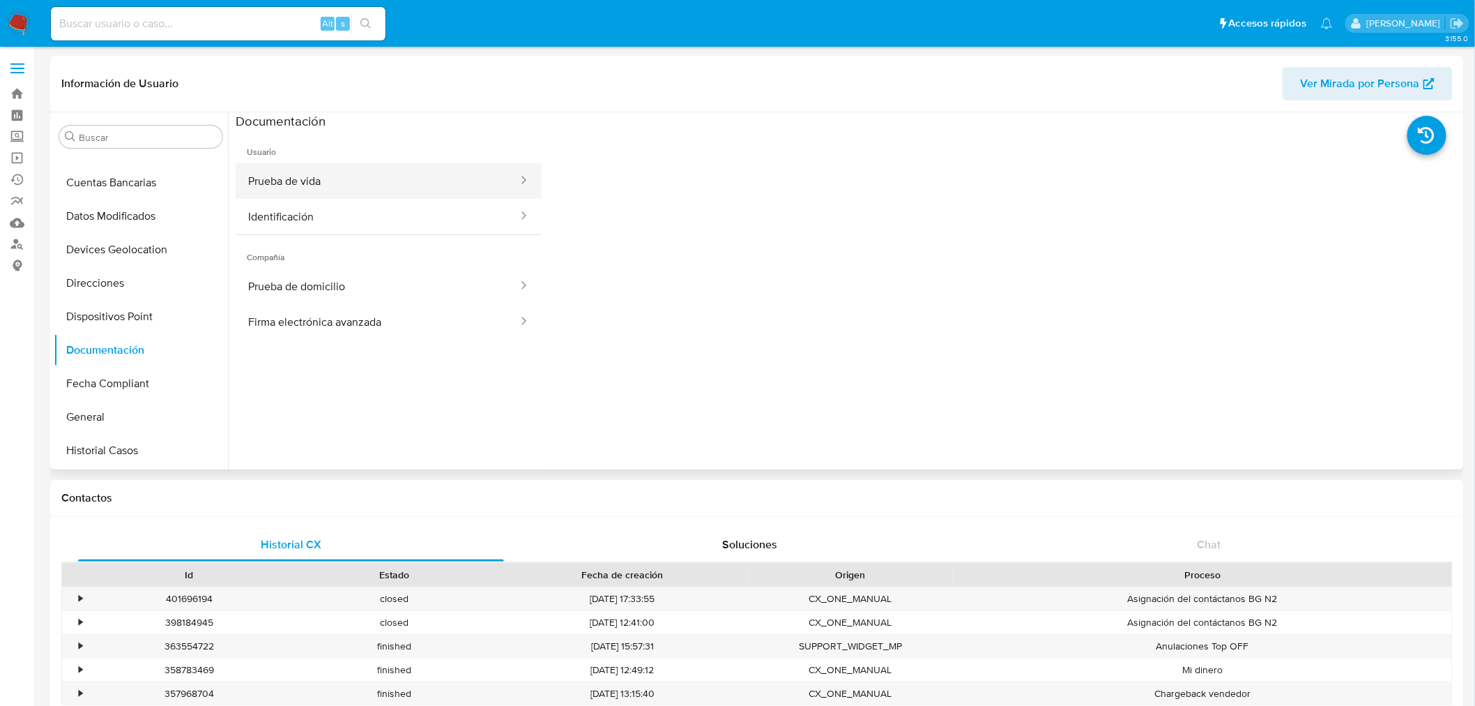
drag, startPoint x: 324, startPoint y: 182, endPoint x: 332, endPoint y: 190, distance: 11.4
click at [324, 182] on button "Prueba de vida" at bounding box center [378, 181] width 284 height 36
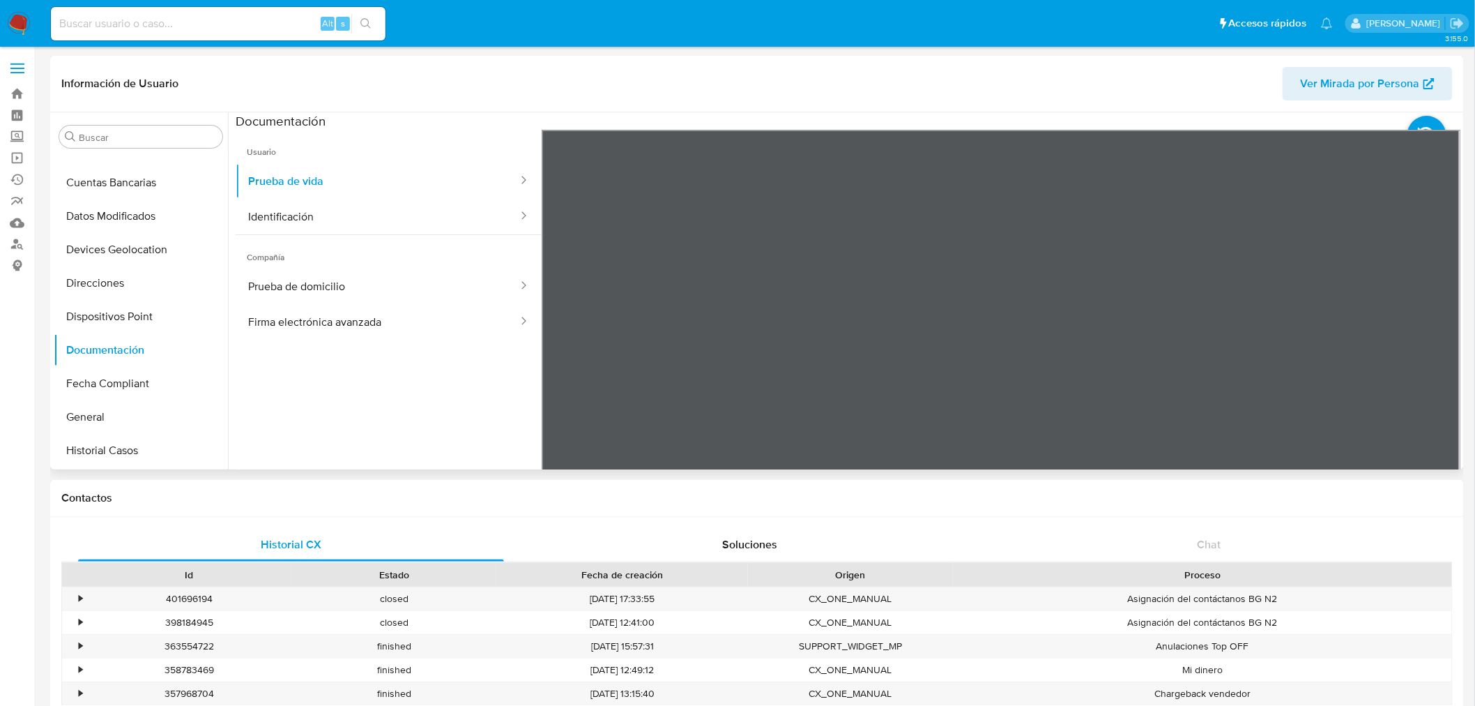
click at [325, 245] on span "Compañía" at bounding box center [389, 251] width 306 height 33
click at [326, 223] on button "Identificación" at bounding box center [378, 217] width 284 height 36
click at [360, 284] on button "Prueba de domicilio" at bounding box center [378, 286] width 284 height 36
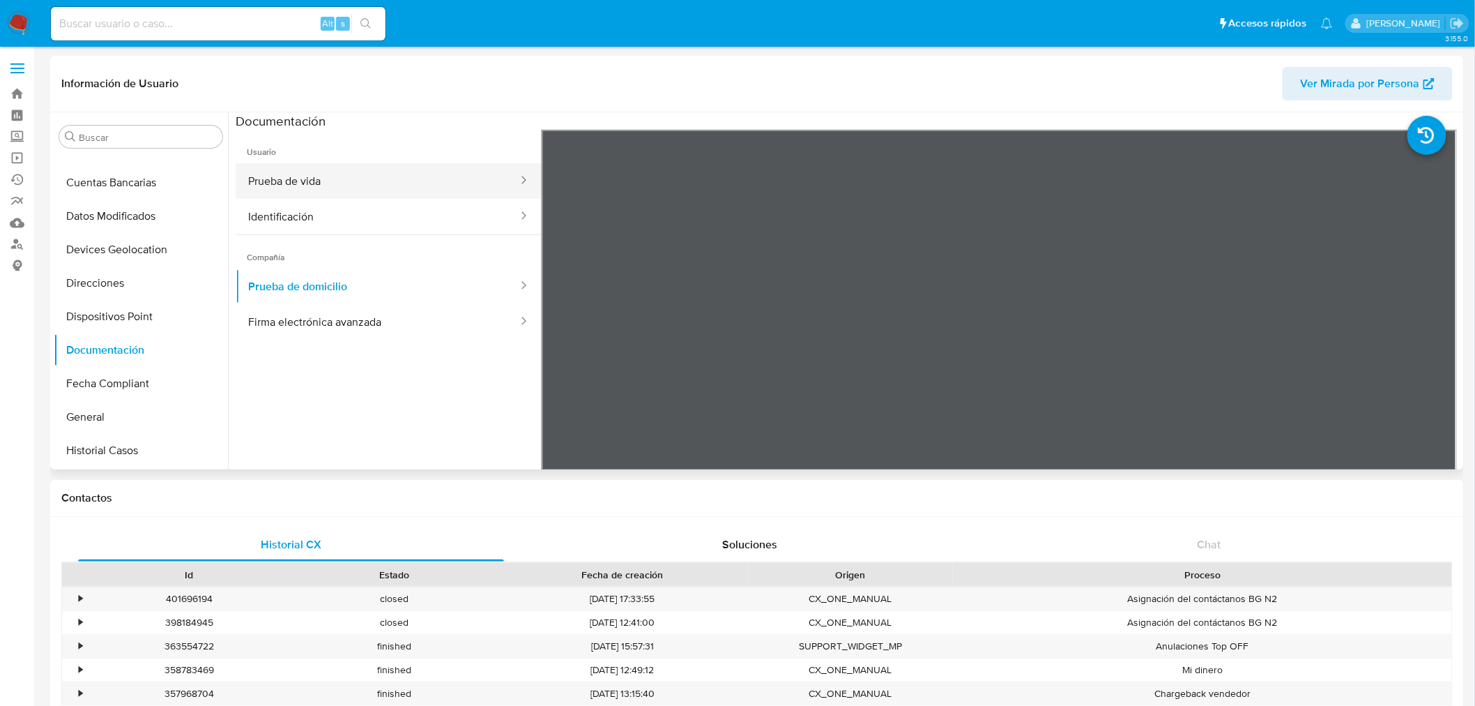
click at [365, 172] on button "Prueba de vida" at bounding box center [378, 181] width 284 height 36
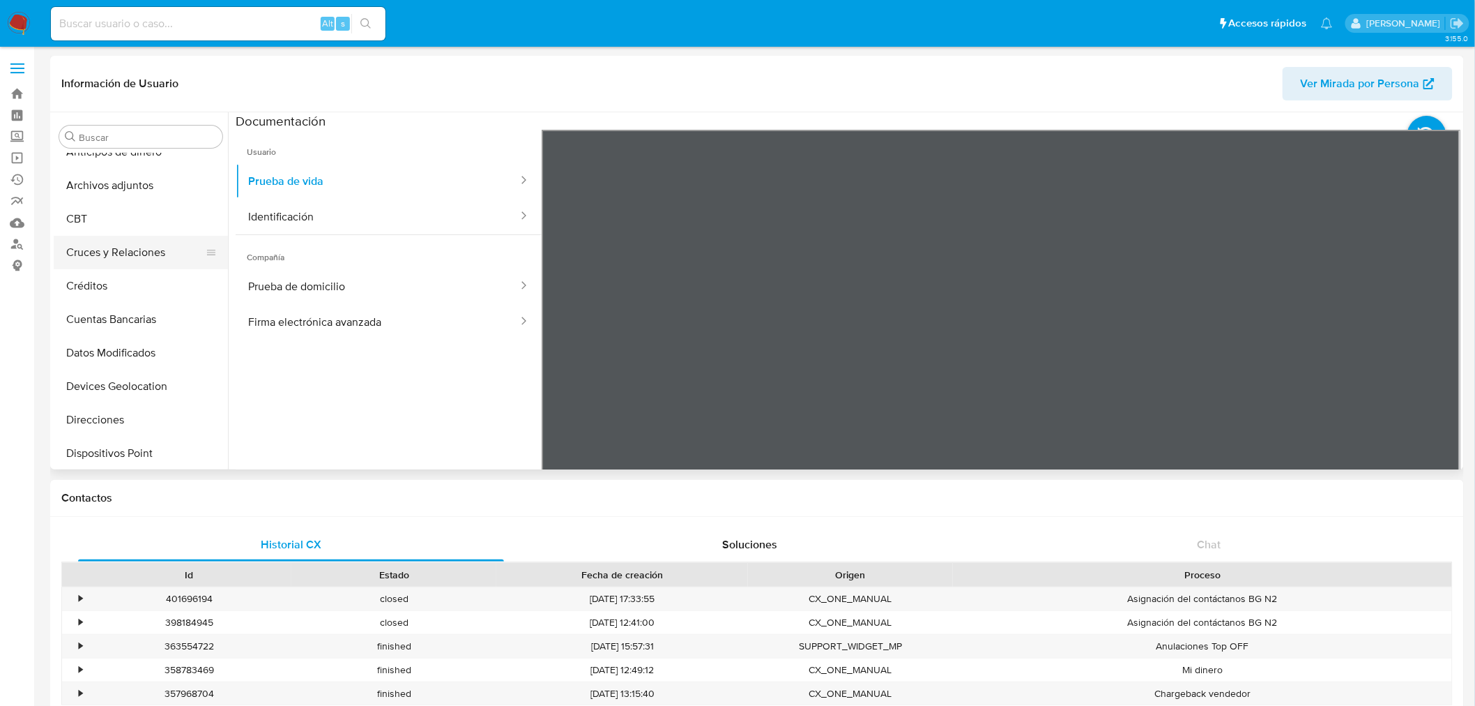
scroll to position [0, 0]
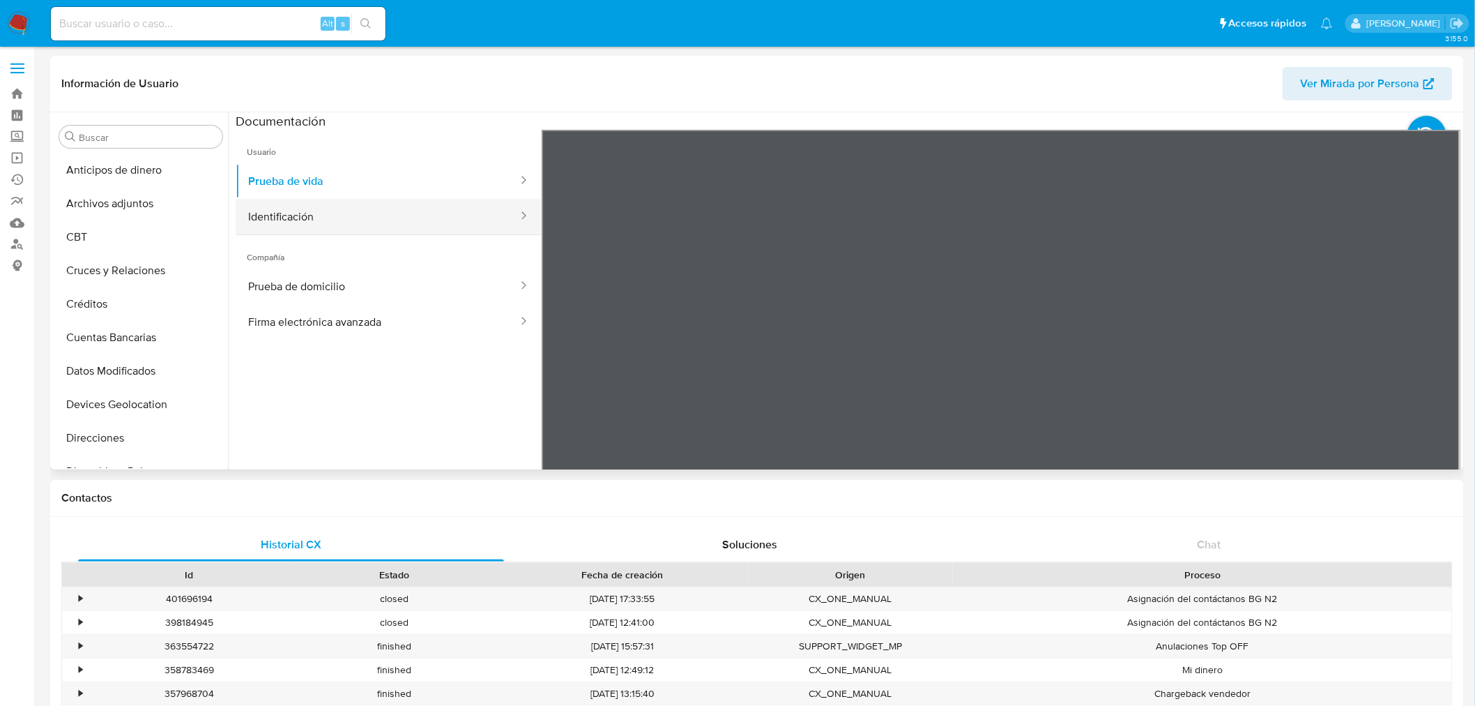
click at [370, 202] on button "Identificación" at bounding box center [378, 217] width 284 height 36
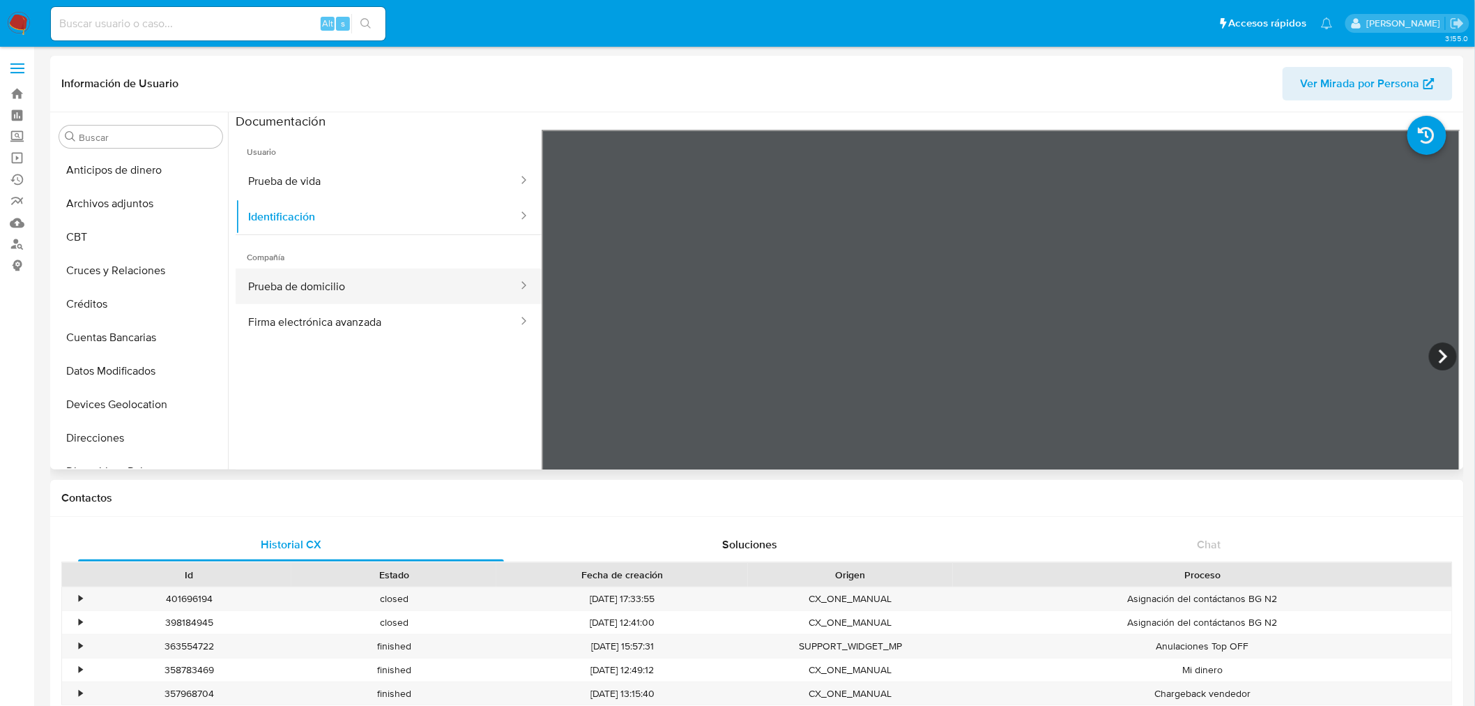
click at [349, 289] on button "Prueba de domicilio" at bounding box center [378, 286] width 284 height 36
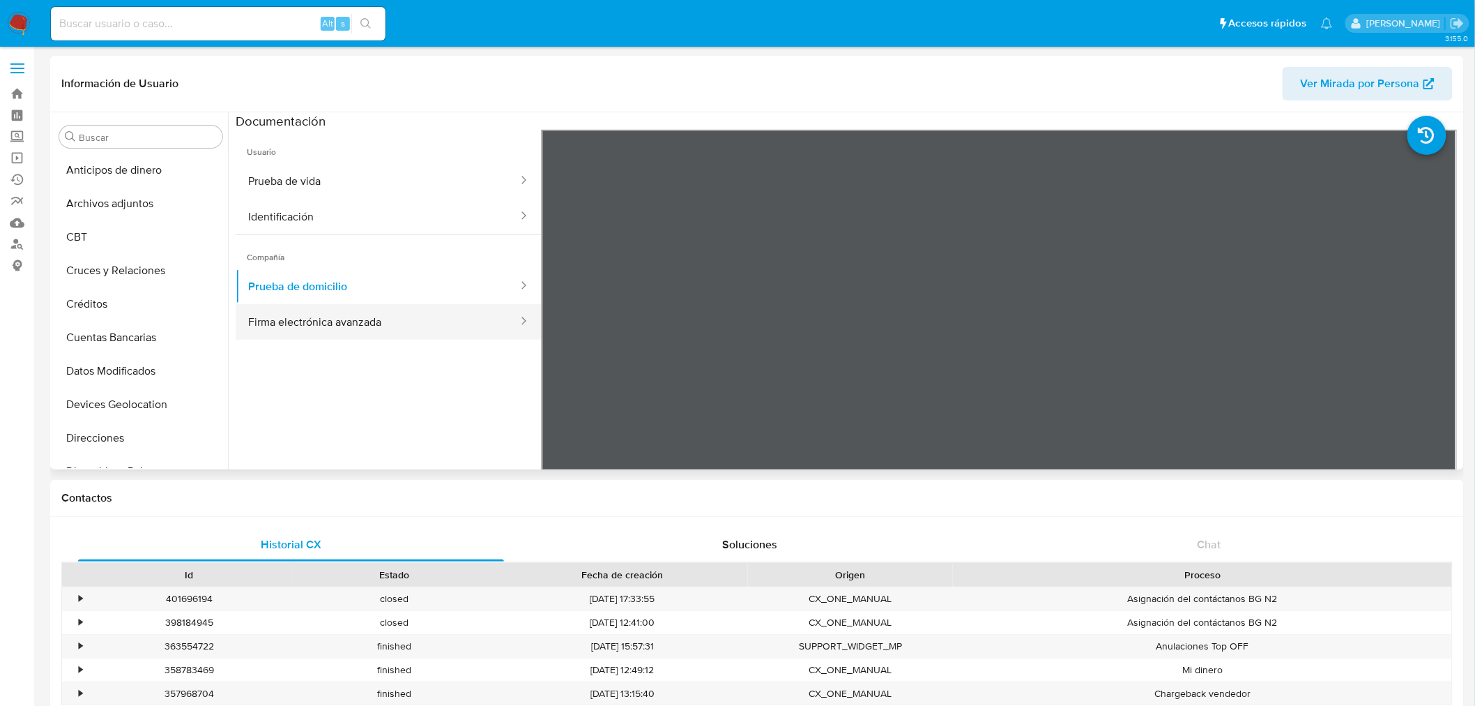
click at [381, 323] on button "Firma electrónica avanzada" at bounding box center [378, 322] width 284 height 36
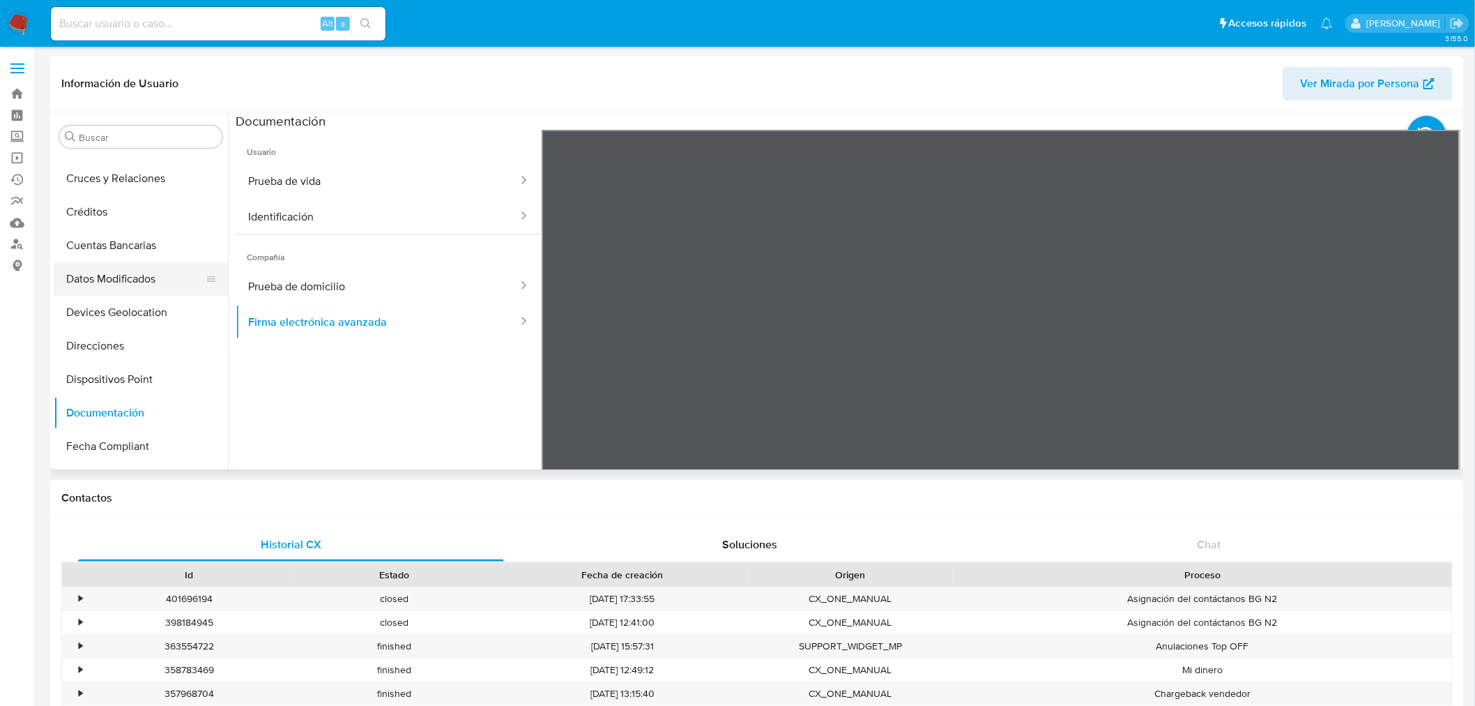
scroll to position [232, 0]
click at [117, 337] on button "General" at bounding box center [135, 339] width 163 height 33
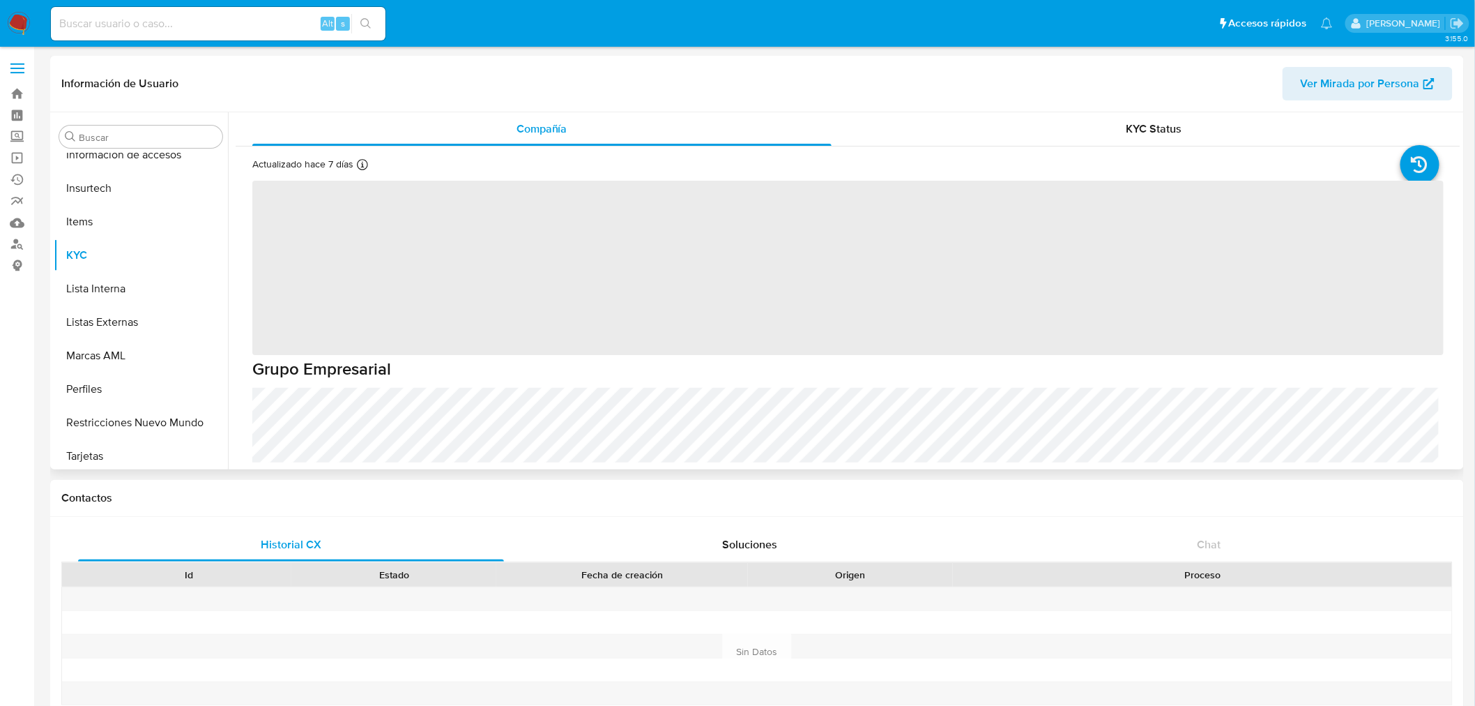
scroll to position [589, 0]
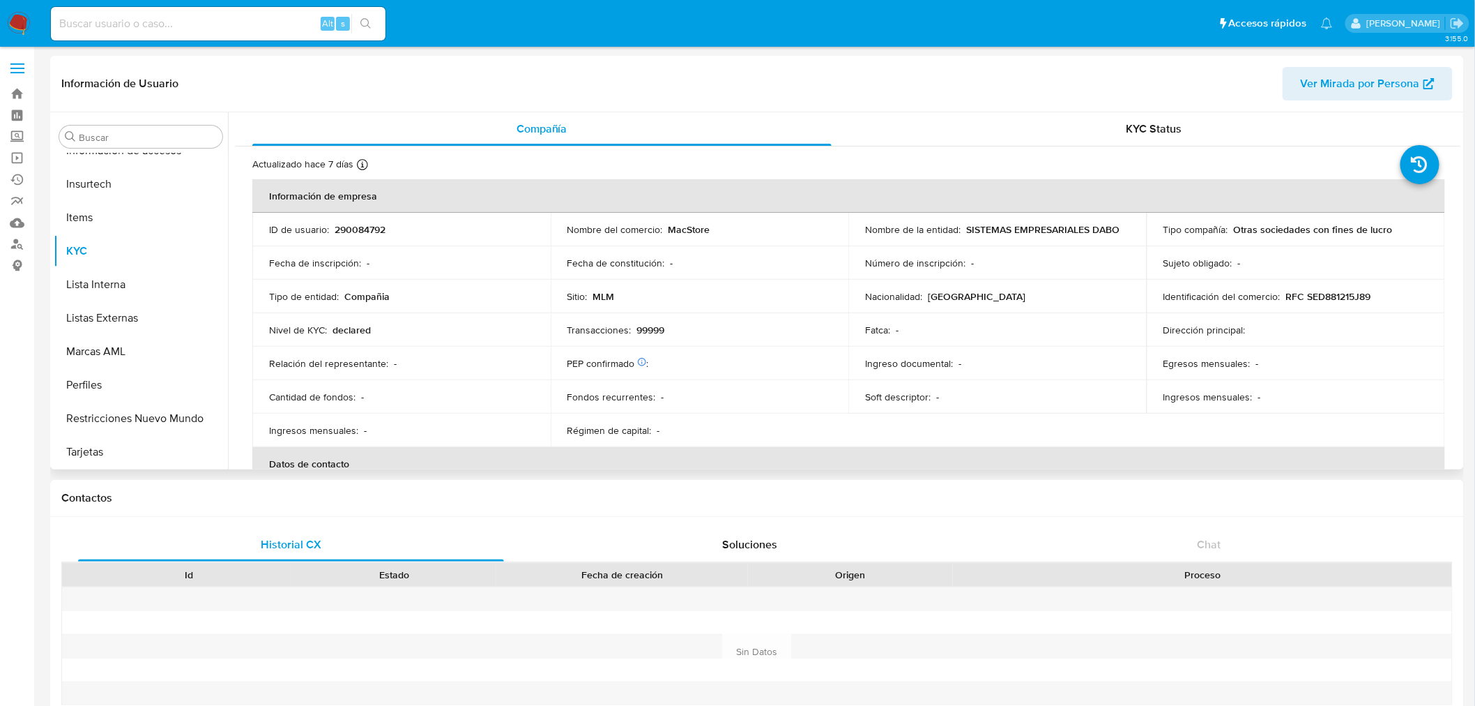
select select "10"
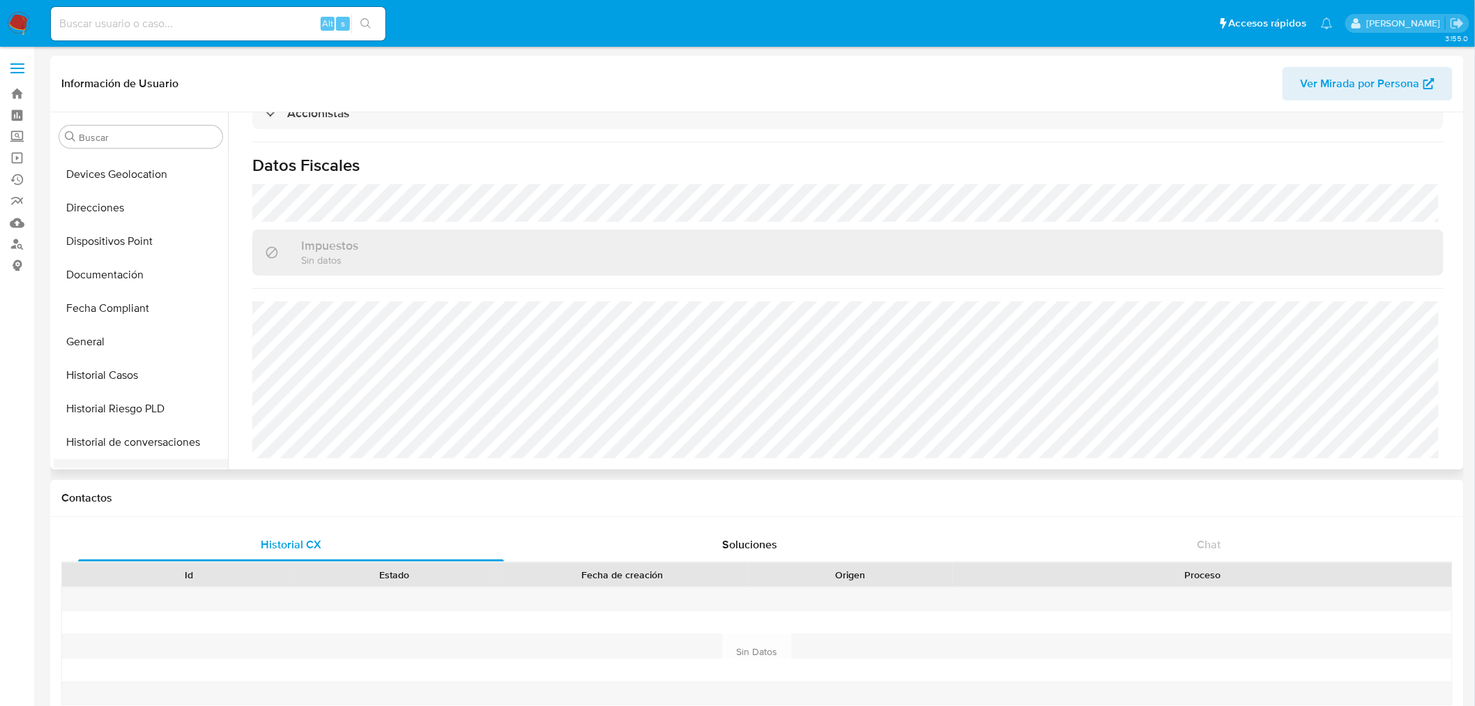
scroll to position [46, 0]
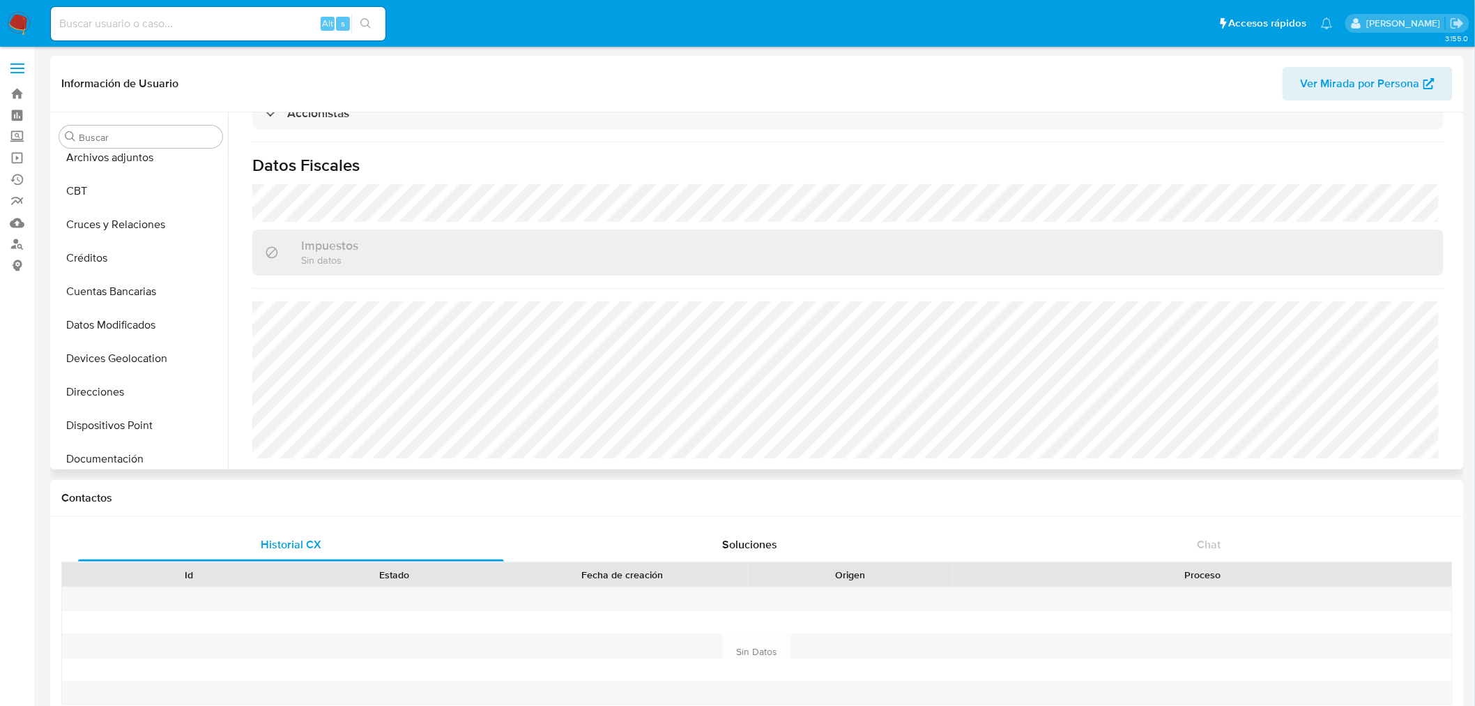
drag, startPoint x: 105, startPoint y: 450, endPoint x: 152, endPoint y: 468, distance: 50.1
click at [105, 449] on button "Documentación" at bounding box center [141, 458] width 174 height 33
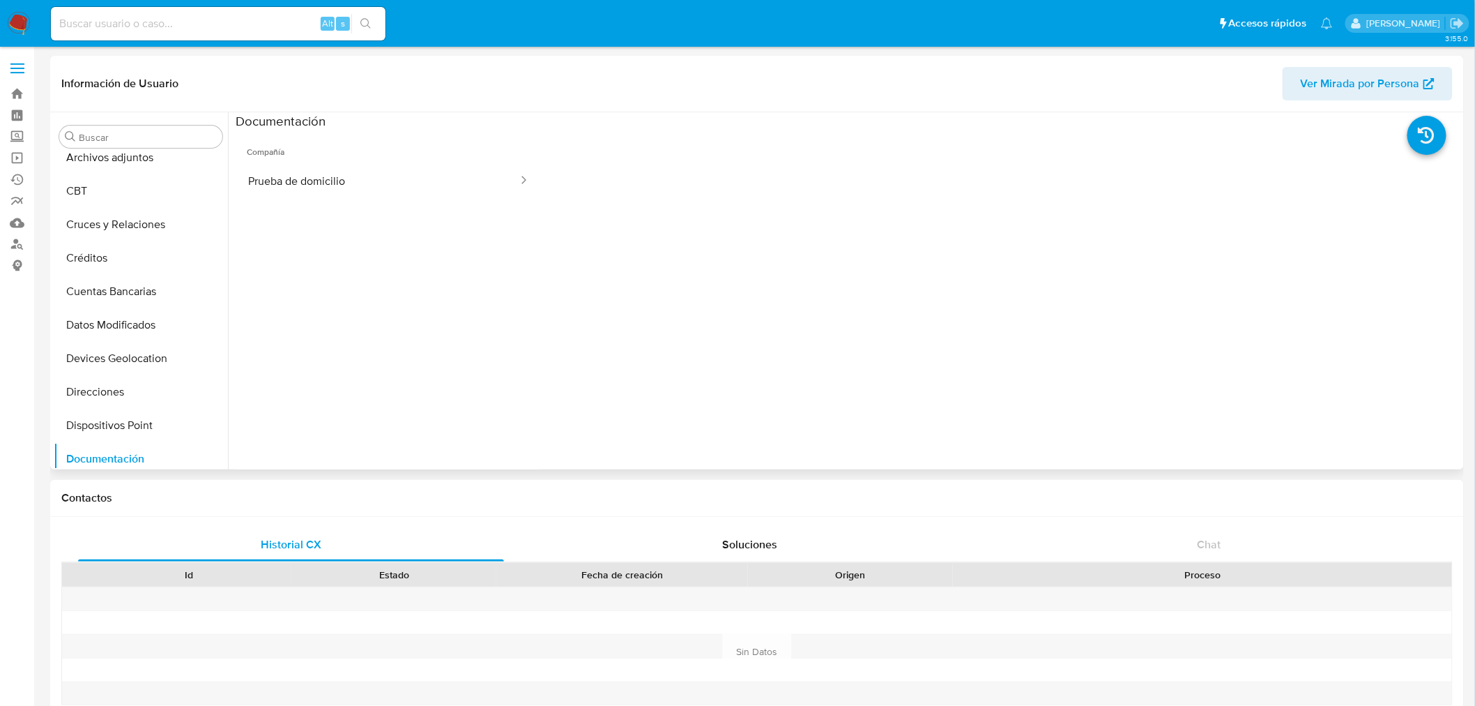
drag, startPoint x: 432, startPoint y: 190, endPoint x: 455, endPoint y: 259, distance: 72.1
click at [433, 191] on button "Prueba de domicilio" at bounding box center [378, 181] width 284 height 36
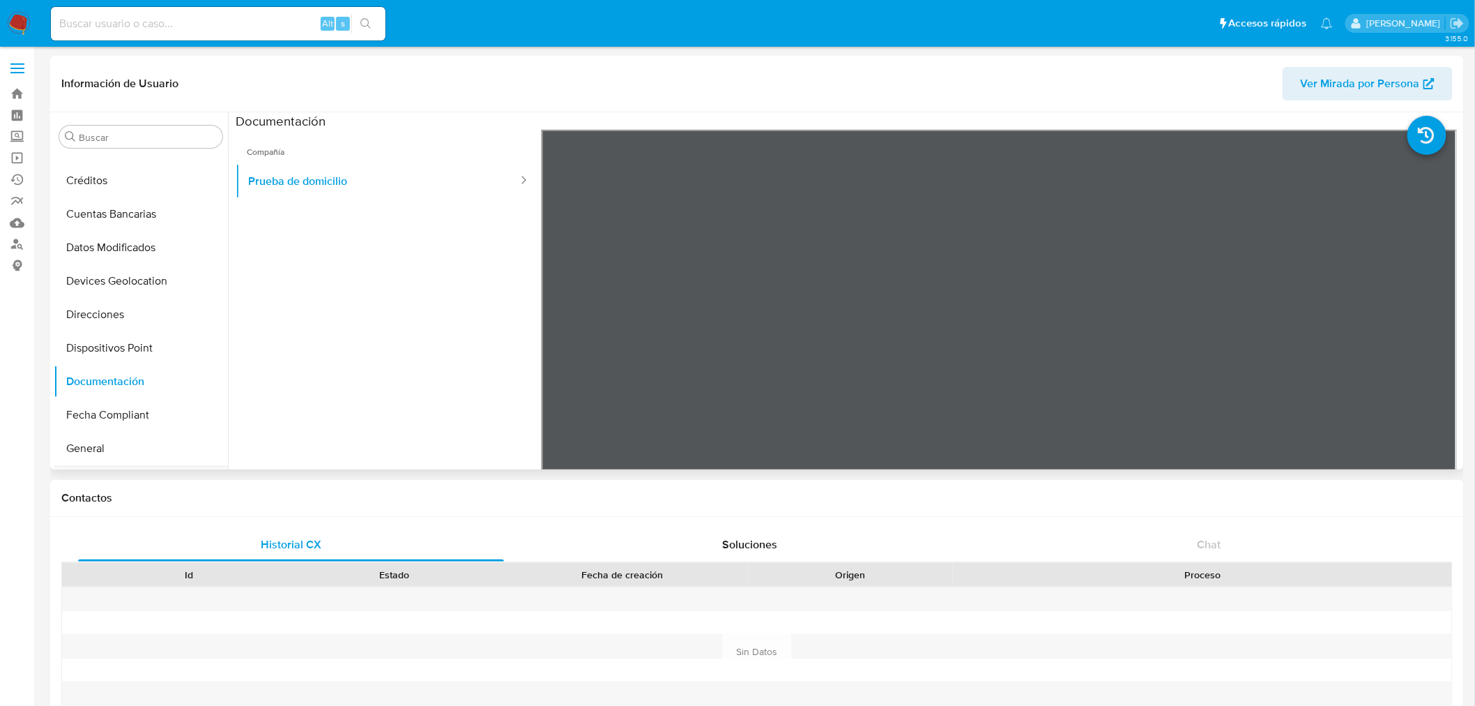
scroll to position [232, 0]
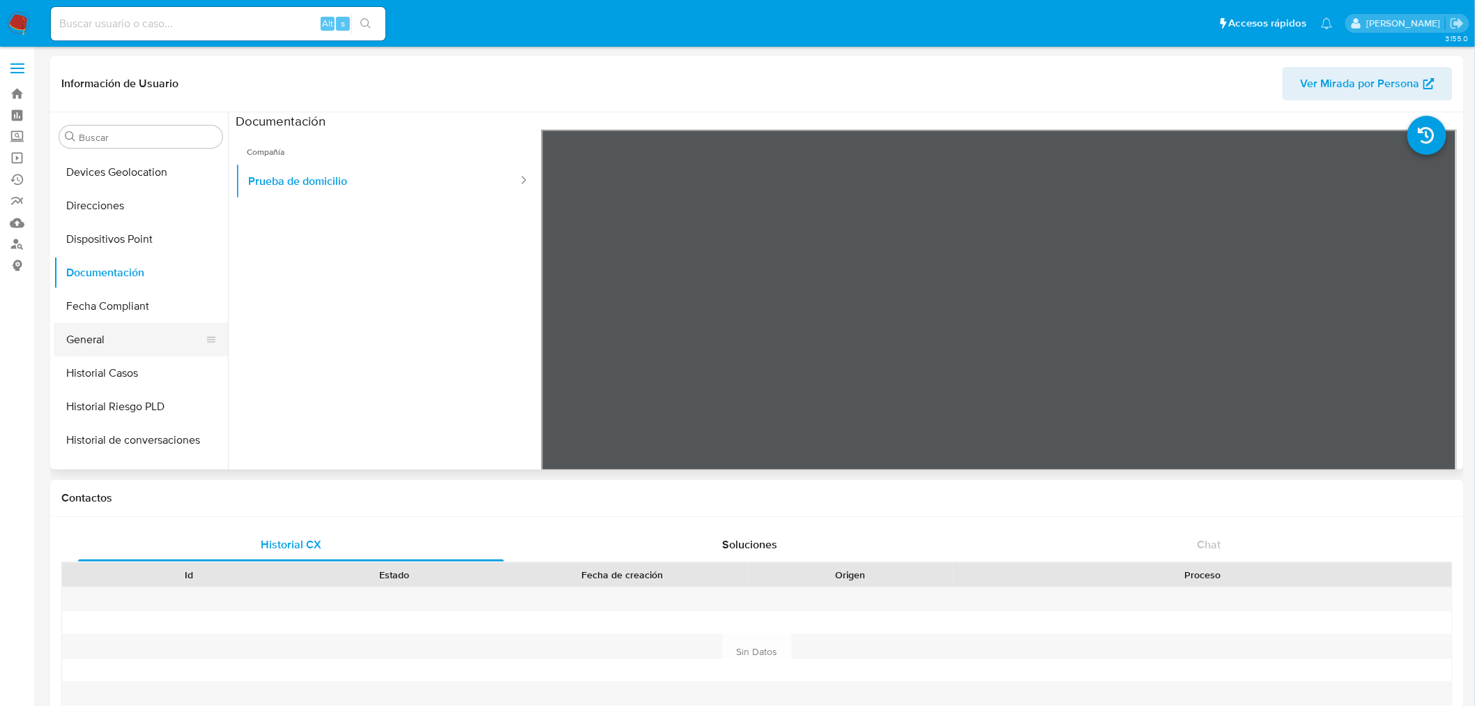
click at [119, 354] on ul "Anticipos de dinero Archivos adjuntos CBT Cruces y Relaciones Créditos Cuentas …" at bounding box center [141, 310] width 174 height 314
click at [123, 344] on button "General" at bounding box center [135, 339] width 163 height 33
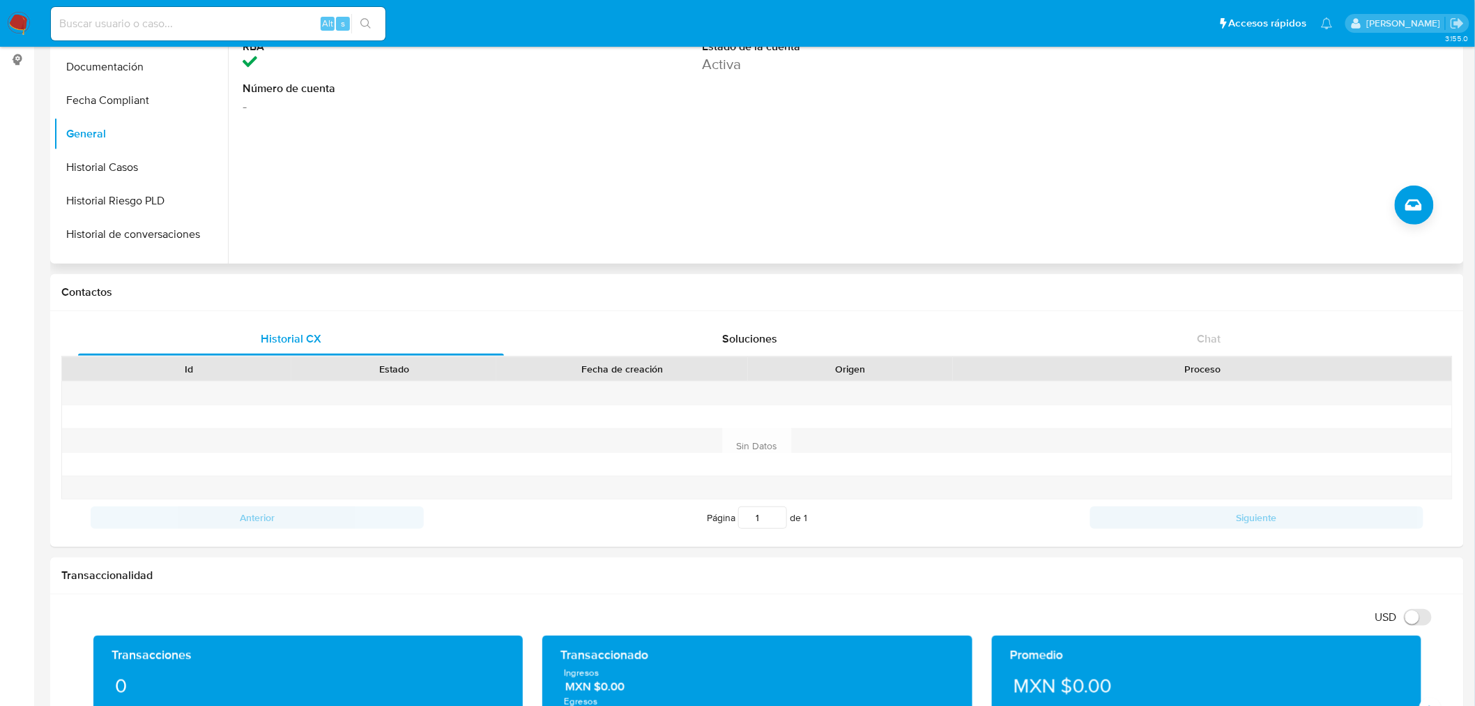
scroll to position [0, 0]
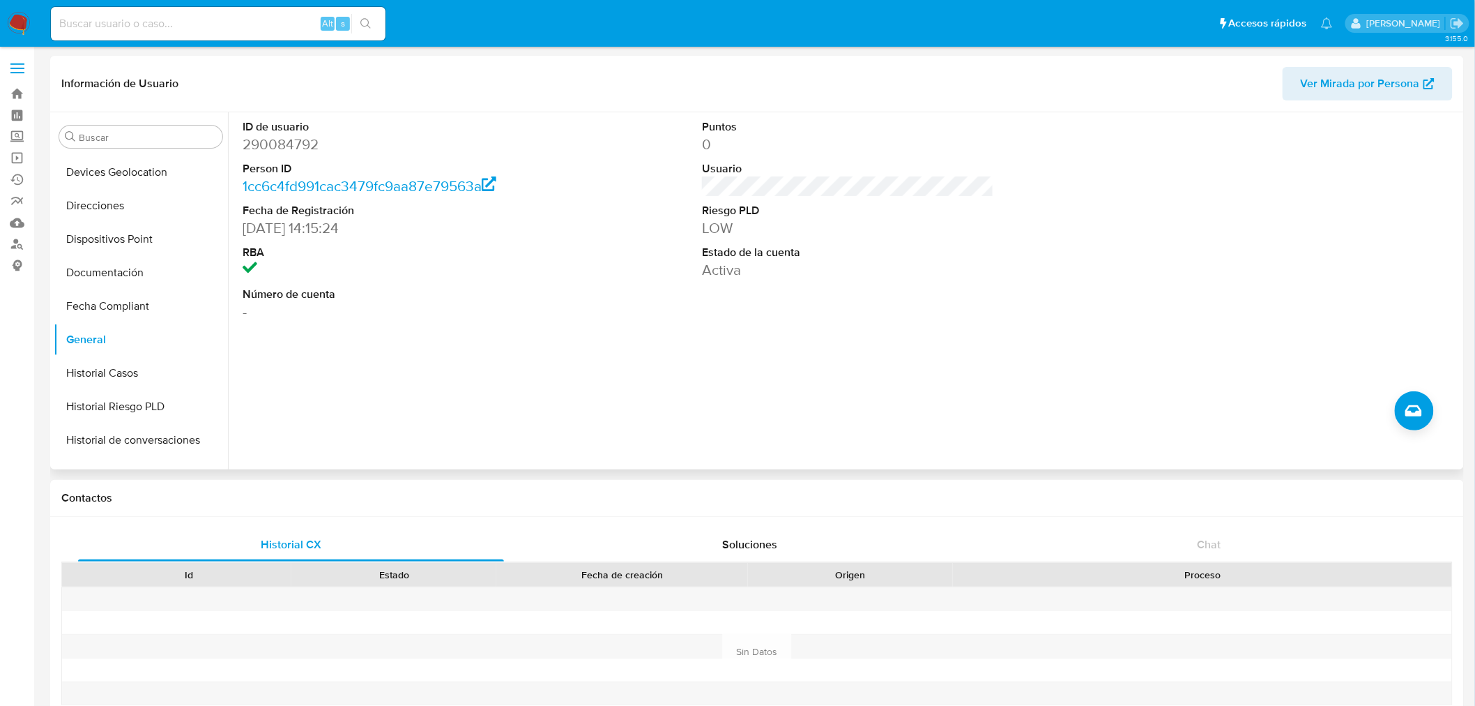
click at [284, 234] on dd "[DATE] 14:15:24" at bounding box center [389, 228] width 292 height 20
drag, startPoint x: 308, startPoint y: 227, endPoint x: 236, endPoint y: 227, distance: 72.5
click at [234, 227] on div "ID de usuario 290084792 Person ID 1cc6c4fd991cac3479fc9aa87e79563a Fecha de Reg…" at bounding box center [844, 290] width 1233 height 357
copy dd "[DATE]"
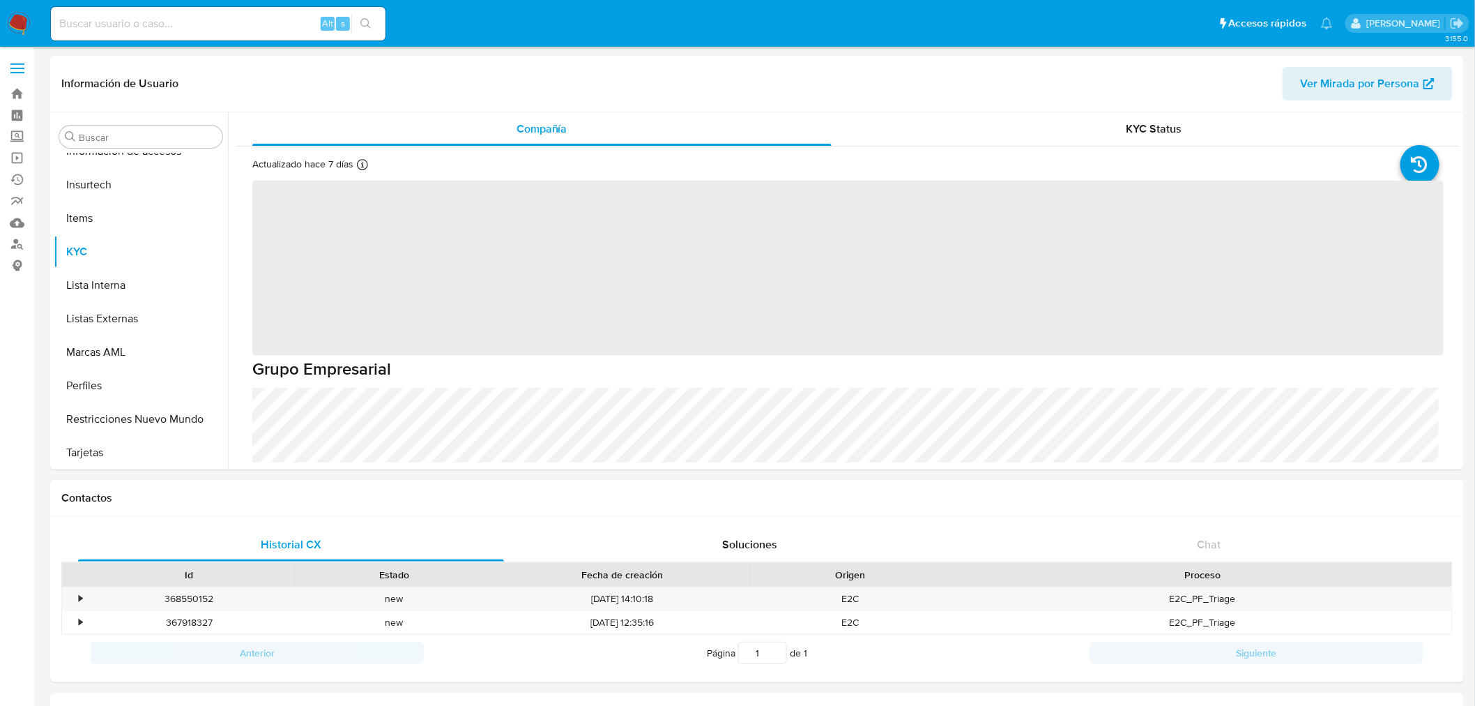
scroll to position [589, 0]
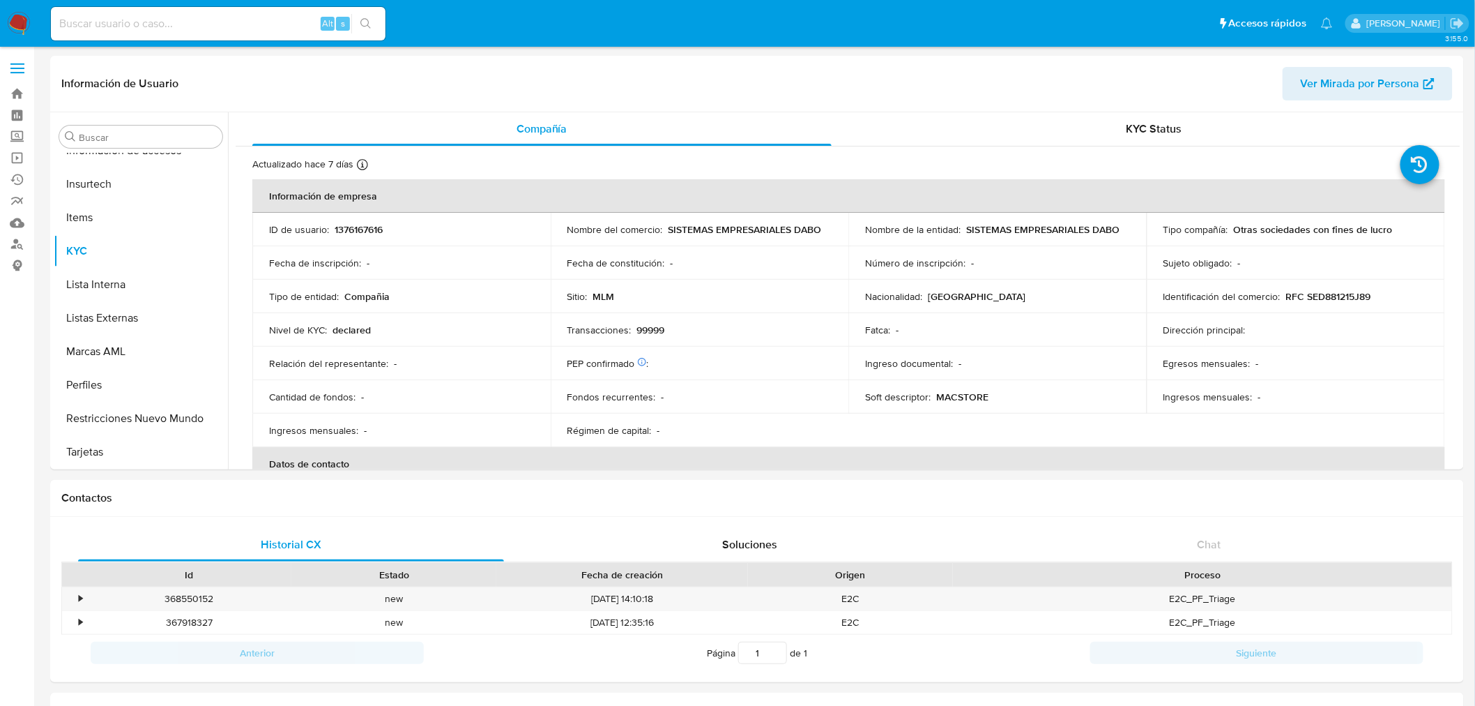
select select "10"
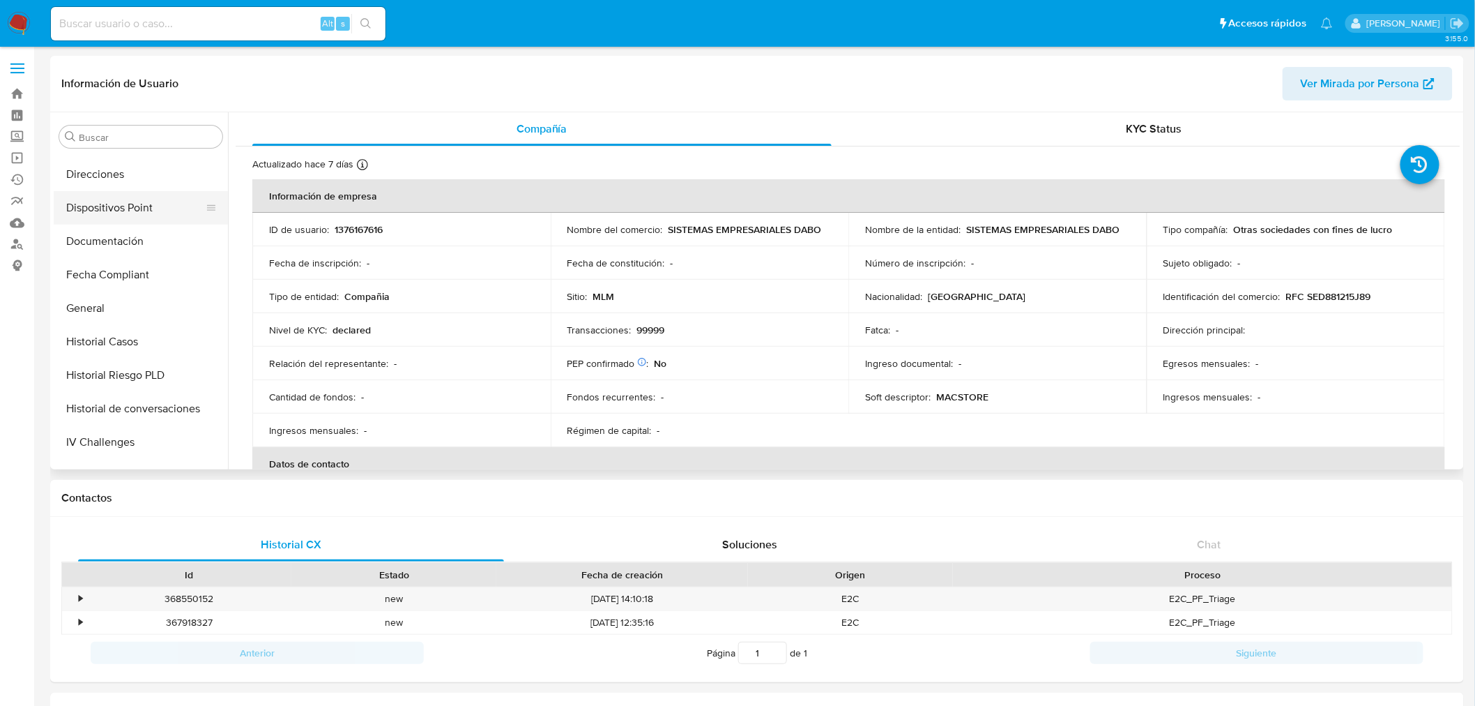
scroll to position [123, 0]
click at [102, 443] on button "General" at bounding box center [135, 448] width 163 height 33
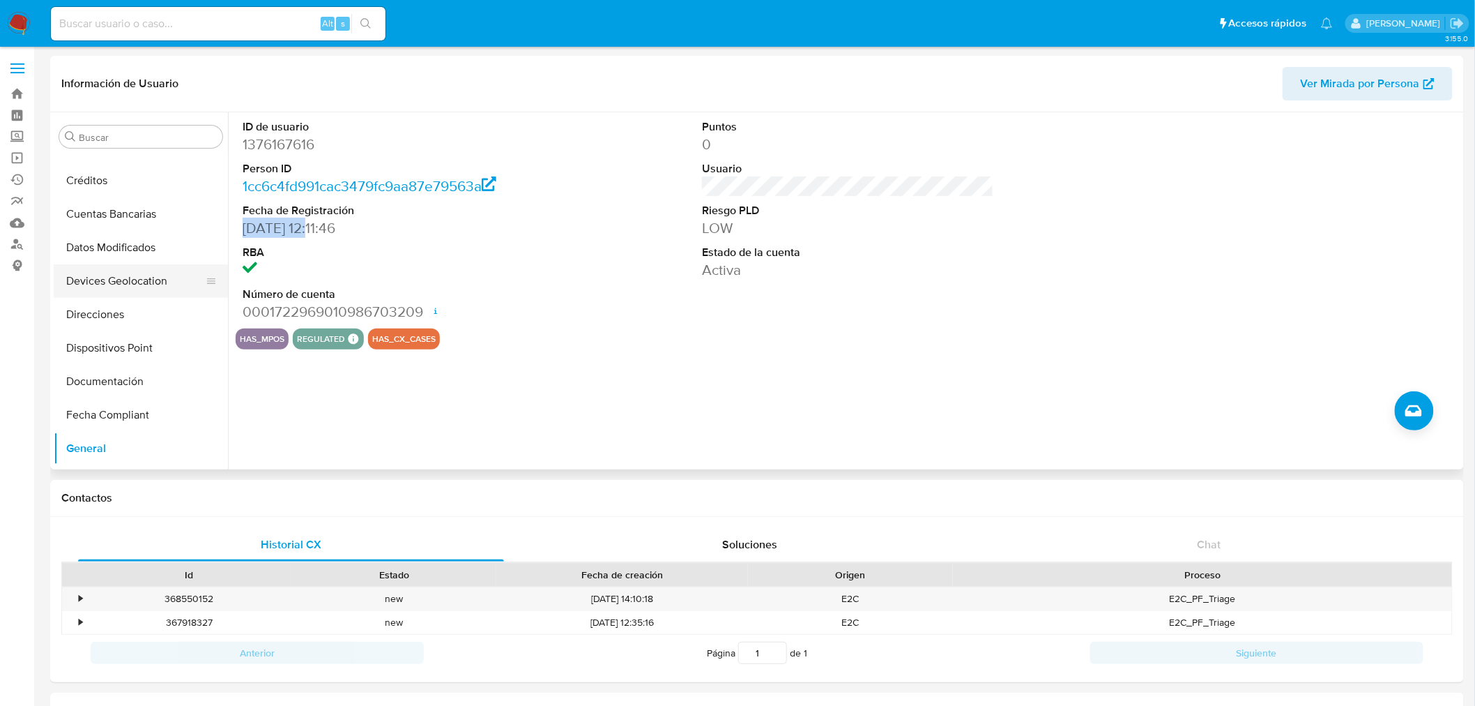
drag, startPoint x: 314, startPoint y: 227, endPoint x: 89, endPoint y: 282, distance: 231.9
click at [232, 227] on div "ID de usuario 1376167616 Person ID 1cc6c4fd991cac3479fc9aa87e79563a Fecha de Re…" at bounding box center [844, 290] width 1233 height 357
copy dd "16/05/2023"
click at [1354, 85] on span "Ver Mirada por Persona" at bounding box center [1360, 83] width 119 height 33
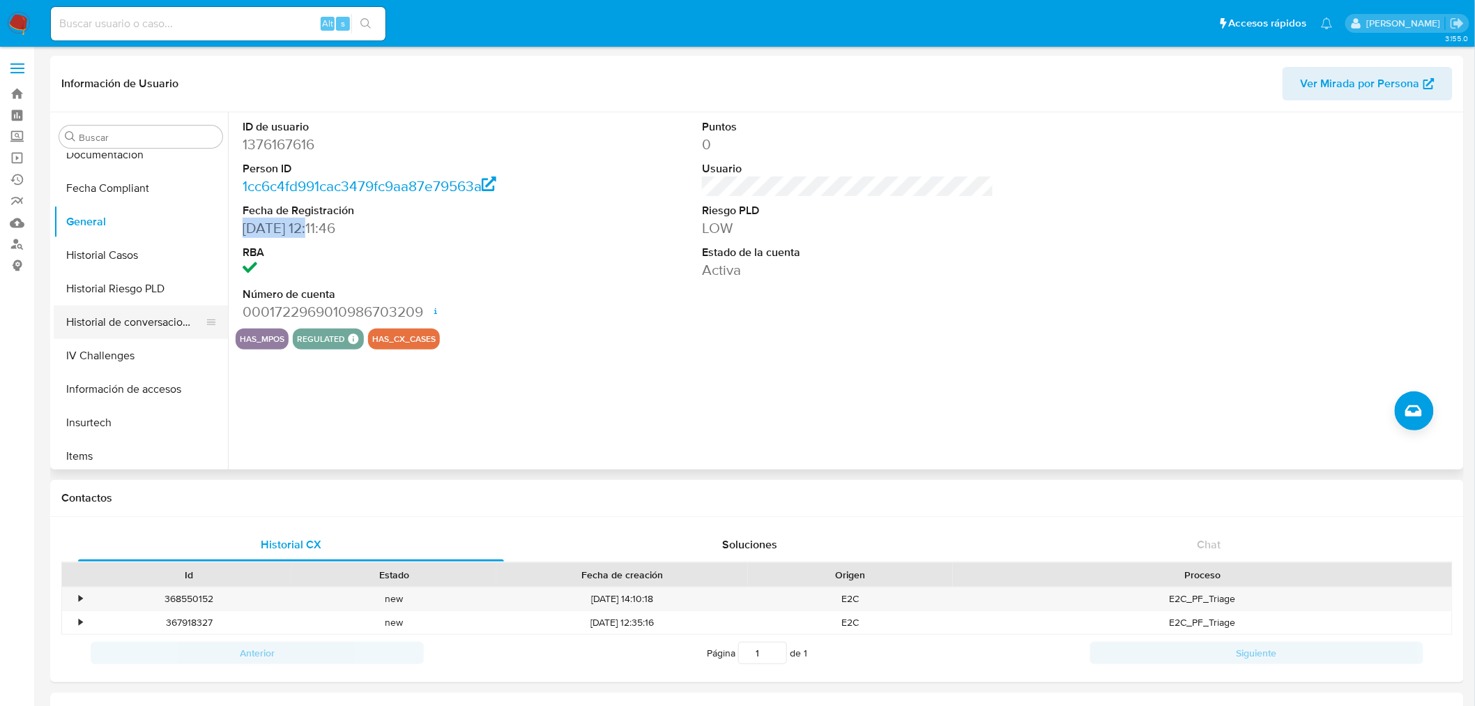
scroll to position [434, 0]
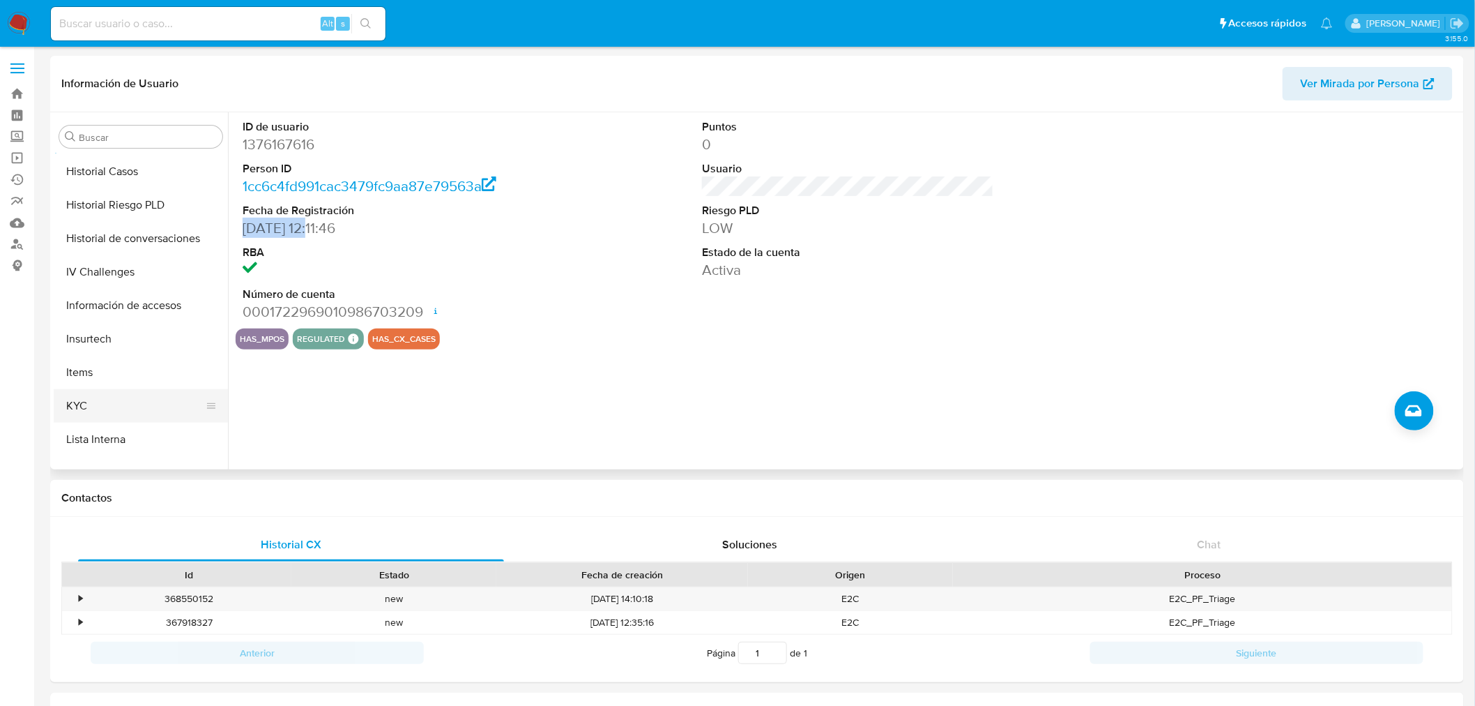
click at [112, 395] on button "KYC" at bounding box center [135, 405] width 163 height 33
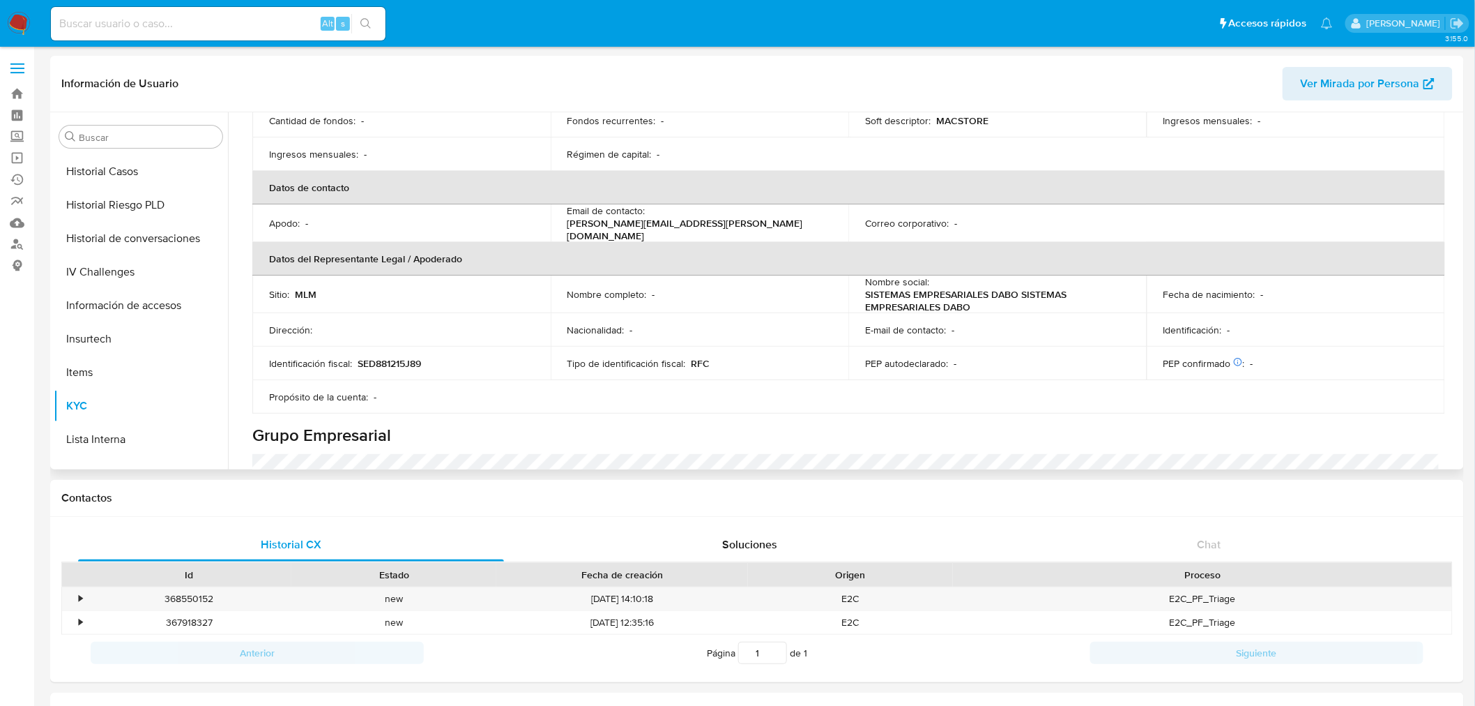
scroll to position [310, 0]
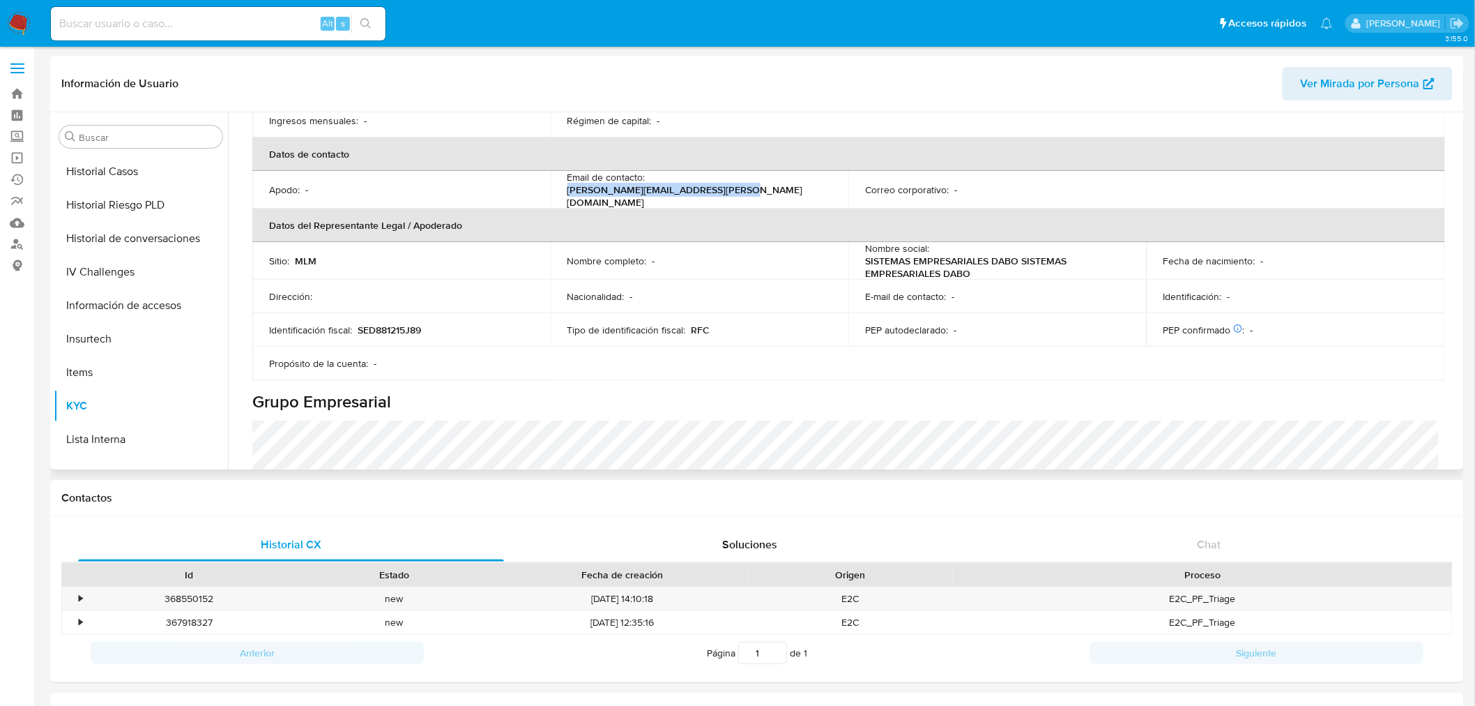
drag, startPoint x: 787, startPoint y: 192, endPoint x: 694, endPoint y: 222, distance: 96.8
click at [652, 195] on td "Email de contacto : arturo.arteaga@mercadolibre.com.mx" at bounding box center [700, 190] width 298 height 38
click at [802, 189] on p "arturo.arteaga@mercadolibre.com.mx" at bounding box center [697, 195] width 259 height 25
drag, startPoint x: 823, startPoint y: 185, endPoint x: 656, endPoint y: 186, distance: 166.7
click at [656, 186] on div "Email de contacto : arturo.arteaga@mercadolibre.com.mx" at bounding box center [700, 190] width 265 height 38
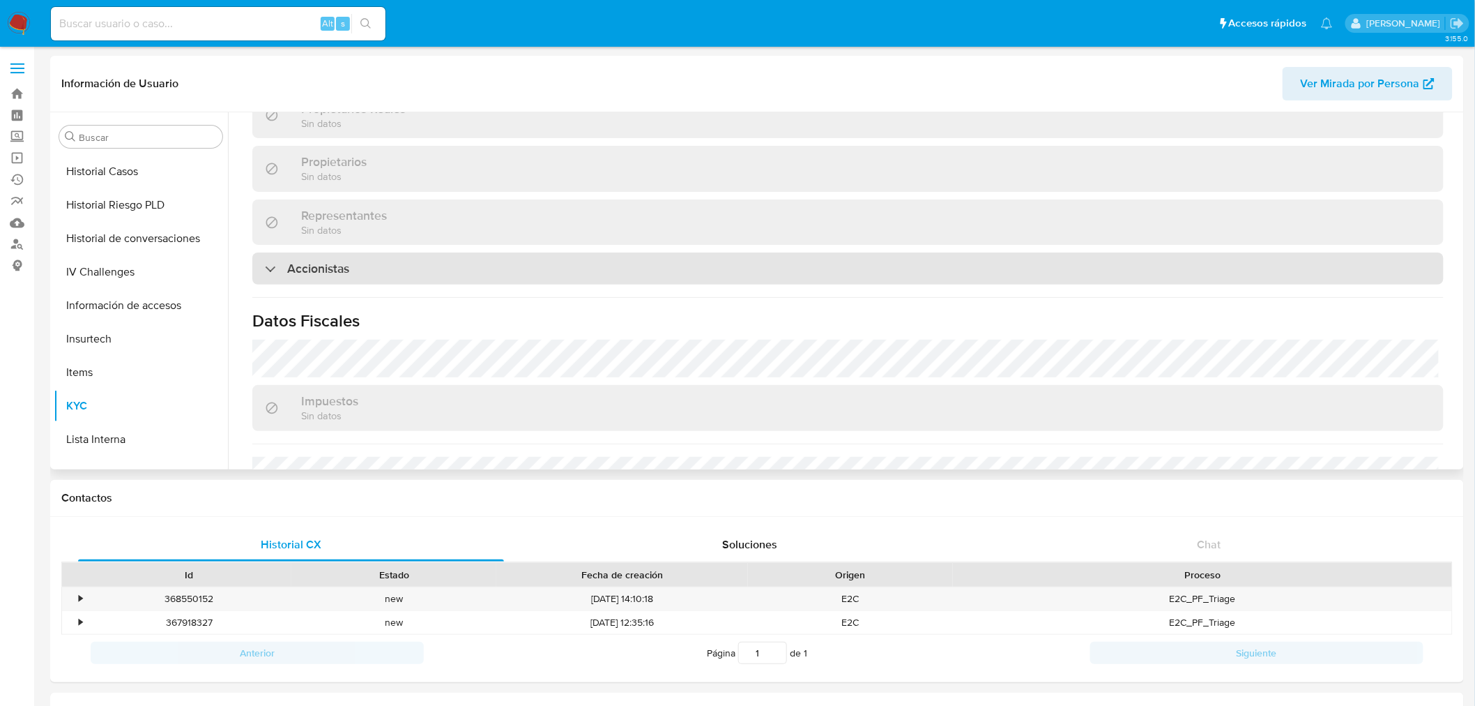
click at [538, 258] on div "Accionistas" at bounding box center [848, 268] width 1192 height 32
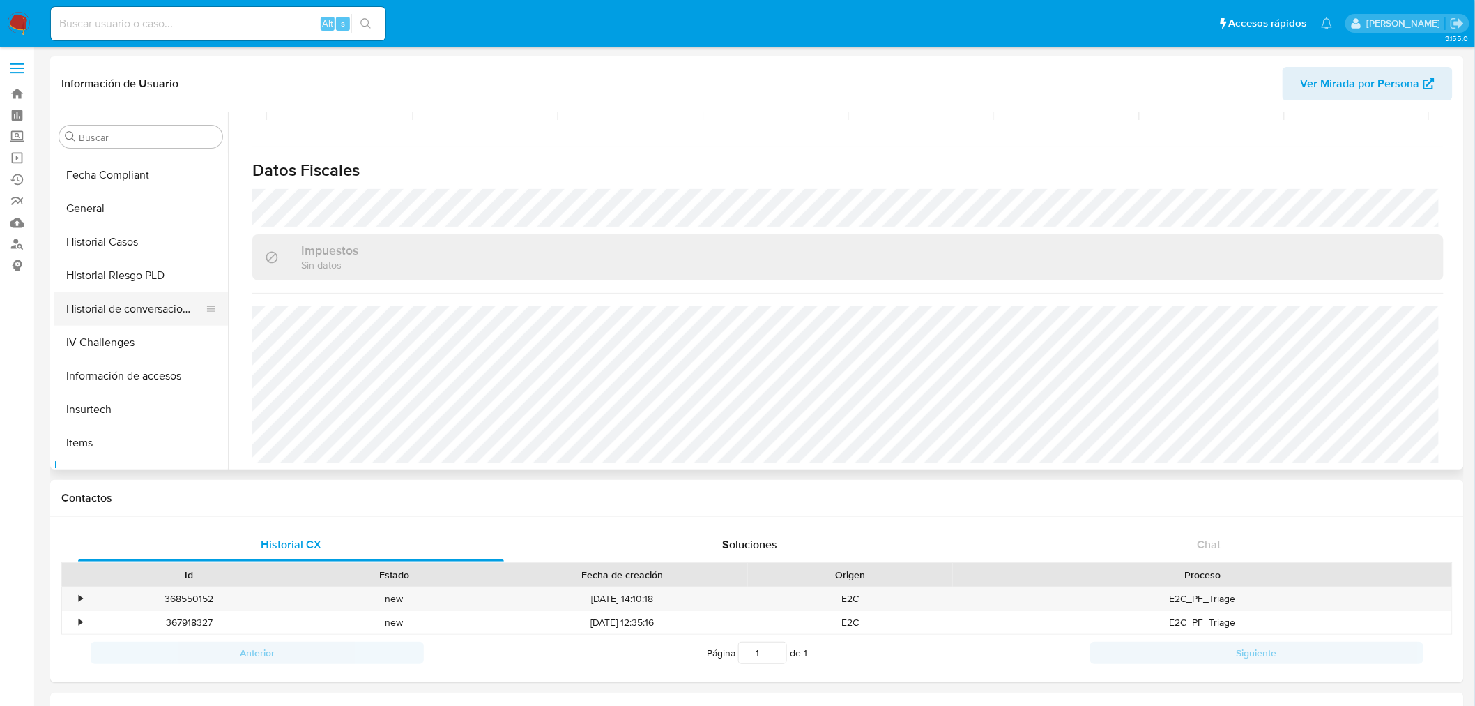
scroll to position [201, 0]
drag, startPoint x: 119, startPoint y: 309, endPoint x: 134, endPoint y: 321, distance: 18.8
click at [119, 308] on button "Documentación" at bounding box center [141, 303] width 174 height 33
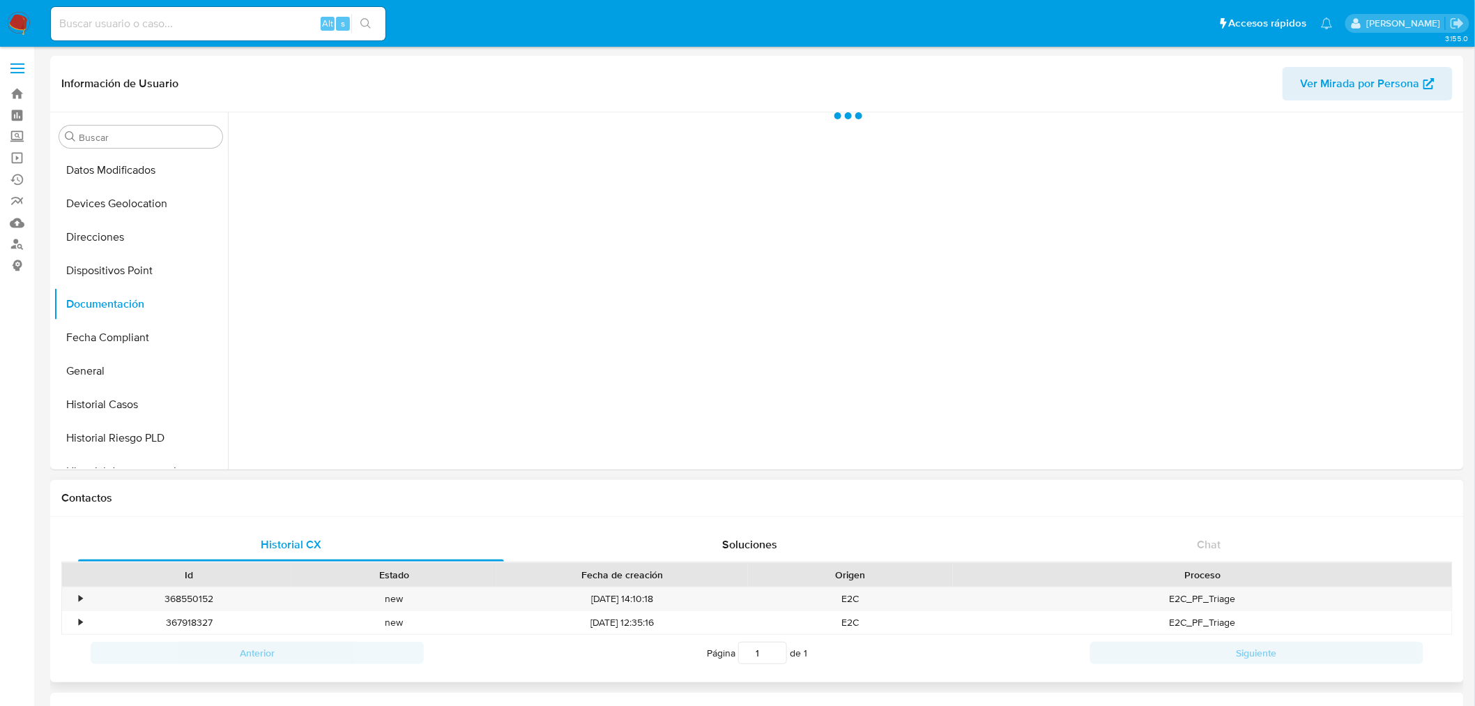
scroll to position [0, 0]
click at [138, 236] on button "Direcciones" at bounding box center [135, 236] width 163 height 33
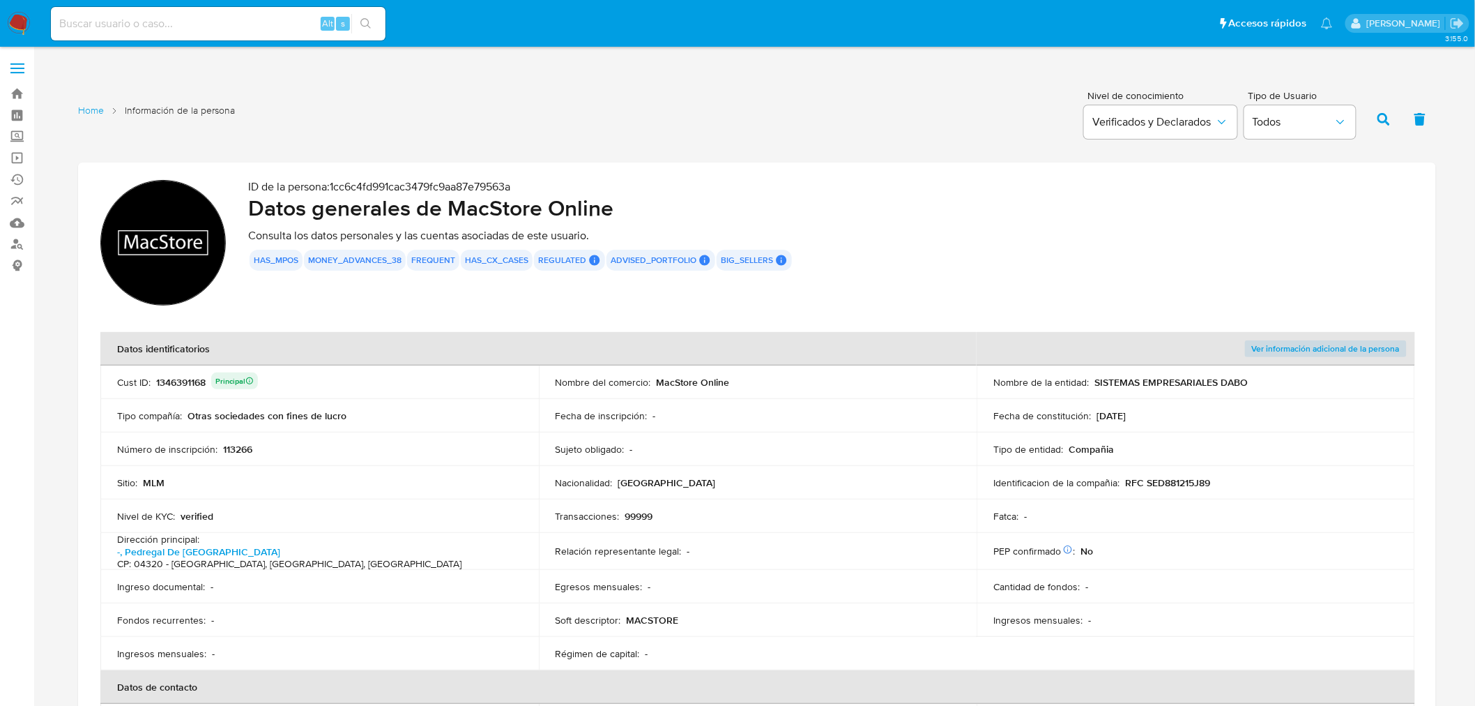
click at [206, 24] on input at bounding box center [218, 24] width 335 height 18
paste input "821631463"
type input "821631463"
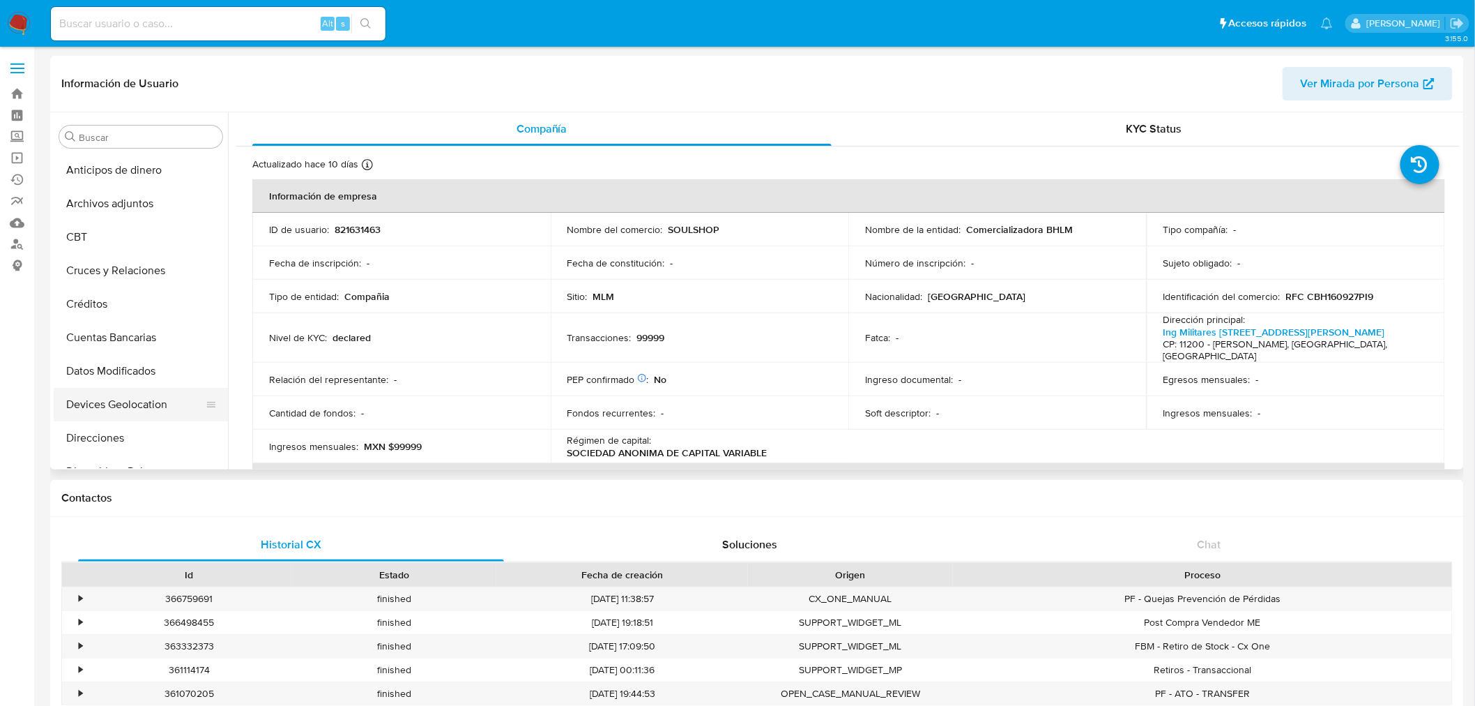
select select "10"
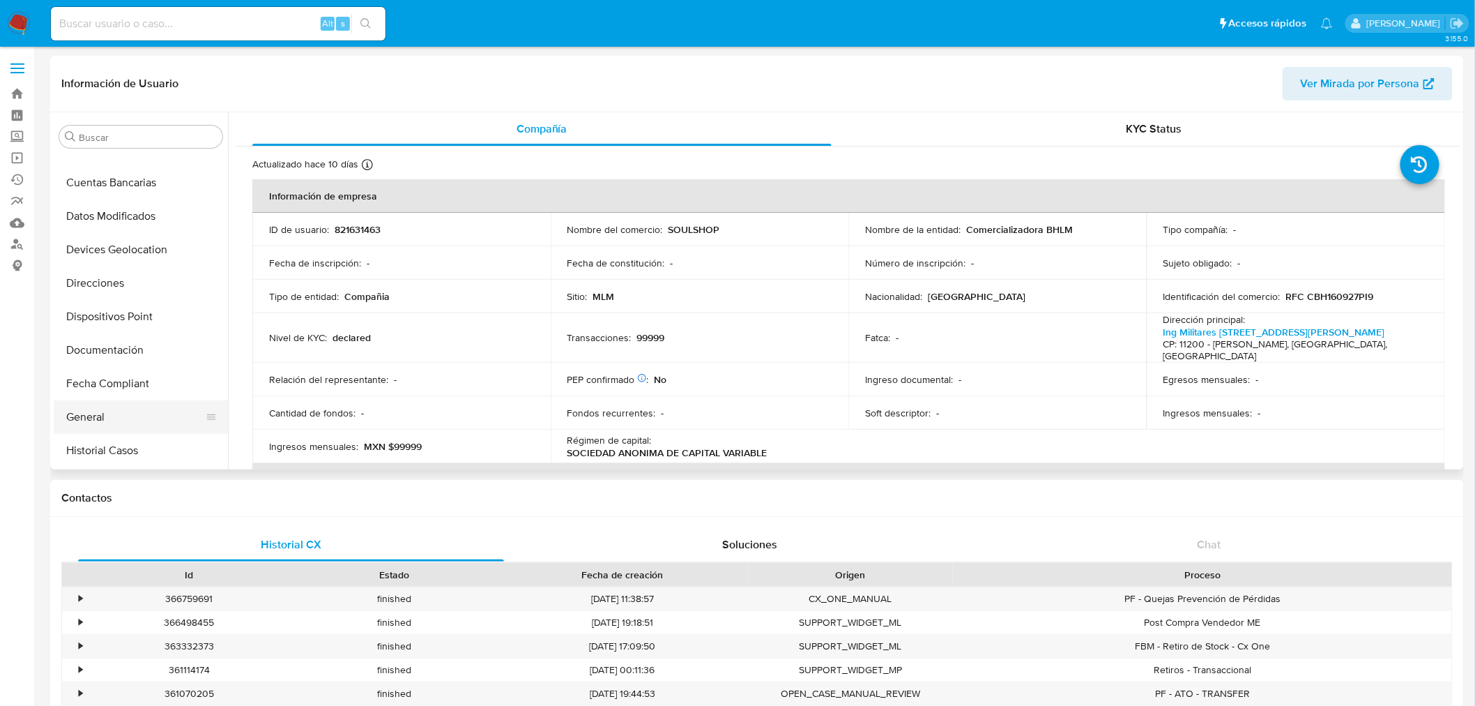
click at [135, 408] on button "General" at bounding box center [135, 416] width 163 height 33
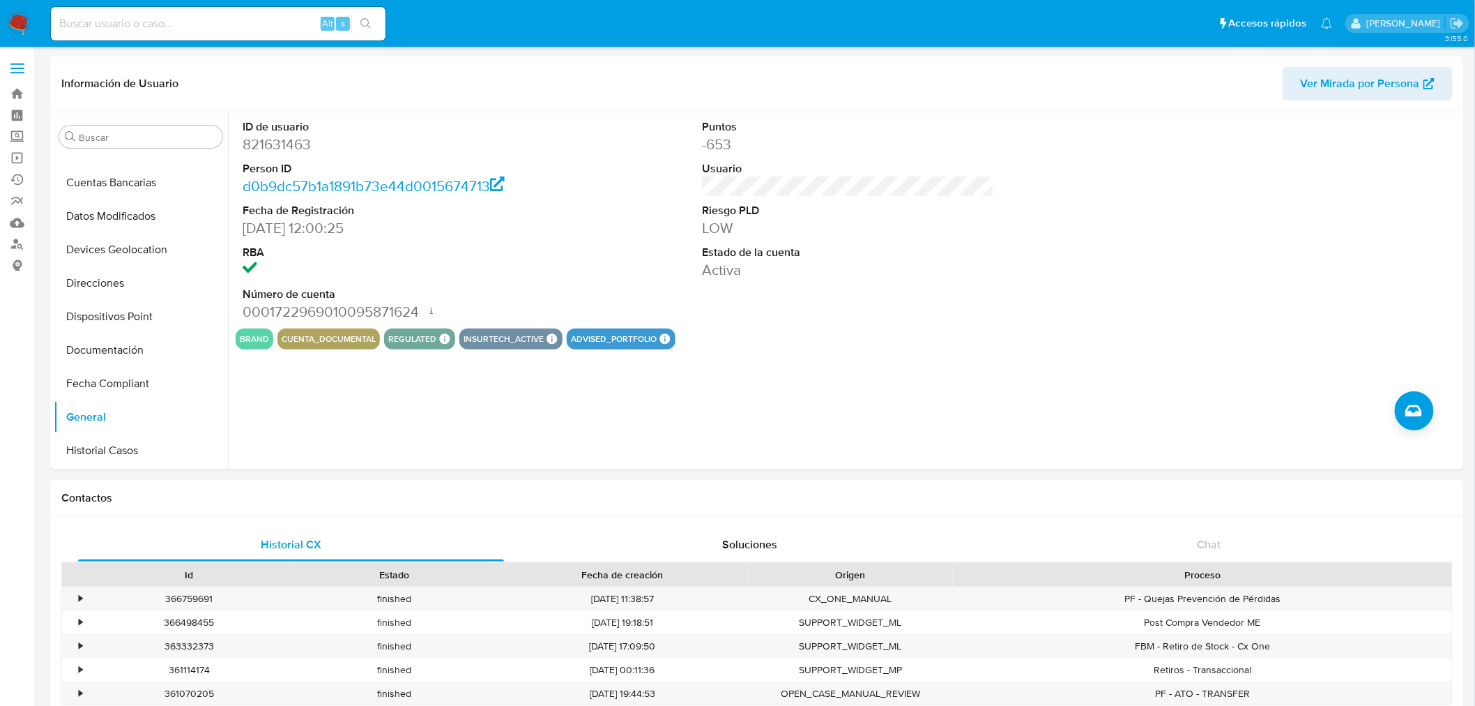
click at [161, 29] on input at bounding box center [218, 24] width 335 height 18
paste input "1302162091"
type input "1302162091"
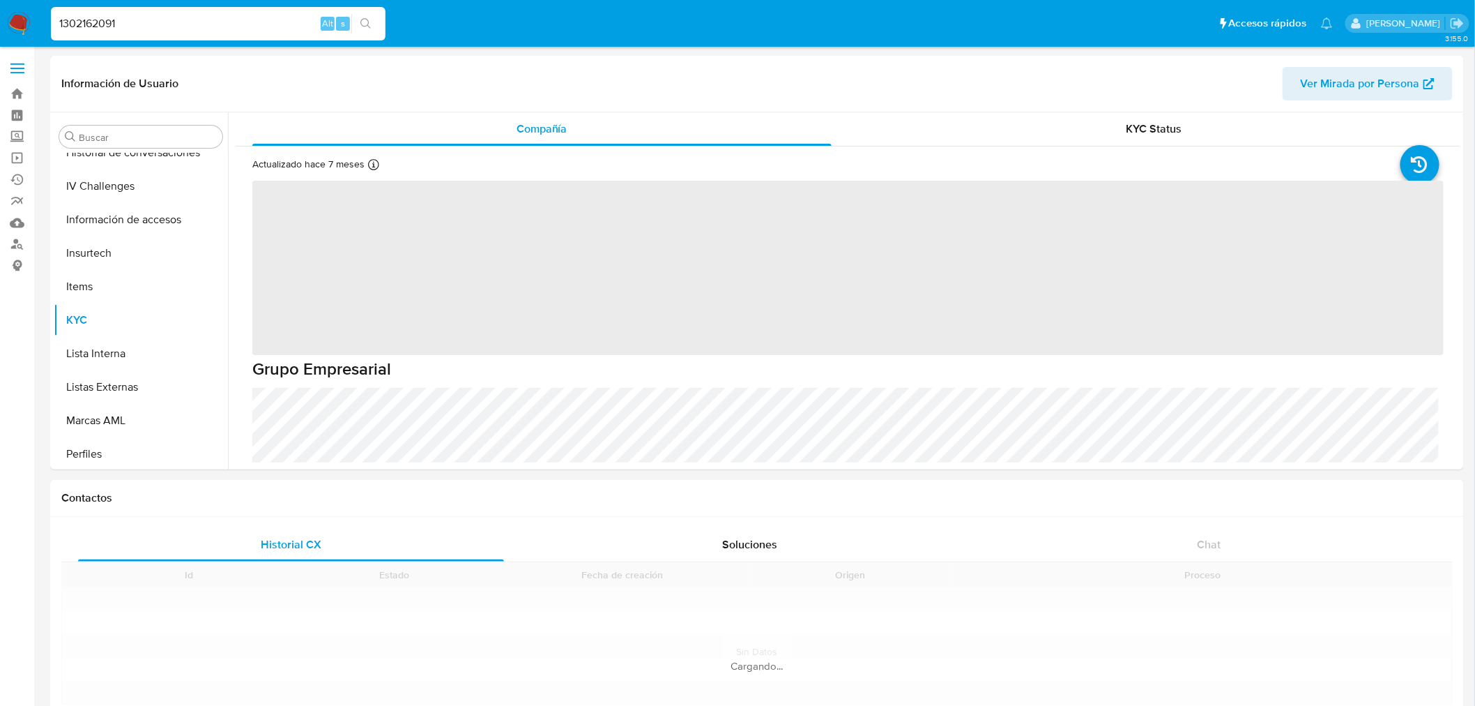
scroll to position [589, 0]
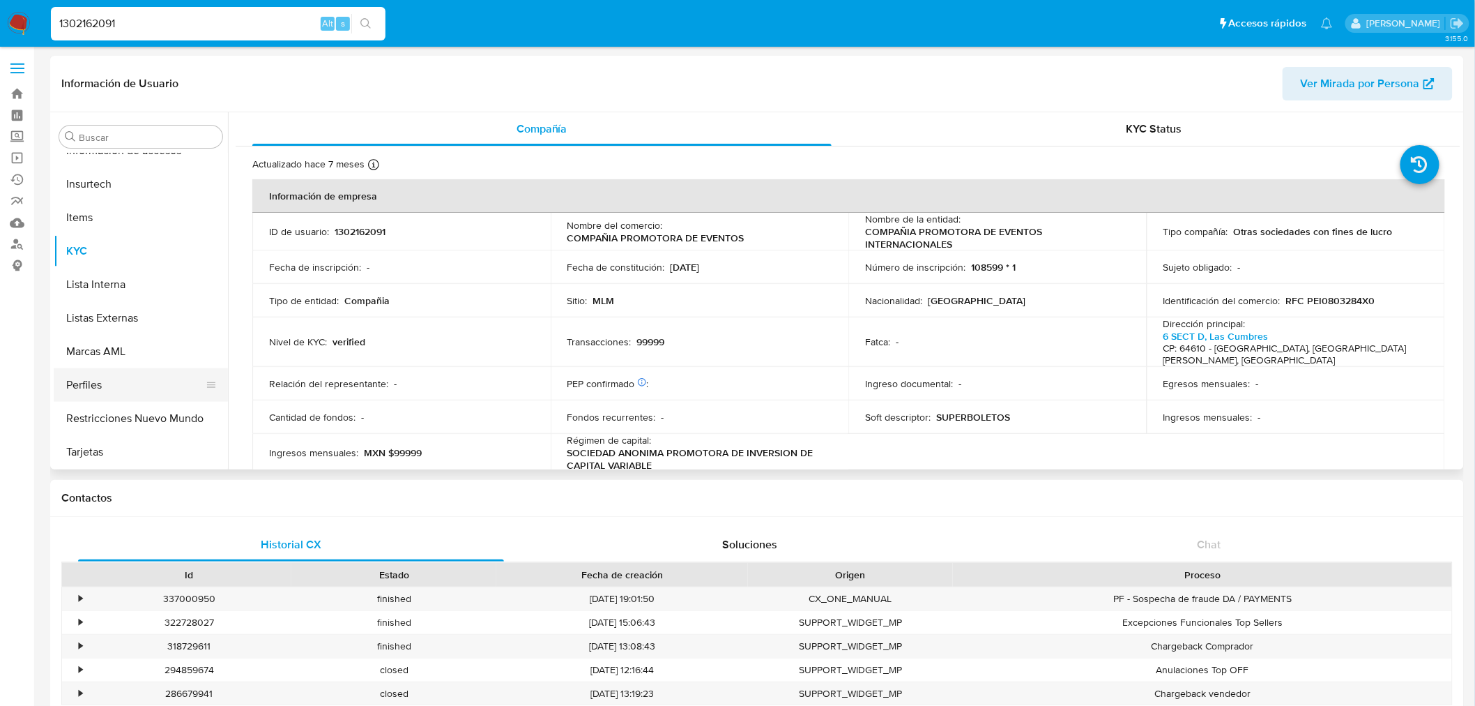
select select "10"
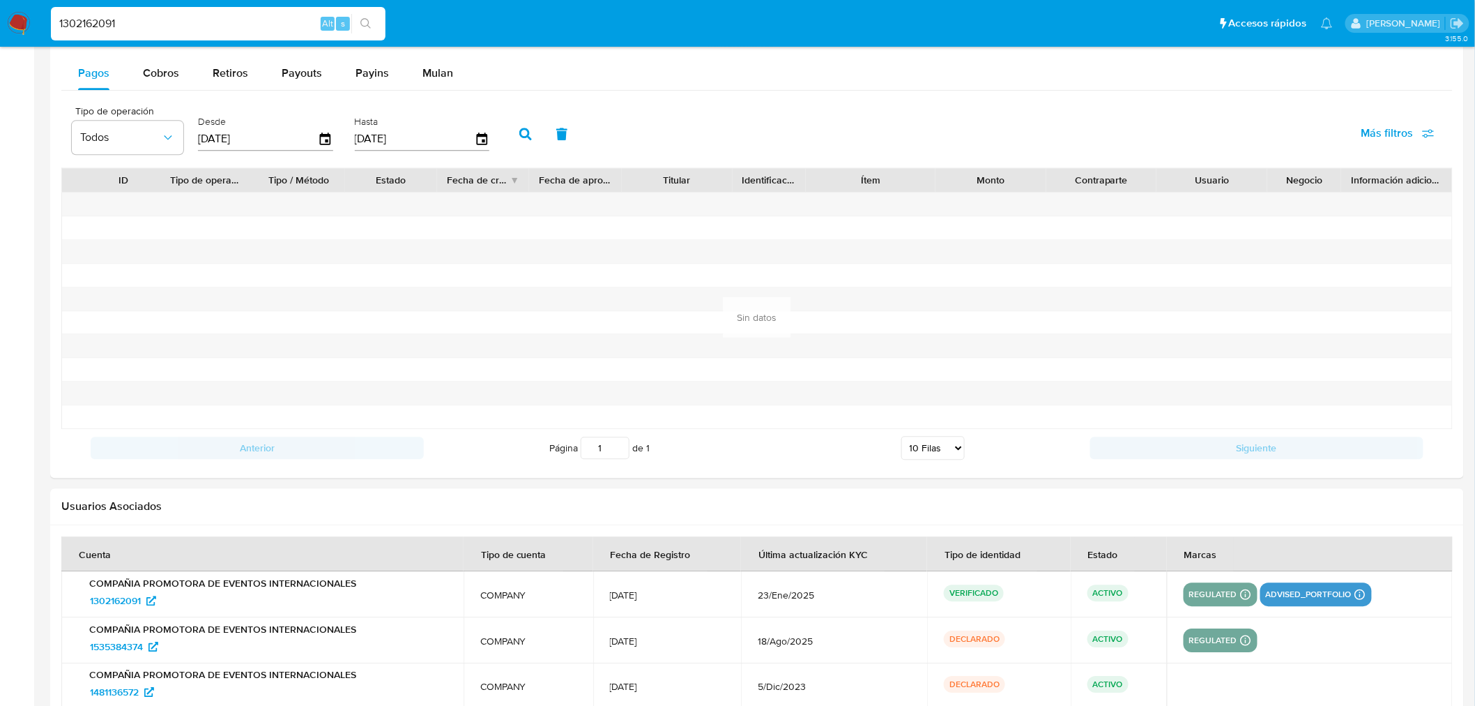
scroll to position [1388, 0]
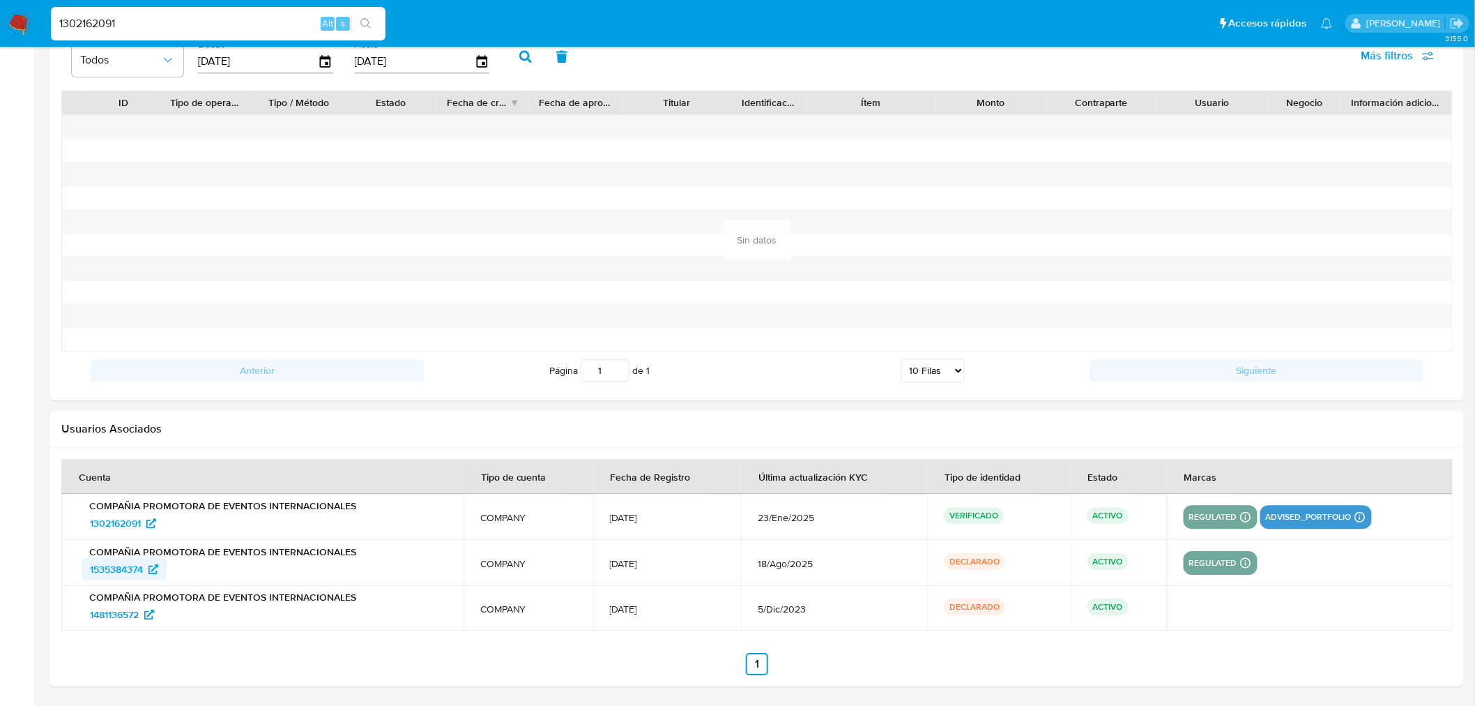
click at [122, 568] on span "1535384374" at bounding box center [116, 569] width 53 height 22
click at [122, 616] on span "1481136572" at bounding box center [114, 614] width 49 height 22
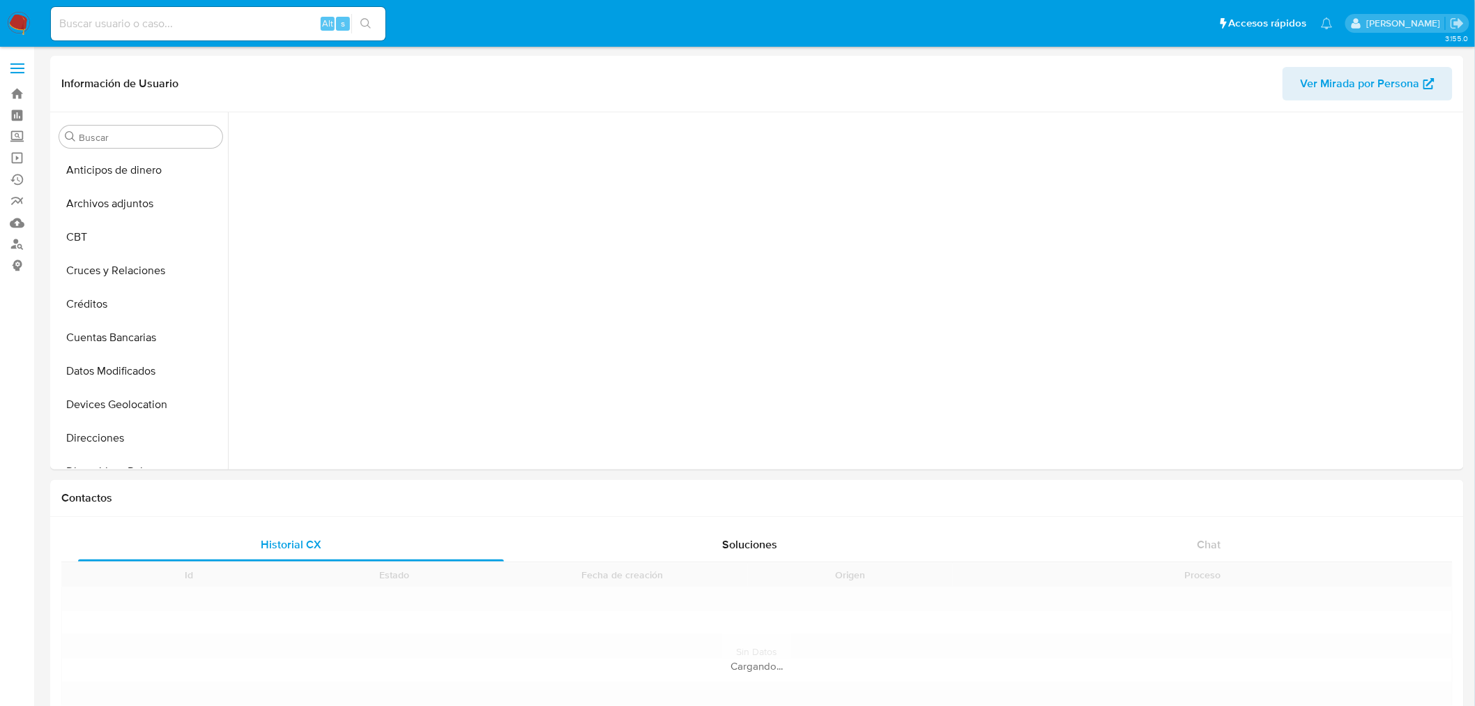
scroll to position [130, 0]
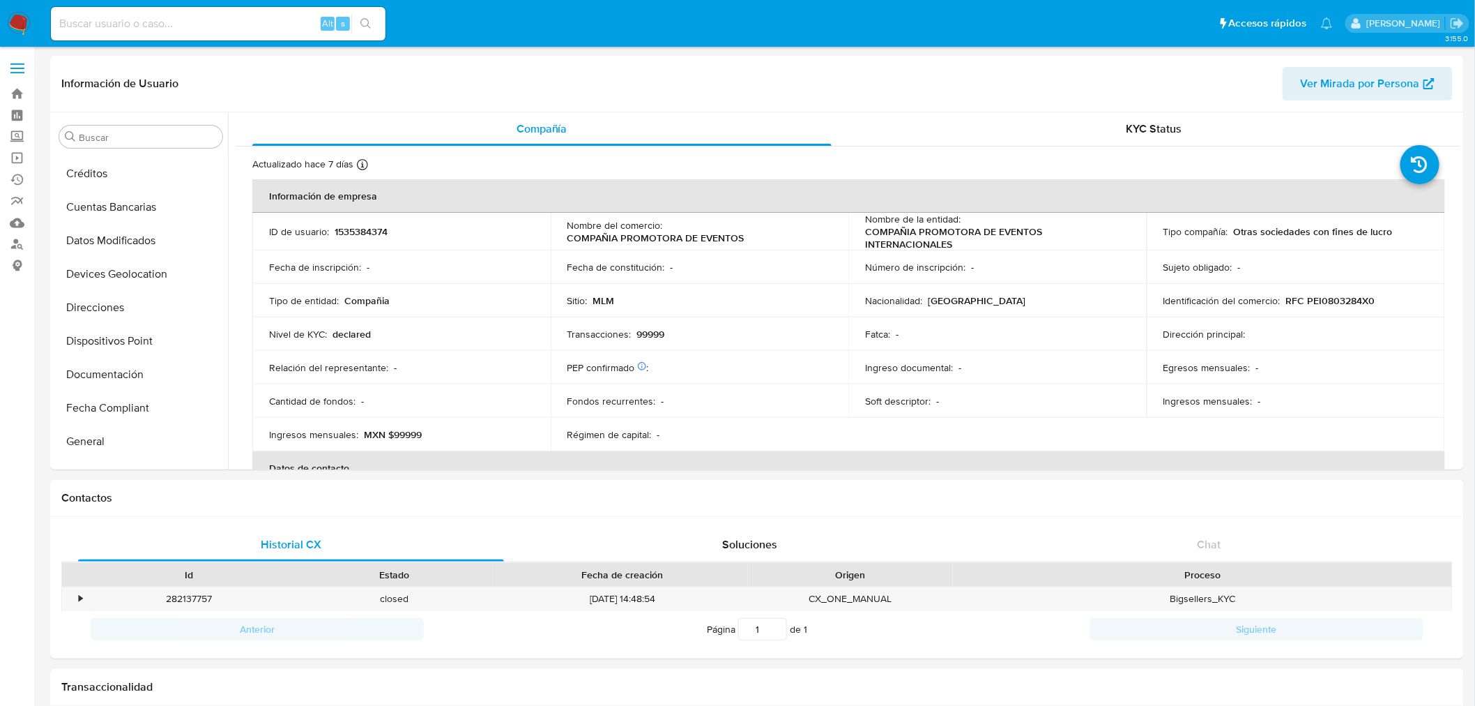
select select "10"
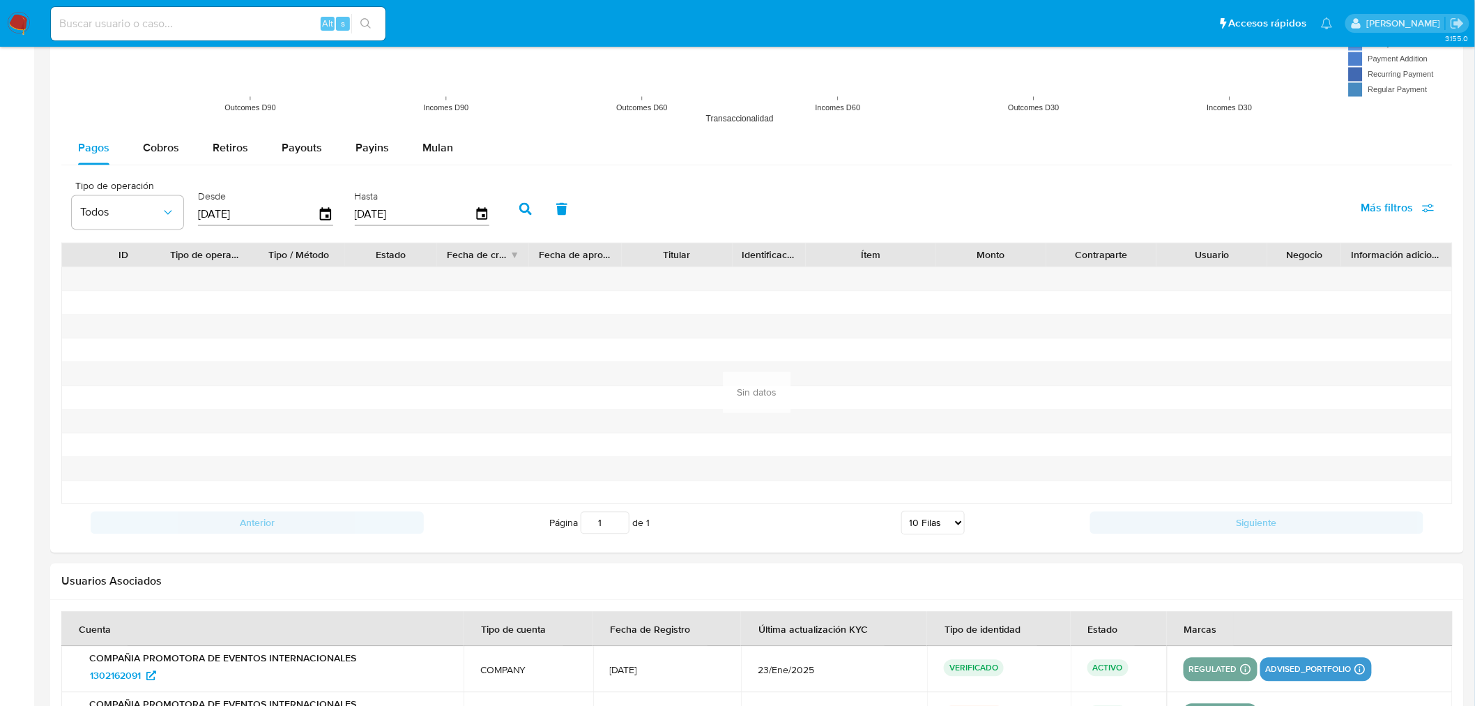
scroll to position [1293, 0]
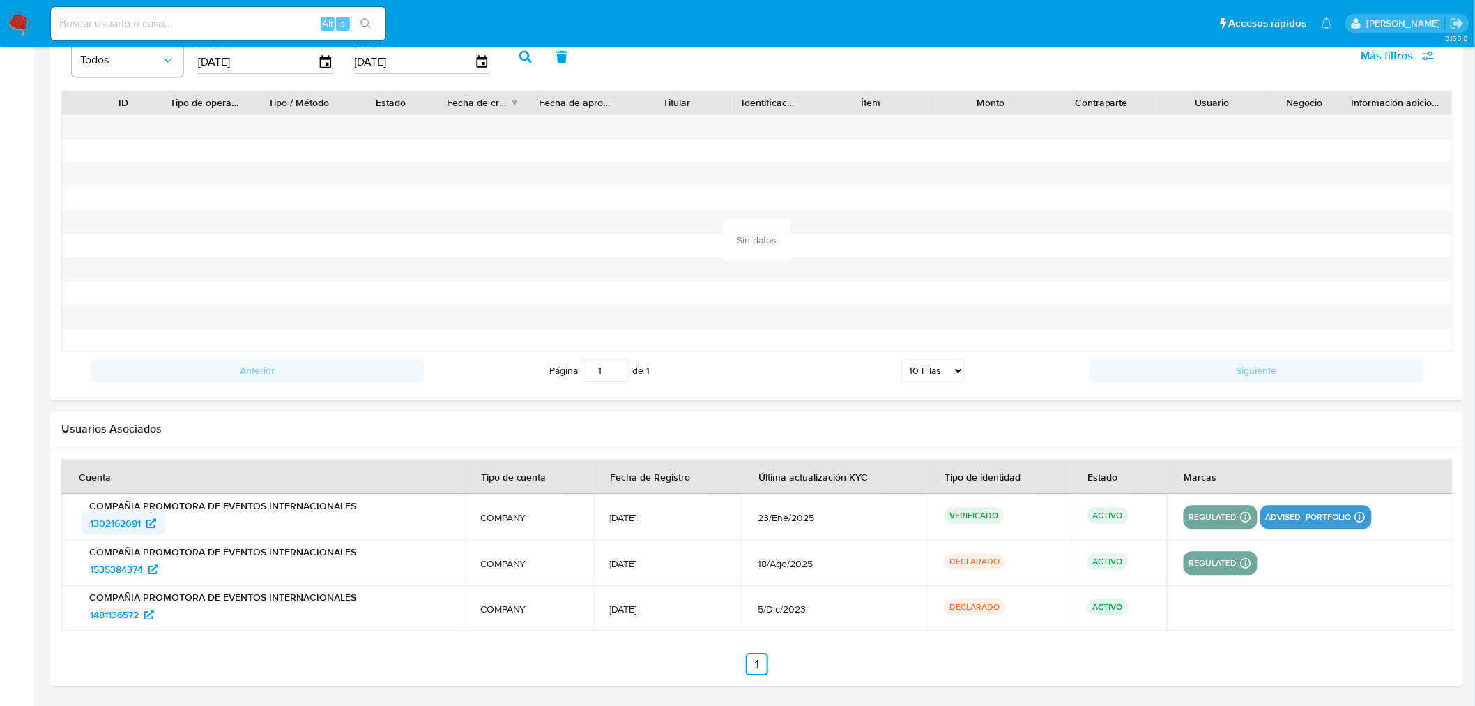
click at [128, 516] on span "1302162091" at bounding box center [115, 523] width 51 height 22
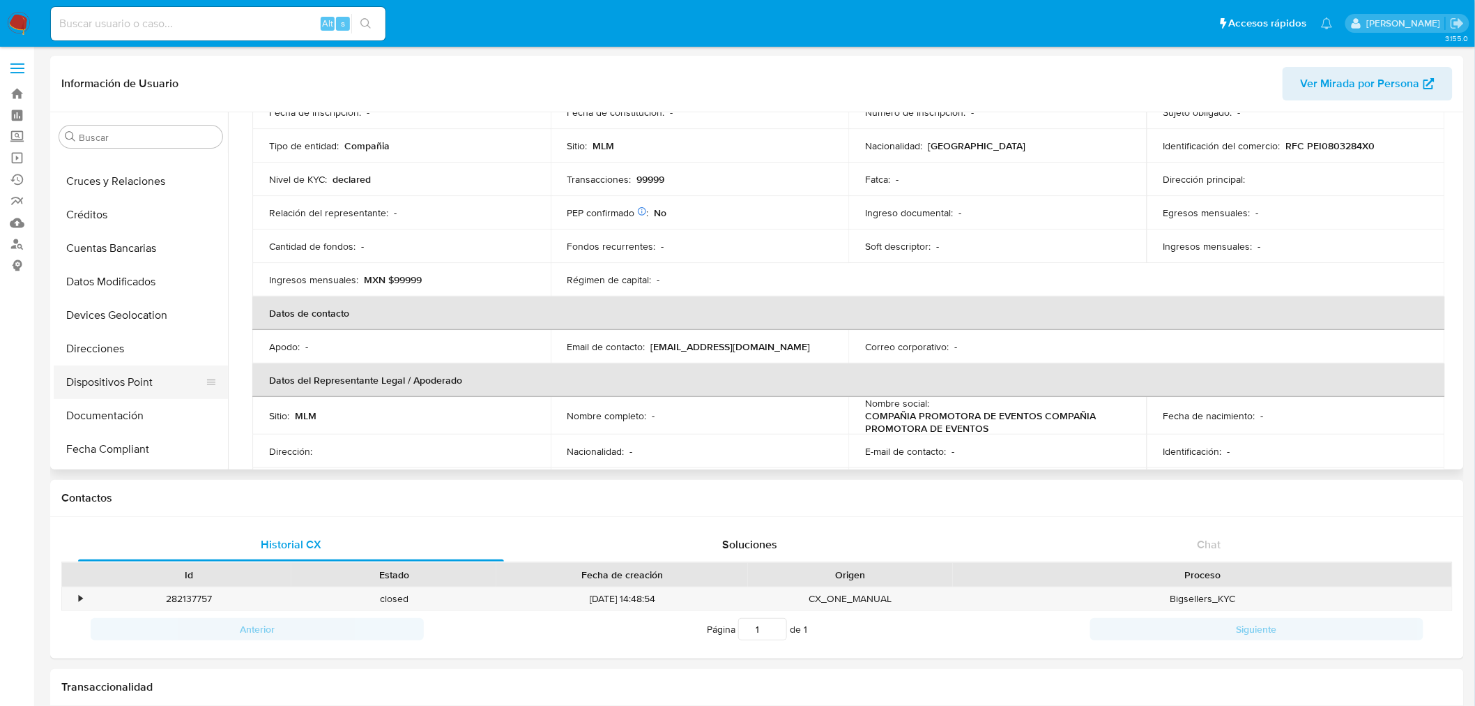
scroll to position [232, 0]
drag, startPoint x: 116, startPoint y: 346, endPoint x: 151, endPoint y: 367, distance: 41.6
click at [116, 344] on button "General" at bounding box center [141, 339] width 174 height 33
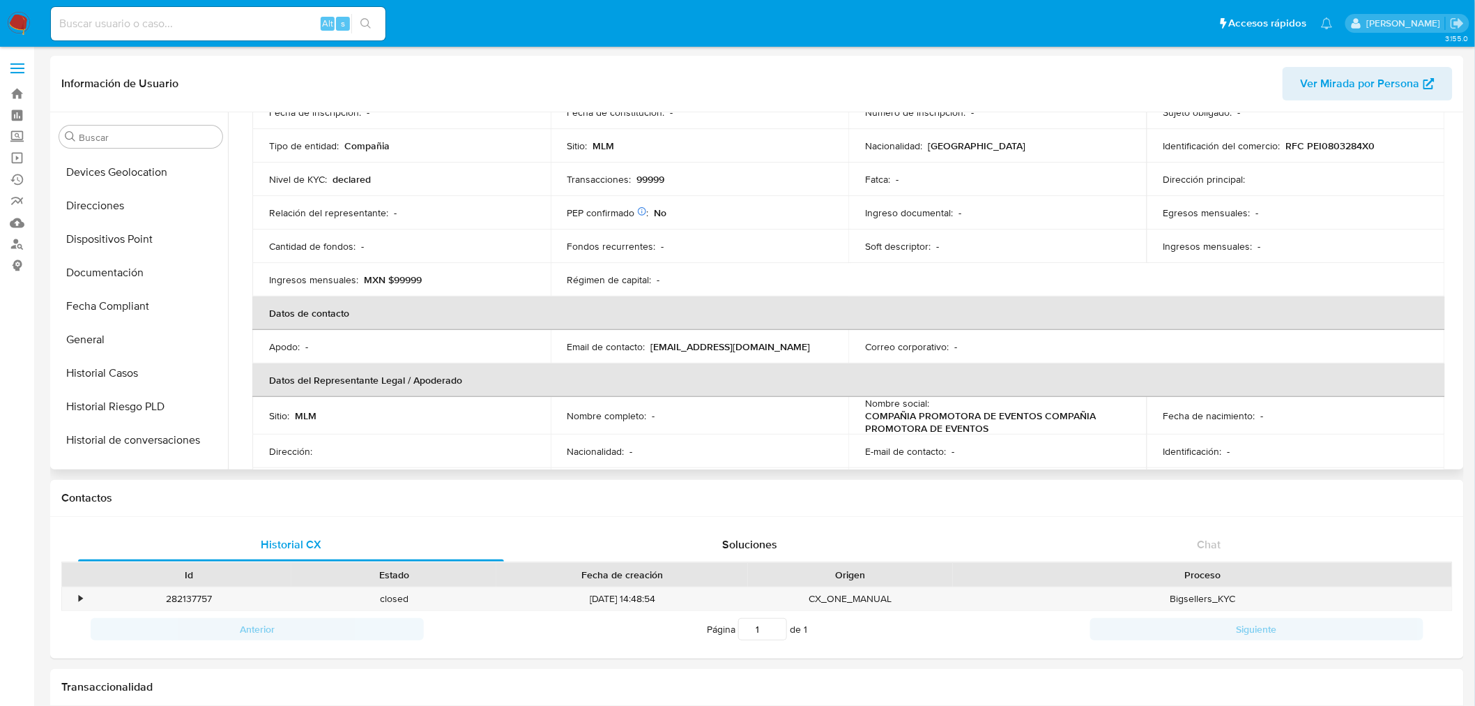
scroll to position [0, 0]
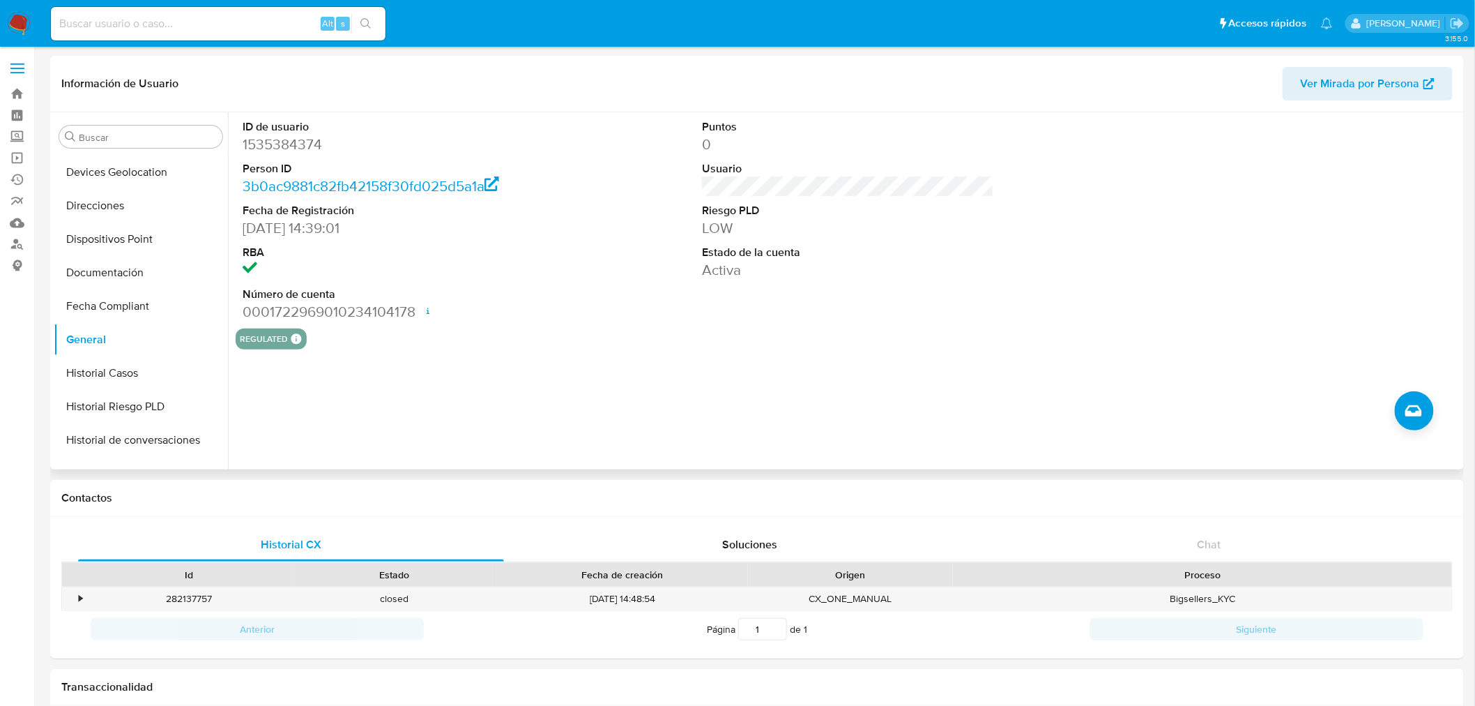
click at [310, 234] on dd "03/11/2023 14:39:01" at bounding box center [389, 228] width 292 height 20
drag, startPoint x: 310, startPoint y: 228, endPoint x: 245, endPoint y: 221, distance: 65.2
click at [245, 221] on dd "03/11/2023 14:39:01" at bounding box center [389, 228] width 292 height 20
copy dd "03/11/2023"
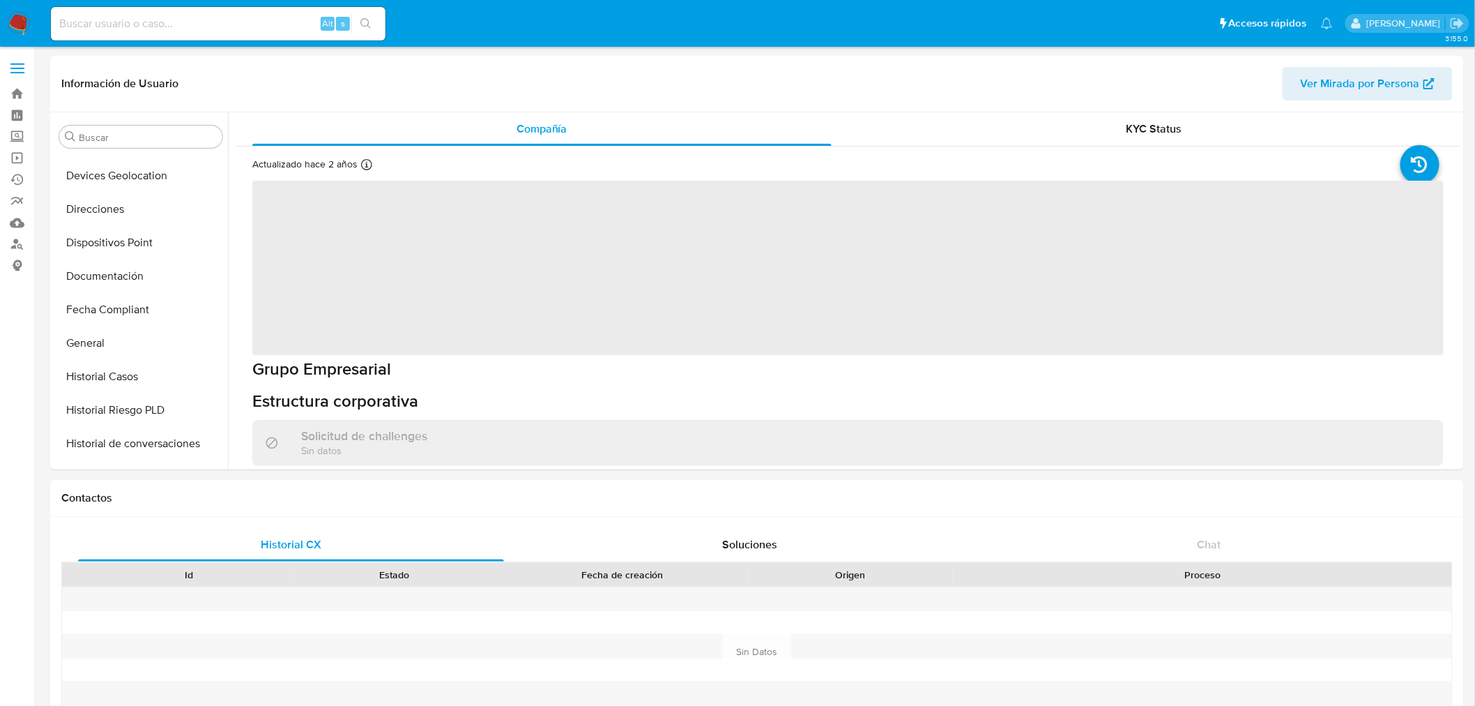
scroll to position [589, 0]
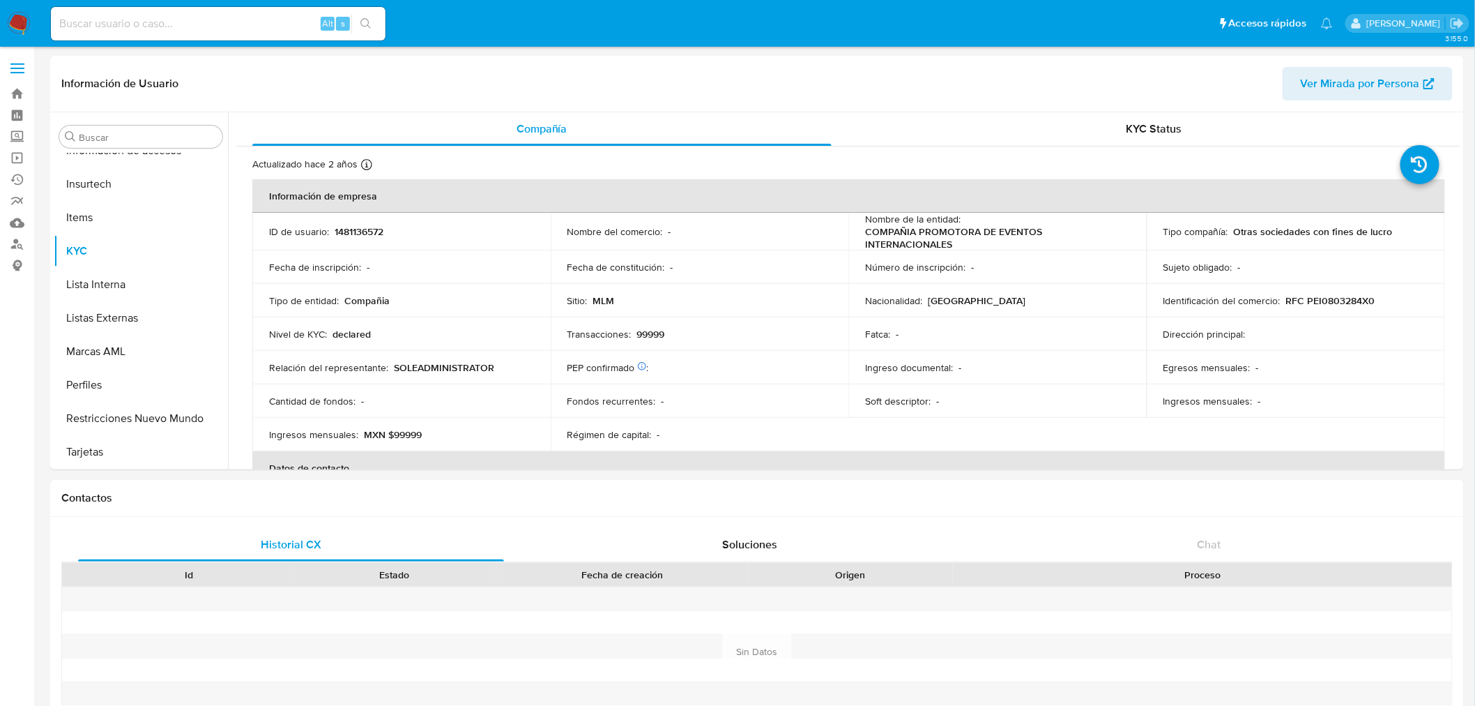
select select "10"
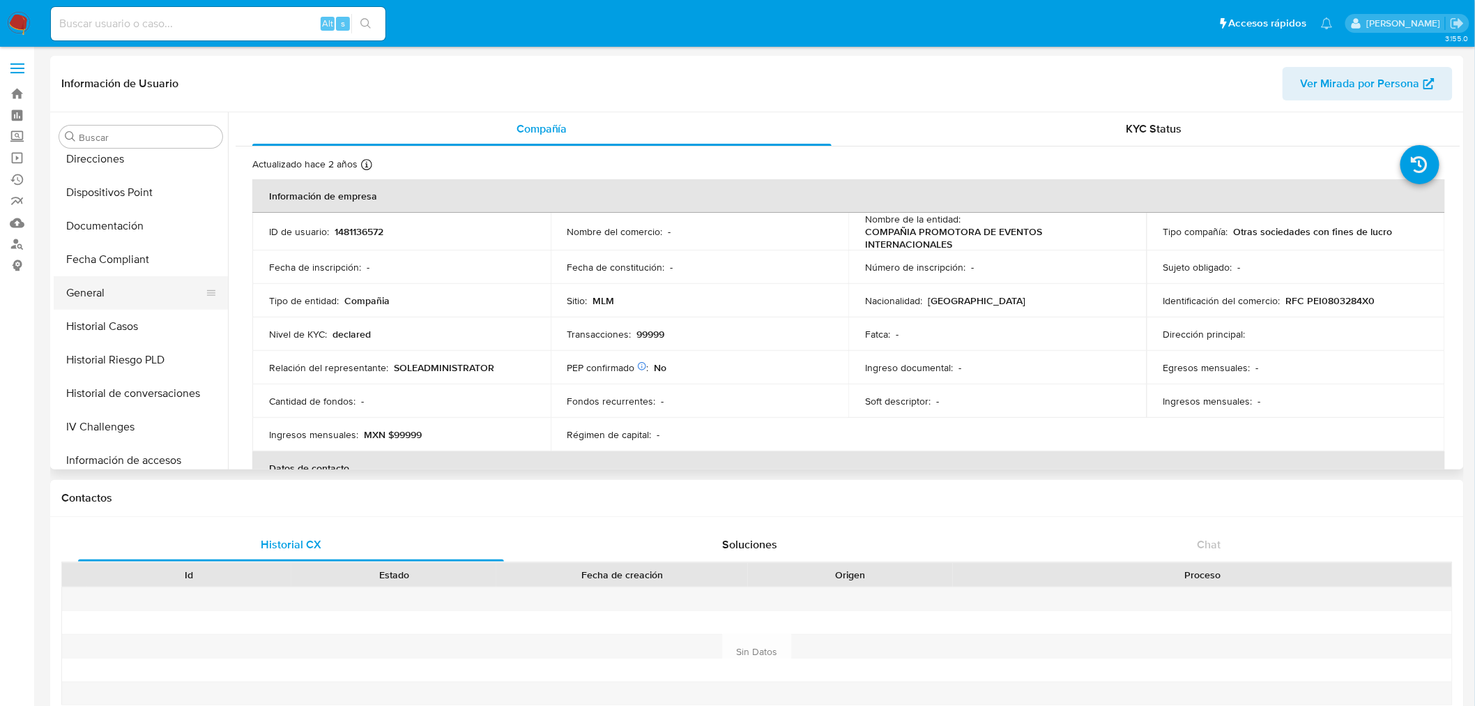
click at [122, 287] on button "General" at bounding box center [135, 292] width 163 height 33
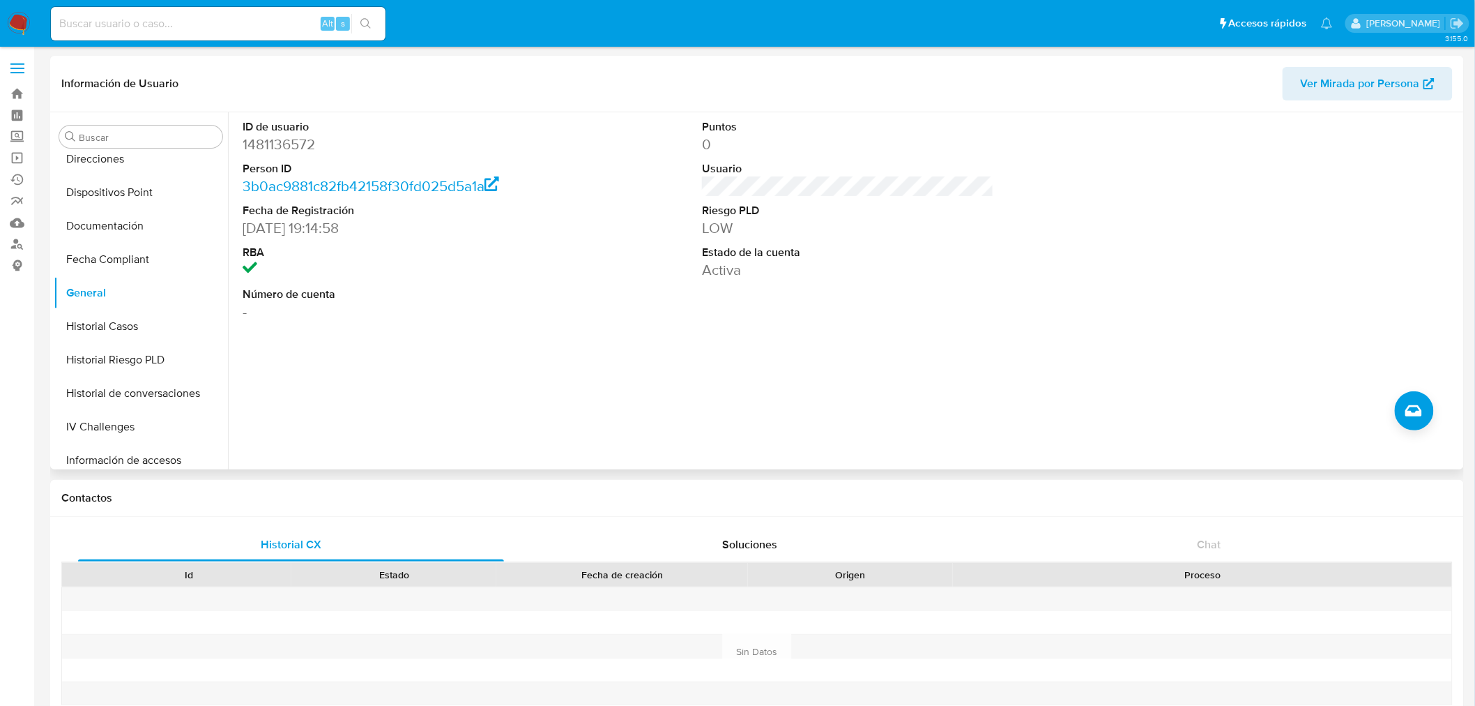
click at [1068, 315] on div "ID de usuario 1481136572 Person ID 3b0ac9881c82fb42158f30fd025d5a1a Fecha de Re…" at bounding box center [848, 220] width 1225 height 216
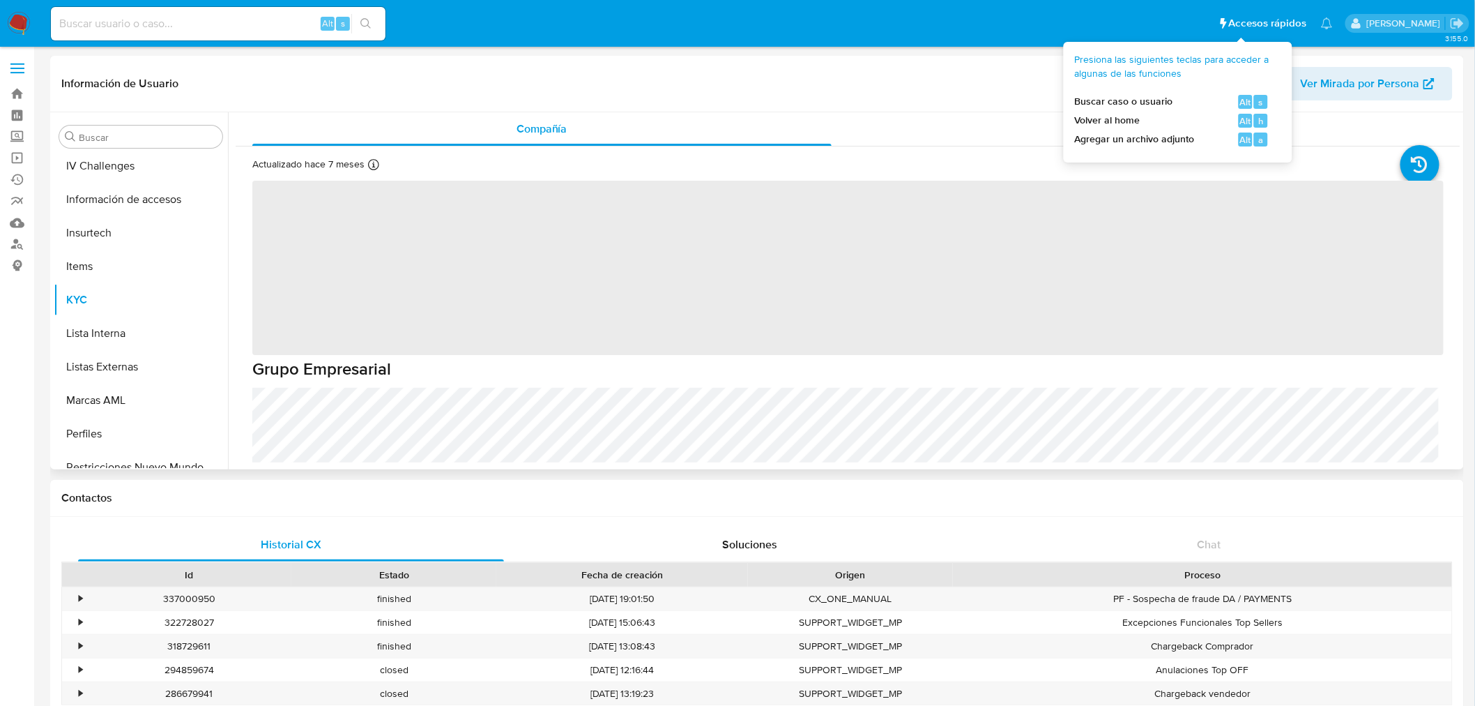
scroll to position [589, 0]
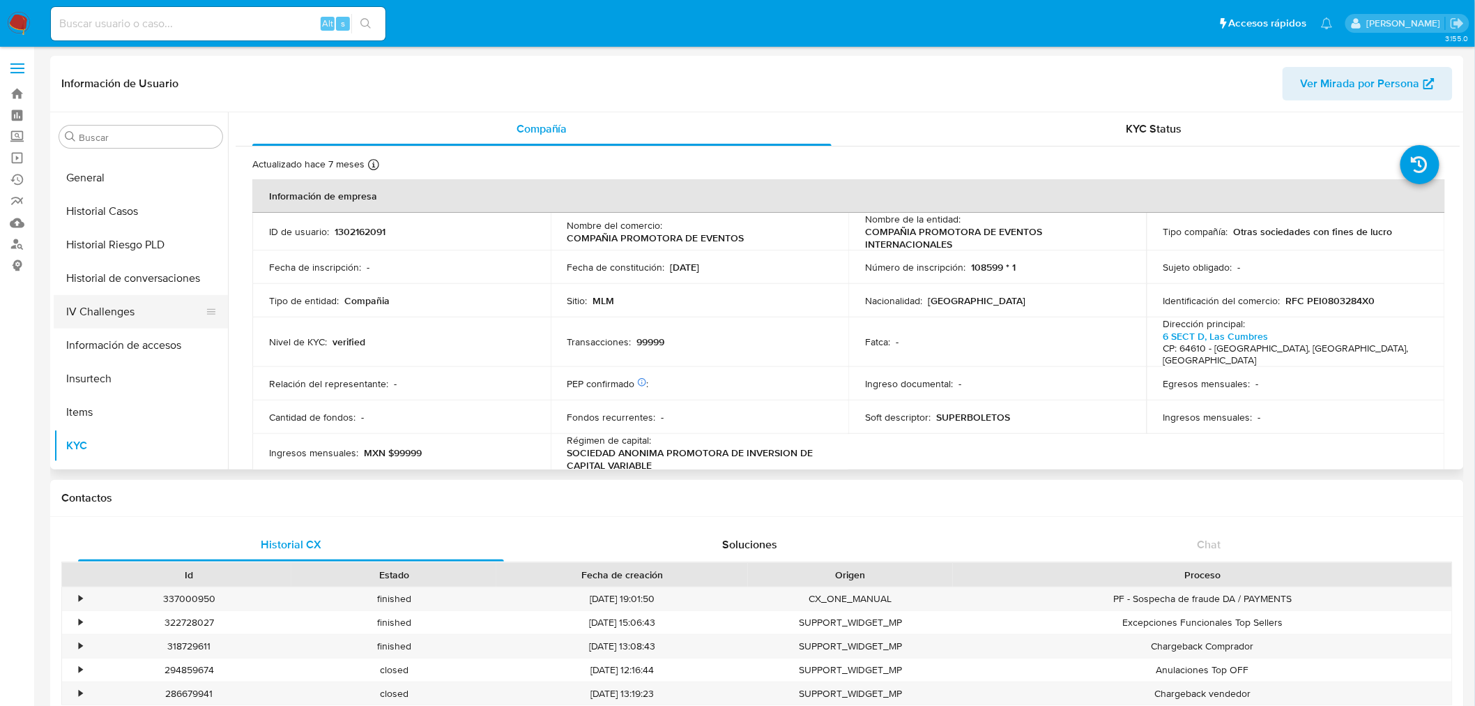
select select "10"
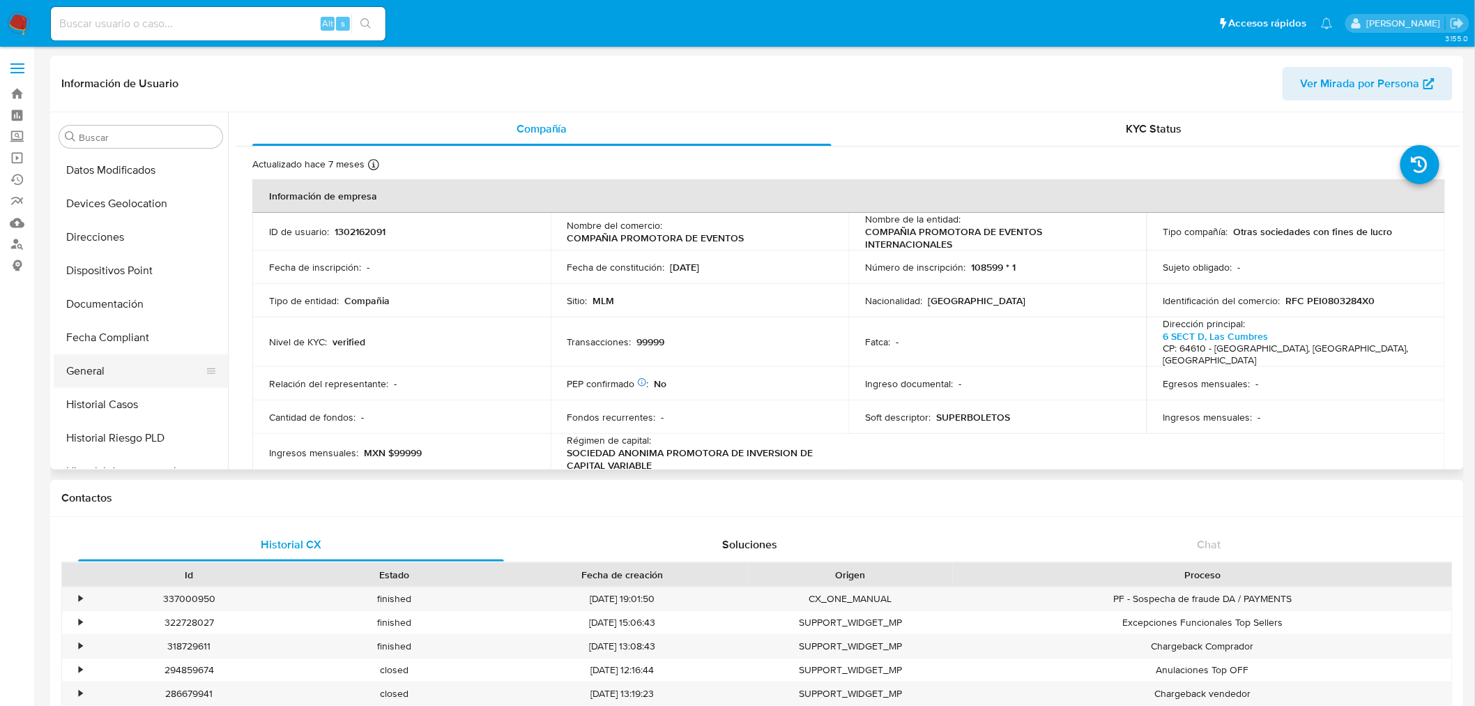
drag, startPoint x: 105, startPoint y: 371, endPoint x: 122, endPoint y: 375, distance: 17.2
click at [105, 371] on button "General" at bounding box center [135, 370] width 163 height 33
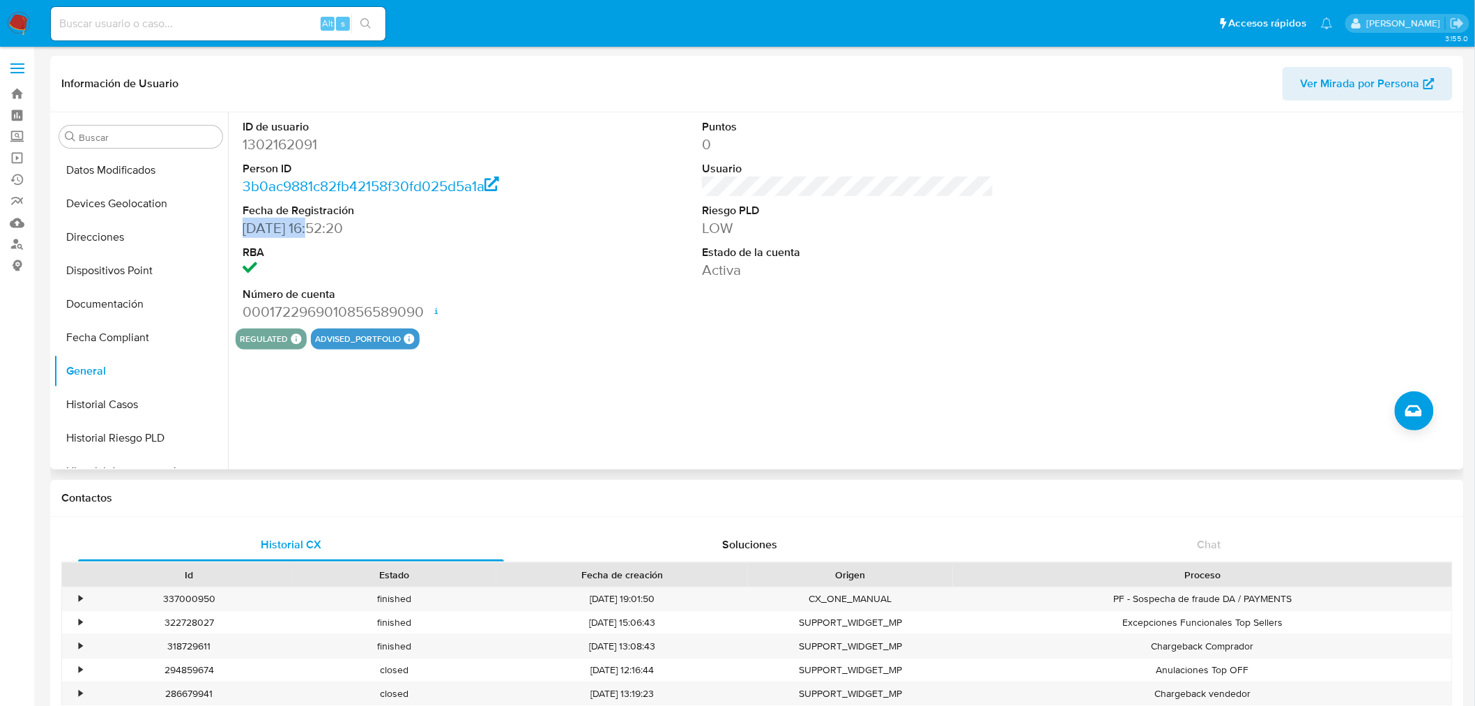
drag, startPoint x: 319, startPoint y: 231, endPoint x: 274, endPoint y: 247, distance: 48.1
click at [246, 227] on dd "03/02/2023 16:52:20" at bounding box center [389, 228] width 292 height 20
copy dd "03/02/2023"
click at [359, 203] on dt "Fecha de Registración" at bounding box center [389, 210] width 292 height 15
click at [315, 231] on dd "03/02/2023 16:52:20" at bounding box center [389, 228] width 292 height 20
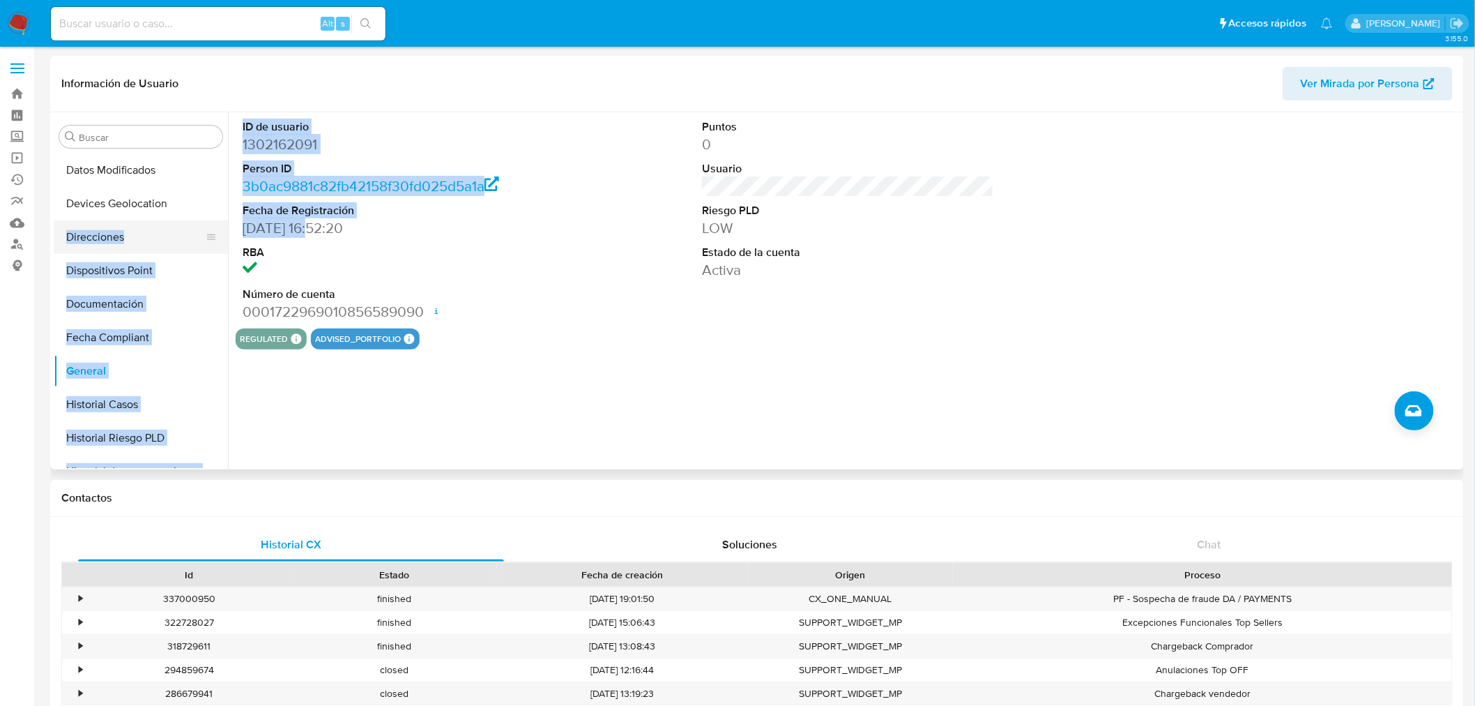
drag, startPoint x: 319, startPoint y: 231, endPoint x: 222, endPoint y: 232, distance: 96.9
click at [222, 232] on div "Buscar Anticipos de dinero Archivos adjuntos CBT Cruces y Relaciones Créditos C…" at bounding box center [757, 290] width 1407 height 357
click at [293, 234] on dd "03/02/2023 16:52:20" at bounding box center [389, 228] width 292 height 20
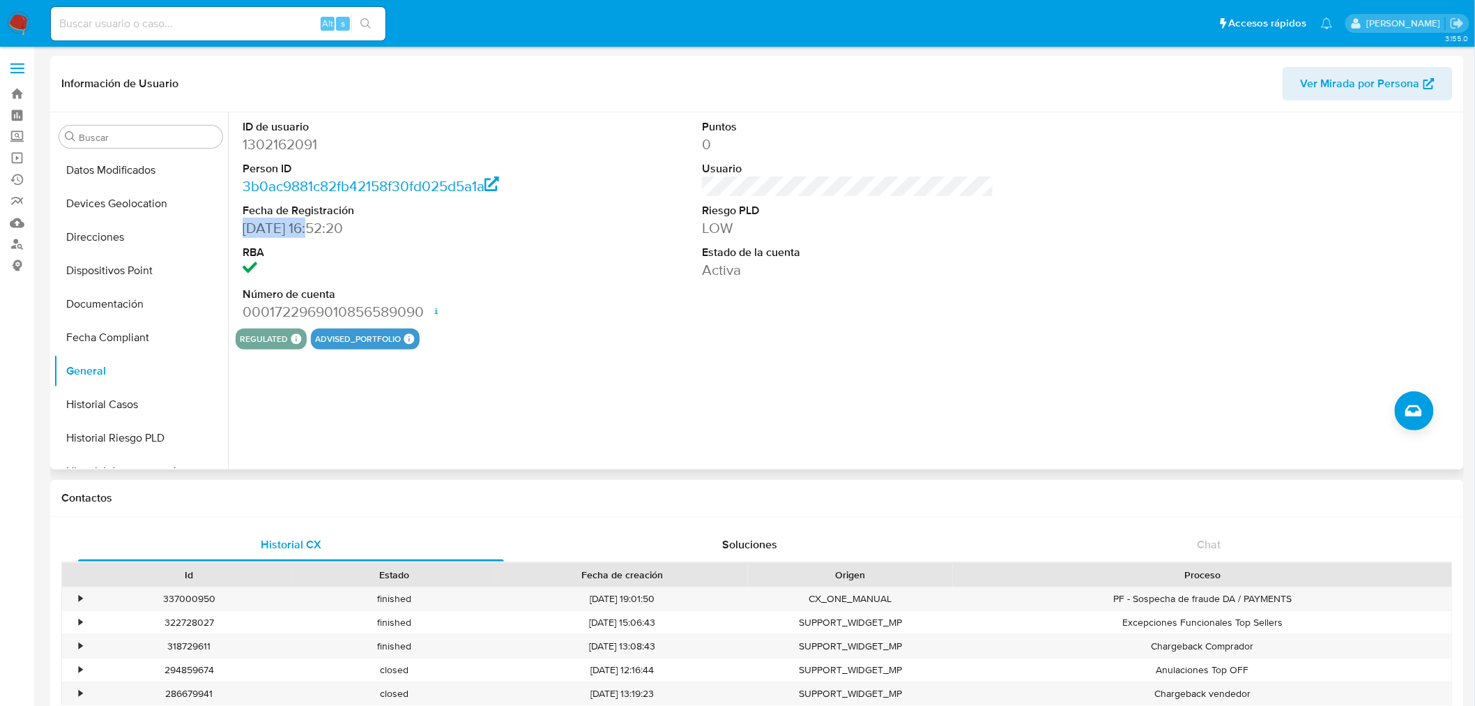
drag, startPoint x: 319, startPoint y: 228, endPoint x: 234, endPoint y: 230, distance: 85.1
click at [234, 230] on div "ID de usuario 1302162091 Person ID 3b0ac9881c82fb42158f30fd025d5a1a Fecha de Re…" at bounding box center [844, 290] width 1233 height 357
copy dd "03/02/2023"
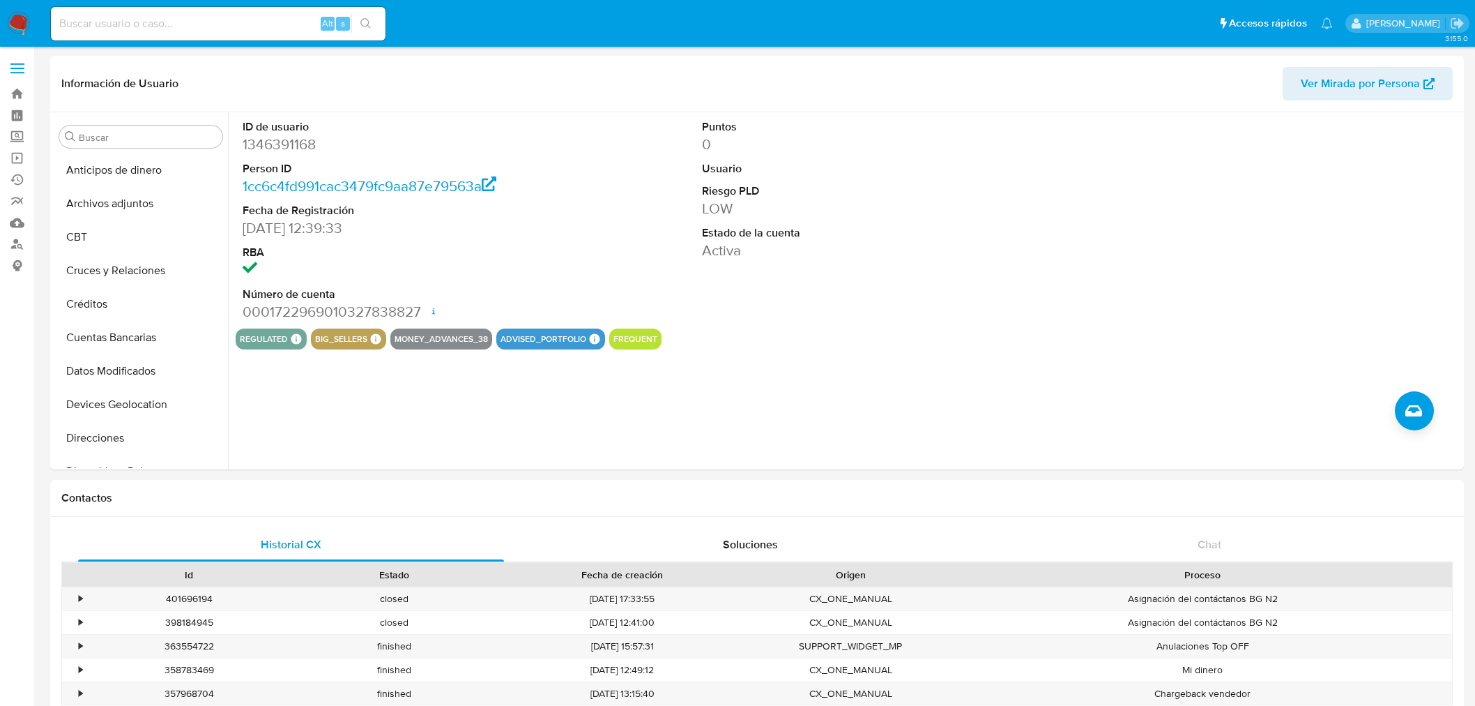
select select "10"
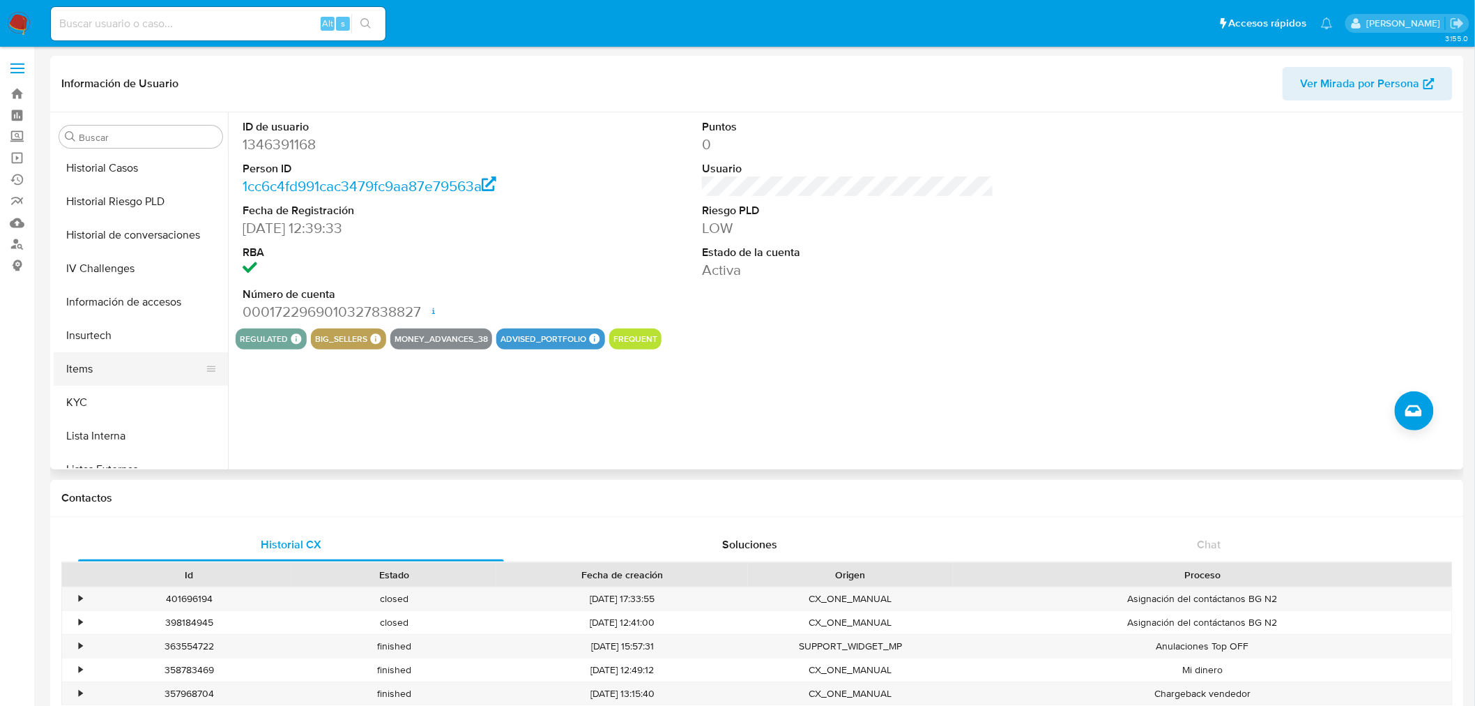
scroll to position [464, 0]
click at [130, 377] on button "KYC" at bounding box center [135, 374] width 163 height 33
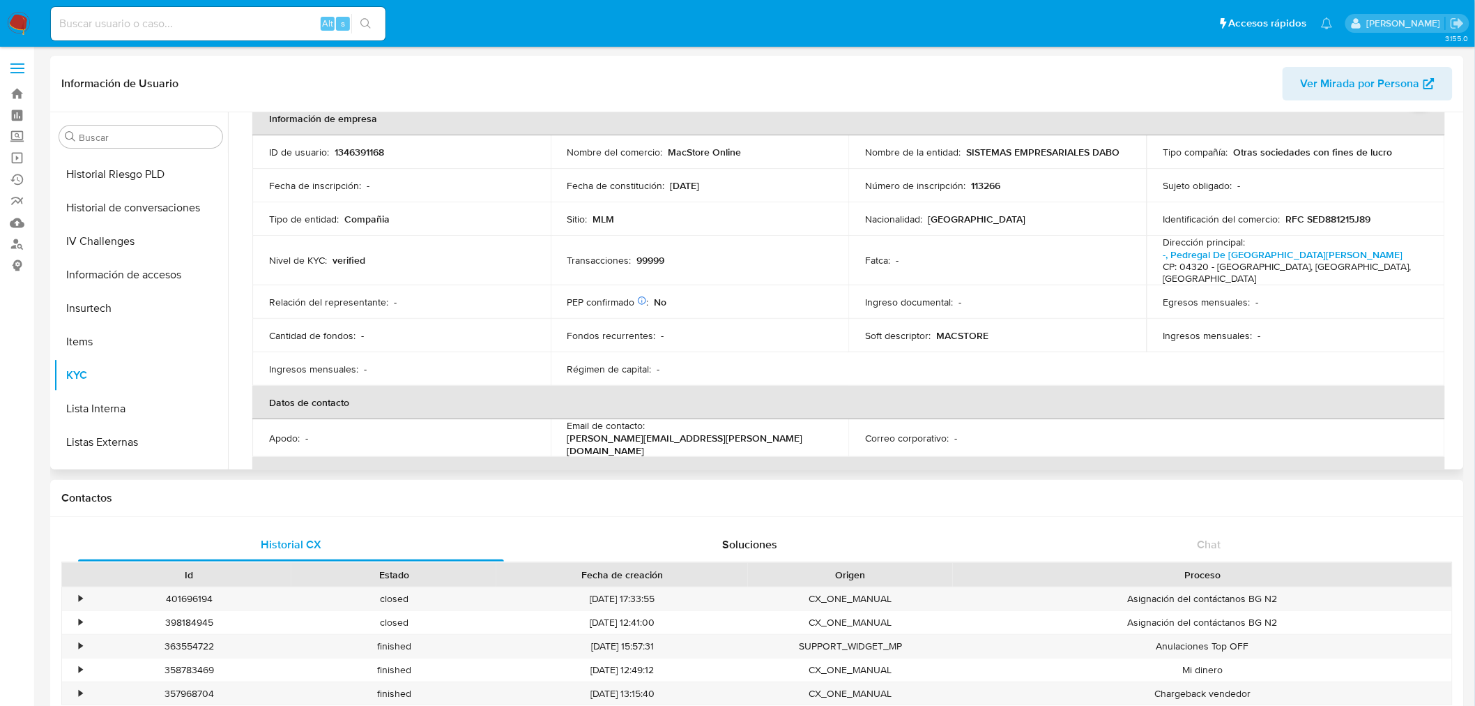
scroll to position [155, 0]
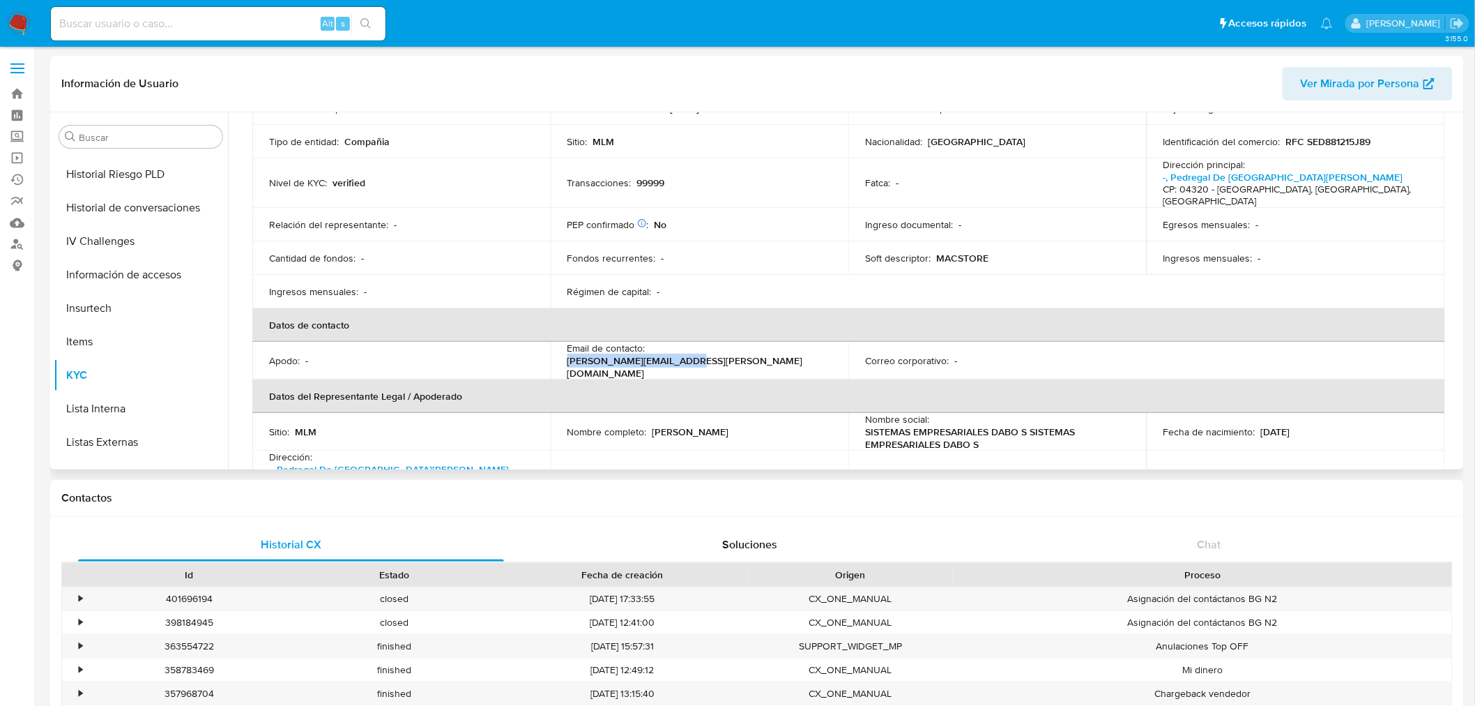
drag, startPoint x: 772, startPoint y: 347, endPoint x: 762, endPoint y: 378, distance: 32.2
click at [651, 347] on div "Email de contacto : luis.arteaga@macstore.mx" at bounding box center [700, 361] width 265 height 38
copy p "luis.arteaga@macstore.mx"
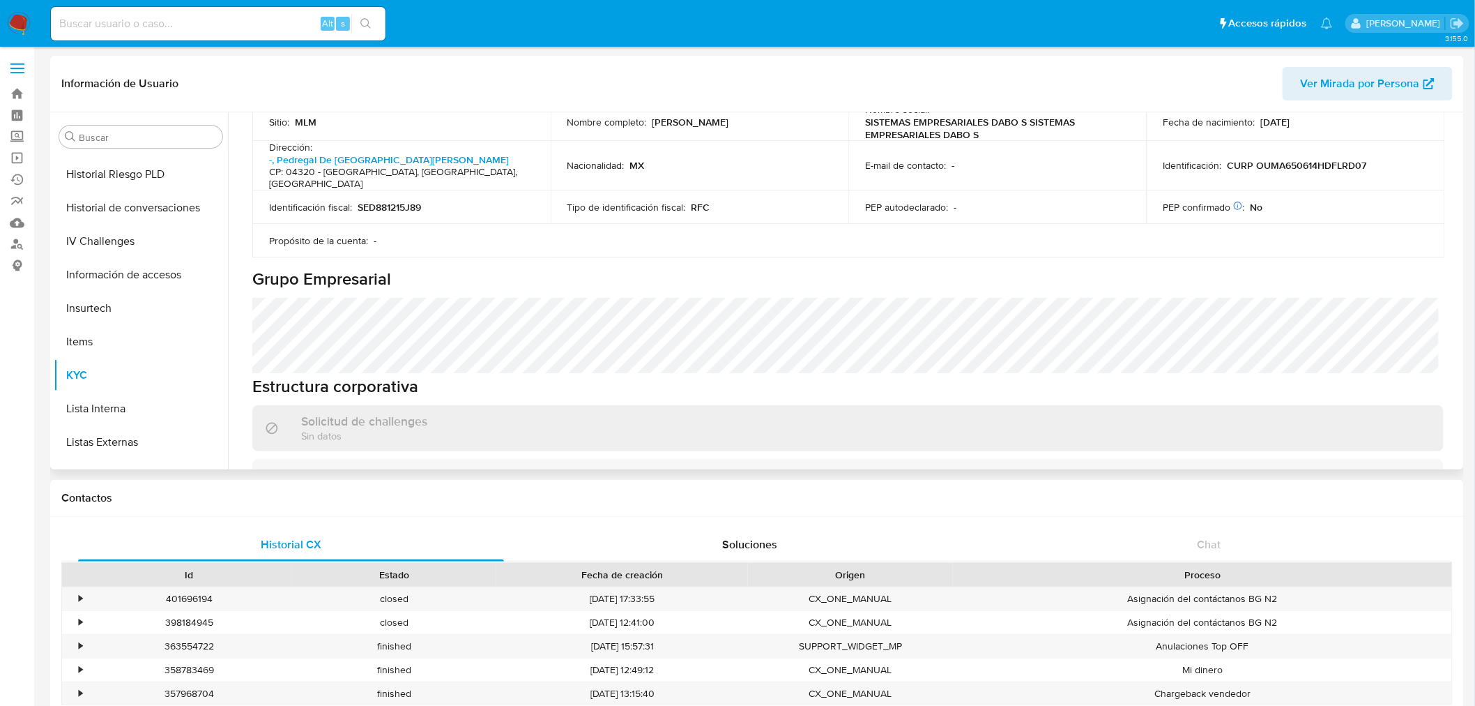
scroll to position [697, 0]
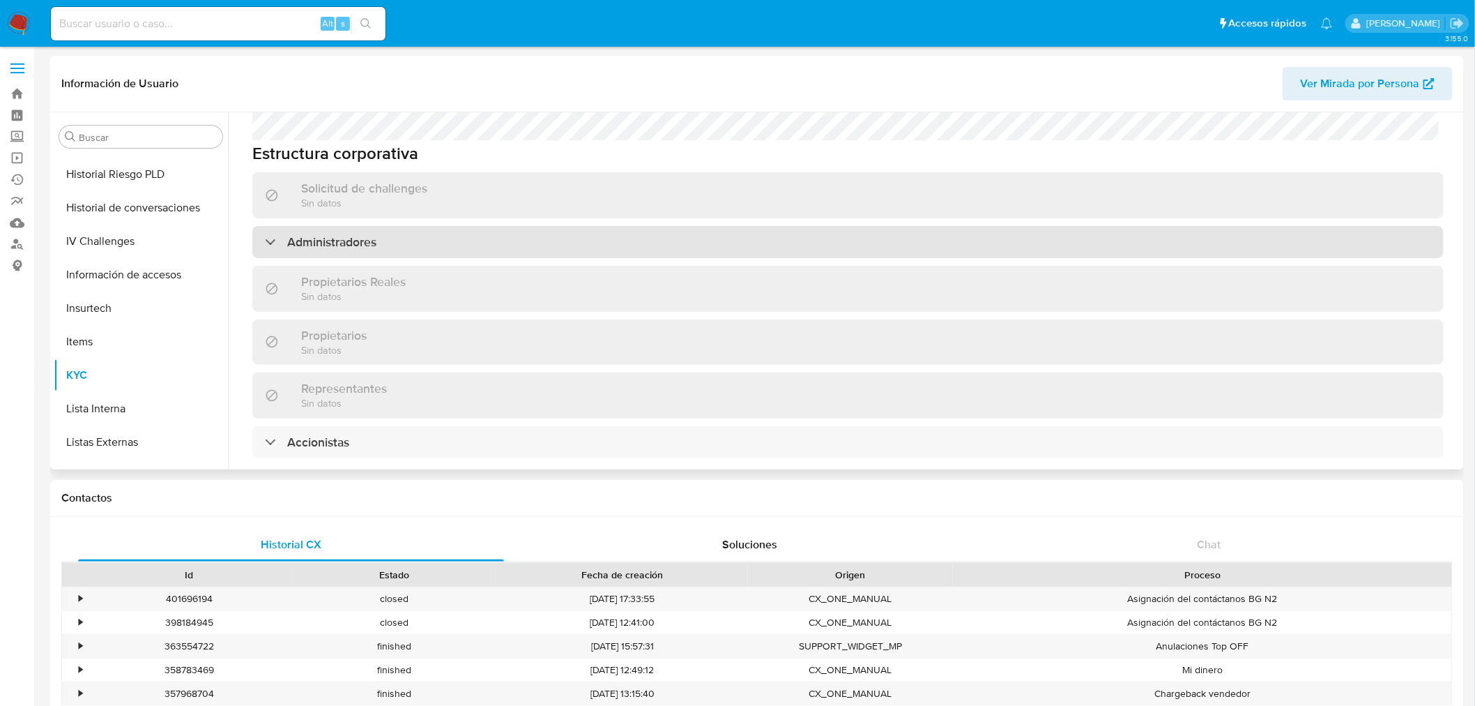
click at [579, 226] on div "Administradores" at bounding box center [848, 242] width 1192 height 32
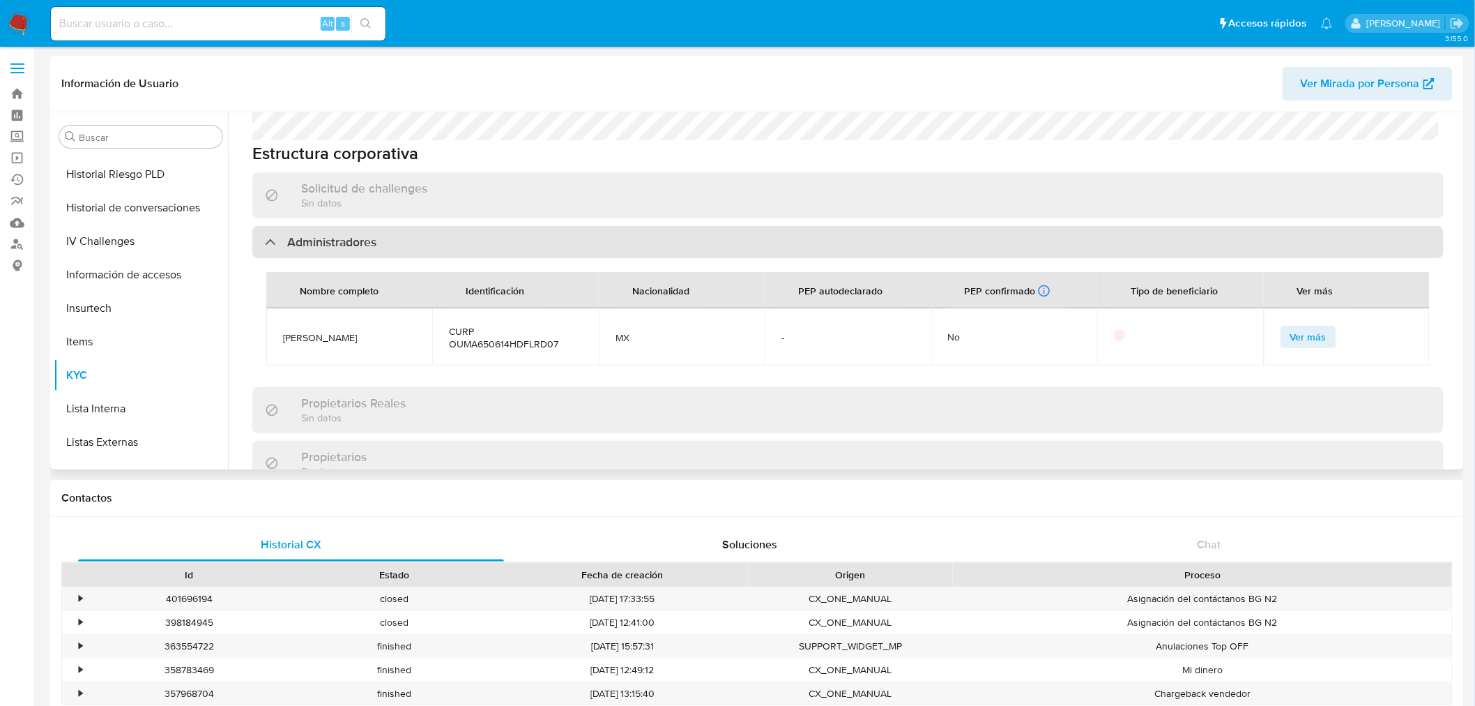
click at [579, 226] on div "Administradores" at bounding box center [848, 242] width 1192 height 32
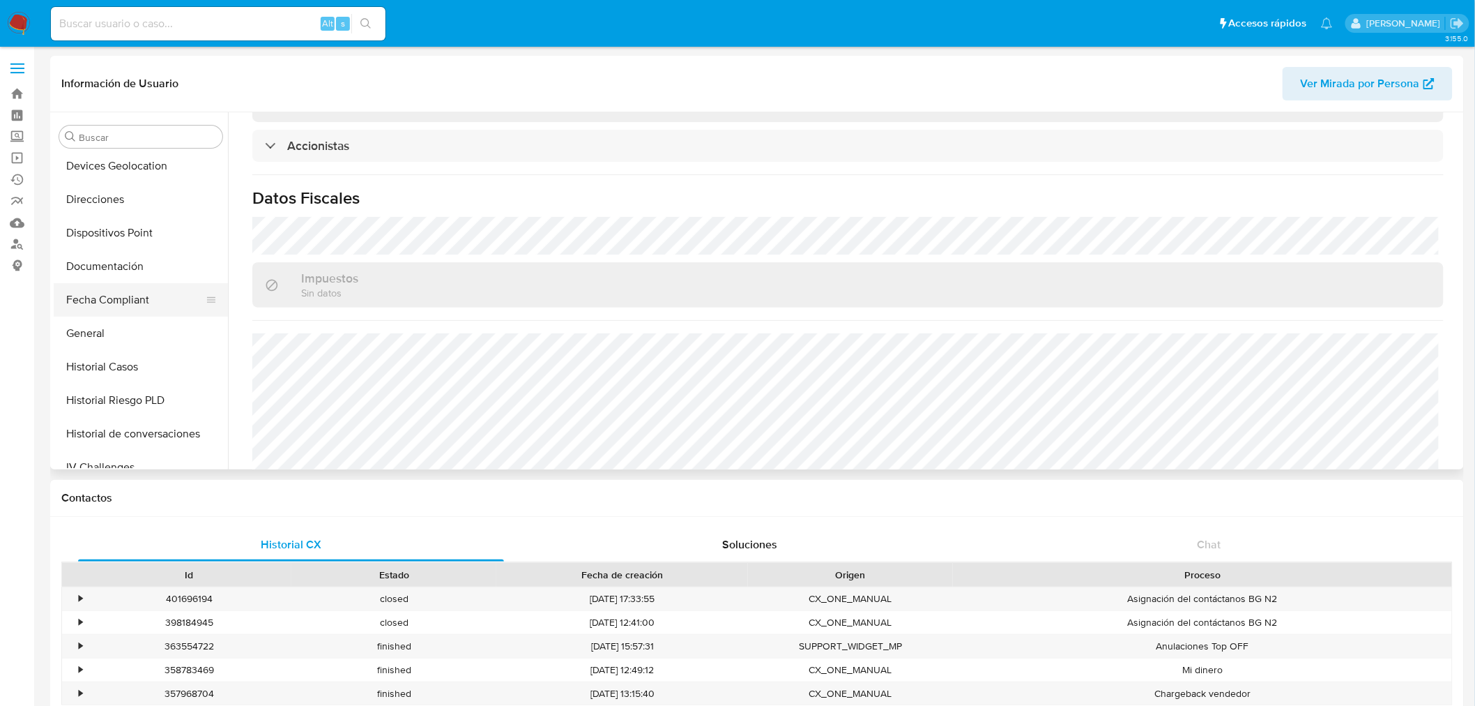
scroll to position [232, 0]
click at [102, 208] on button "Direcciones" at bounding box center [135, 205] width 163 height 33
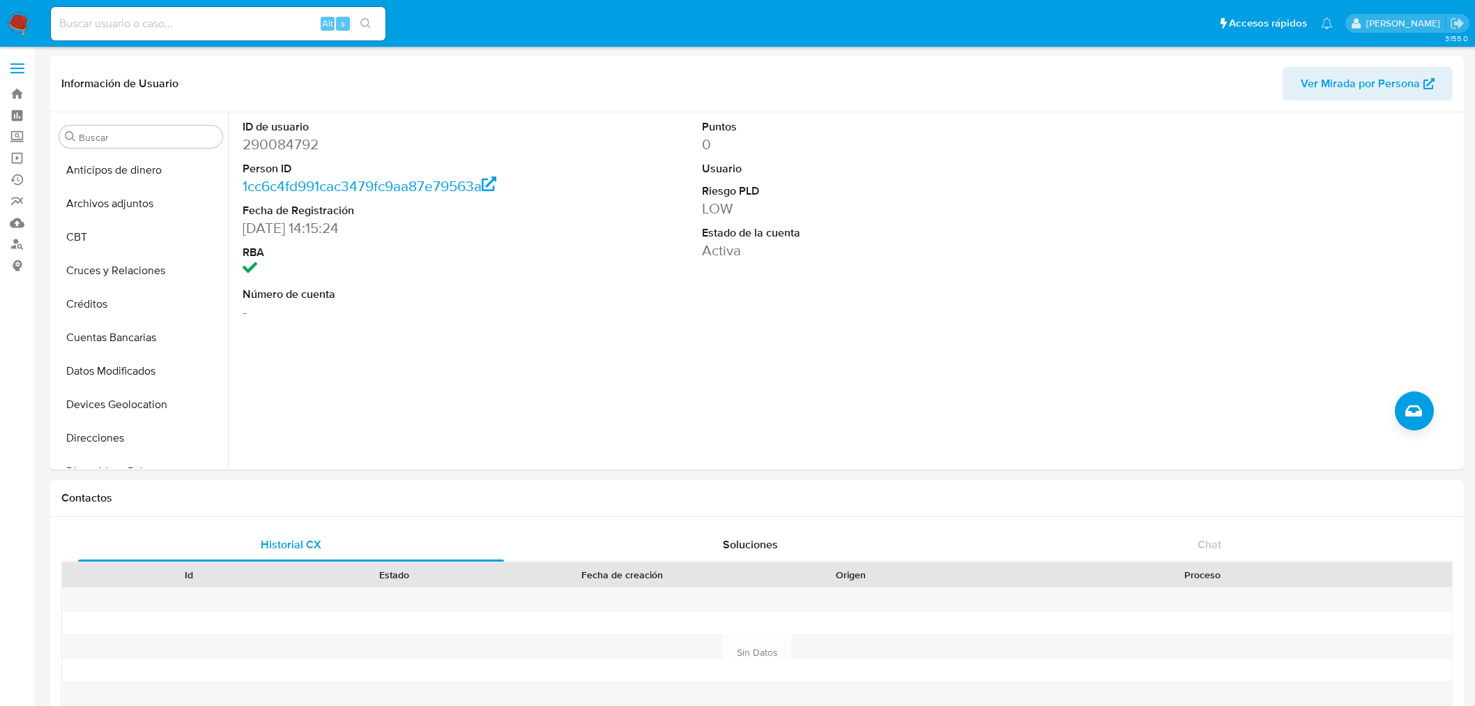
select select "10"
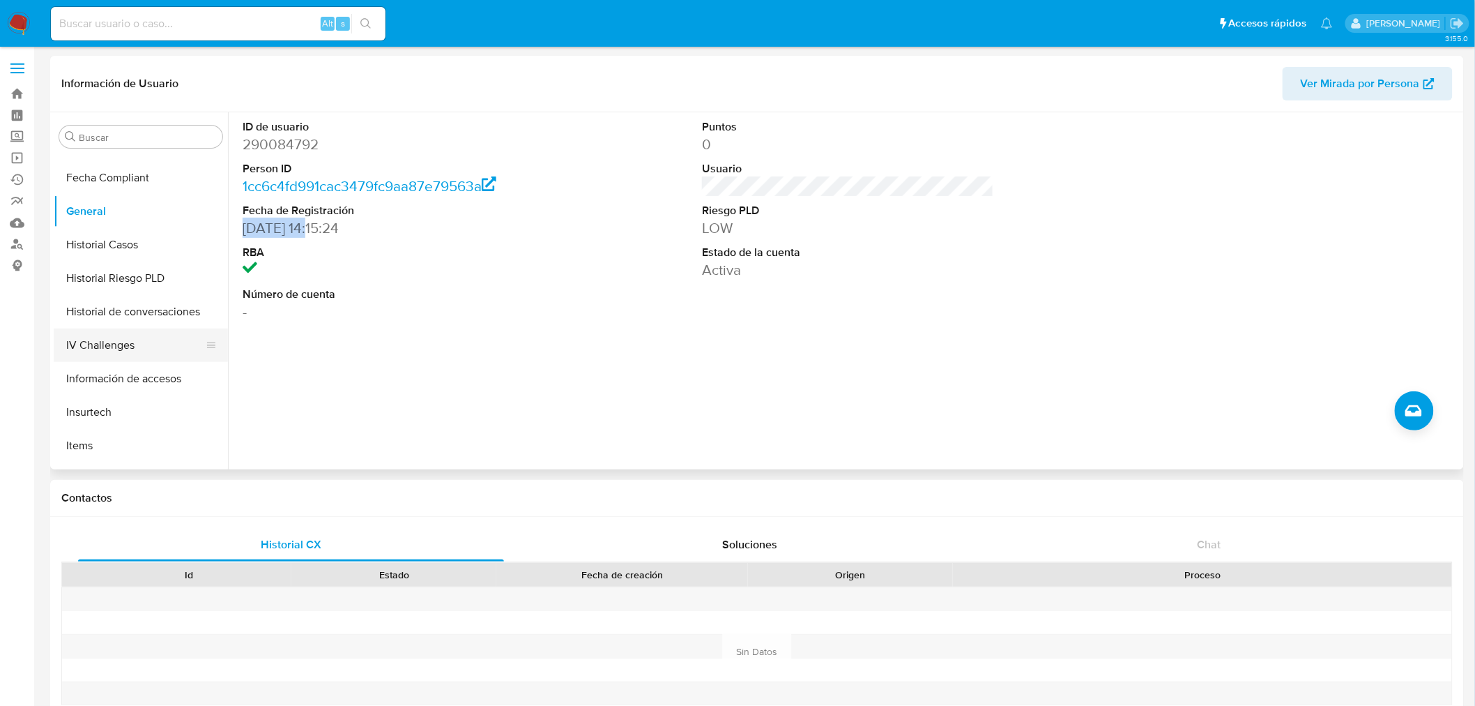
scroll to position [387, 0]
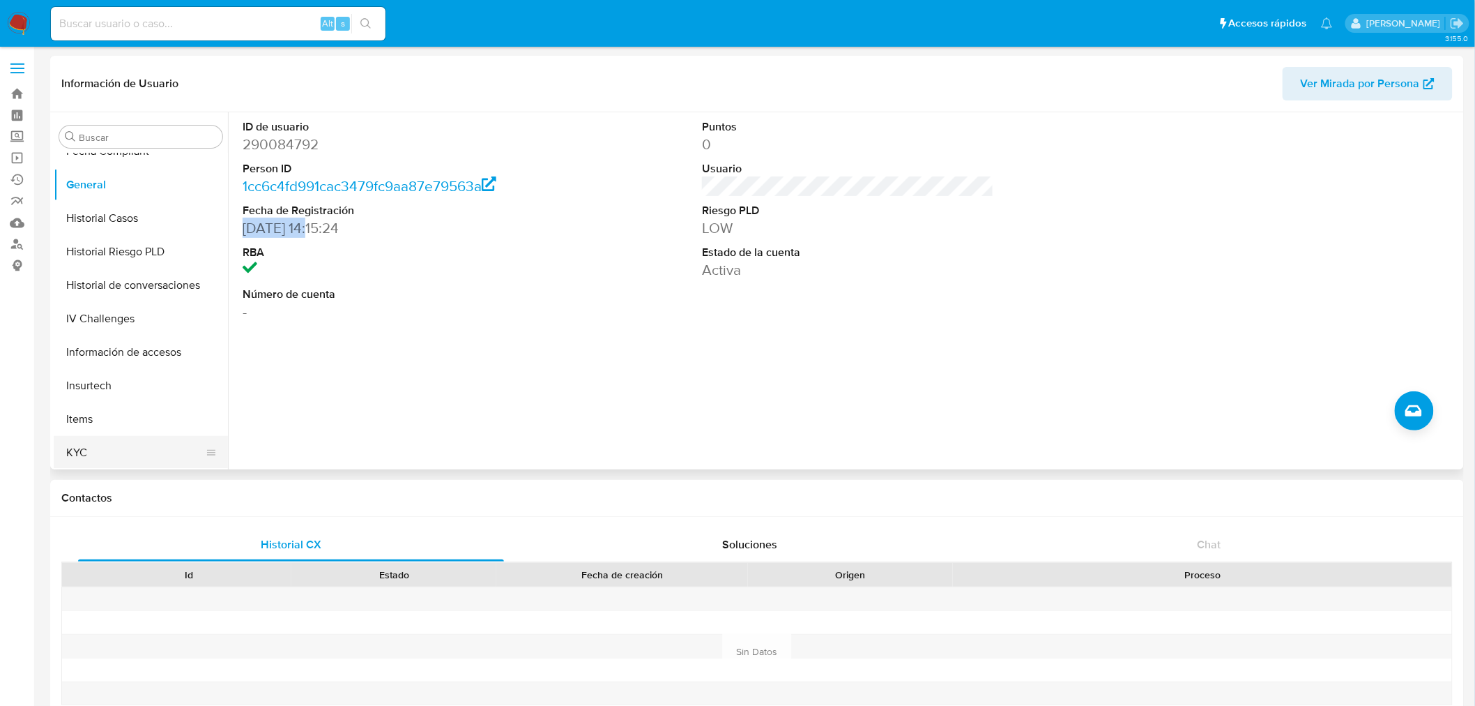
click at [156, 436] on button "KYC" at bounding box center [135, 452] width 163 height 33
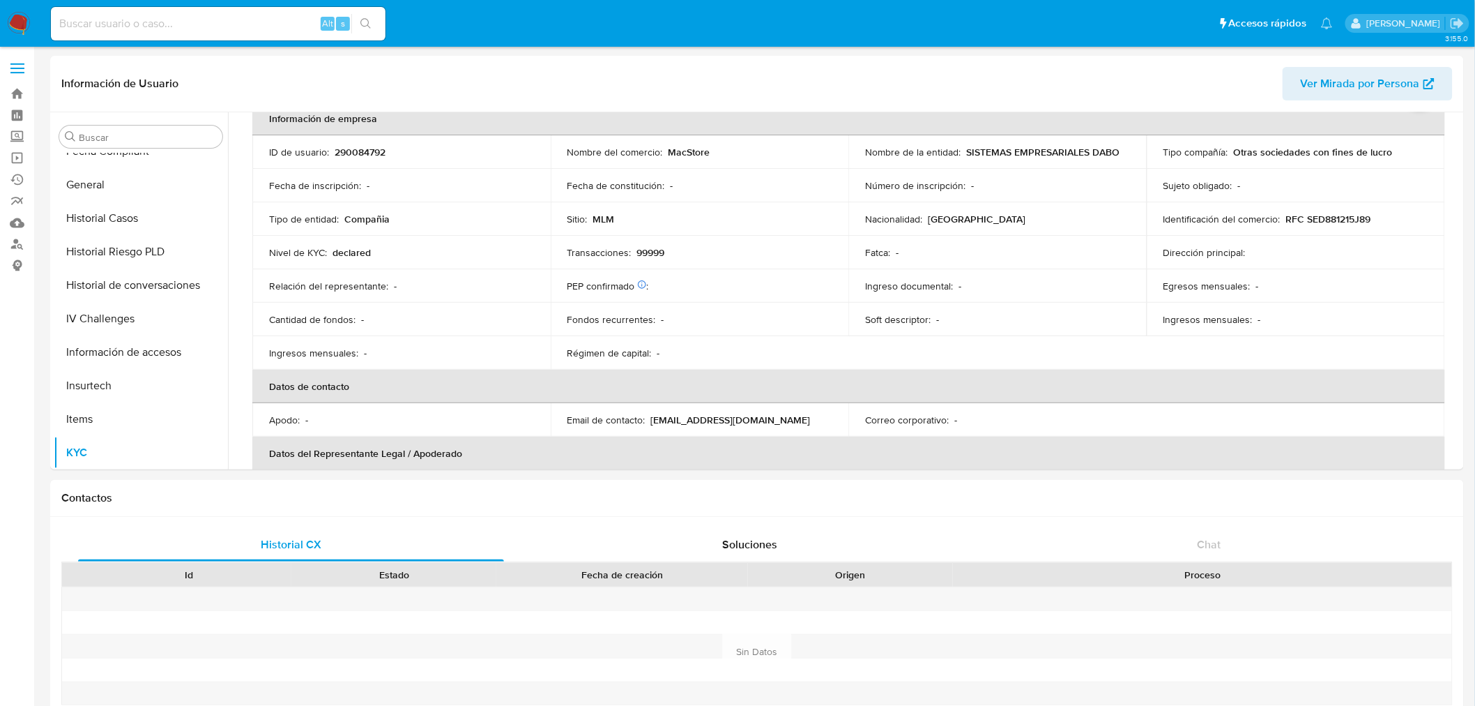
scroll to position [232, 0]
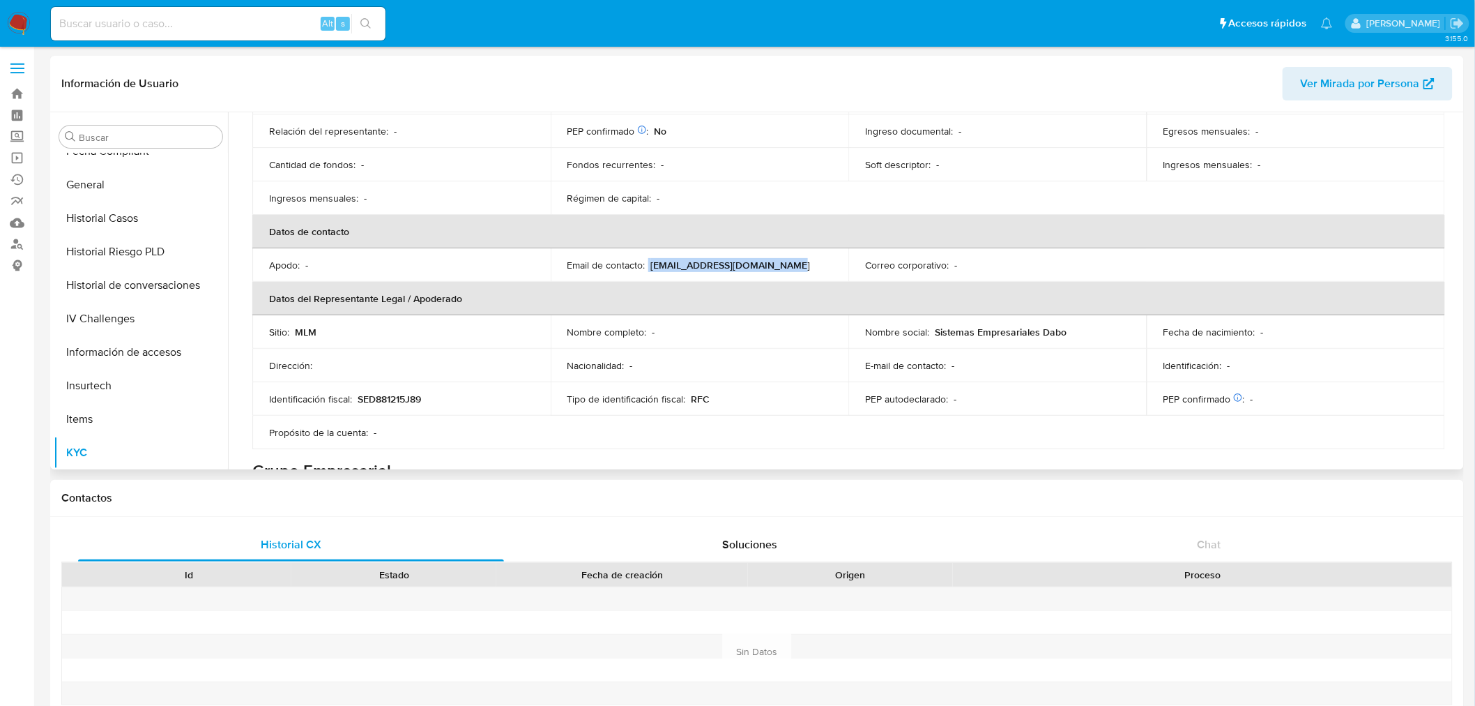
drag, startPoint x: 797, startPoint y: 266, endPoint x: 647, endPoint y: 269, distance: 150.0
click at [647, 269] on div "Email de contacto : [EMAIL_ADDRESS][DOMAIN_NAME]" at bounding box center [700, 265] width 265 height 13
copy p "[EMAIL_ADDRESS][DOMAIN_NAME]"
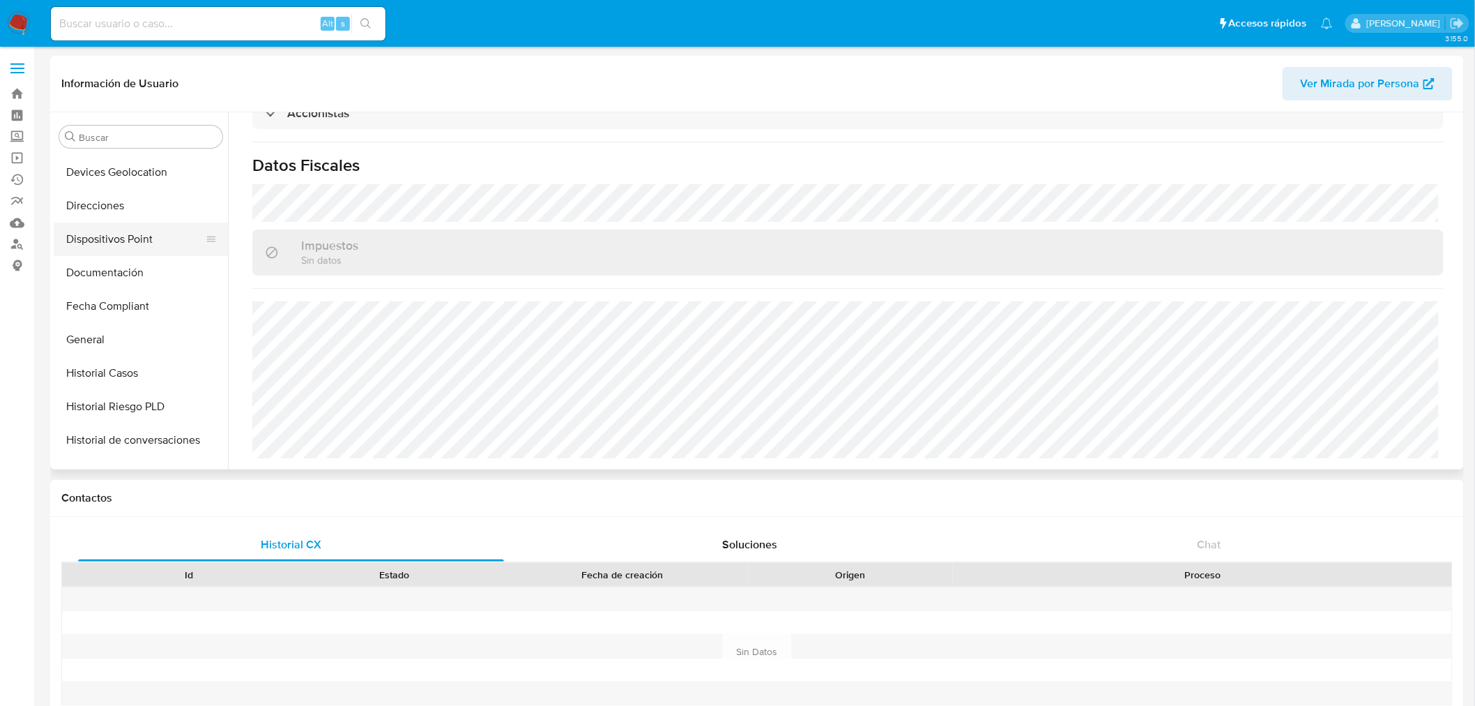
click at [116, 211] on button "Direcciones" at bounding box center [141, 205] width 174 height 33
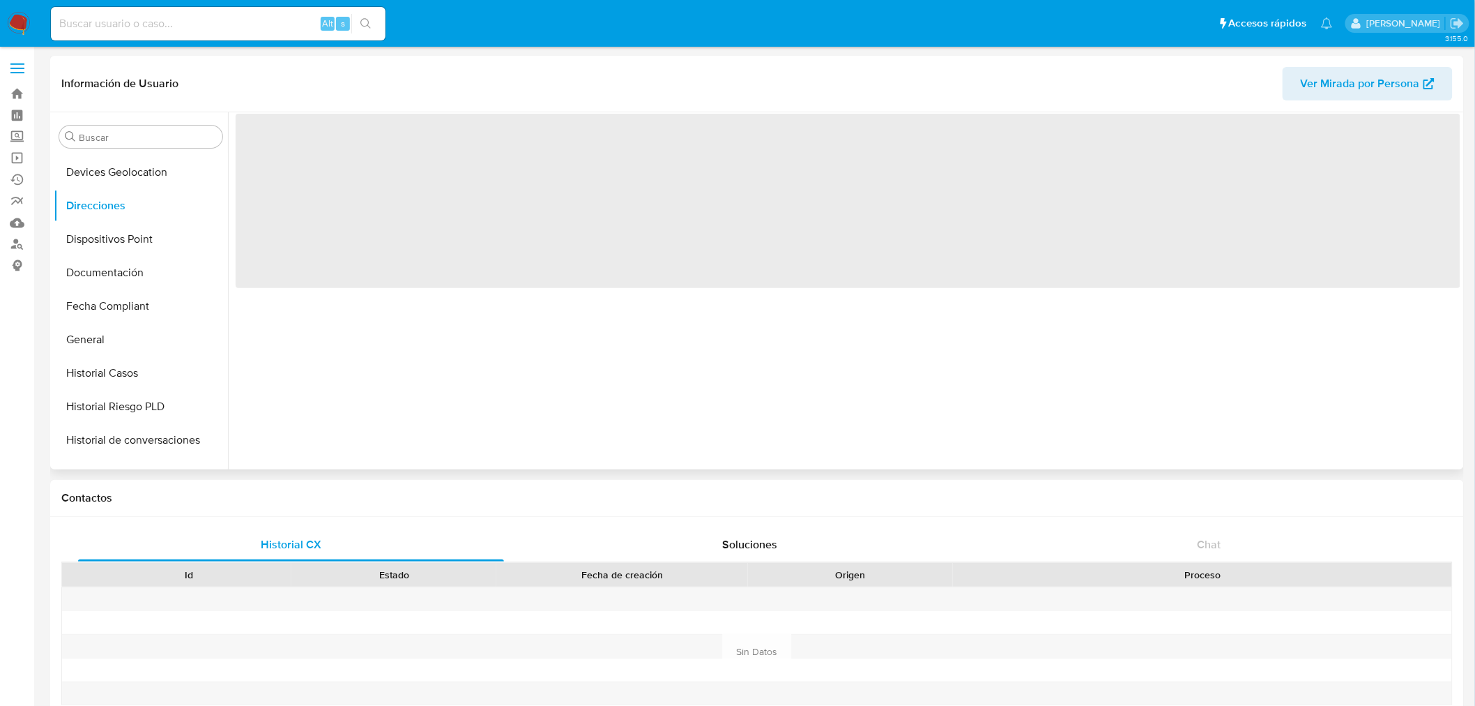
scroll to position [0, 0]
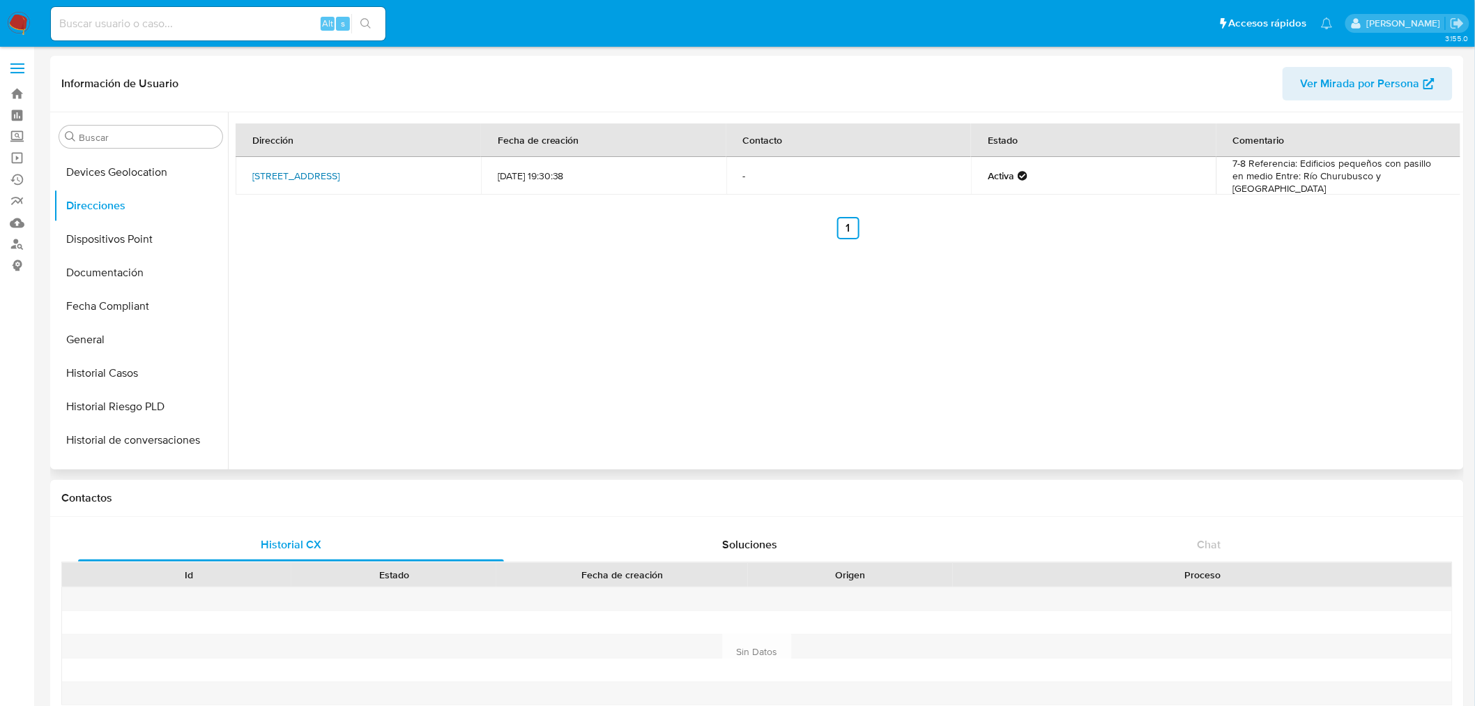
click at [340, 169] on link "[STREET_ADDRESS]" at bounding box center [295, 176] width 87 height 14
drag, startPoint x: 364, startPoint y: 186, endPoint x: 461, endPoint y: 158, distance: 100.9
click at [277, 172] on td "Año De Juarez 340, Iztapalapa, Distrito Federal, 09070, Mexico 340" at bounding box center [358, 176] width 245 height 38
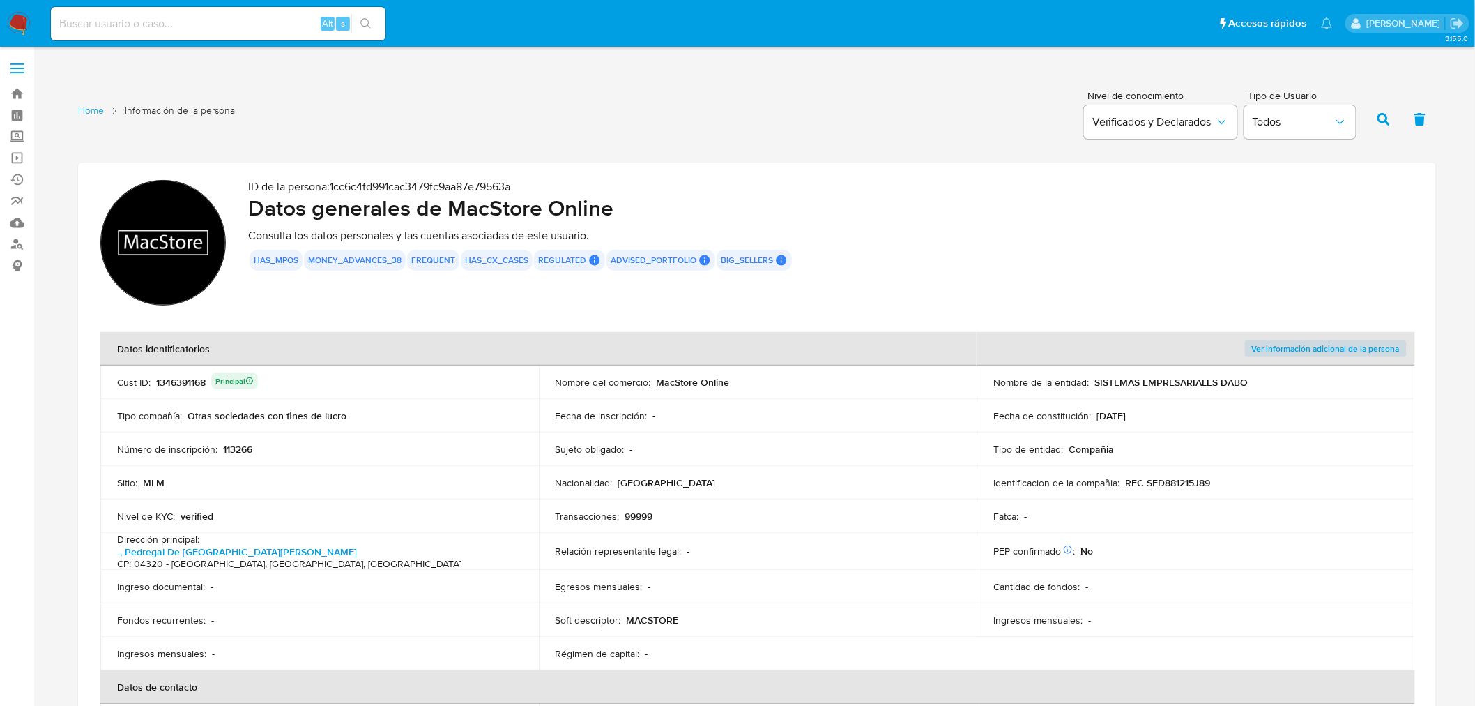
drag, startPoint x: 24, startPoint y: 137, endPoint x: 77, endPoint y: 157, distance: 56.5
click at [24, 137] on label "Screening" at bounding box center [83, 137] width 166 height 22
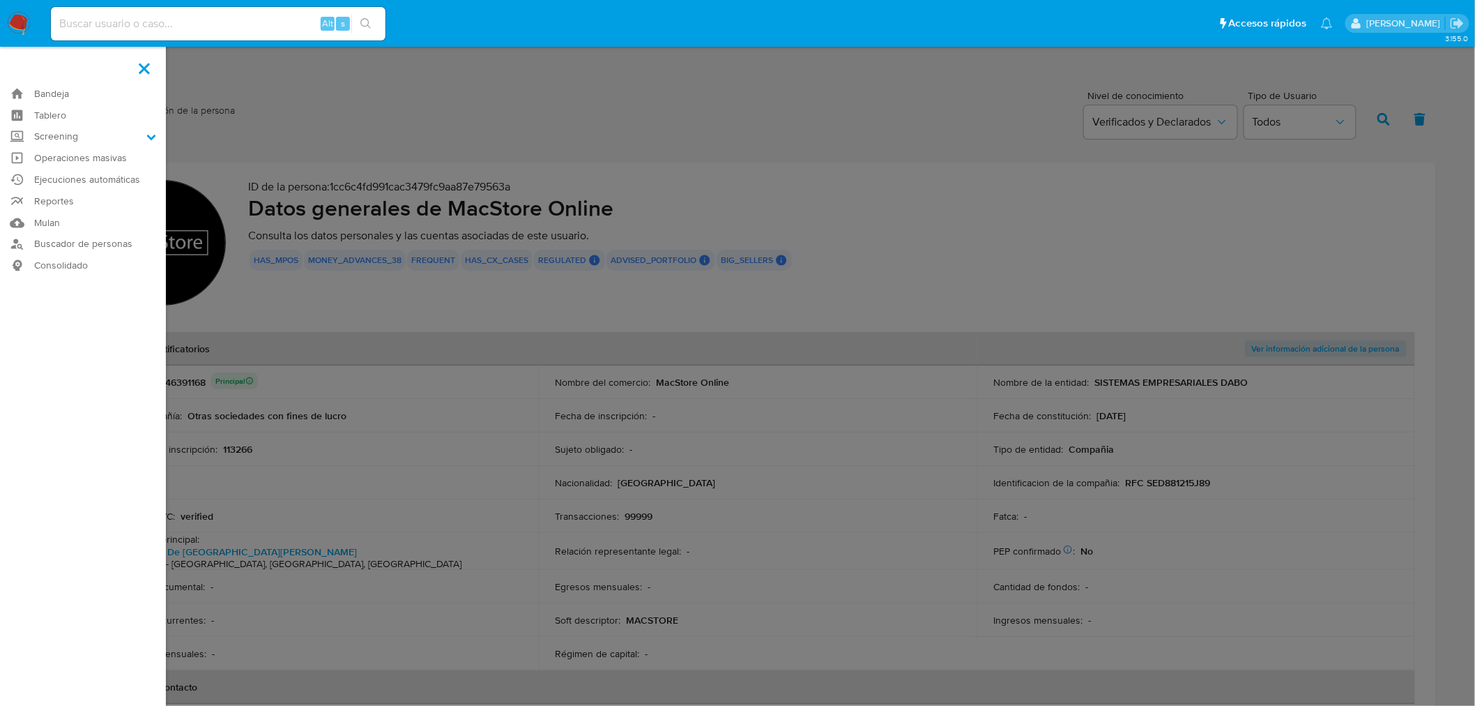
click at [0, 0] on input "Screening" at bounding box center [0, 0] width 0 height 0
click at [64, 196] on link "Herramientas" at bounding box center [83, 191] width 166 height 17
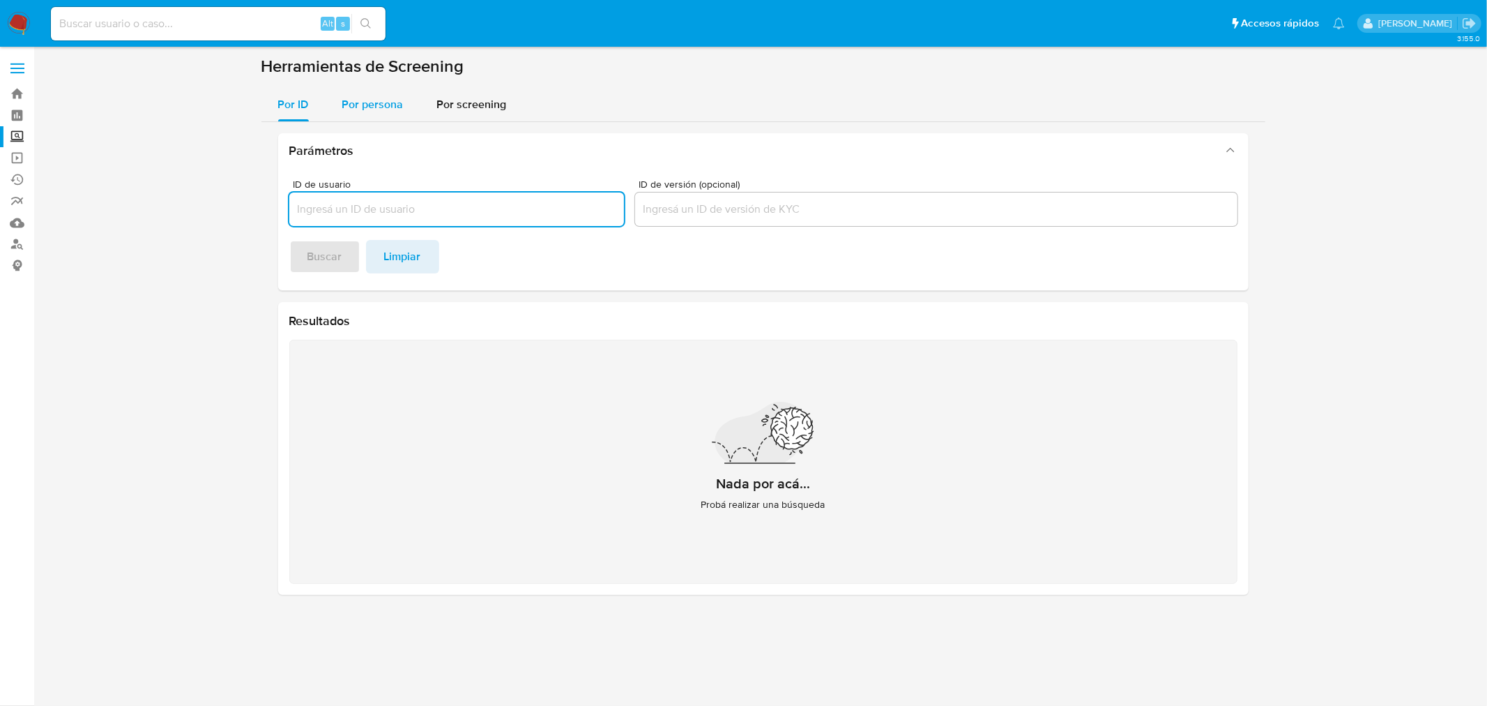
click at [367, 100] on span "Por persona" at bounding box center [372, 104] width 61 height 16
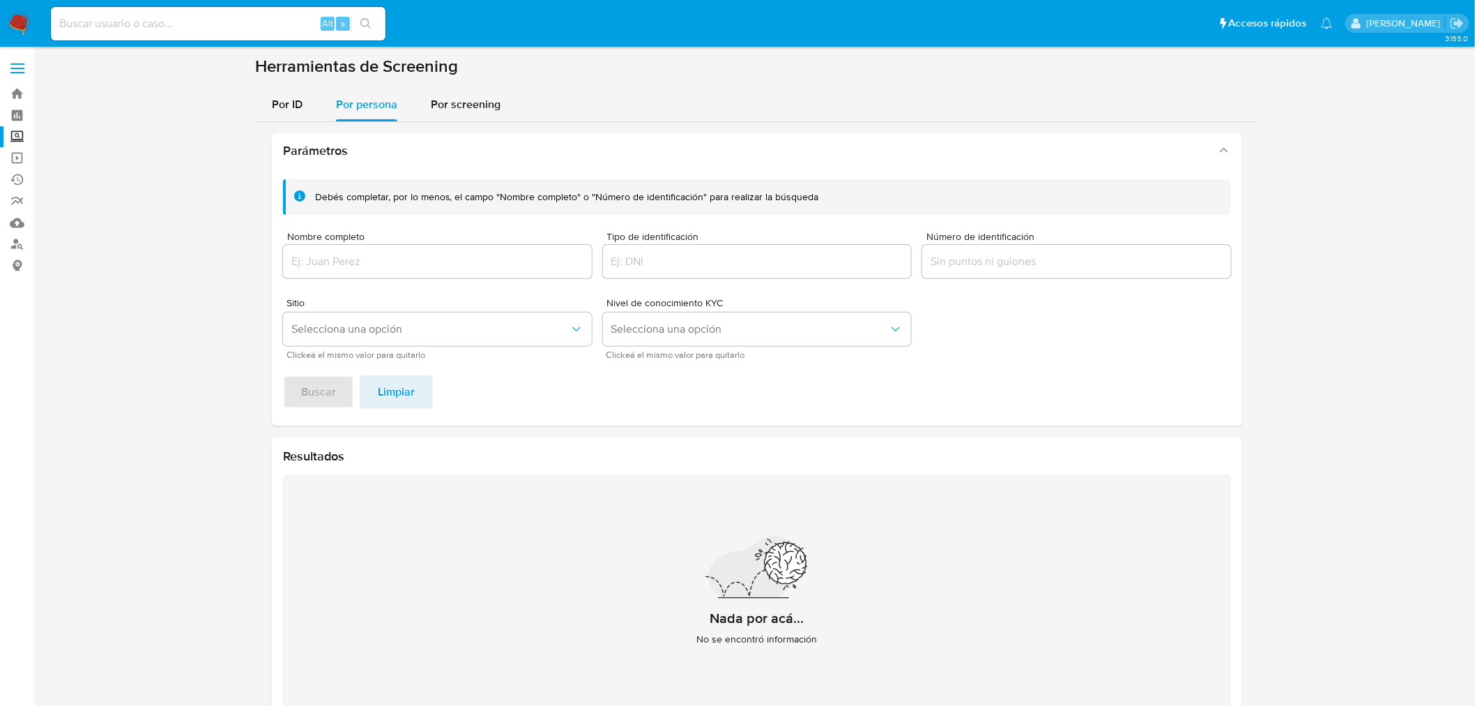
click at [329, 258] on input "Nombre completo" at bounding box center [437, 261] width 309 height 18
paste input "ADOLFO FERNANDO OLGUIN MOREL"
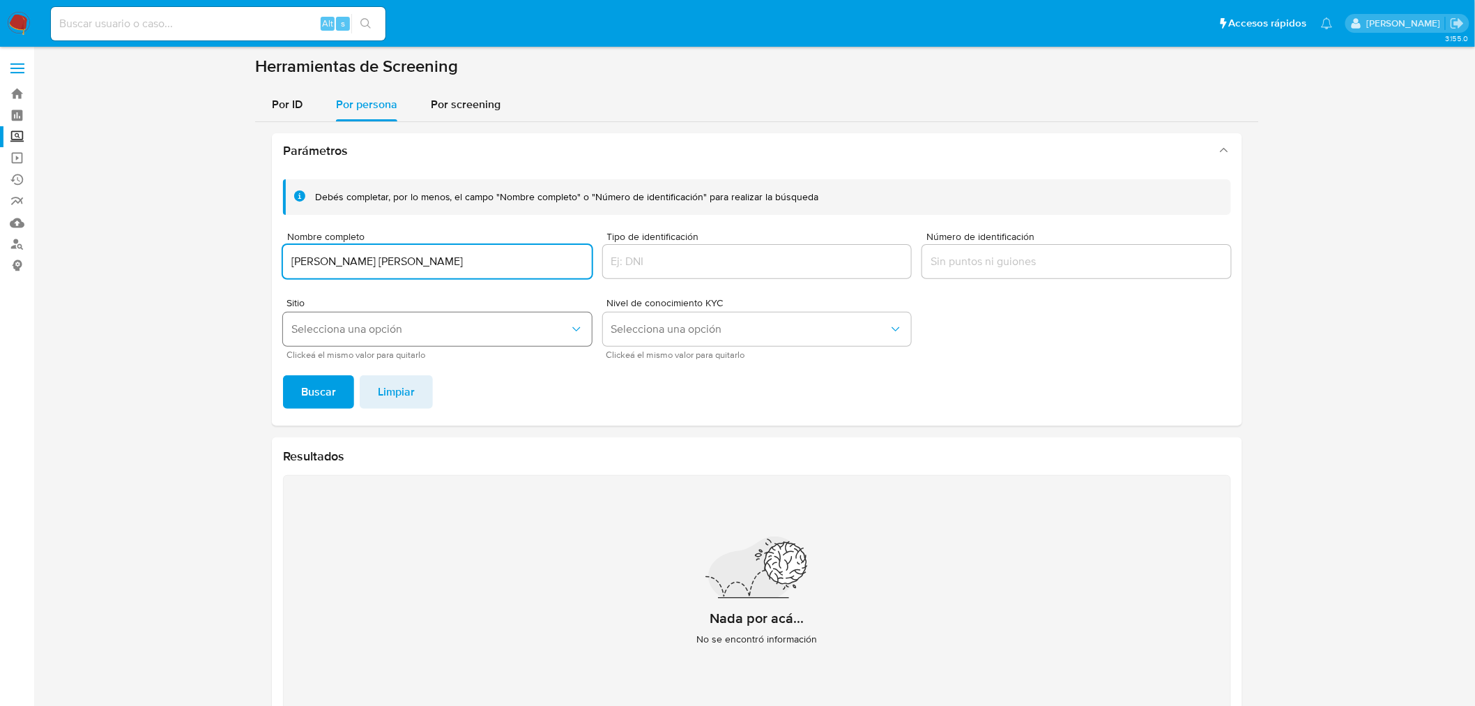
type input "ADOLFO FERNANDO OLGUIN MOREL"
click at [283, 375] on button "Buscar" at bounding box center [318, 391] width 71 height 33
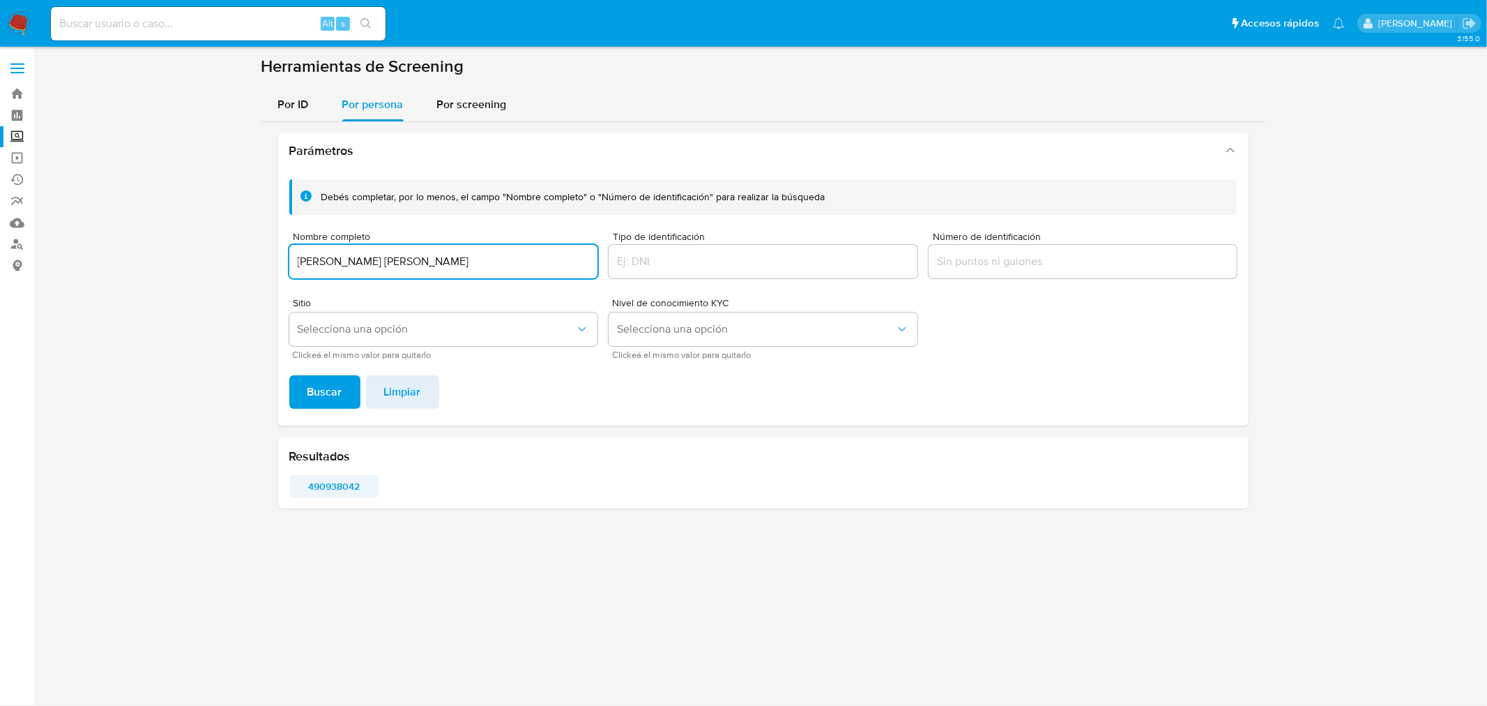
click at [339, 489] on span "490938042" at bounding box center [334, 486] width 70 height 20
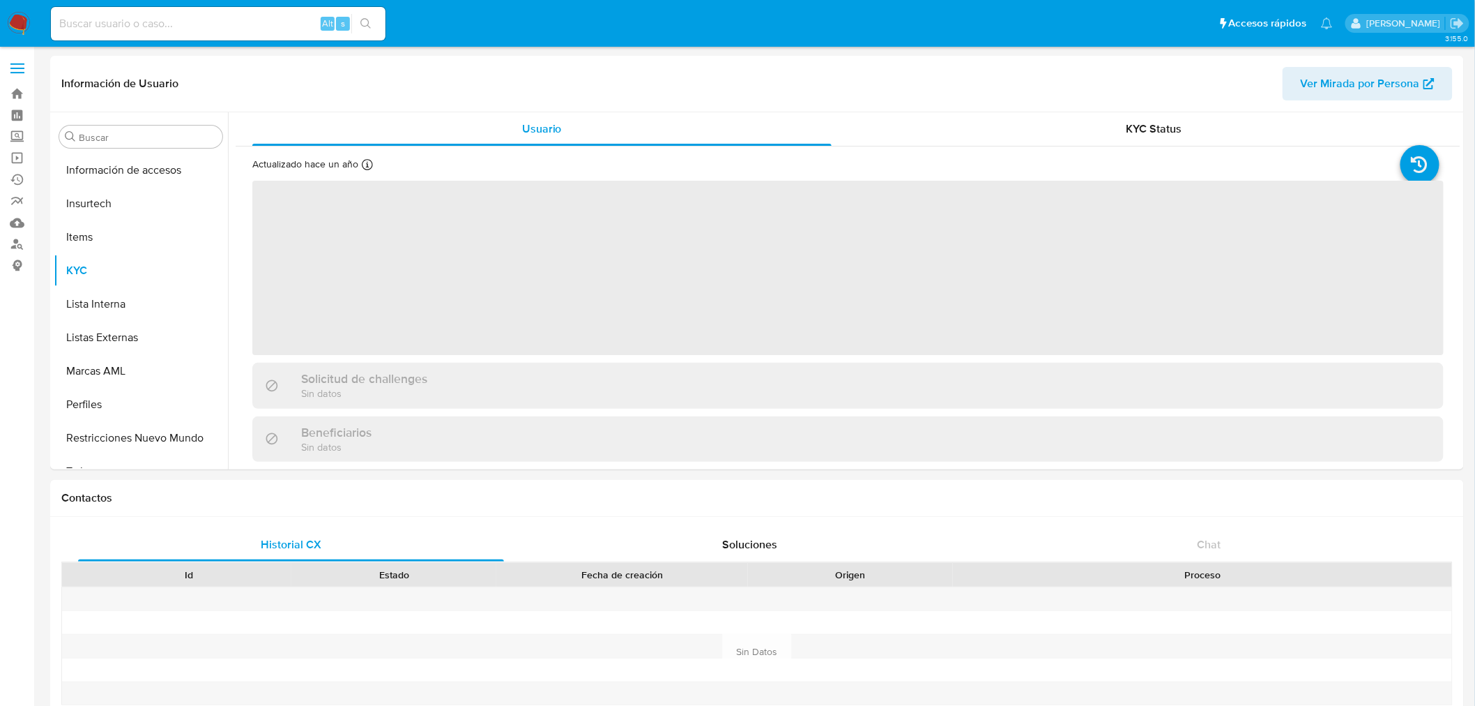
scroll to position [589, 0]
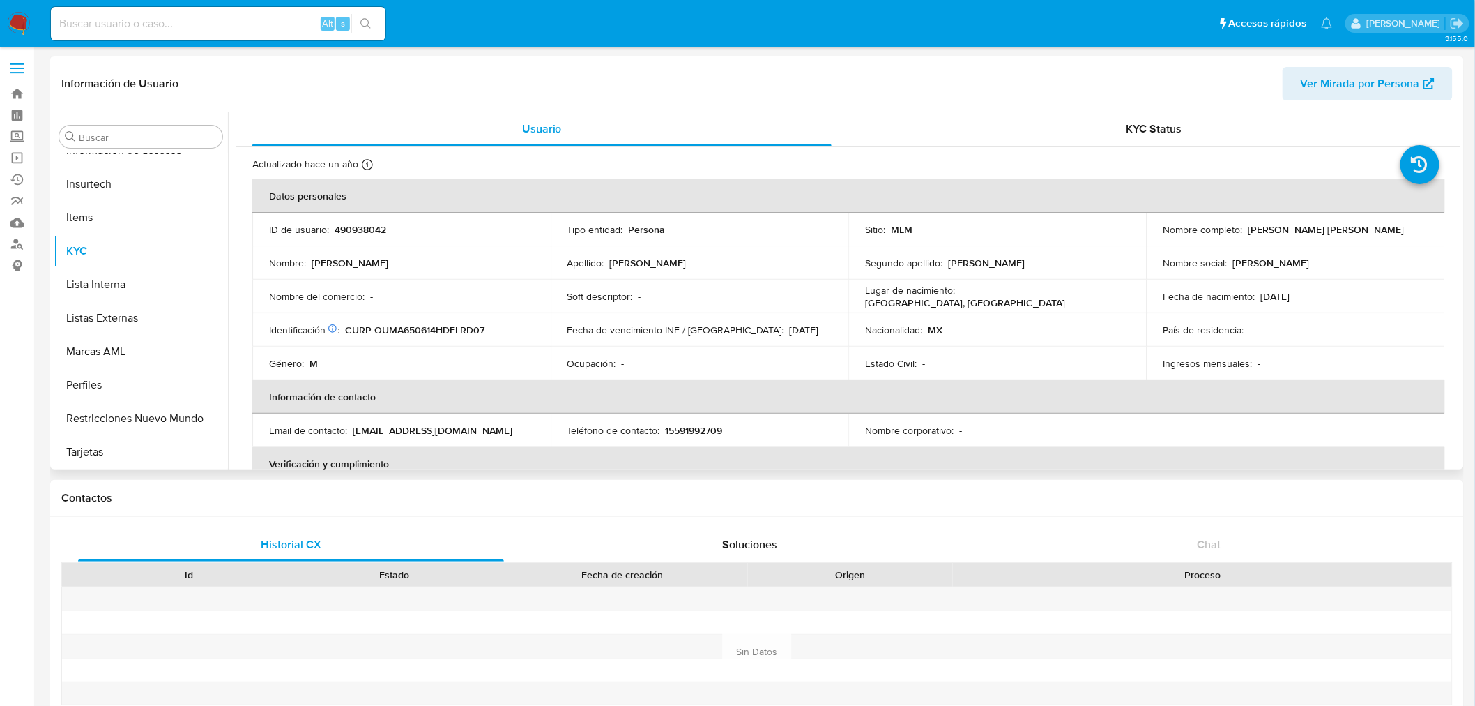
select select "10"
click at [114, 387] on button "Documentación" at bounding box center [135, 381] width 163 height 33
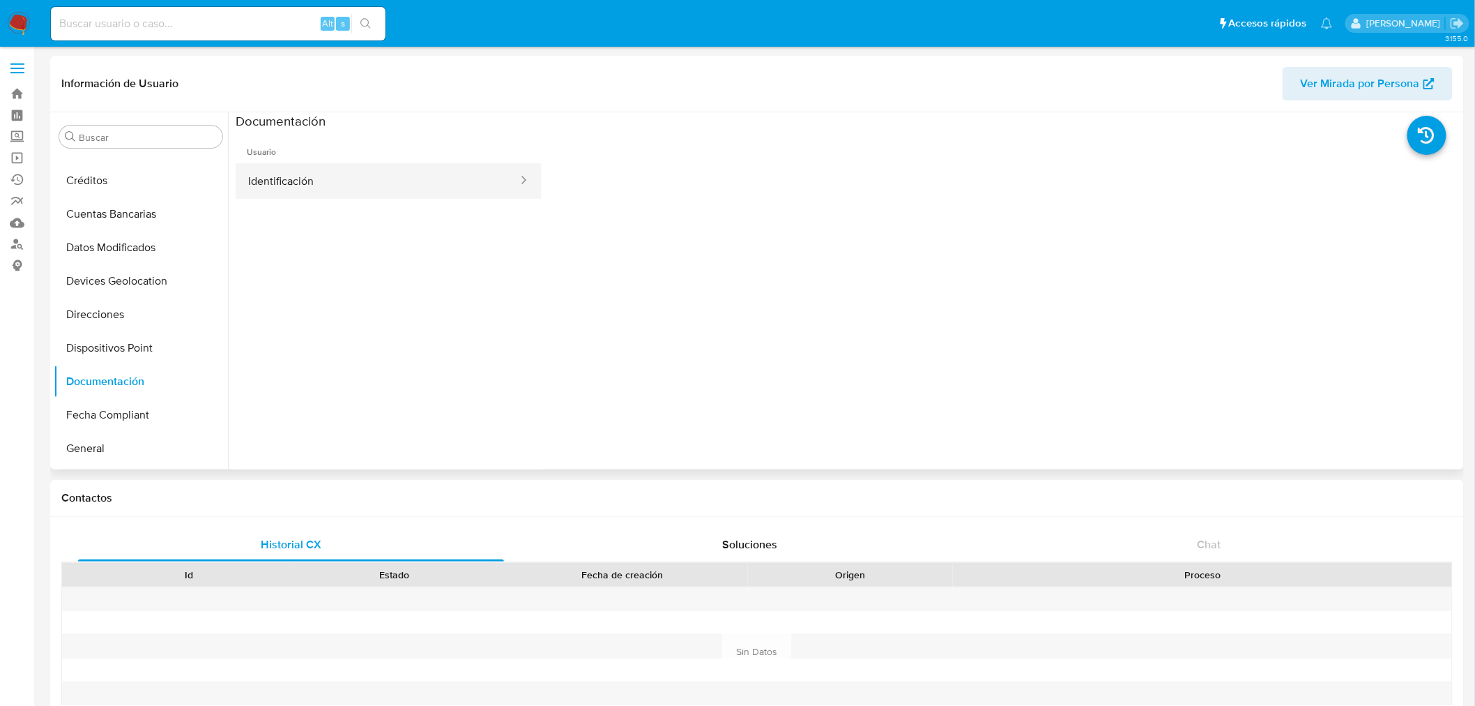
click at [370, 195] on button "Identificación" at bounding box center [378, 181] width 284 height 36
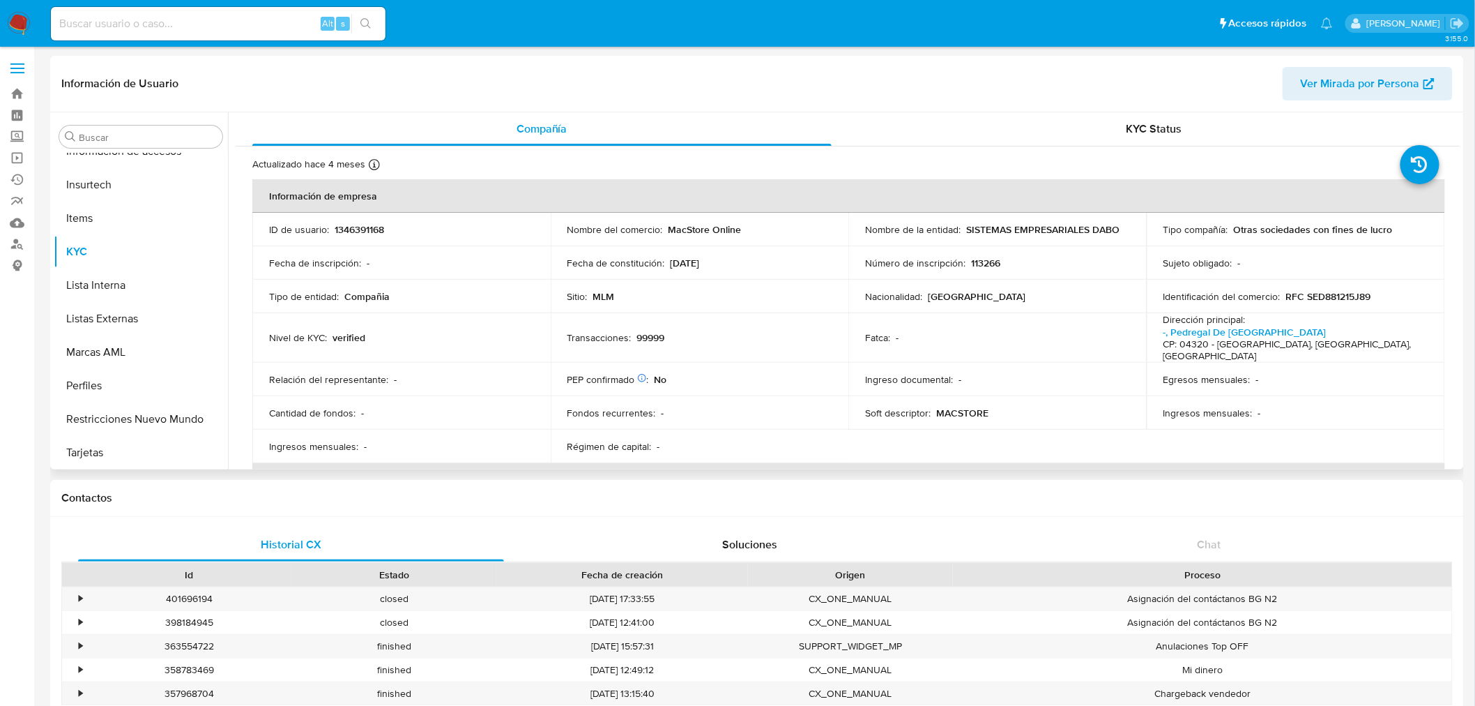
scroll to position [589, 0]
select select "10"
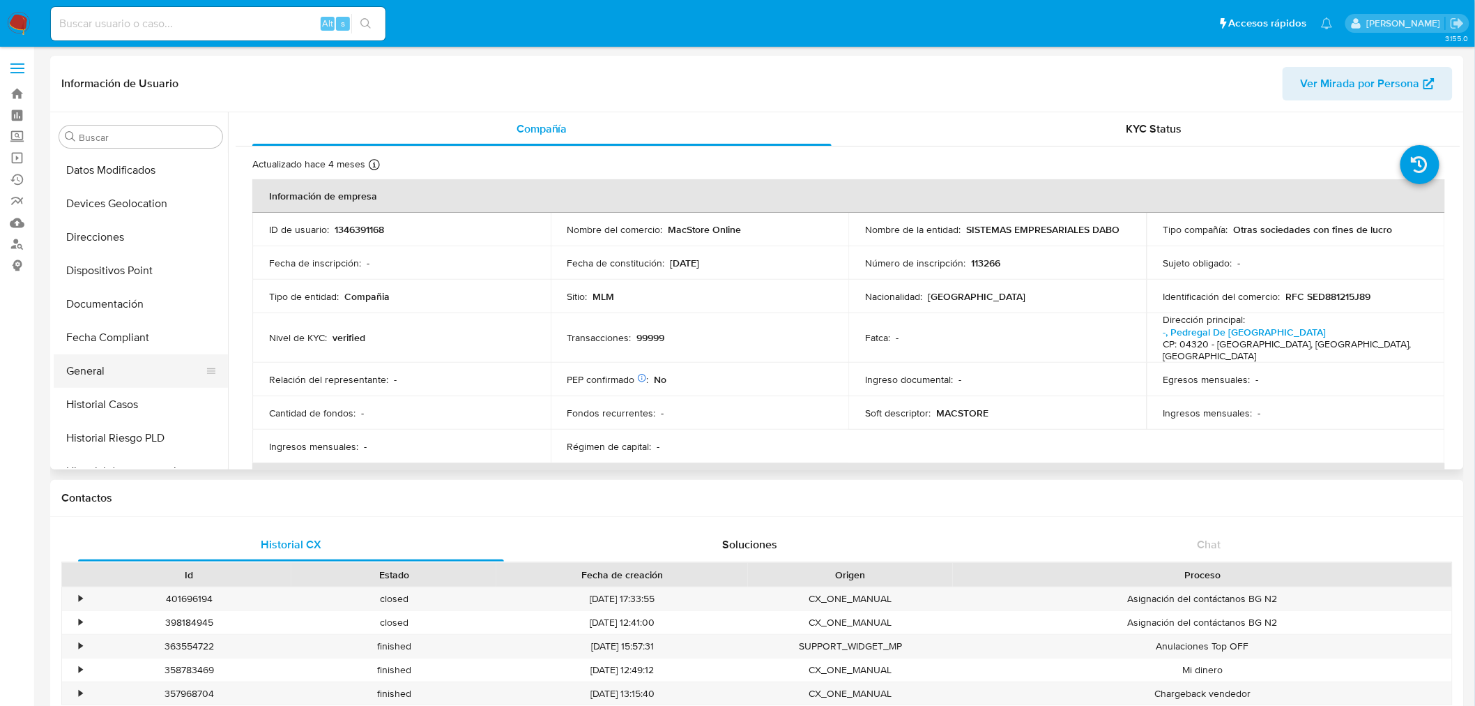
click at [131, 365] on button "General" at bounding box center [135, 370] width 163 height 33
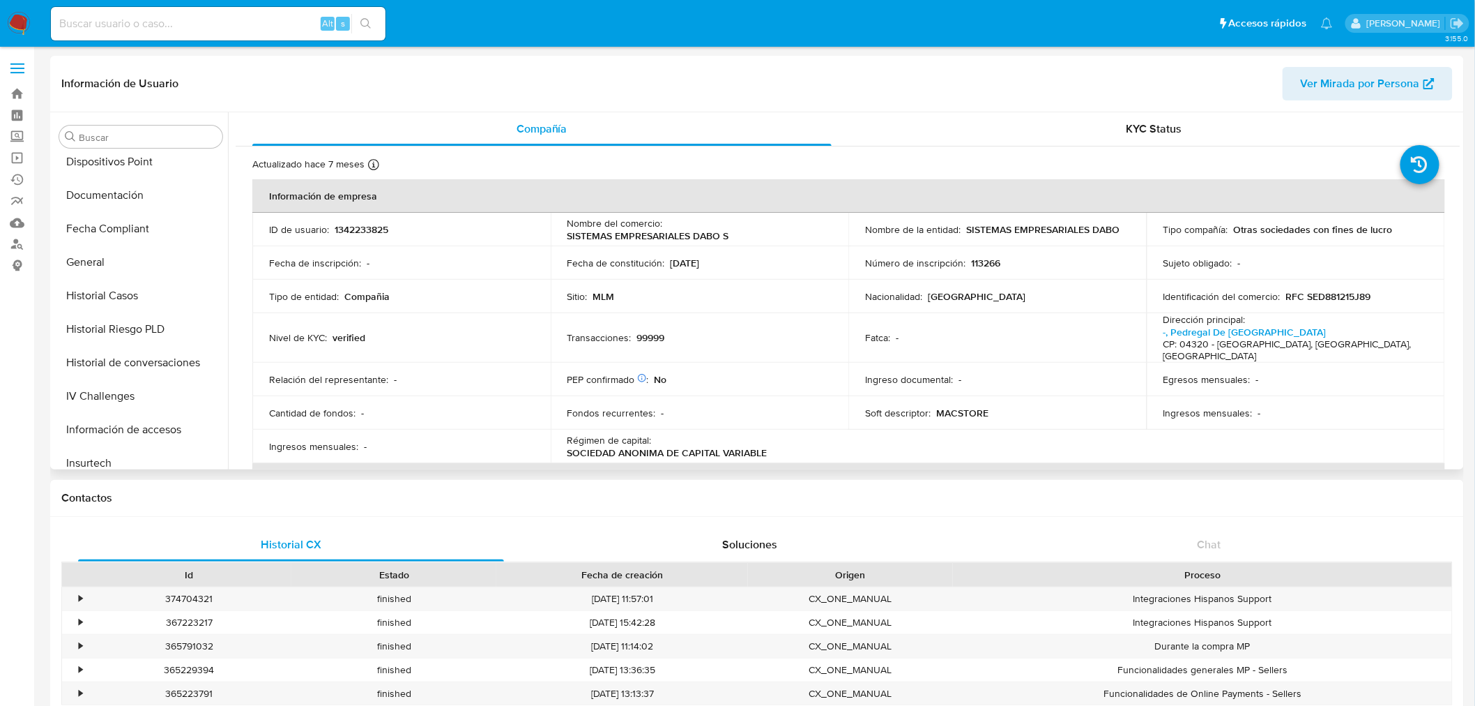
select select "10"
click at [142, 261] on button "Dispositivos Point" at bounding box center [135, 268] width 163 height 33
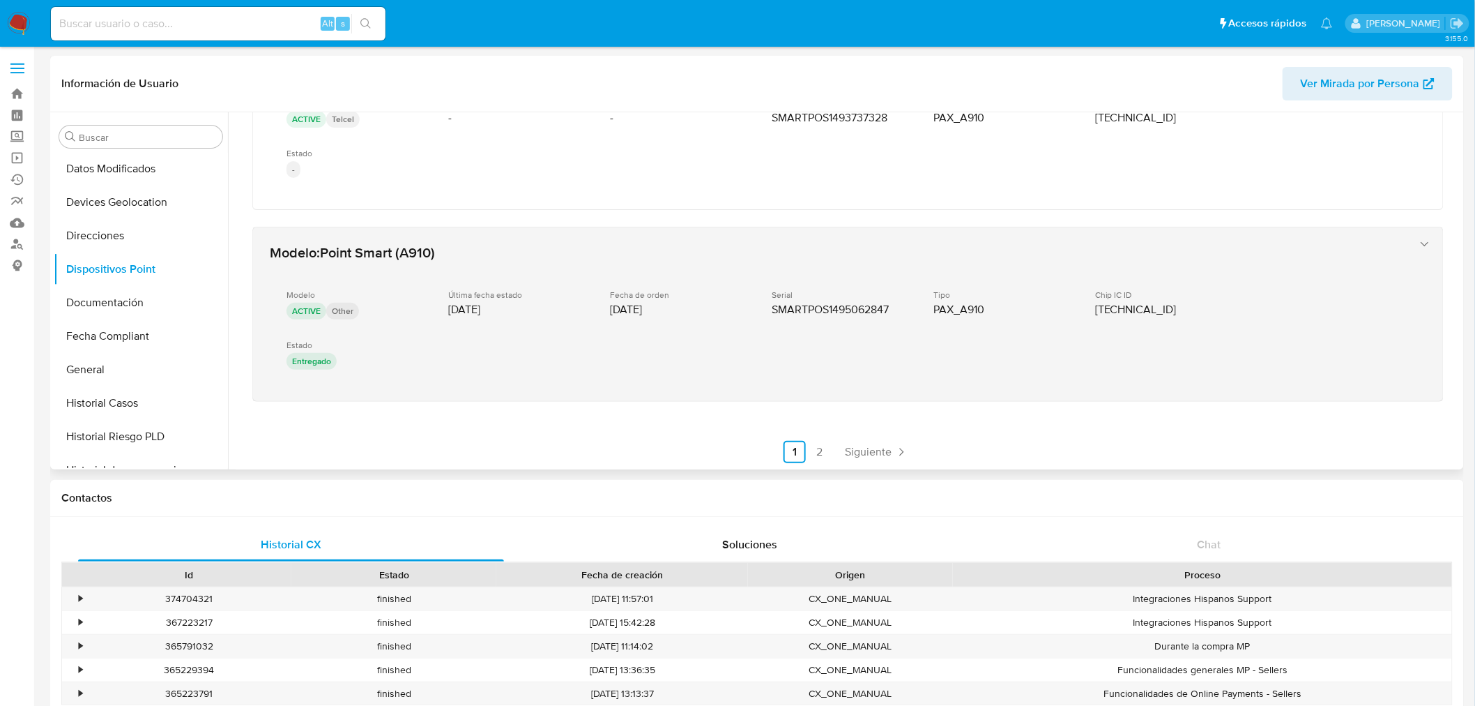
scroll to position [683, 0]
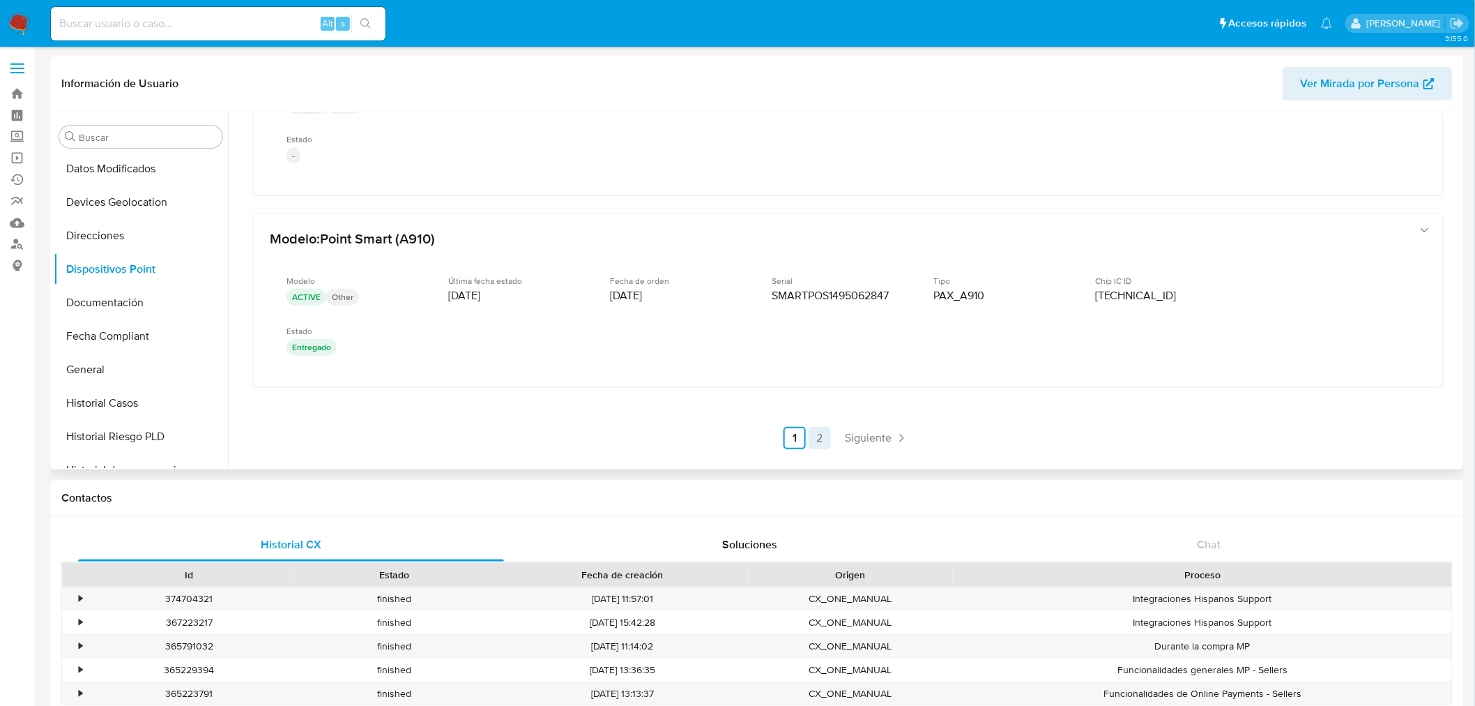
click at [817, 433] on link "2" at bounding box center [820, 438] width 22 height 22
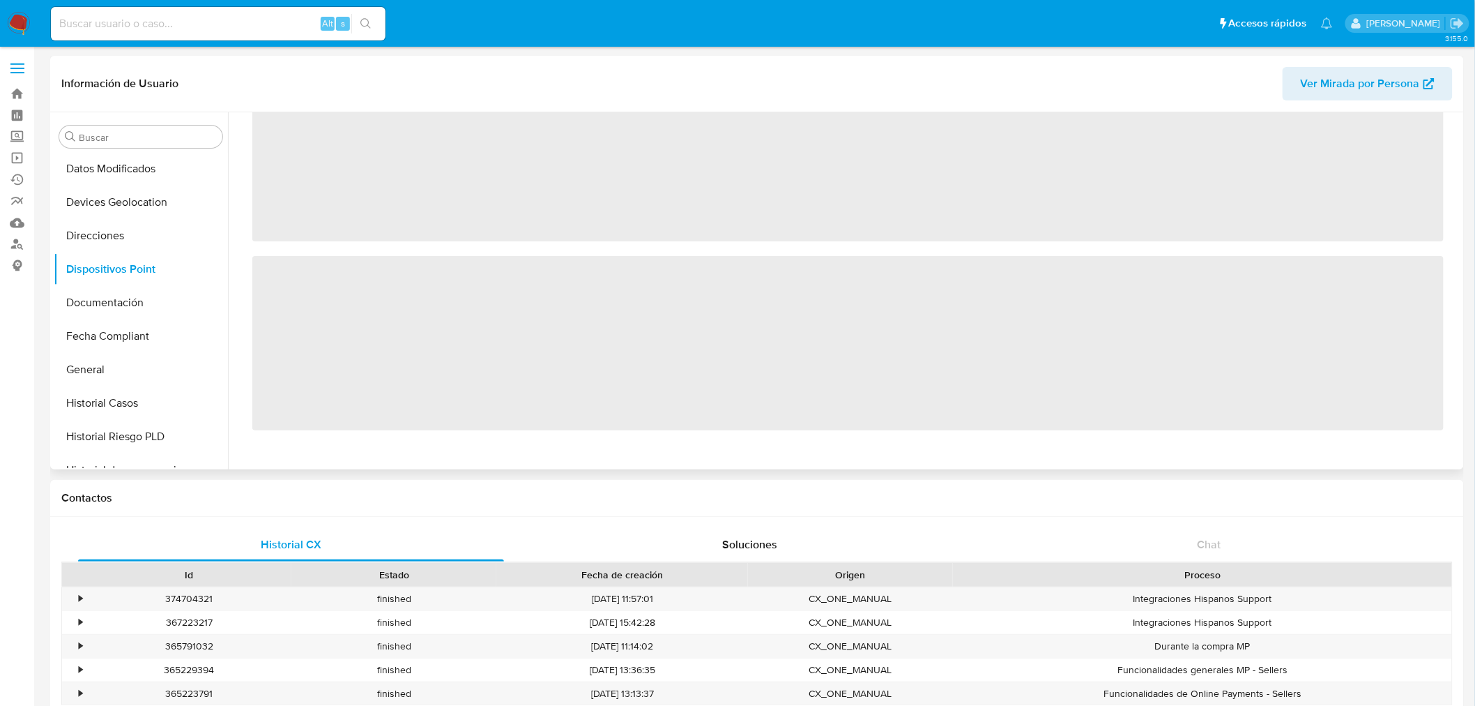
scroll to position [0, 0]
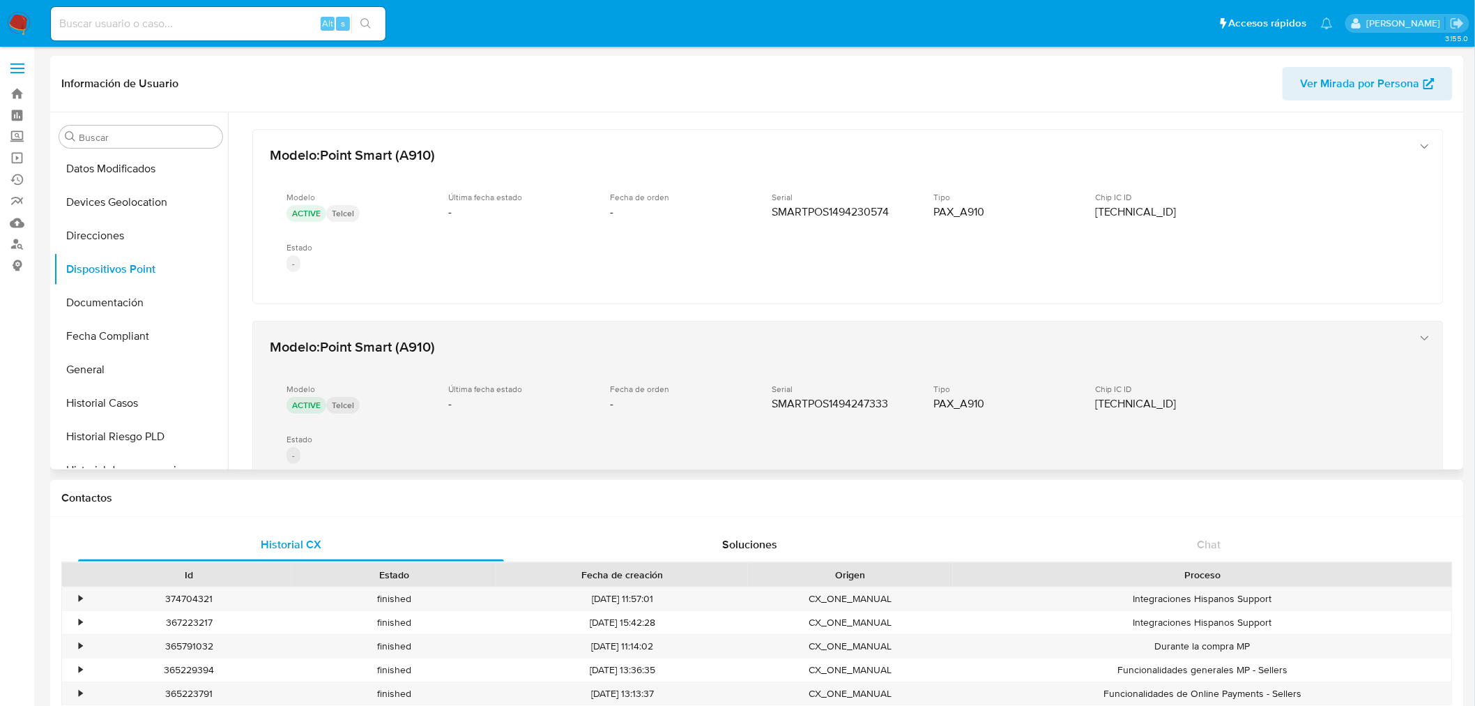
click at [635, 372] on div "Modelo ACTIVE Telcel Última fecha estado - Fecha de orden - Serial SMARTPOS1494…" at bounding box center [834, 425] width 1129 height 106
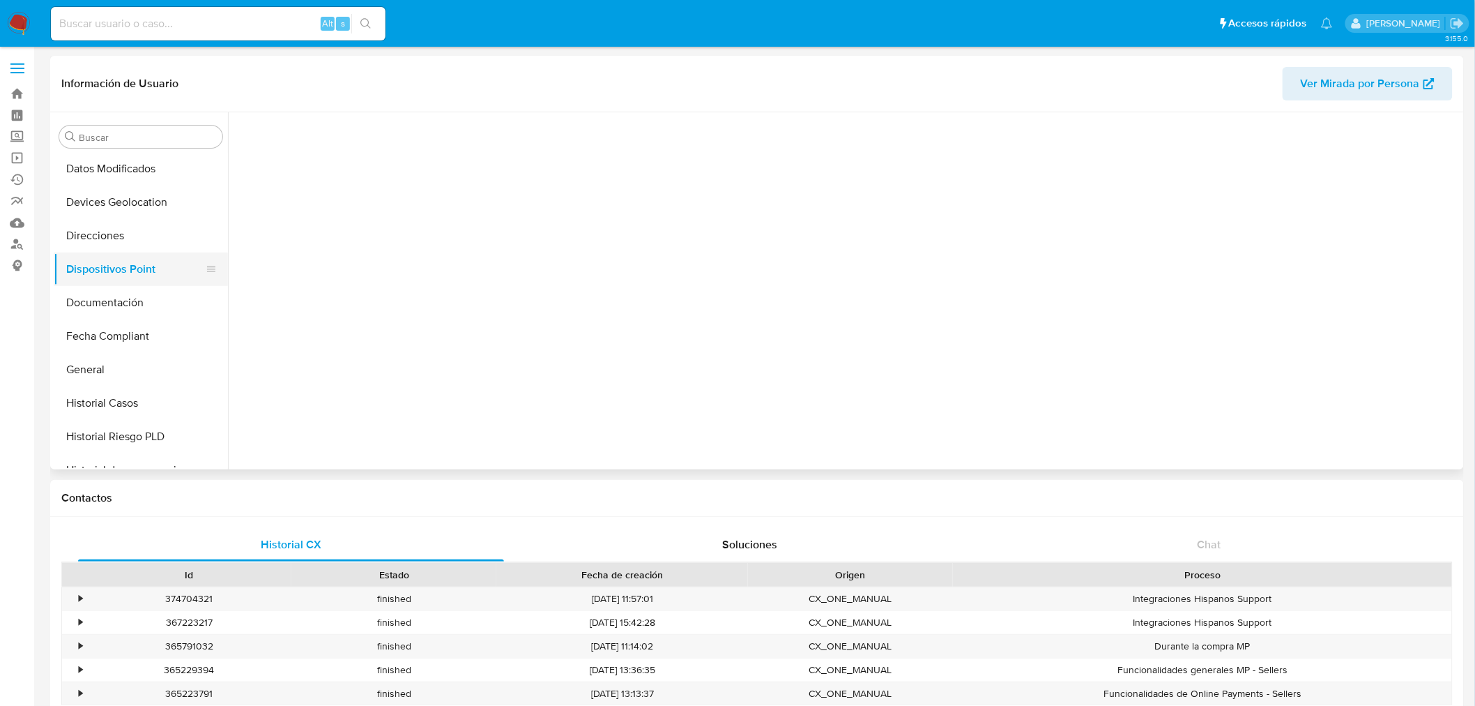
click at [112, 264] on button "Dispositivos Point" at bounding box center [135, 268] width 163 height 33
drag, startPoint x: 105, startPoint y: 305, endPoint x: 109, endPoint y: 314, distance: 10.0
click at [105, 304] on button "Documentación" at bounding box center [135, 302] width 163 height 33
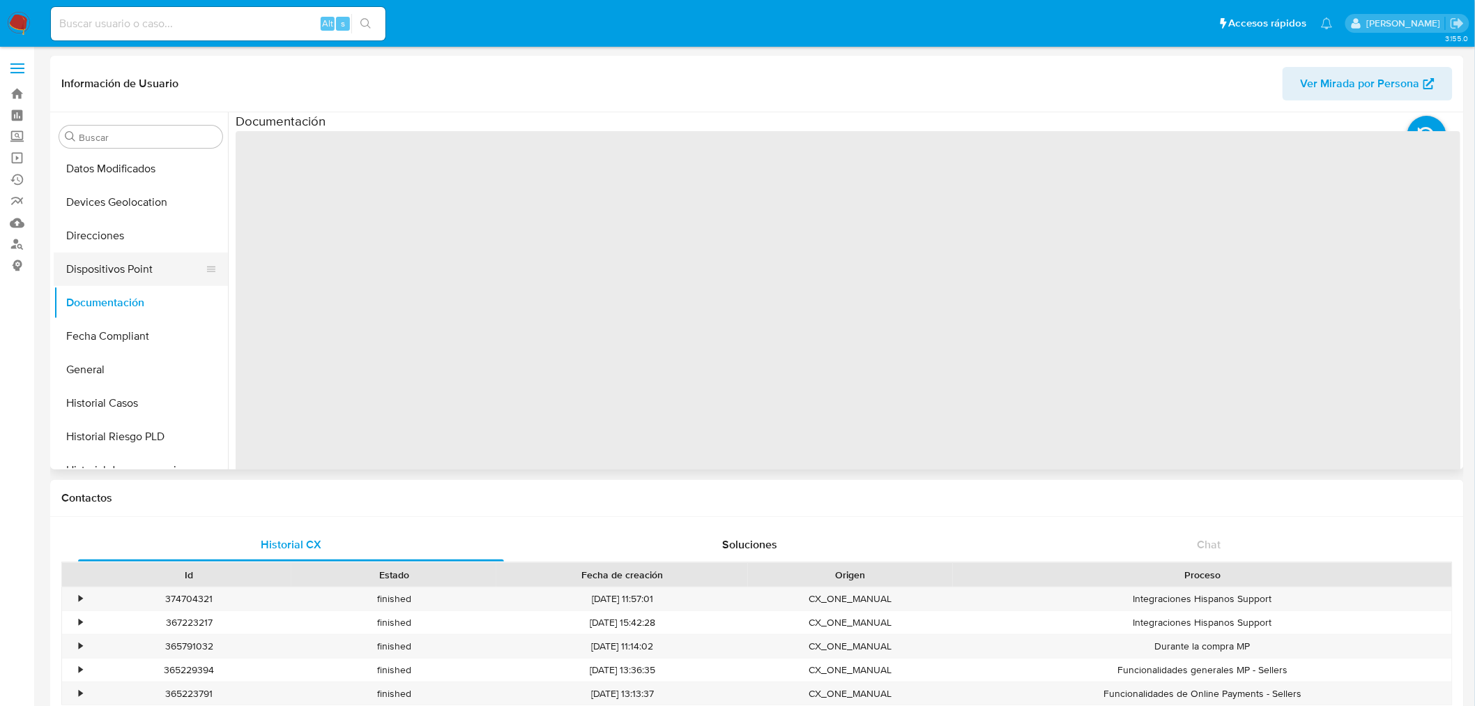
click at [119, 272] on button "Dispositivos Point" at bounding box center [135, 268] width 163 height 33
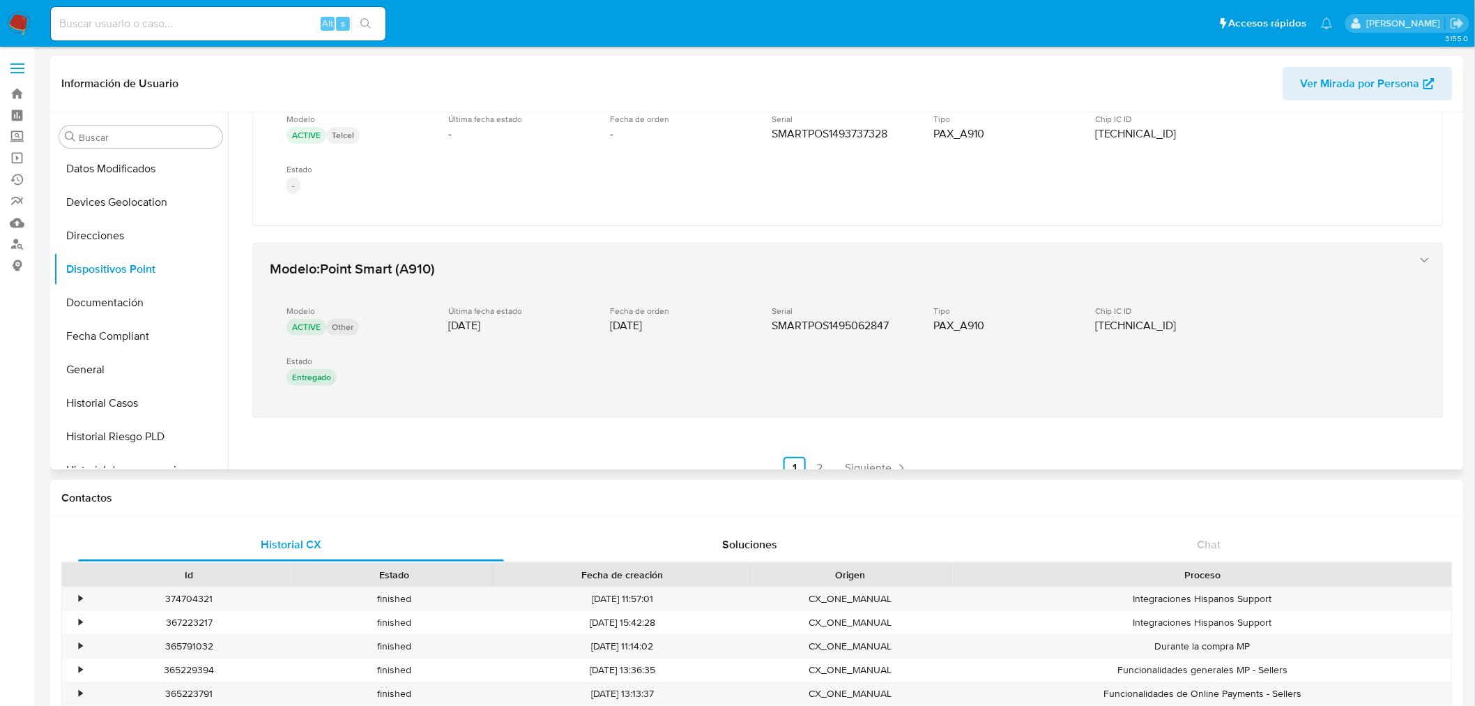
scroll to position [683, 0]
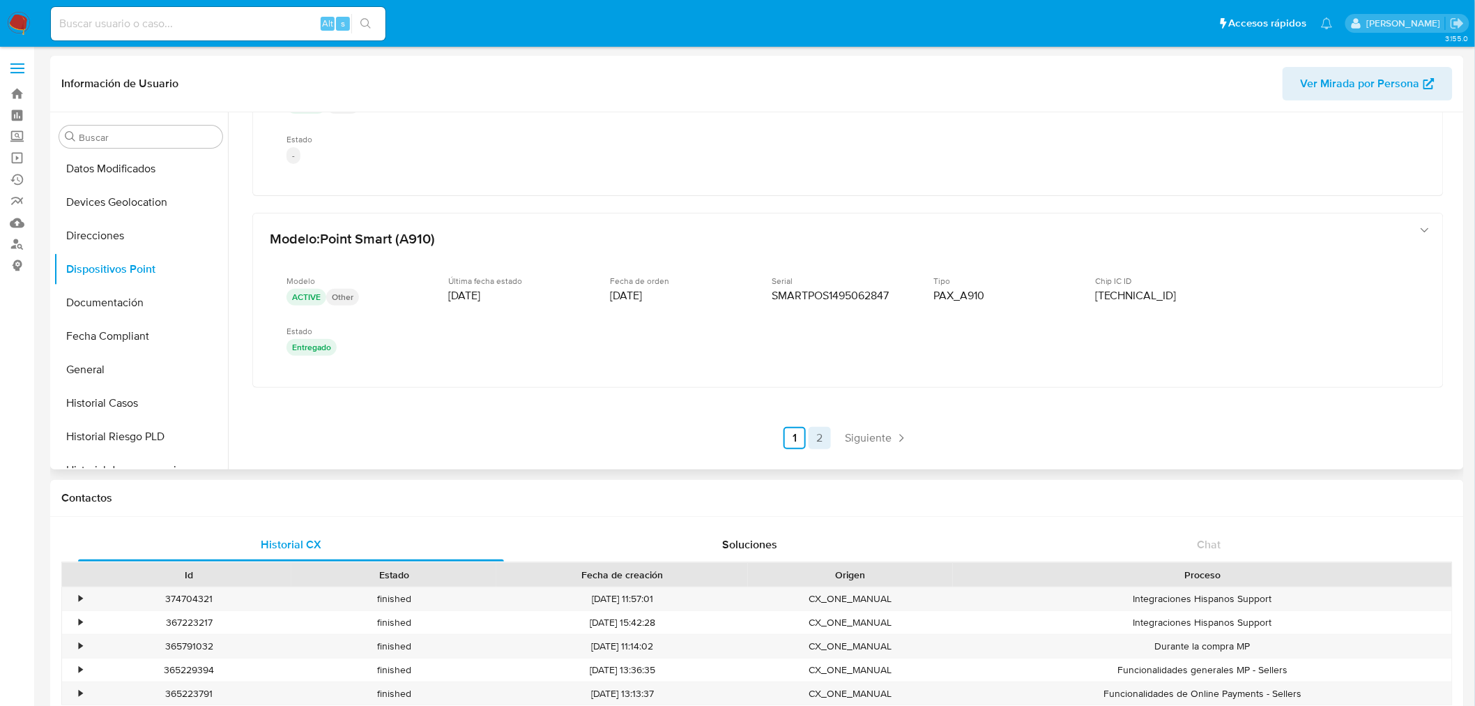
click at [826, 437] on link "2" at bounding box center [820, 438] width 22 height 22
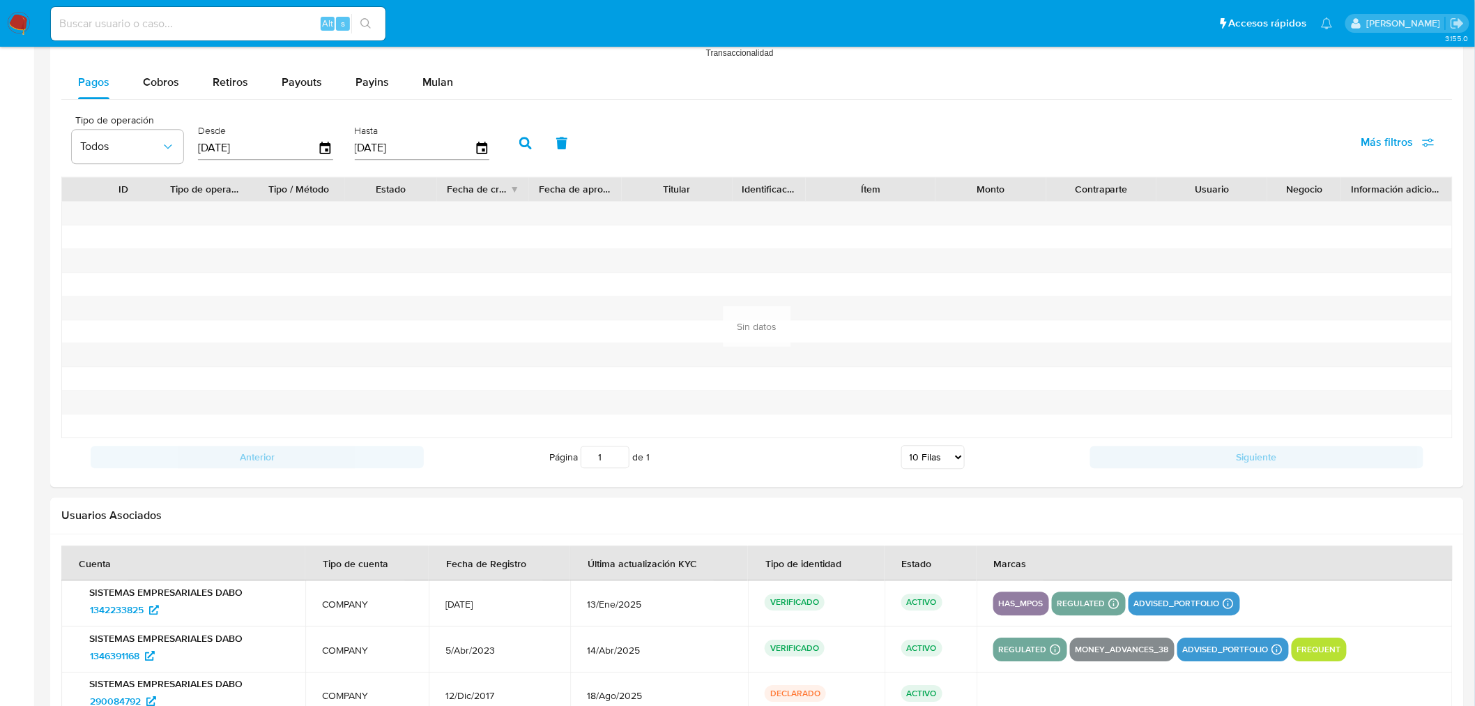
scroll to position [1434, 0]
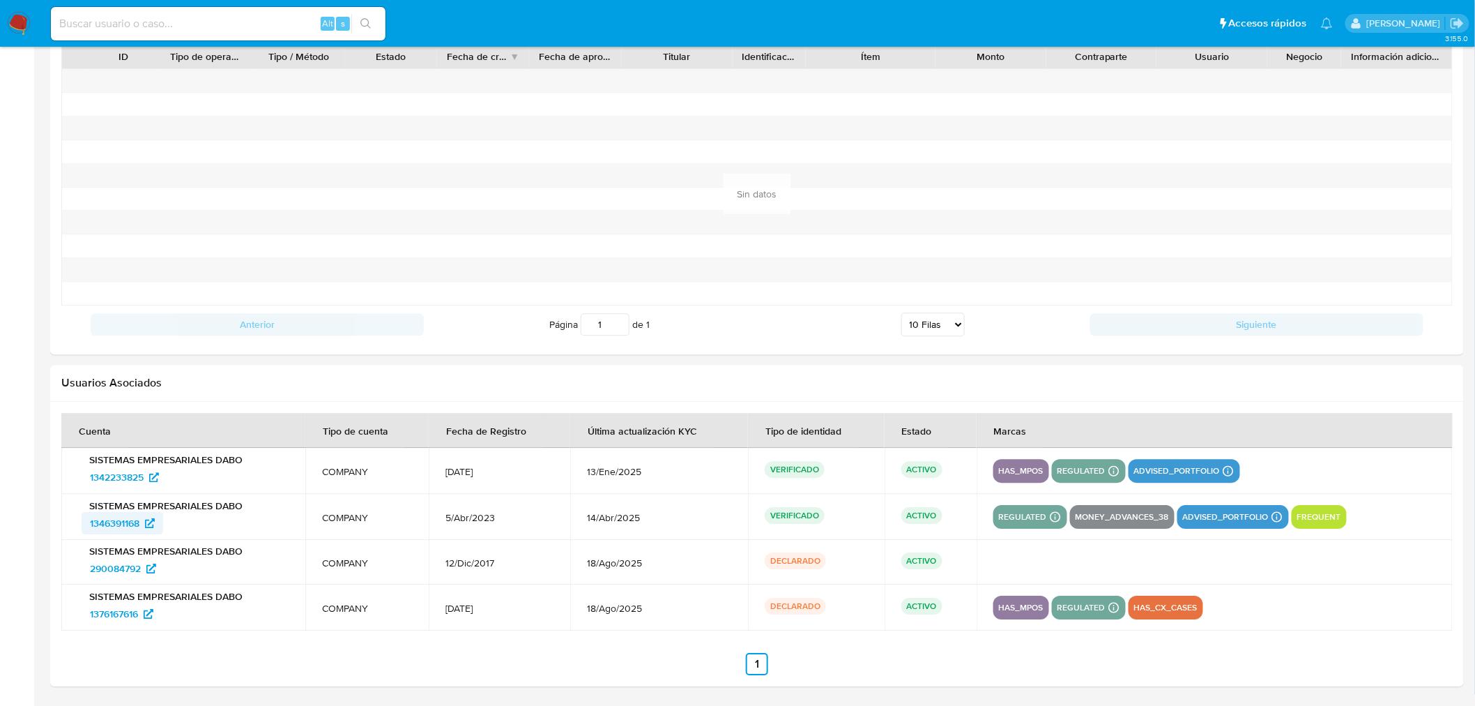
click at [131, 518] on span "1346391168" at bounding box center [115, 523] width 50 height 22
click at [122, 567] on span "290084792" at bounding box center [115, 568] width 51 height 22
click at [110, 609] on span "1376167616" at bounding box center [114, 613] width 48 height 22
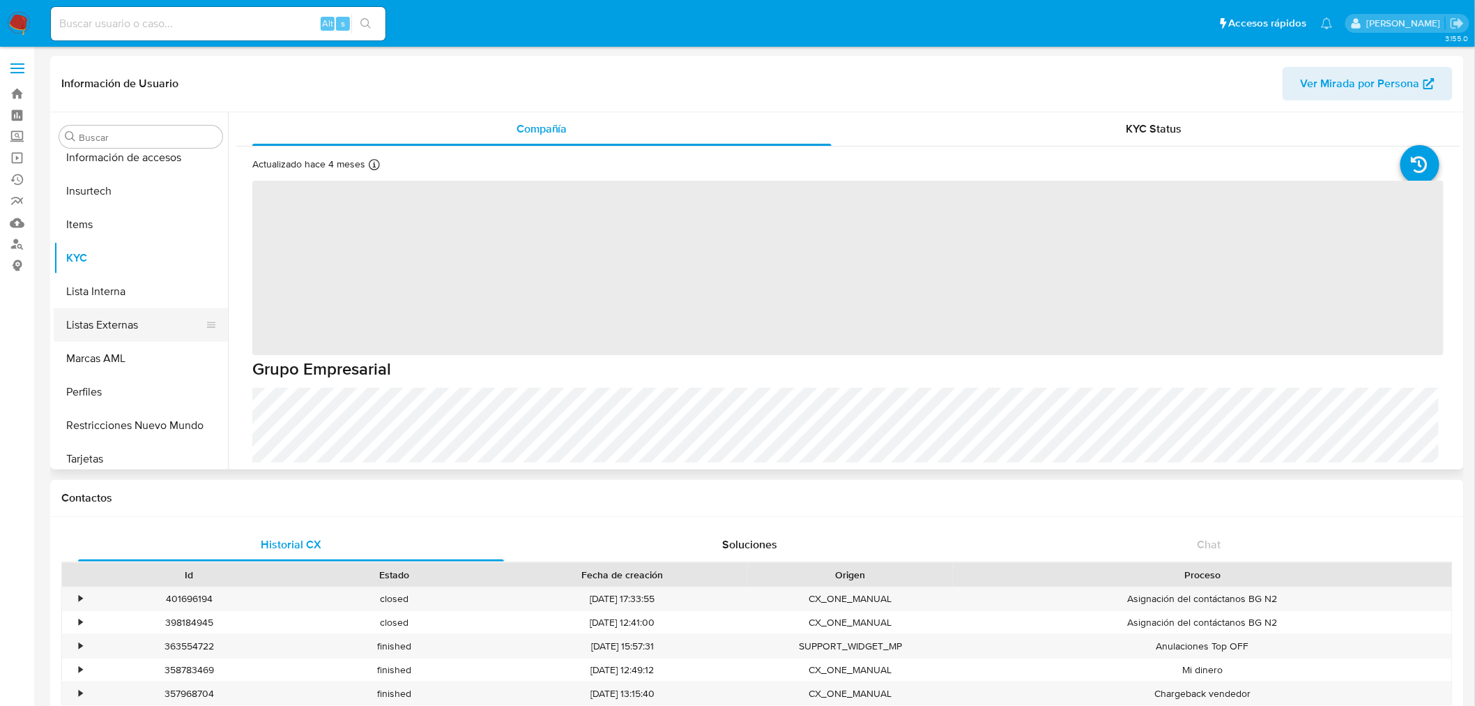
scroll to position [589, 0]
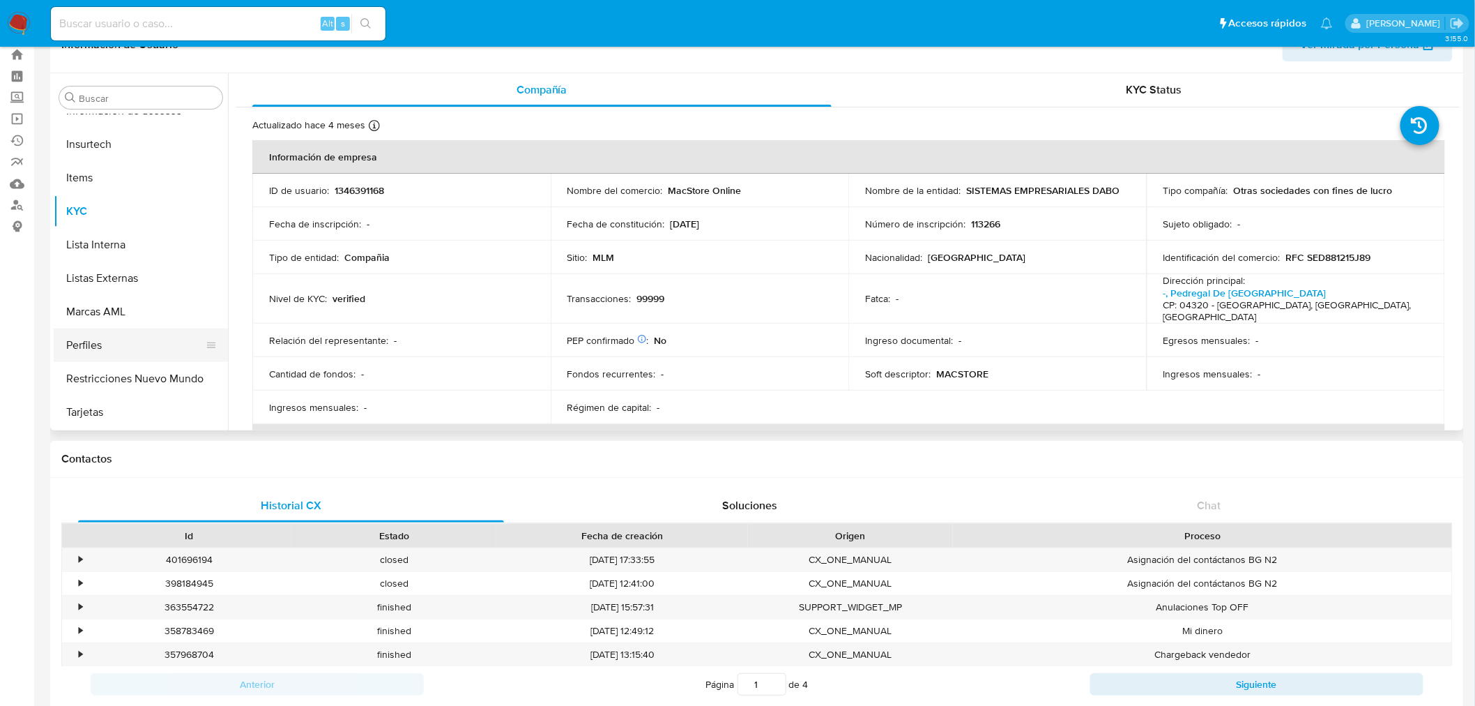
select select "10"
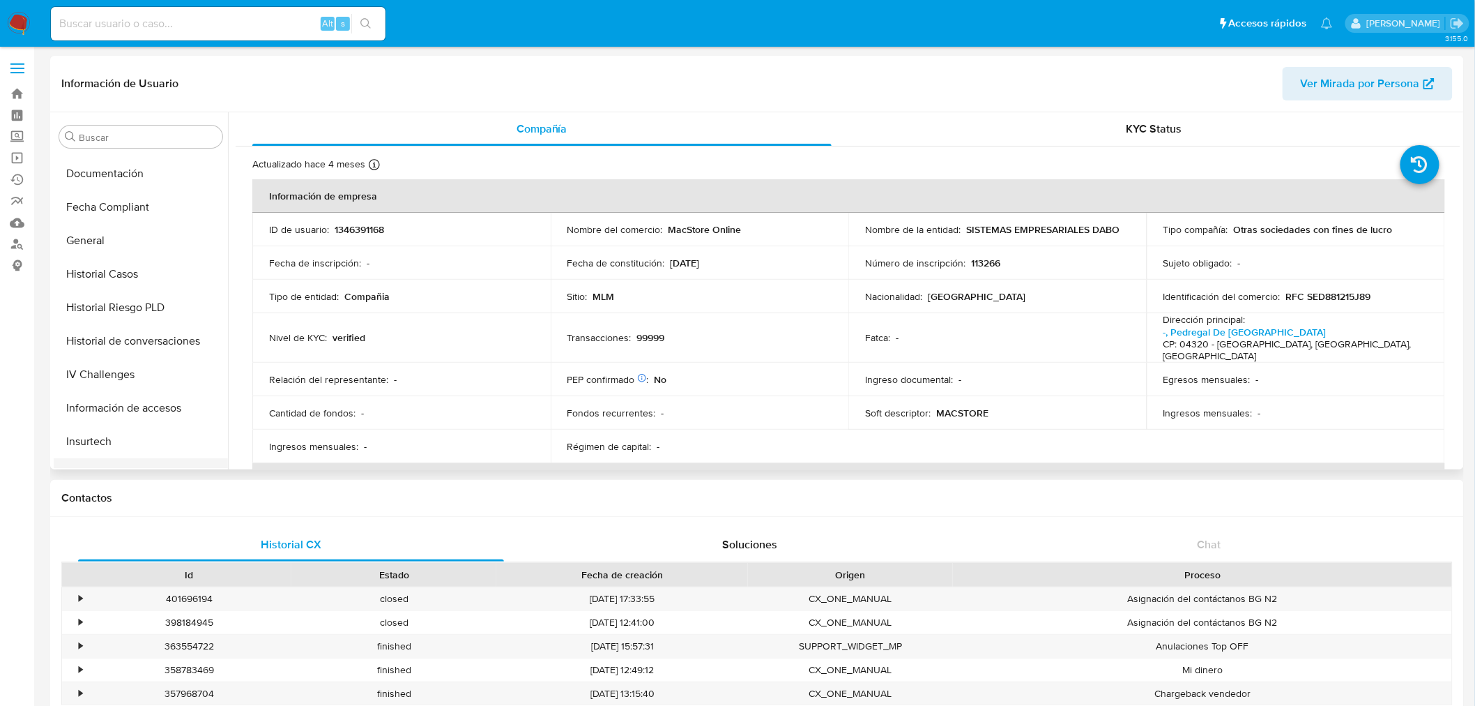
scroll to position [280, 0]
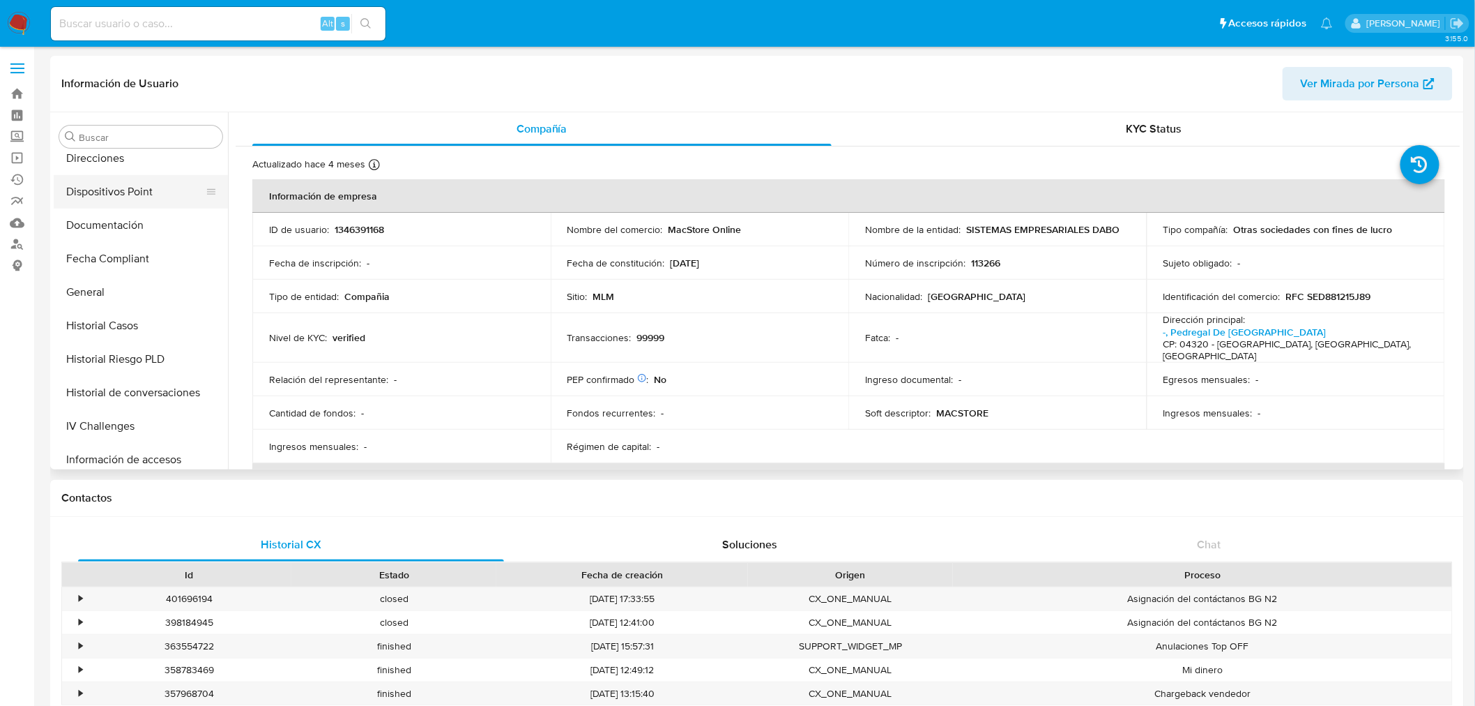
click at [145, 195] on button "Dispositivos Point" at bounding box center [135, 191] width 163 height 33
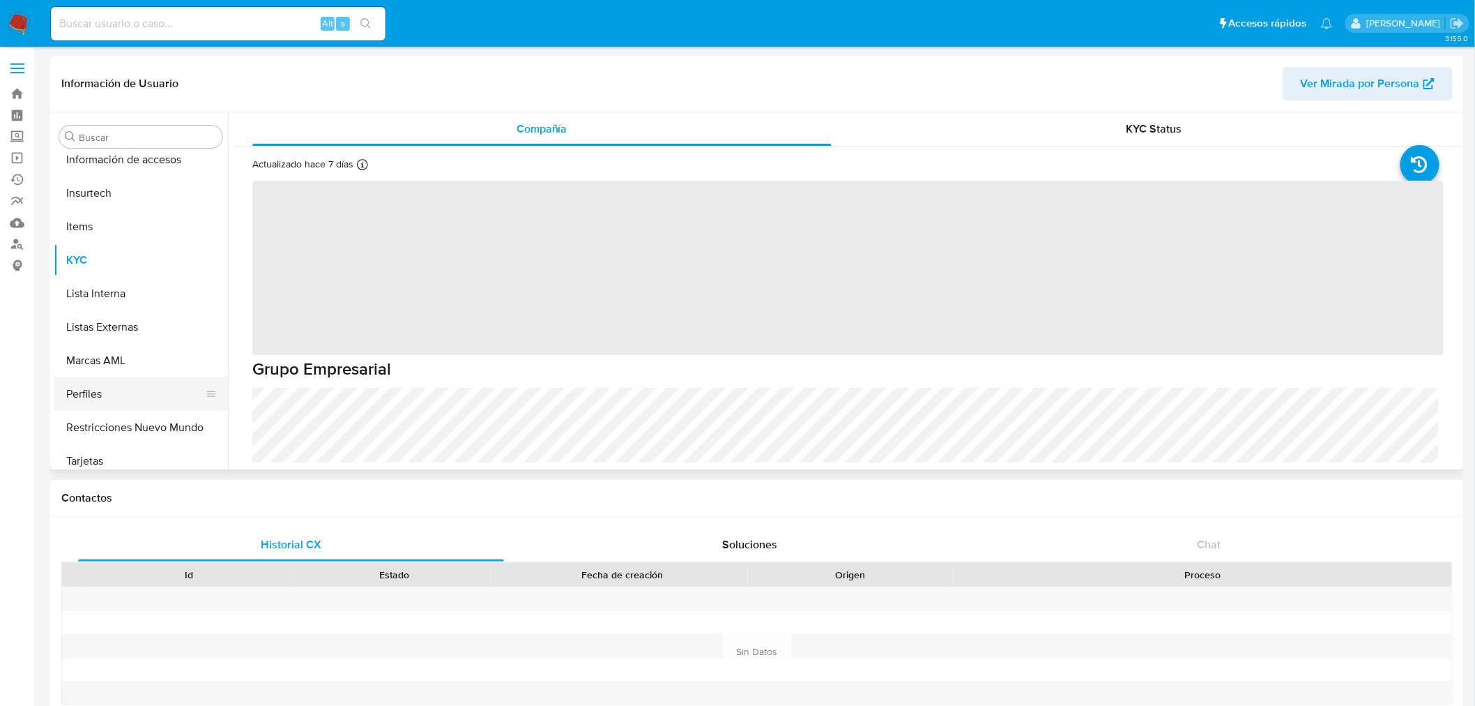
scroll to position [589, 0]
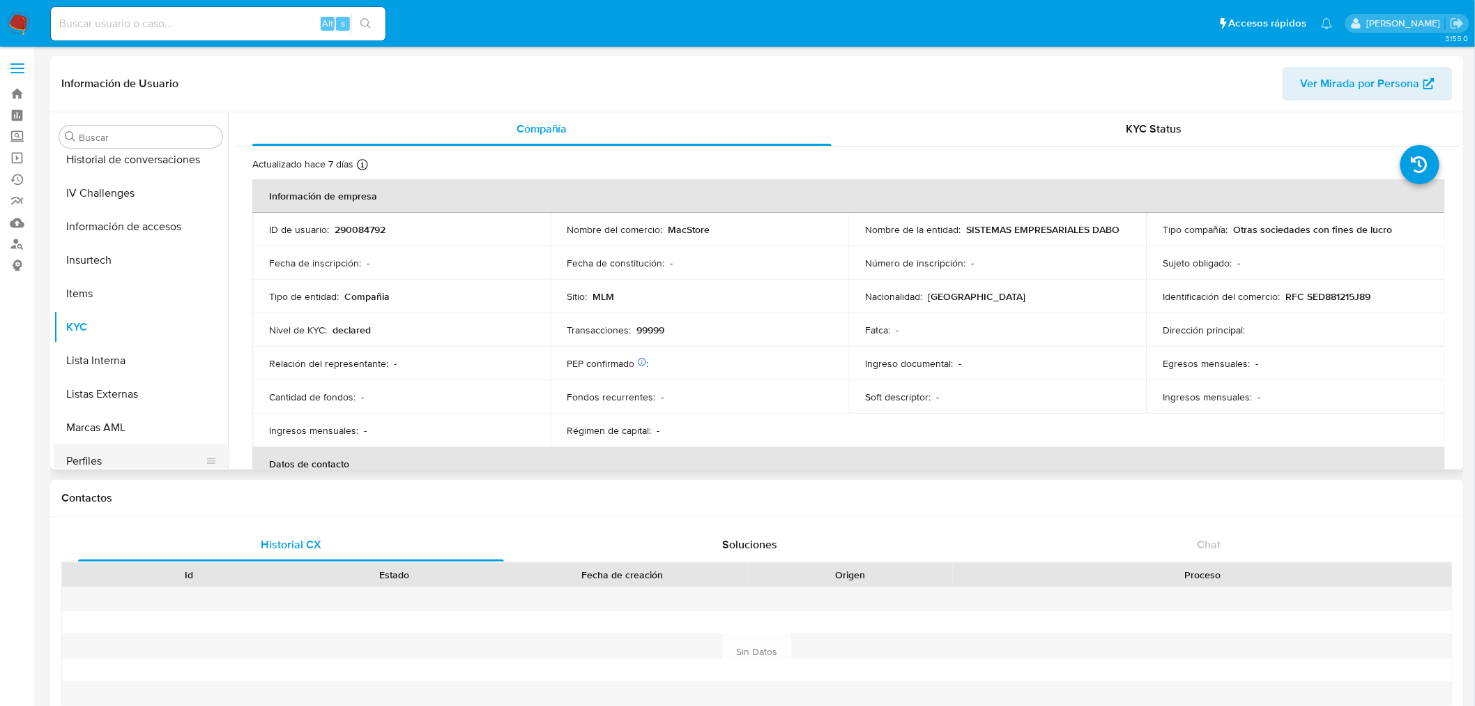
select select "10"
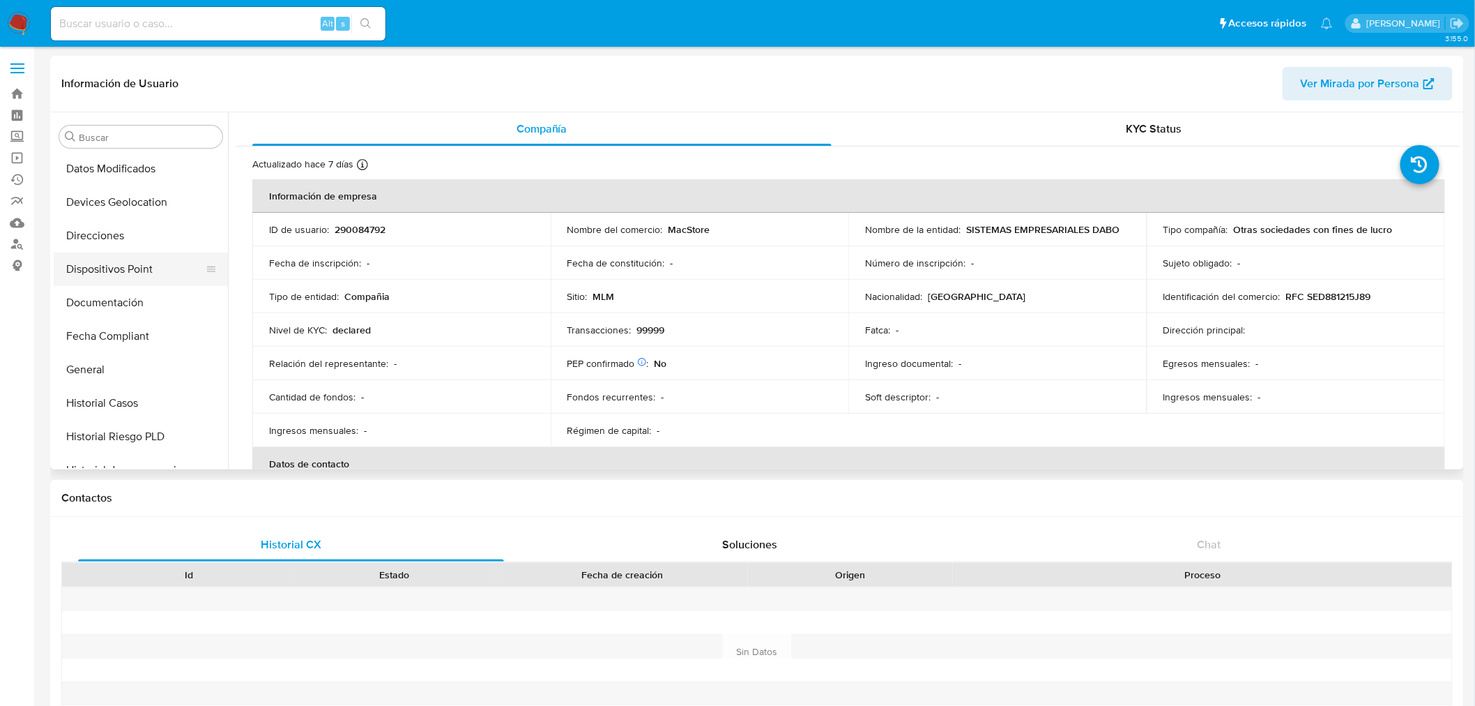
click at [131, 273] on button "Dispositivos Point" at bounding box center [135, 268] width 163 height 33
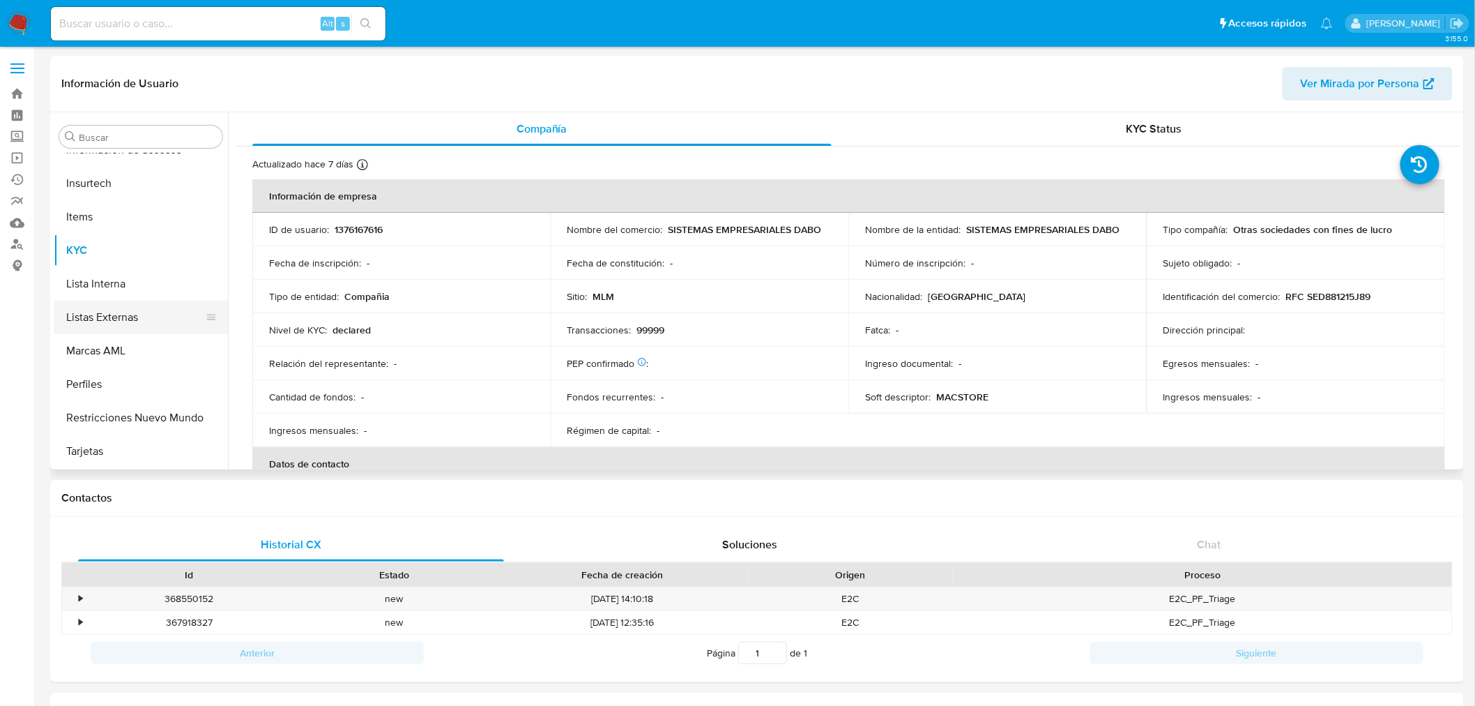
select select "10"
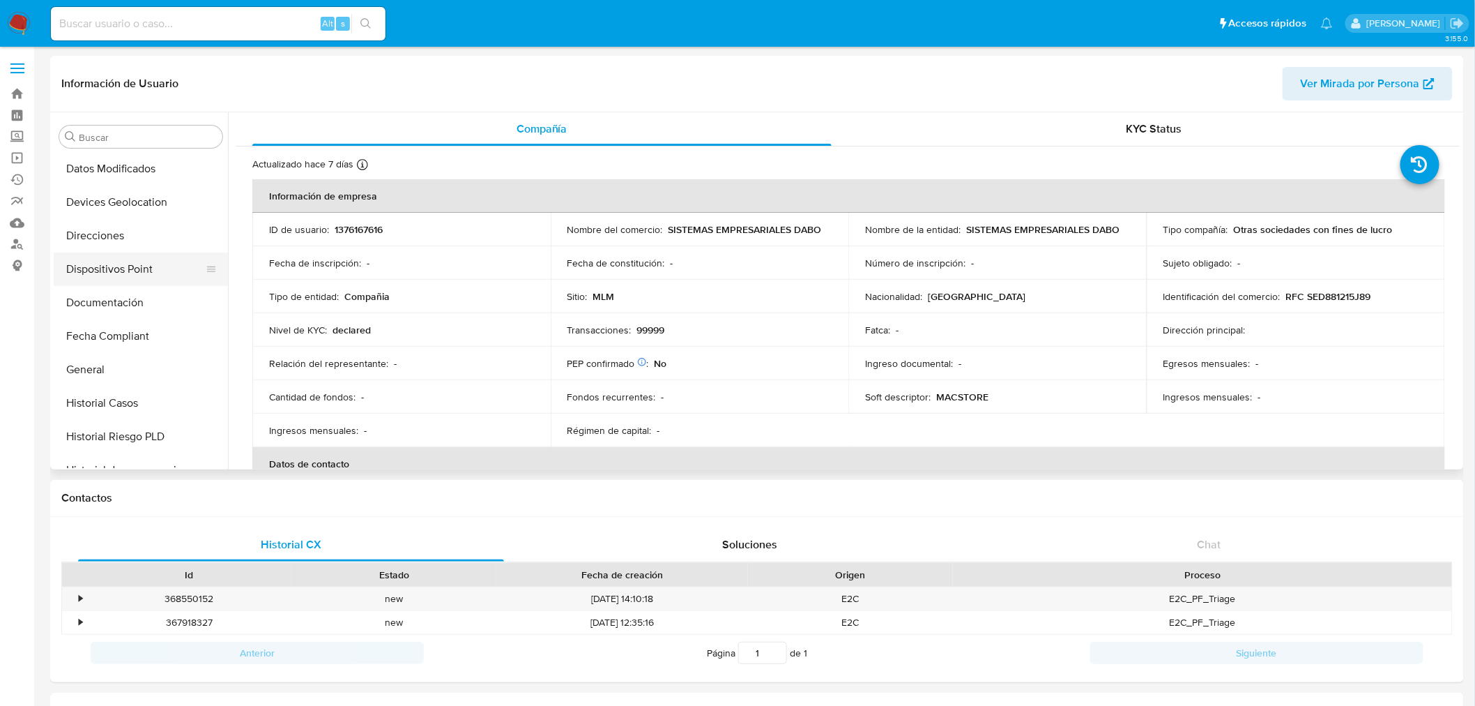
click at [165, 264] on button "Dispositivos Point" at bounding box center [135, 268] width 163 height 33
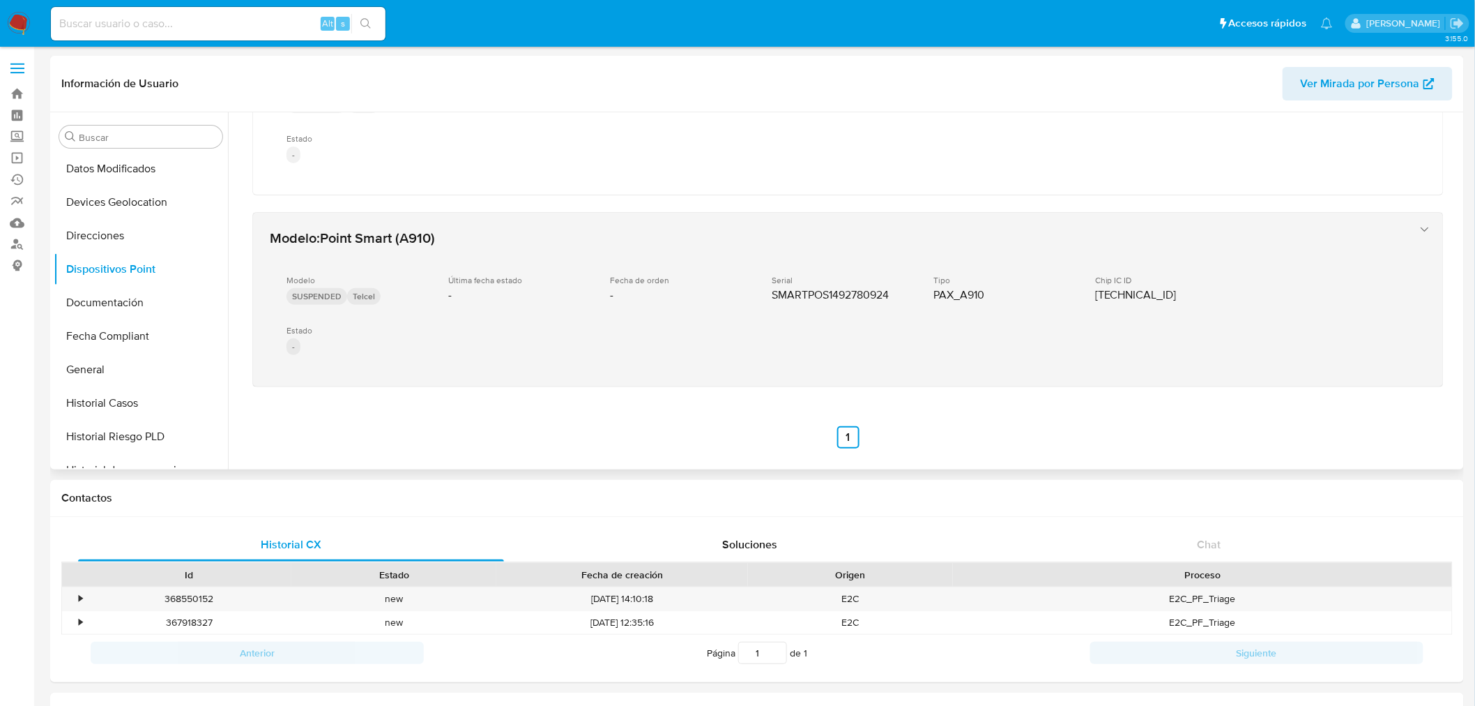
scroll to position [109, 0]
